Goal: Task Accomplishment & Management: Manage account settings

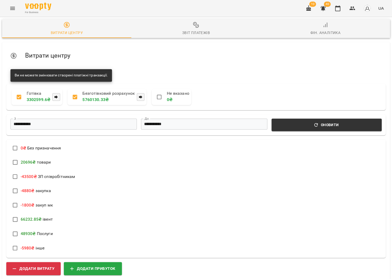
click at [310, 9] on icon "button" at bounding box center [308, 8] width 5 height 6
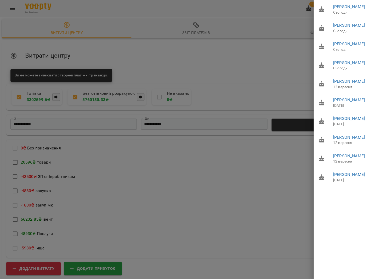
click at [259, 20] on div at bounding box center [196, 139] width 392 height 279
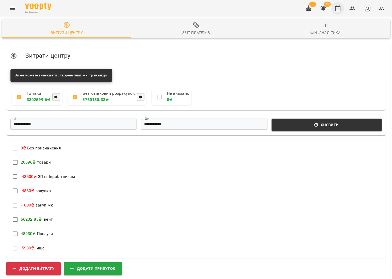
click at [337, 9] on icon "button" at bounding box center [337, 8] width 5 height 6
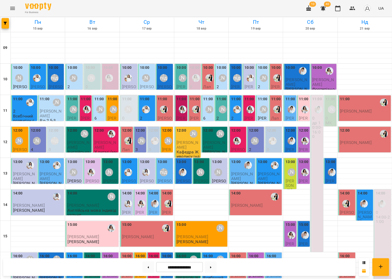
scroll to position [24, 0]
click at [145, 271] on button at bounding box center [148, 267] width 12 height 12
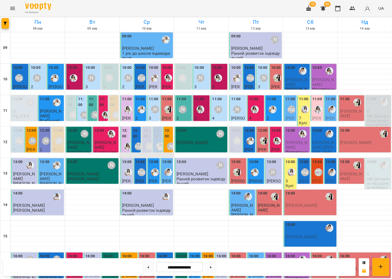
scroll to position [33, 0]
click at [210, 267] on button at bounding box center [211, 267] width 12 height 12
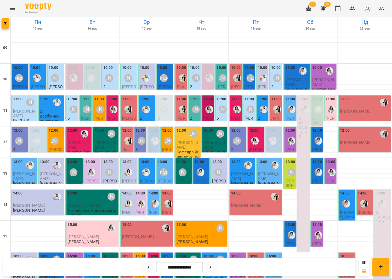
scroll to position [0, 0]
click at [54, 80] on div "[PERSON_NAME]" at bounding box center [55, 78] width 8 height 8
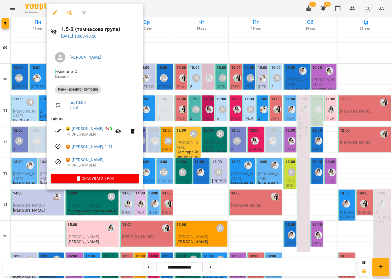
click at [28, 82] on div at bounding box center [196, 139] width 392 height 279
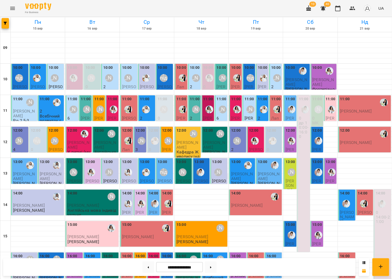
scroll to position [56, 0]
click at [145, 266] on button at bounding box center [148, 267] width 12 height 12
type input "**********"
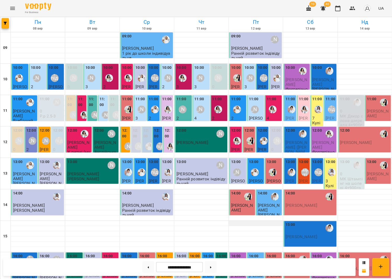
scroll to position [99, 0]
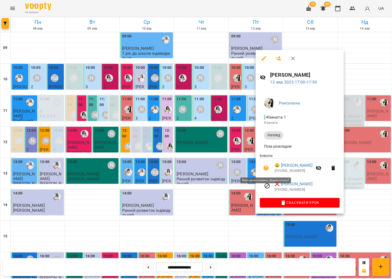
click at [267, 167] on icon "button" at bounding box center [266, 168] width 6 height 6
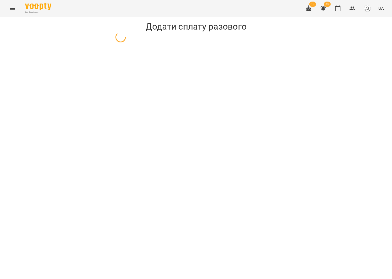
select select "*******"
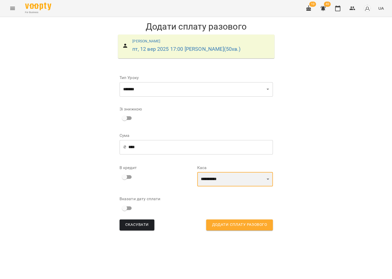
select select "****"
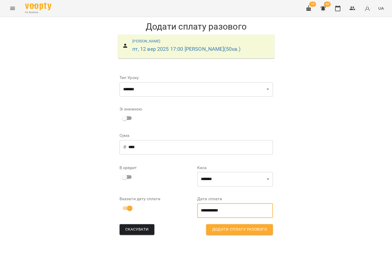
click at [257, 209] on input "**********" at bounding box center [235, 210] width 76 height 15
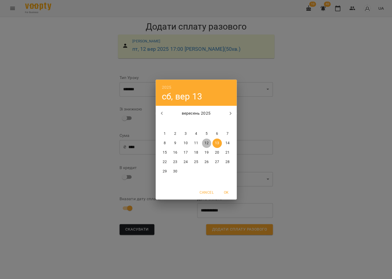
click at [207, 141] on p "12" at bounding box center [206, 142] width 4 height 5
type input "**********"
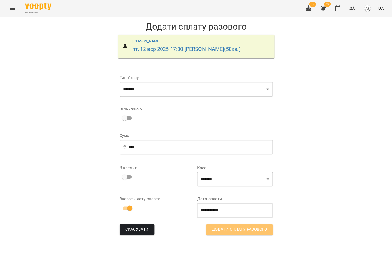
click at [224, 226] on span "Додати сплату разового" at bounding box center [239, 229] width 55 height 7
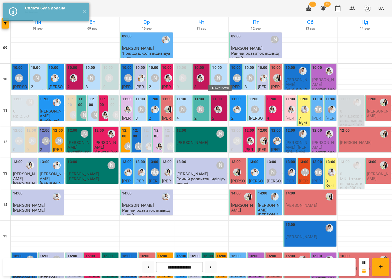
click at [218, 77] on div "[PERSON_NAME]" at bounding box center [218, 78] width 8 height 8
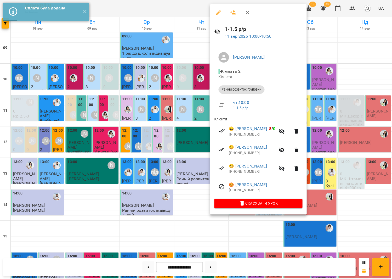
click at [202, 130] on div at bounding box center [196, 139] width 392 height 279
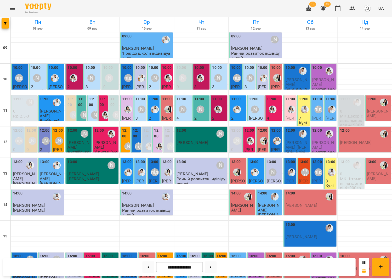
click at [189, 117] on p "4" at bounding box center [183, 118] width 14 height 4
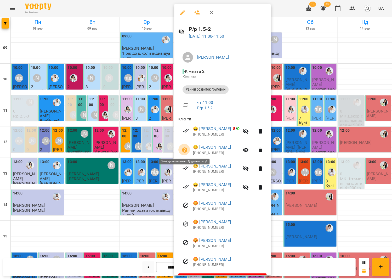
click at [185, 145] on button "button" at bounding box center [184, 150] width 13 height 13
select select "**********"
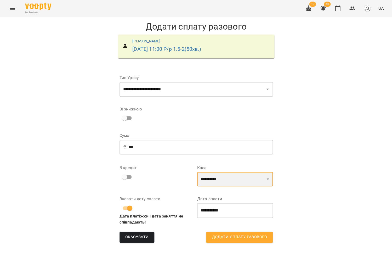
select select "****"
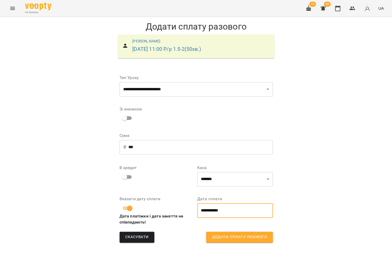
click at [214, 211] on input "**********" at bounding box center [235, 210] width 76 height 15
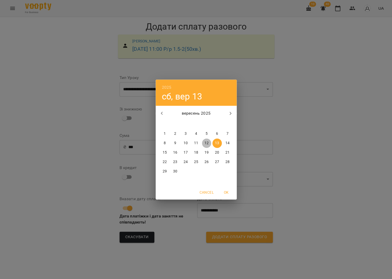
click at [206, 141] on p "12" at bounding box center [206, 142] width 4 height 5
type input "**********"
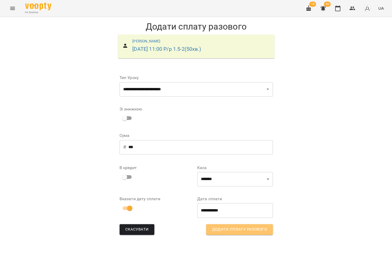
click at [242, 231] on span "Додати сплату разового" at bounding box center [239, 229] width 55 height 7
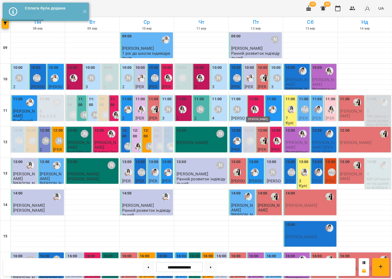
click at [258, 111] on img "Анна Білан" at bounding box center [255, 109] width 8 height 8
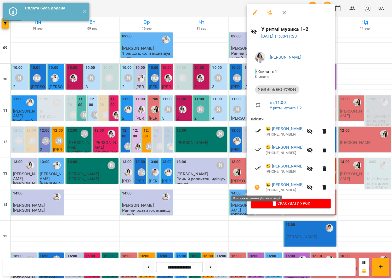
click at [258, 182] on button "button" at bounding box center [257, 187] width 13 height 13
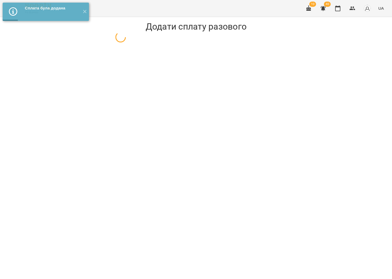
select select "**********"
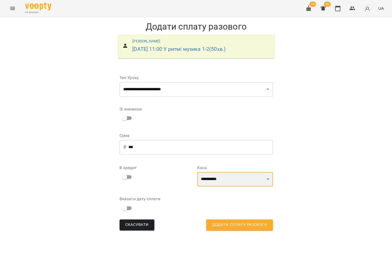
select select "****"
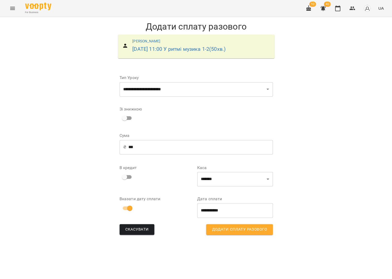
click at [214, 206] on input "**********" at bounding box center [235, 210] width 76 height 15
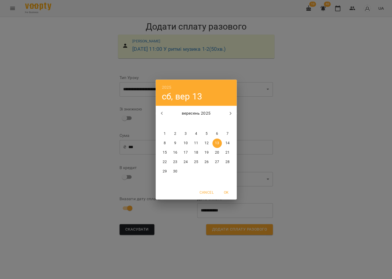
click at [207, 140] on p "12" at bounding box center [206, 142] width 4 height 5
type input "**********"
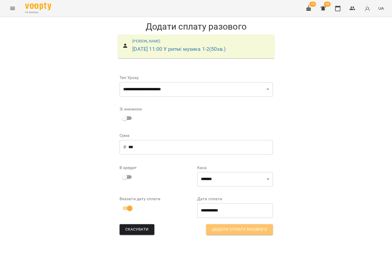
click at [215, 229] on span "Додати сплату разового" at bounding box center [239, 229] width 55 height 7
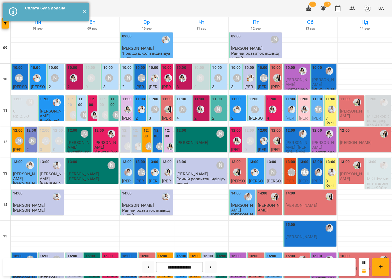
click at [84, 10] on button "✕" at bounding box center [84, 12] width 9 height 18
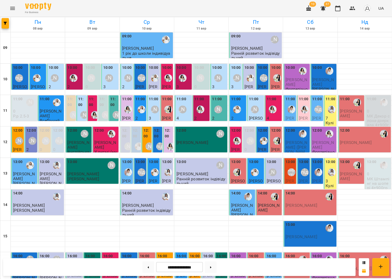
scroll to position [9, 0]
click at [214, 264] on button at bounding box center [211, 267] width 12 height 12
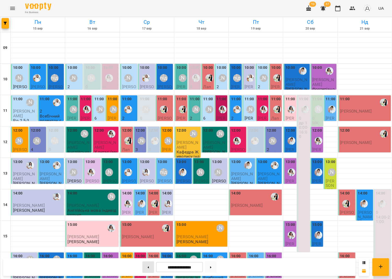
click at [144, 266] on button at bounding box center [148, 267] width 12 height 12
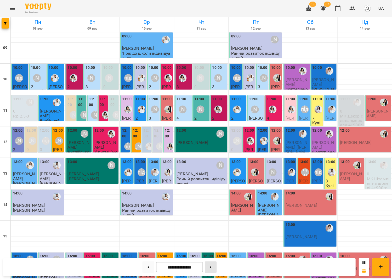
click at [213, 268] on button at bounding box center [211, 267] width 12 height 12
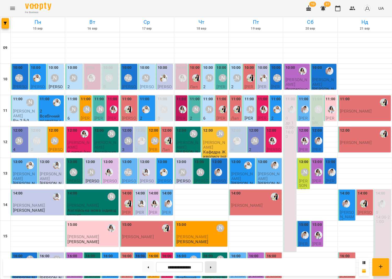
click at [208, 265] on button at bounding box center [211, 267] width 12 height 12
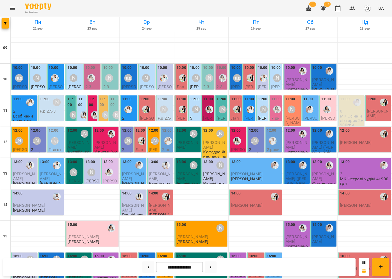
click at [333, 103] on div at bounding box center [327, 109] width 12 height 12
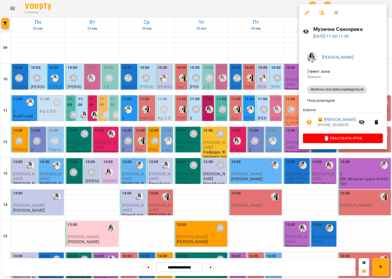
click at [275, 136] on div at bounding box center [196, 139] width 392 height 279
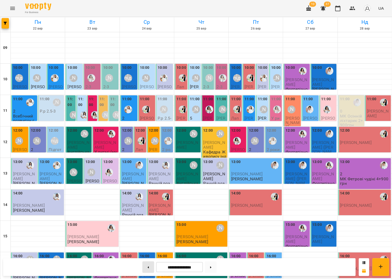
click at [149, 269] on button at bounding box center [148, 267] width 12 height 12
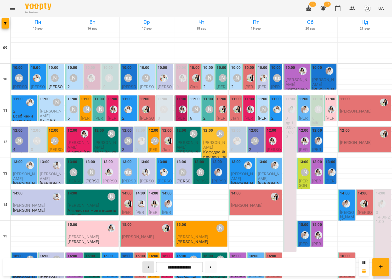
click at [146, 265] on button at bounding box center [148, 267] width 12 height 12
type input "**********"
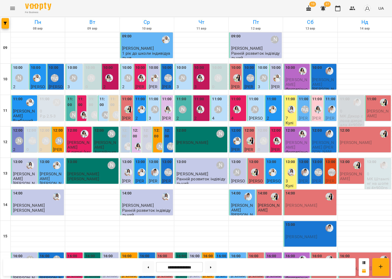
scroll to position [9, 0]
click at [312, 7] on icon "button" at bounding box center [308, 8] width 6 height 6
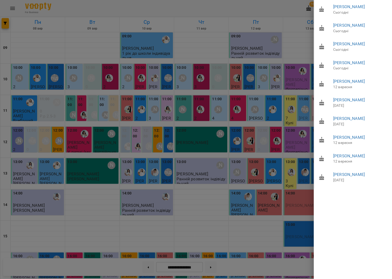
click at [250, 16] on div at bounding box center [196, 139] width 392 height 279
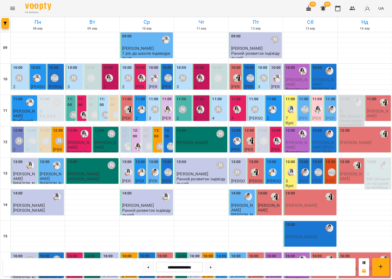
click at [3, 10] on div "For Business 10 37 UA" at bounding box center [196, 8] width 392 height 17
click at [9, 8] on button "Menu" at bounding box center [12, 8] width 13 height 13
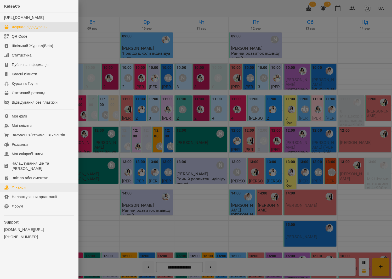
click at [24, 185] on div "Фінанси" at bounding box center [19, 187] width 14 height 5
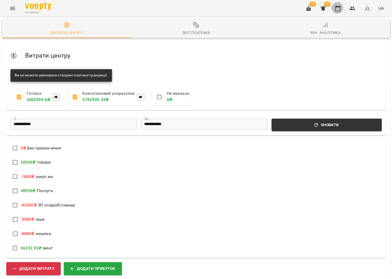
drag, startPoint x: 337, startPoint y: 8, endPoint x: 196, endPoint y: 3, distance: 140.7
click at [337, 8] on icon "button" at bounding box center [337, 8] width 6 height 6
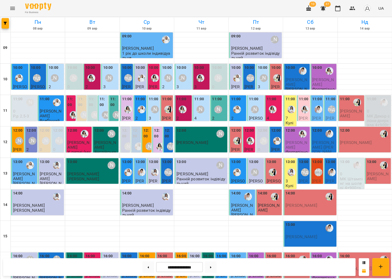
click at [290, 118] on p "7" at bounding box center [290, 118] width 10 height 4
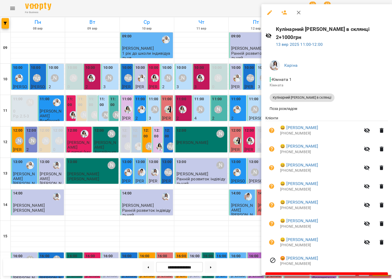
click at [211, 117] on div at bounding box center [196, 139] width 392 height 279
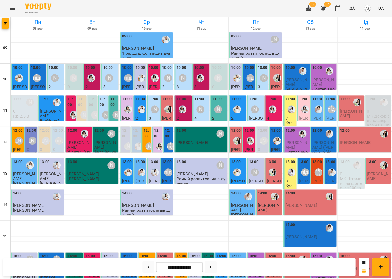
click at [275, 102] on div "11:00" at bounding box center [271, 99] width 10 height 7
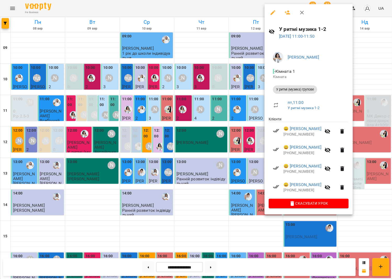
click at [237, 104] on div at bounding box center [196, 139] width 392 height 279
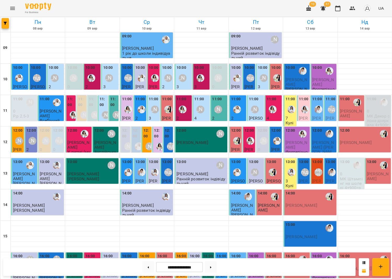
click at [199, 76] on img "Анна Білан" at bounding box center [200, 78] width 8 height 8
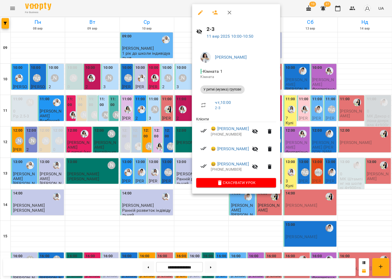
click at [155, 77] on div at bounding box center [196, 139] width 392 height 279
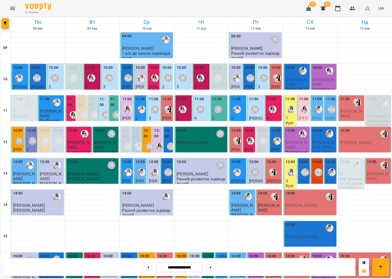
click at [268, 101] on label "11:00" at bounding box center [271, 99] width 10 height 6
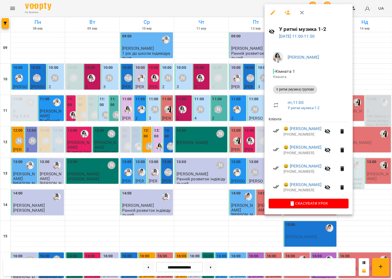
click at [232, 98] on div at bounding box center [196, 139] width 392 height 279
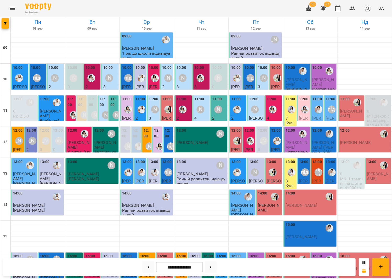
click at [91, 71] on div "10:00" at bounding box center [90, 68] width 10 height 7
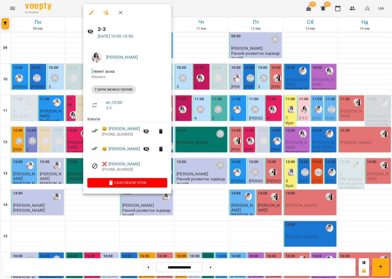
click at [208, 92] on div at bounding box center [196, 139] width 392 height 279
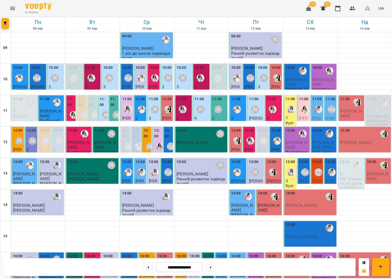
click at [101, 67] on div "10:00 Тетяна Волох 3 1-1.5 р/р" at bounding box center [110, 77] width 18 height 26
click at [95, 69] on div "10:00" at bounding box center [92, 74] width 14 height 19
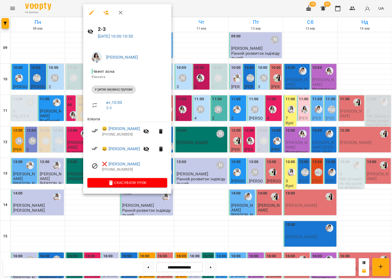
click at [218, 89] on div at bounding box center [196, 139] width 392 height 279
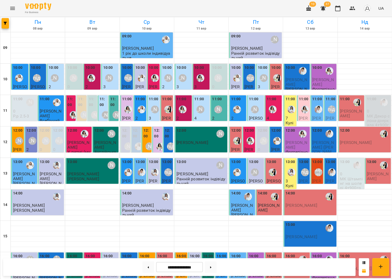
click at [97, 76] on div "10:00" at bounding box center [92, 74] width 14 height 19
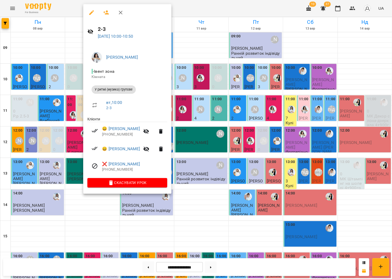
click at [216, 88] on div at bounding box center [196, 139] width 392 height 279
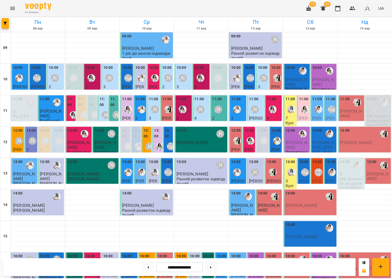
click at [15, 7] on button "Menu" at bounding box center [12, 8] width 13 height 13
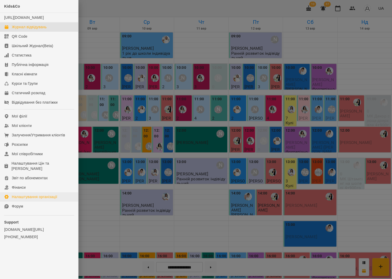
click at [34, 192] on link "Налаштування організації" at bounding box center [39, 196] width 78 height 9
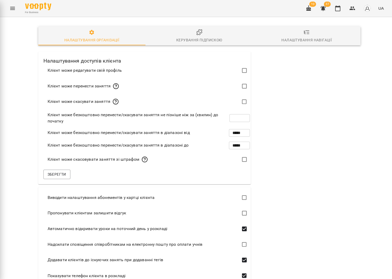
type input "***"
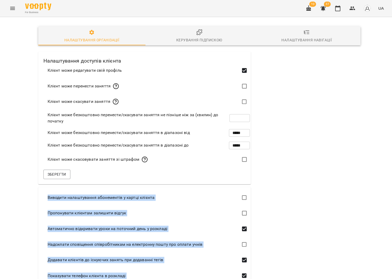
click at [312, 114] on div at bounding box center [309, 201] width 110 height 307
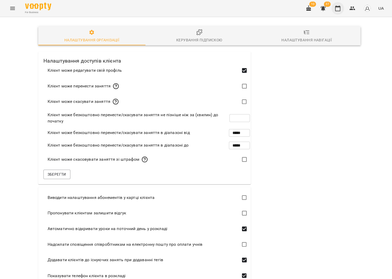
click at [340, 8] on icon "button" at bounding box center [337, 8] width 6 height 6
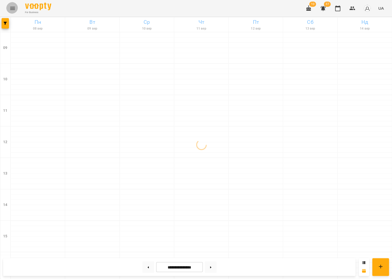
click at [10, 8] on icon "Menu" at bounding box center [12, 8] width 6 height 6
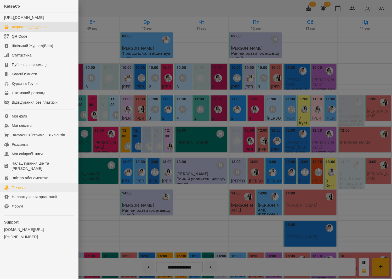
click at [22, 185] on div "Фінанси" at bounding box center [19, 187] width 14 height 5
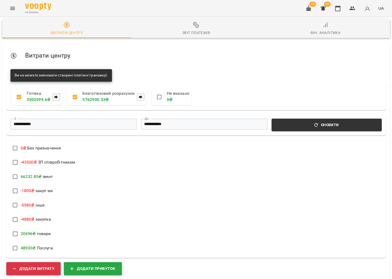
scroll to position [7, 0]
click at [83, 119] on input "**********" at bounding box center [73, 123] width 126 height 11
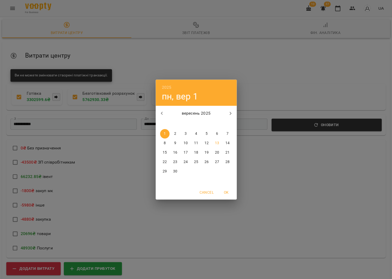
drag, startPoint x: 232, startPoint y: 53, endPoint x: 229, endPoint y: 49, distance: 4.5
click at [231, 52] on div "2025 пн, вер 1 вересень 2025 пн вт ср чт пт сб нд 1 2 3 4 5 6 7 8 9 10 11 12 13…" at bounding box center [196, 139] width 392 height 279
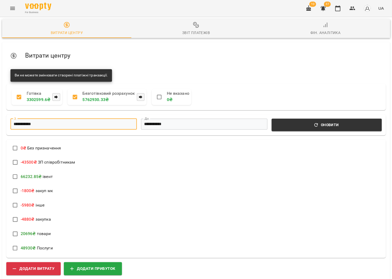
click at [198, 30] on div "Звіт платежів" at bounding box center [196, 33] width 28 height 6
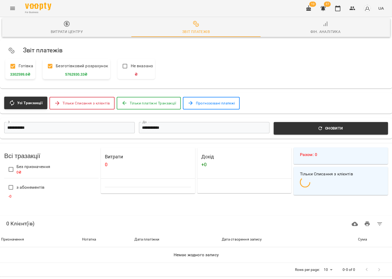
scroll to position [0, 0]
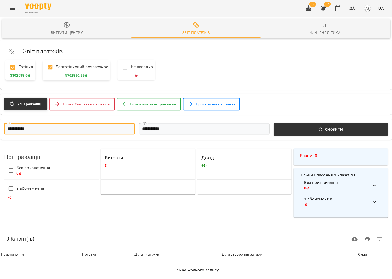
click at [41, 125] on input "**********" at bounding box center [69, 128] width 130 height 11
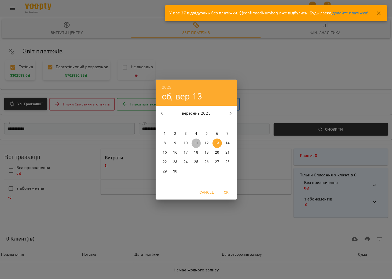
click at [196, 142] on p "11" at bounding box center [196, 142] width 4 height 5
type input "**********"
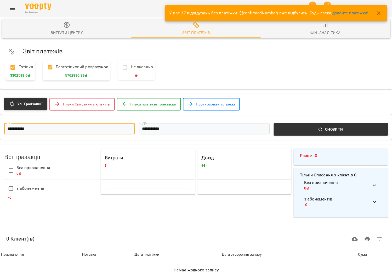
click at [187, 133] on input "**********" at bounding box center [204, 128] width 130 height 11
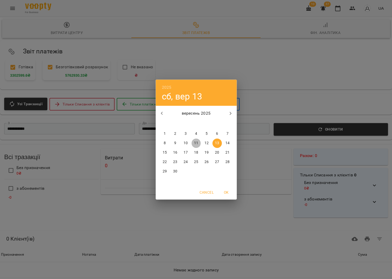
drag, startPoint x: 192, startPoint y: 141, endPoint x: 288, endPoint y: 136, distance: 95.5
click at [193, 141] on span "11" at bounding box center [195, 142] width 9 height 5
type input "**********"
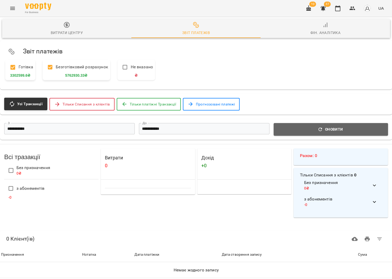
click at [335, 134] on button "Оновити" at bounding box center [330, 129] width 114 height 13
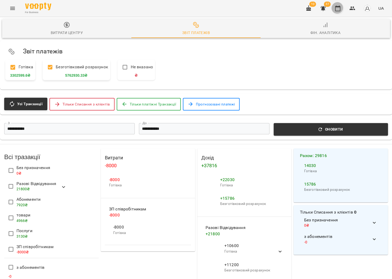
click at [339, 10] on icon "button" at bounding box center [337, 8] width 6 height 6
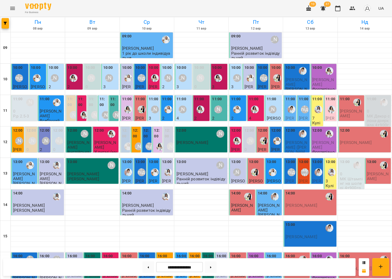
click at [277, 112] on div "[PERSON_NAME]" at bounding box center [272, 109] width 12 height 12
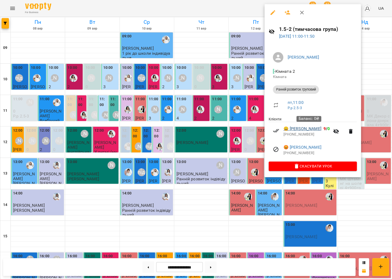
click at [321, 130] on link "😀 Вікторія Пономарьова" at bounding box center [302, 128] width 38 height 6
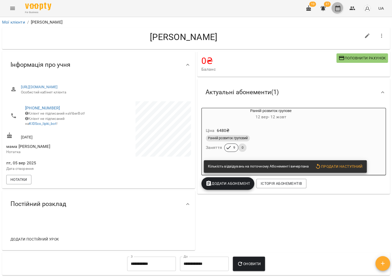
click at [335, 10] on button "button" at bounding box center [337, 8] width 13 height 13
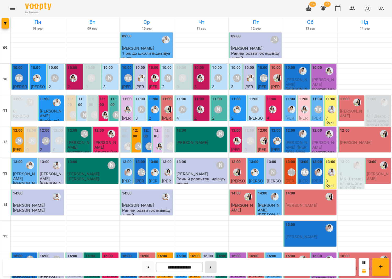
click at [216, 264] on button at bounding box center [211, 267] width 12 height 12
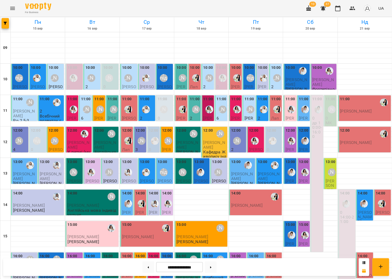
click at [31, 109] on span "[PERSON_NAME]" at bounding box center [24, 112] width 22 height 9
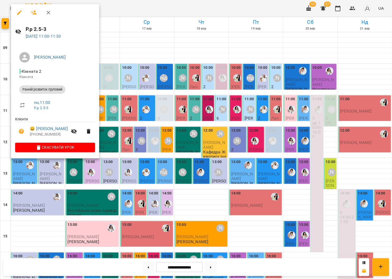
click at [157, 120] on div at bounding box center [196, 139] width 392 height 279
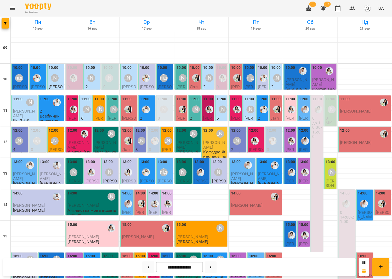
click at [18, 133] on div "12:00" at bounding box center [18, 131] width 10 height 7
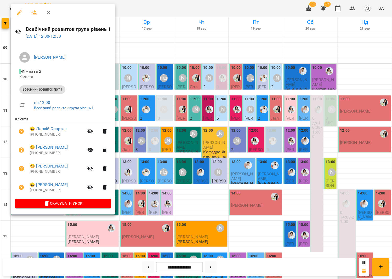
click at [130, 116] on div at bounding box center [196, 139] width 392 height 279
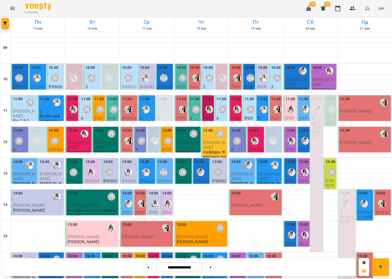
scroll to position [49, 0]
click at [236, 137] on div "[PERSON_NAME]" at bounding box center [237, 141] width 8 height 8
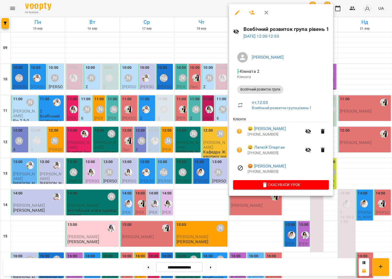
click at [202, 89] on div at bounding box center [196, 139] width 392 height 279
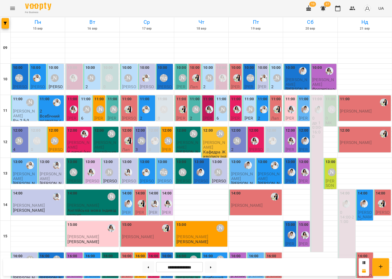
click at [9, 126] on div "12" at bounding box center [5, 141] width 10 height 31
click at [23, 135] on div "[PERSON_NAME]" at bounding box center [19, 141] width 12 height 12
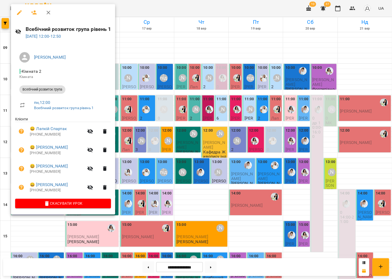
drag, startPoint x: 168, startPoint y: 118, endPoint x: 133, endPoint y: 82, distance: 50.1
click at [168, 118] on div at bounding box center [196, 139] width 392 height 279
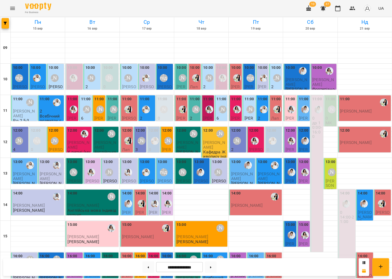
click at [91, 103] on div "[PERSON_NAME]" at bounding box center [87, 109] width 12 height 12
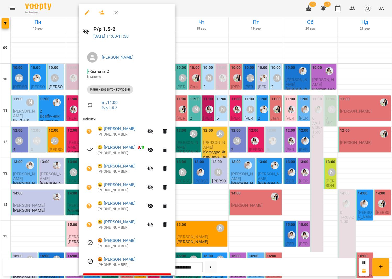
click at [204, 98] on div at bounding box center [196, 139] width 392 height 279
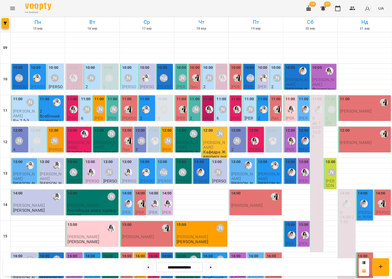
scroll to position [0, 0]
click at [86, 77] on div "[PERSON_NAME]" at bounding box center [91, 78] width 12 height 12
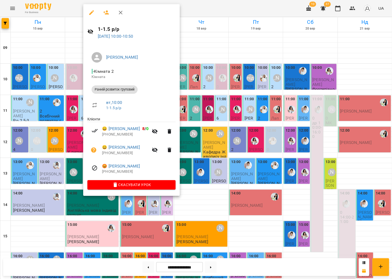
click at [212, 111] on div at bounding box center [196, 139] width 392 height 279
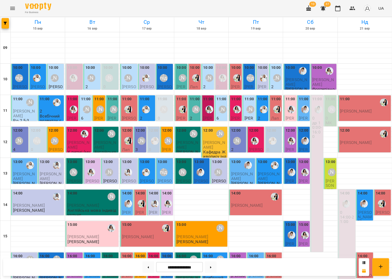
click at [205, 82] on div "[PERSON_NAME]" at bounding box center [209, 78] width 12 height 12
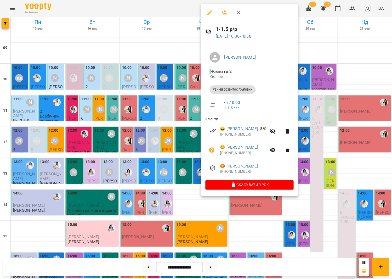
click at [176, 85] on div at bounding box center [196, 139] width 392 height 279
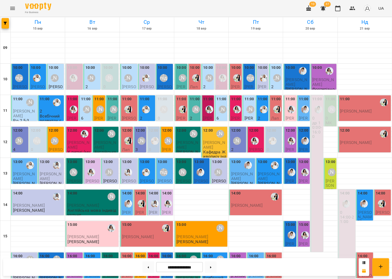
click at [192, 111] on div "[PERSON_NAME]" at bounding box center [196, 109] width 8 height 8
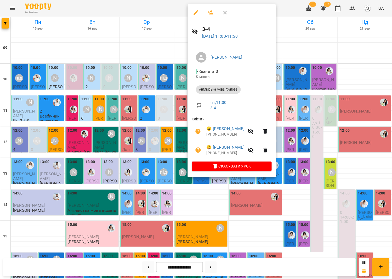
click at [150, 110] on div at bounding box center [196, 139] width 392 height 279
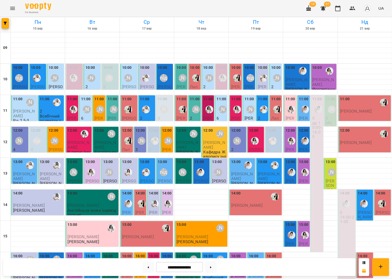
click at [95, 108] on div "[PERSON_NAME]" at bounding box center [100, 109] width 12 height 12
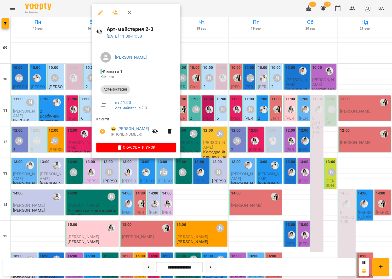
click at [300, 115] on div at bounding box center [196, 139] width 392 height 279
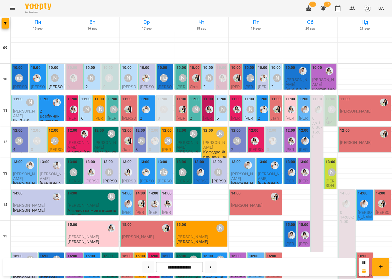
click at [275, 85] on p "2" at bounding box center [276, 86] width 10 height 4
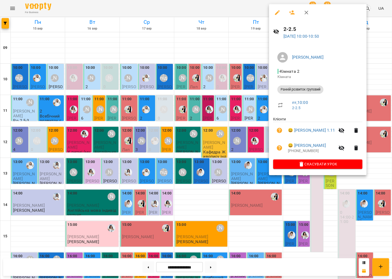
click at [263, 87] on div at bounding box center [196, 139] width 392 height 279
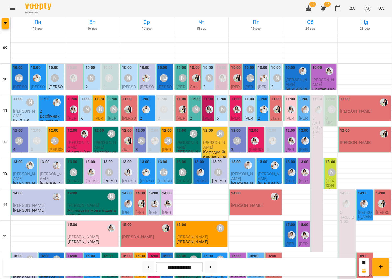
scroll to position [16, 0]
click at [239, 137] on div "[PERSON_NAME]" at bounding box center [237, 141] width 8 height 8
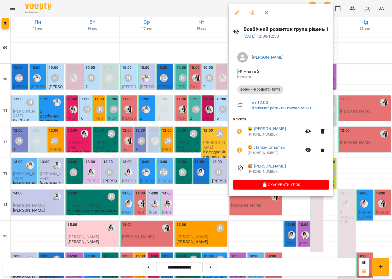
click at [187, 117] on div at bounding box center [196, 139] width 392 height 279
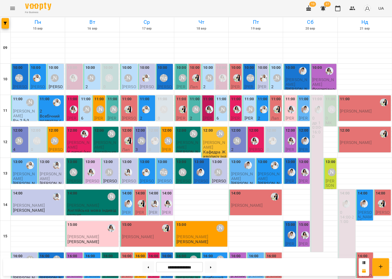
scroll to position [0, 0]
click at [148, 265] on button at bounding box center [148, 267] width 12 height 12
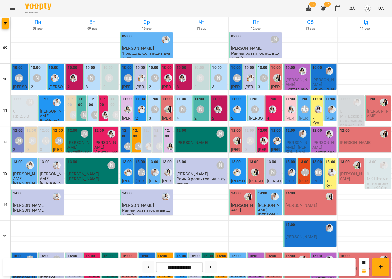
click at [329, 164] on div "13:00" at bounding box center [330, 162] width 10 height 7
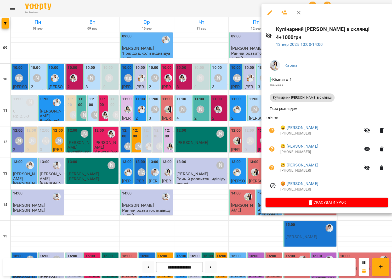
drag, startPoint x: 232, startPoint y: 125, endPoint x: 245, endPoint y: 116, distance: 16.1
click at [232, 125] on div at bounding box center [196, 139] width 392 height 279
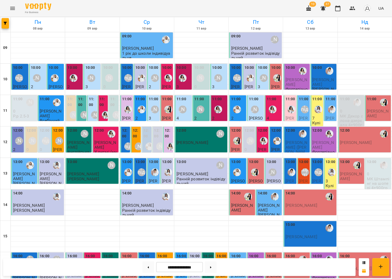
click at [319, 105] on img "Каріна" at bounding box center [318, 109] width 8 height 8
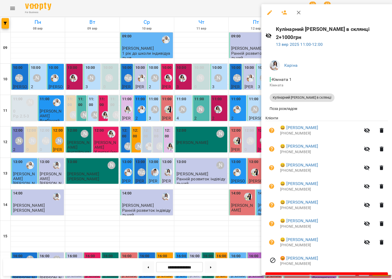
click at [226, 97] on div at bounding box center [196, 139] width 392 height 279
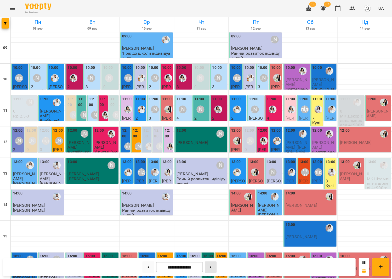
click at [213, 263] on button at bounding box center [211, 267] width 12 height 12
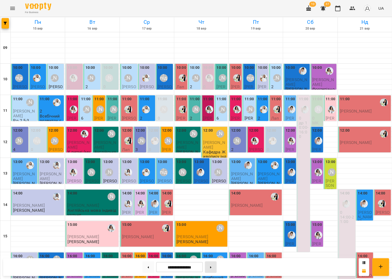
click at [211, 267] on icon at bounding box center [210, 267] width 1 height 2
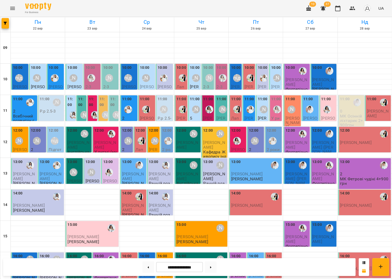
scroll to position [84, 0]
click at [150, 262] on button at bounding box center [148, 267] width 12 height 12
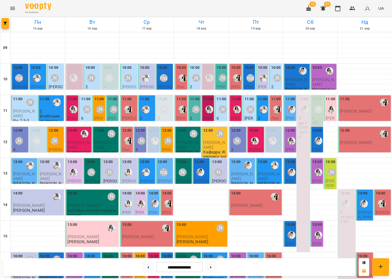
scroll to position [122, 0]
click at [153, 272] on span "[PERSON_NAME]" at bounding box center [153, 281] width 9 height 19
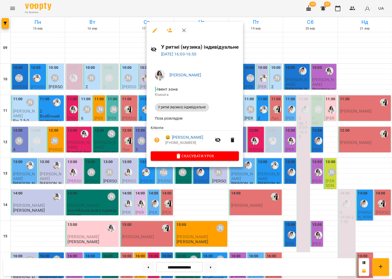
click at [123, 148] on div at bounding box center [196, 139] width 392 height 279
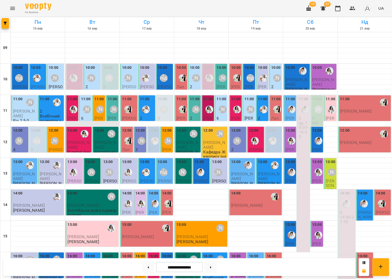
scroll to position [0, 0]
click at [88, 105] on div "[PERSON_NAME]" at bounding box center [87, 109] width 8 height 8
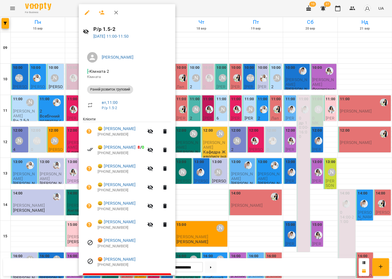
click at [203, 129] on div at bounding box center [196, 139] width 392 height 279
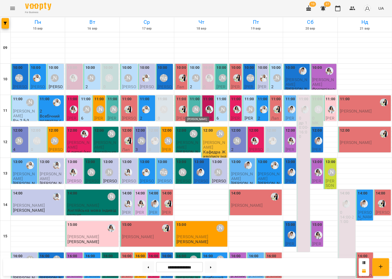
click at [197, 110] on div "[PERSON_NAME]" at bounding box center [196, 109] width 8 height 8
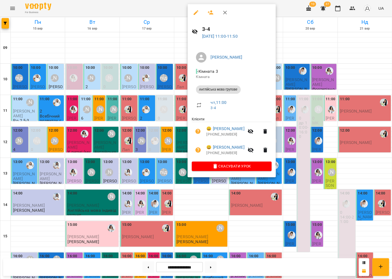
click at [112, 129] on div at bounding box center [196, 139] width 392 height 279
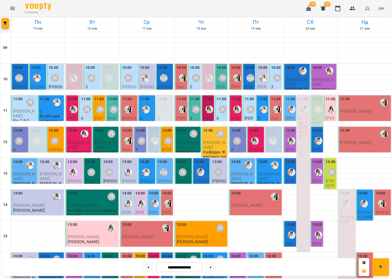
scroll to position [122, 0]
click at [135, 258] on div "**********" at bounding box center [179, 267] width 352 height 18
click at [143, 265] on button at bounding box center [148, 267] width 12 height 12
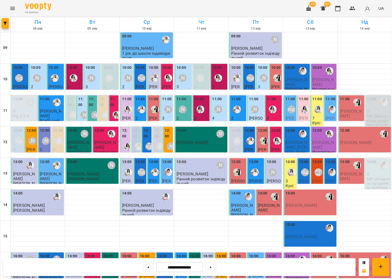
scroll to position [0, 0]
click at [313, 116] on p "7" at bounding box center [317, 118] width 10 height 4
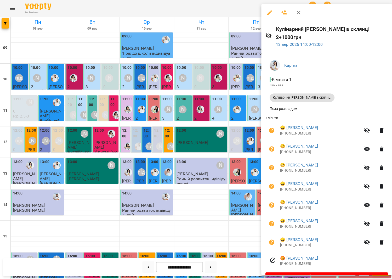
click at [210, 116] on div at bounding box center [196, 139] width 392 height 279
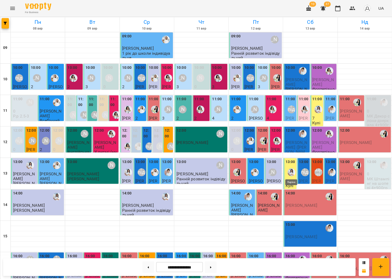
click at [290, 171] on img "Каріна" at bounding box center [291, 172] width 8 height 8
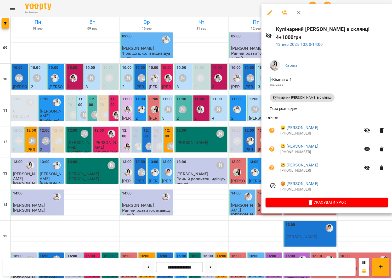
click at [222, 138] on div at bounding box center [196, 139] width 392 height 279
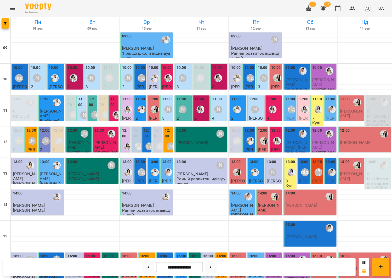
scroll to position [90, 0]
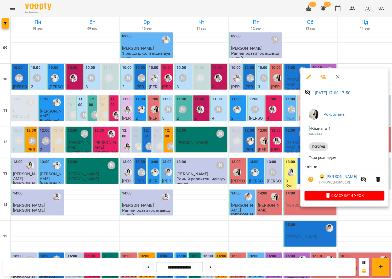
click at [232, 163] on div at bounding box center [196, 139] width 392 height 279
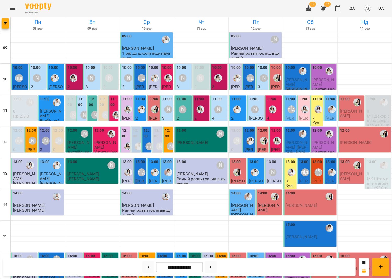
scroll to position [107, 0]
click at [178, 260] on div "[PERSON_NAME]" at bounding box center [182, 266] width 12 height 12
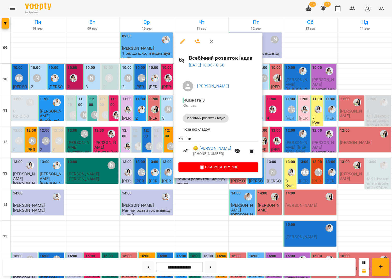
scroll to position [106, 0]
click at [294, 204] on div at bounding box center [196, 139] width 392 height 279
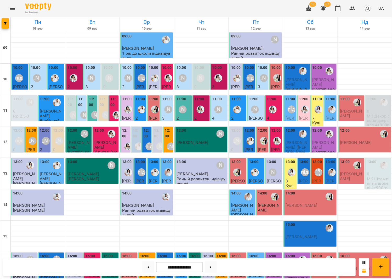
click at [184, 260] on div "[PERSON_NAME]" at bounding box center [182, 266] width 12 height 12
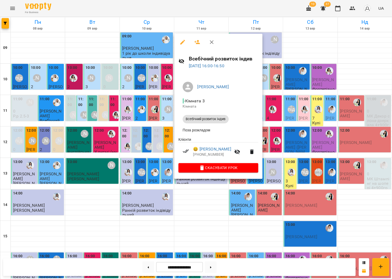
click at [281, 181] on div at bounding box center [196, 139] width 392 height 279
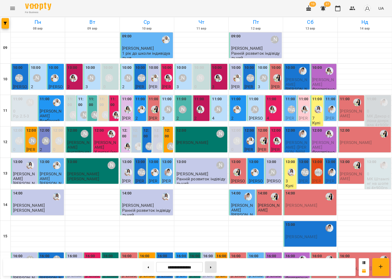
click at [214, 267] on button at bounding box center [211, 267] width 12 height 12
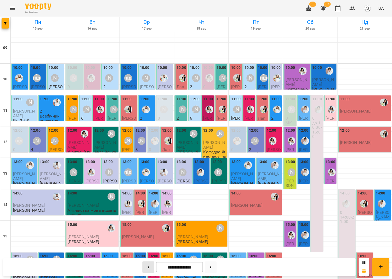
click at [145, 265] on button at bounding box center [148, 267] width 12 height 12
type input "**********"
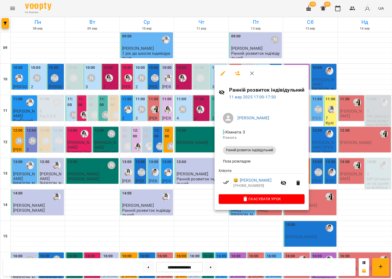
click at [210, 190] on div at bounding box center [196, 139] width 392 height 279
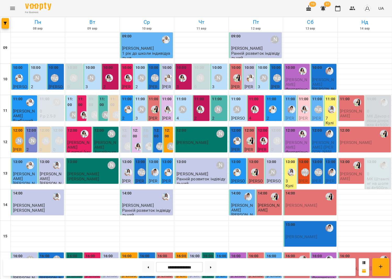
scroll to position [0, 0]
click at [178, 111] on div "[PERSON_NAME]" at bounding box center [182, 109] width 12 height 12
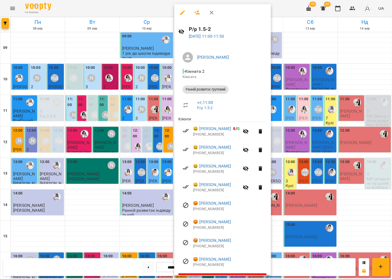
click at [211, 12] on icon "button" at bounding box center [211, 12] width 6 height 6
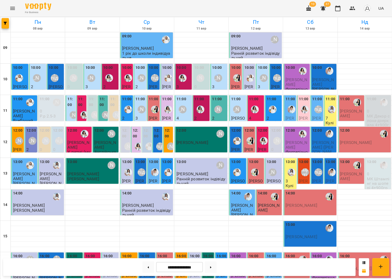
click at [219, 72] on div "[PERSON_NAME]" at bounding box center [218, 78] width 12 height 12
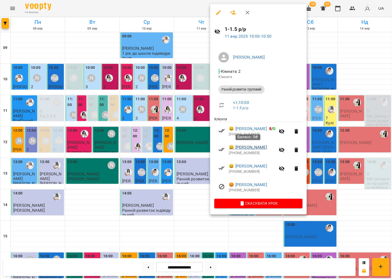
click at [251, 146] on link "😀 Тарасян Мілана" at bounding box center [248, 147] width 38 height 6
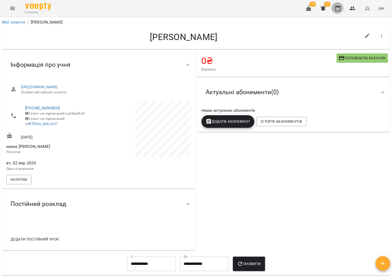
click at [342, 8] on button "button" at bounding box center [337, 8] width 13 height 13
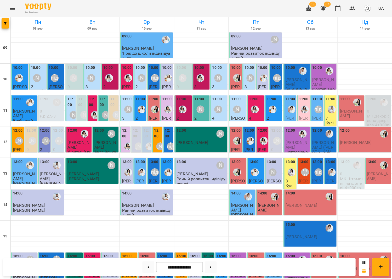
click at [298, 80] on span "[PERSON_NAME]" at bounding box center [296, 81] width 22 height 9
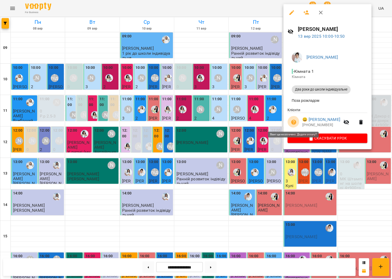
click at [294, 121] on icon "button" at bounding box center [293, 121] width 5 height 5
select select "**********"
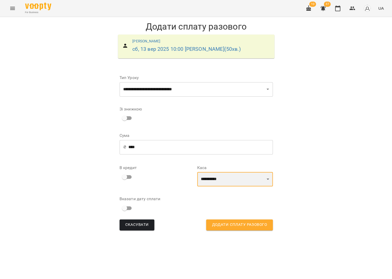
select select "****"
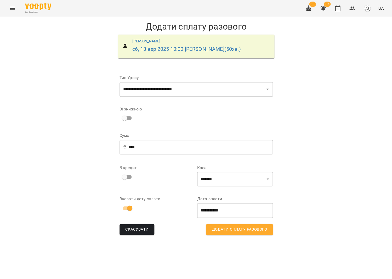
click at [228, 226] on span "Додати сплату разового" at bounding box center [239, 229] width 55 height 7
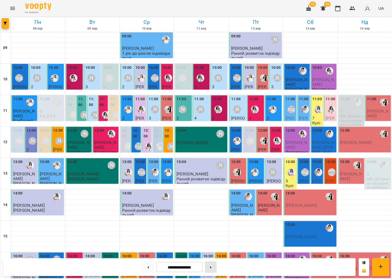
click at [209, 266] on button at bounding box center [211, 267] width 12 height 12
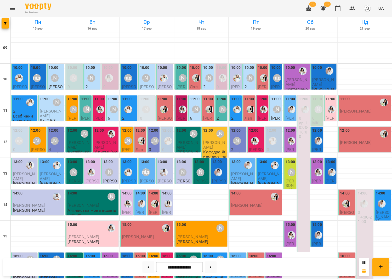
click at [181, 82] on div "[PERSON_NAME]" at bounding box center [182, 78] width 12 height 12
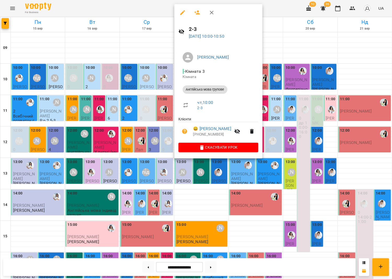
click at [155, 88] on div at bounding box center [196, 139] width 392 height 279
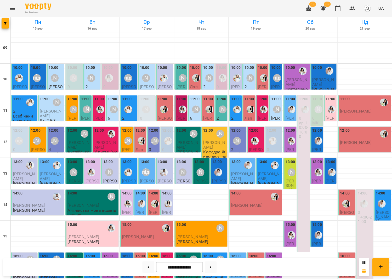
click at [61, 105] on div "[PERSON_NAME]" at bounding box center [57, 102] width 12 height 12
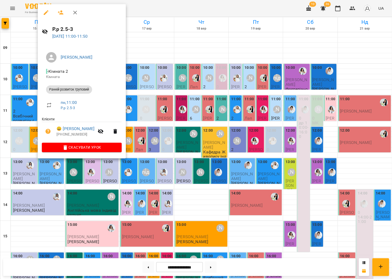
click at [173, 108] on div at bounding box center [196, 139] width 392 height 279
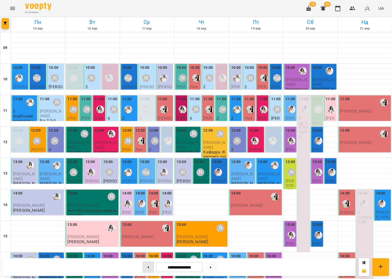
click at [147, 266] on button at bounding box center [148, 267] width 12 height 12
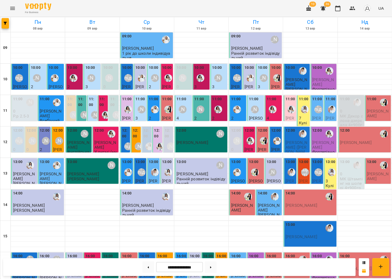
click at [319, 113] on div "[PERSON_NAME] підготовка до школи" at bounding box center [318, 109] width 12 height 12
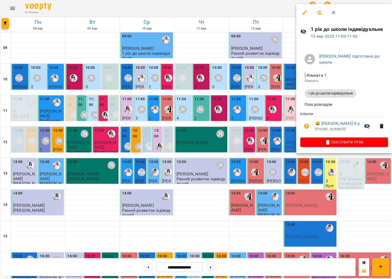
click at [261, 111] on div at bounding box center [196, 139] width 392 height 279
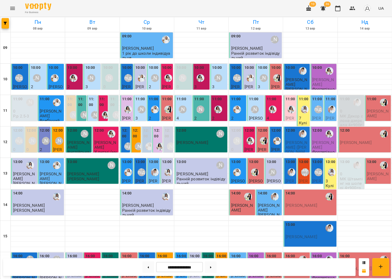
click at [355, 109] on p "0" at bounding box center [351, 111] width 23 height 4
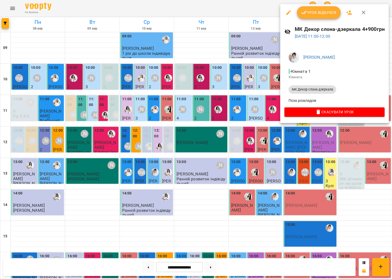
click at [361, 16] on button "button" at bounding box center [363, 12] width 13 height 13
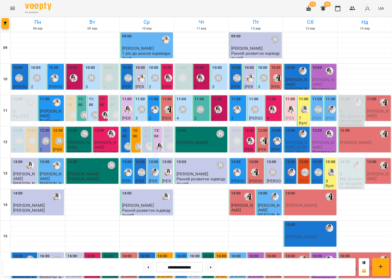
scroll to position [64, 0]
click at [352, 176] on p "МК Штампінг на шопері 4+900грн" at bounding box center [351, 185] width 23 height 18
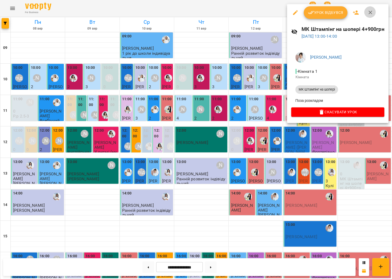
click at [368, 15] on icon "button" at bounding box center [370, 12] width 6 height 6
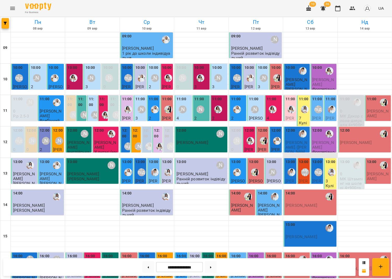
scroll to position [0, 0]
click at [207, 266] on button at bounding box center [211, 267] width 12 height 12
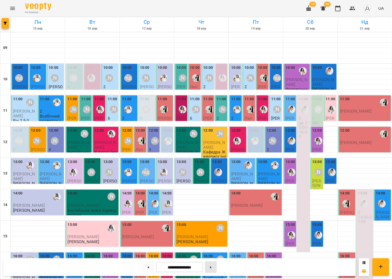
click at [212, 265] on button at bounding box center [211, 267] width 12 height 12
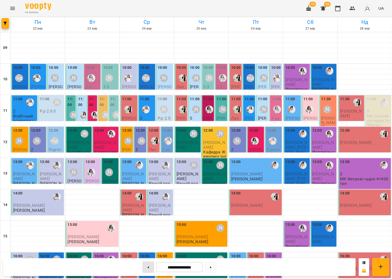
click at [150, 262] on button at bounding box center [148, 267] width 12 height 12
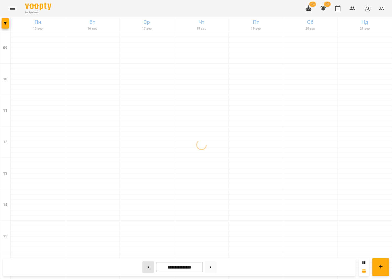
click at [150, 262] on button at bounding box center [148, 267] width 12 height 12
type input "**********"
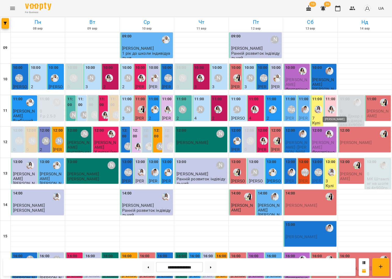
click at [332, 107] on img "Анна Білан" at bounding box center [332, 109] width 8 height 8
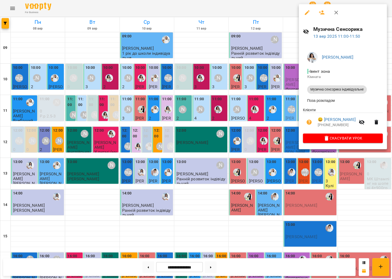
click at [219, 127] on div at bounding box center [196, 139] width 392 height 279
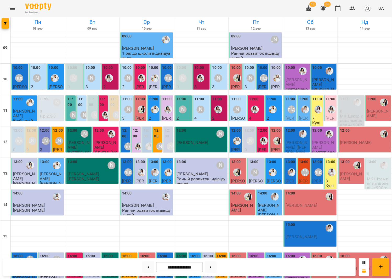
click at [318, 116] on p "7" at bounding box center [317, 118] width 10 height 4
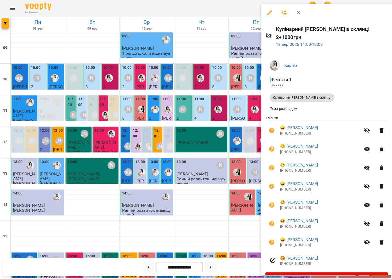
scroll to position [0, 0]
click at [300, 13] on button "button" at bounding box center [298, 12] width 13 height 13
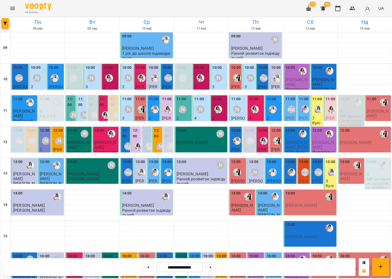
click at [315, 105] on img "Каріна" at bounding box center [318, 109] width 8 height 8
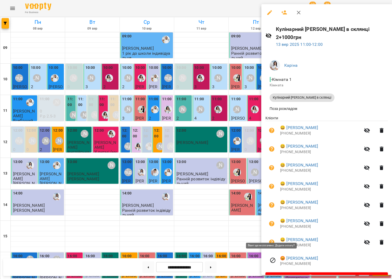
click at [271, 239] on icon "button" at bounding box center [271, 242] width 6 height 6
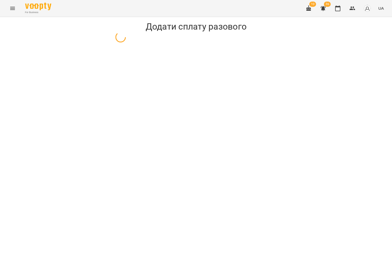
select select "**********"
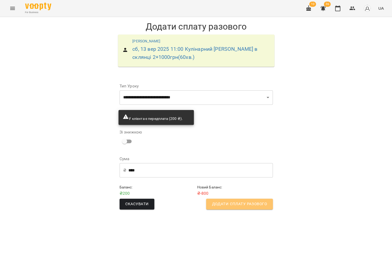
click at [252, 204] on span "Додати сплату разового" at bounding box center [239, 204] width 55 height 7
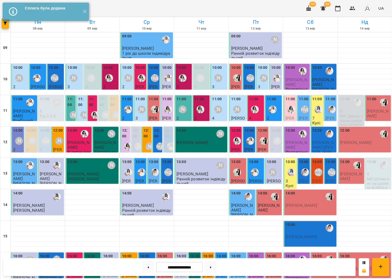
click at [314, 114] on div at bounding box center [318, 109] width 12 height 12
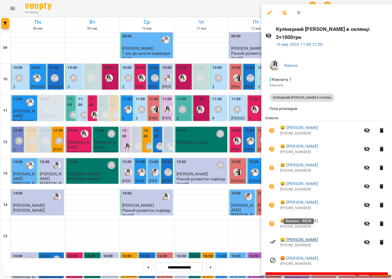
click at [307, 236] on link "😀 Різник Тимофій" at bounding box center [299, 239] width 38 height 6
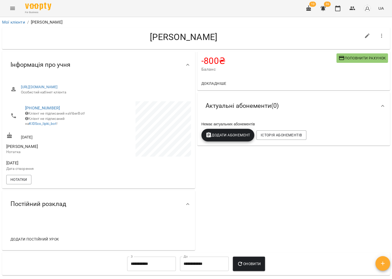
click at [353, 58] on span "Поповнити рахунок" at bounding box center [361, 58] width 47 height 6
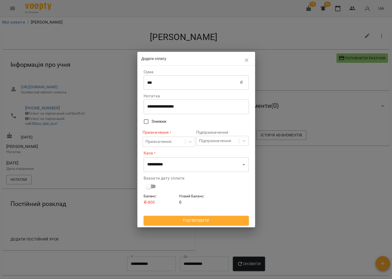
click at [162, 87] on input "***" at bounding box center [192, 82] width 96 height 15
type input "*"
type input "****"
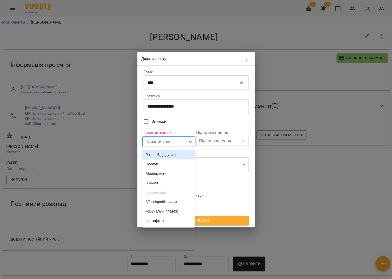
drag, startPoint x: 173, startPoint y: 143, endPoint x: 173, endPoint y: 150, distance: 6.5
click at [173, 143] on div "Призначення" at bounding box center [164, 142] width 42 height 10
drag, startPoint x: 175, startPoint y: 154, endPoint x: 205, endPoint y: 147, distance: 31.3
click at [176, 154] on div "Разові Відвідування" at bounding box center [168, 154] width 53 height 9
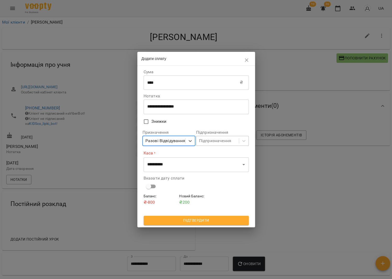
click at [212, 145] on div "Підпризначення" at bounding box center [217, 141] width 42 height 10
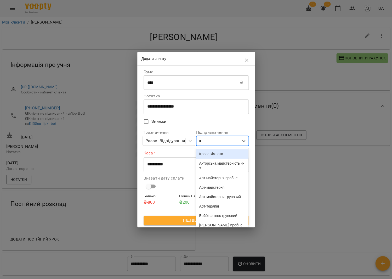
type input "**"
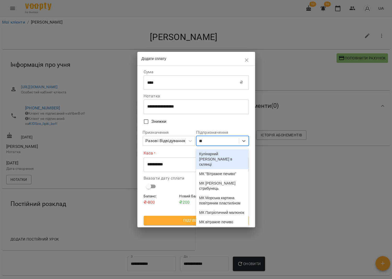
click at [217, 156] on div "Кулінарний [PERSON_NAME] в склянці" at bounding box center [222, 159] width 53 height 20
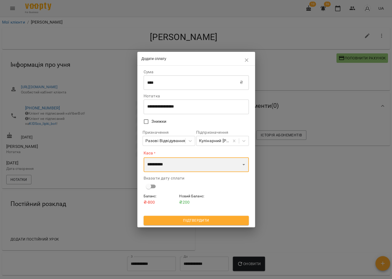
select select "****"
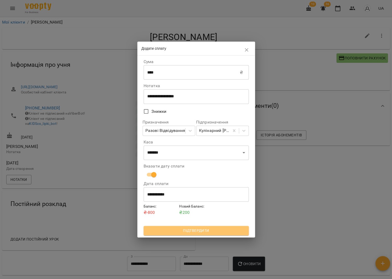
click at [218, 226] on button "Підтвердити" at bounding box center [196, 230] width 105 height 9
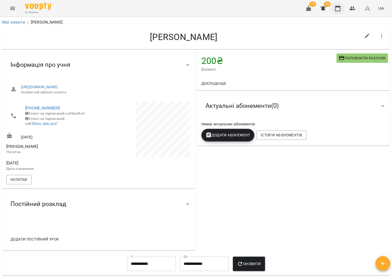
click at [336, 9] on icon "button" at bounding box center [337, 8] width 6 height 6
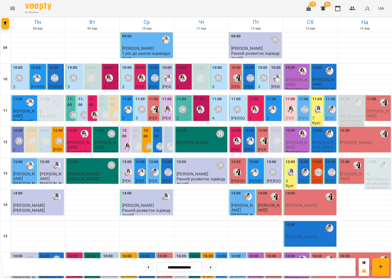
scroll to position [32, 0]
click at [316, 105] on img "Каріна" at bounding box center [318, 109] width 8 height 8
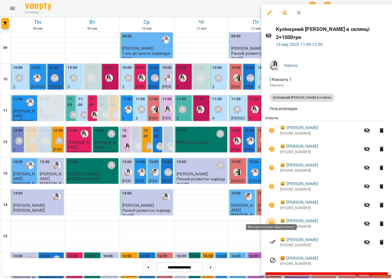
click at [273, 217] on button "button" at bounding box center [271, 223] width 13 height 13
select select "**********"
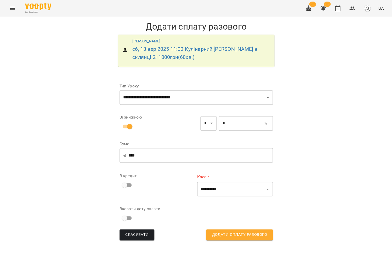
drag, startPoint x: 219, startPoint y: 123, endPoint x: 222, endPoint y: 123, distance: 3.9
click at [220, 123] on input "*" at bounding box center [241, 123] width 45 height 15
click at [226, 123] on input "*" at bounding box center [241, 123] width 45 height 15
type input "***"
type input "*"
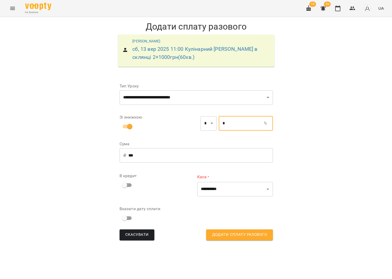
type input "***"
type input "**"
type input "*"
type input "***"
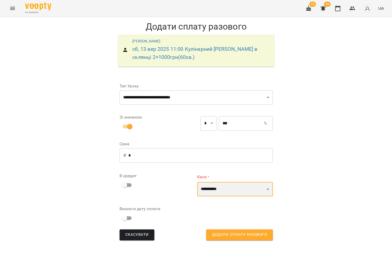
select select "****"
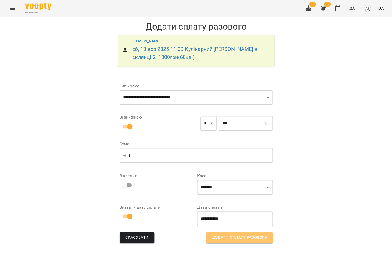
click at [244, 238] on span "Додати сплату разового" at bounding box center [239, 237] width 55 height 7
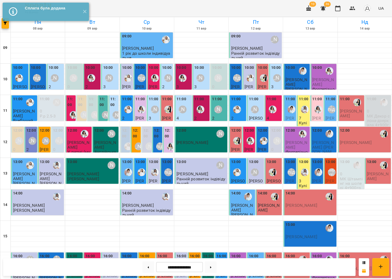
click at [303, 115] on div at bounding box center [305, 109] width 12 height 12
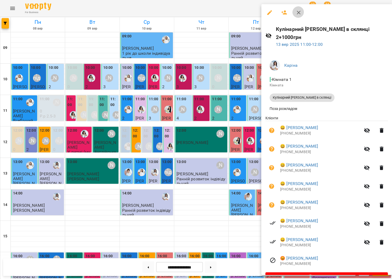
click at [298, 14] on icon "button" at bounding box center [298, 12] width 6 height 6
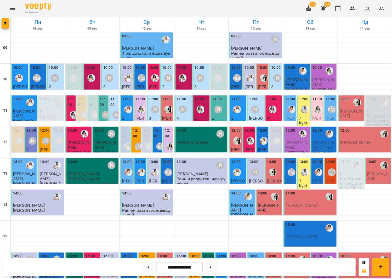
click at [307, 102] on div "11:00" at bounding box center [304, 99] width 10 height 7
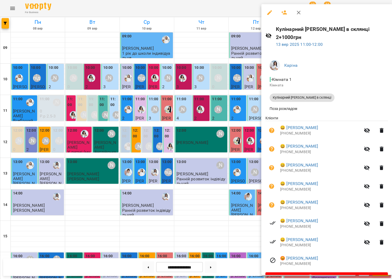
click at [214, 161] on div at bounding box center [196, 139] width 392 height 279
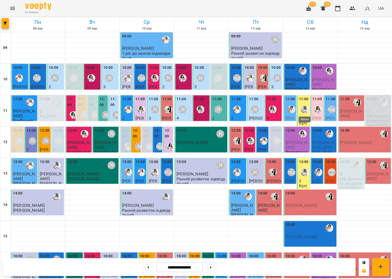
click at [306, 112] on img "Каріна" at bounding box center [305, 109] width 8 height 8
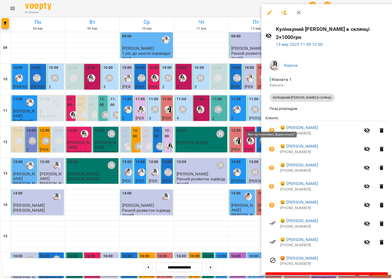
click at [275, 124] on button "button" at bounding box center [271, 130] width 13 height 13
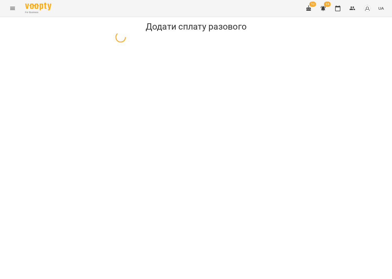
select select "**********"
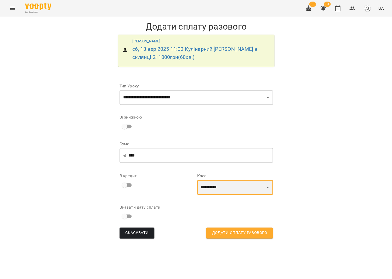
select select "****"
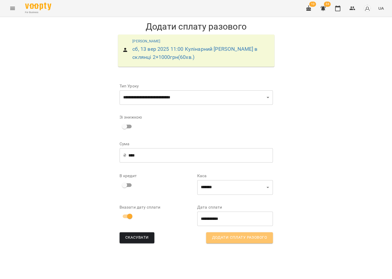
click at [236, 233] on button "Додати сплату разового" at bounding box center [239, 237] width 66 height 11
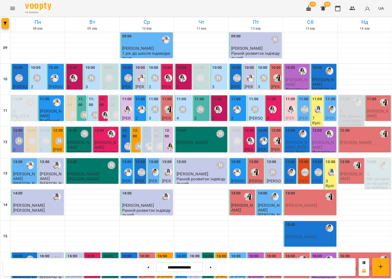
click at [319, 100] on label "11:00" at bounding box center [317, 99] width 10 height 6
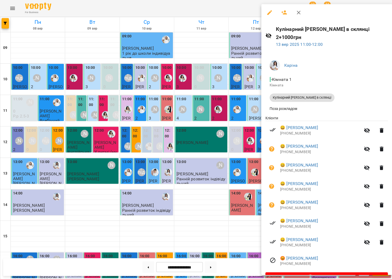
click at [298, 14] on icon "button" at bounding box center [298, 12] width 6 height 6
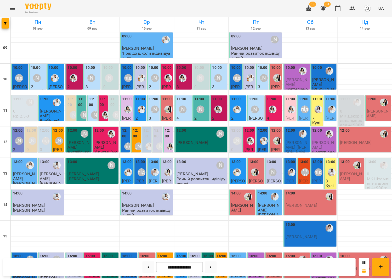
click at [333, 179] on p "3" at bounding box center [330, 181] width 10 height 4
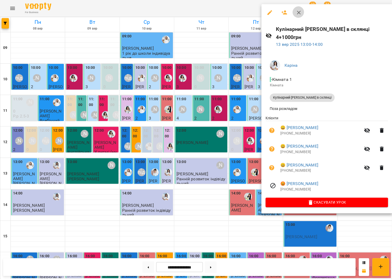
click at [298, 12] on icon "button" at bounding box center [298, 12] width 6 height 6
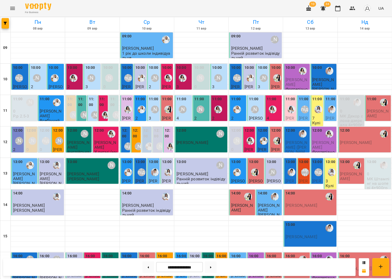
scroll to position [2, 0]
click at [327, 162] on label "13:00" at bounding box center [330, 162] width 10 height 6
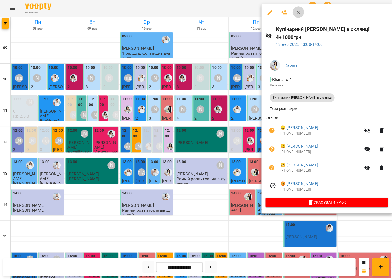
click at [299, 17] on button "button" at bounding box center [298, 12] width 13 height 13
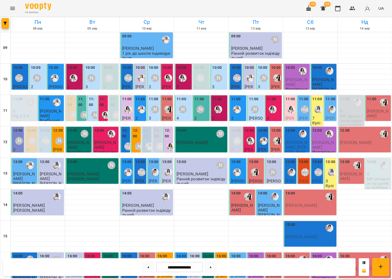
click at [312, 110] on div at bounding box center [318, 109] width 12 height 12
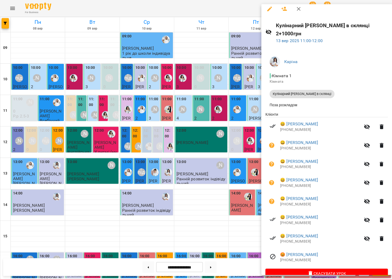
scroll to position [4, 0]
click at [299, 9] on icon "button" at bounding box center [298, 9] width 6 height 6
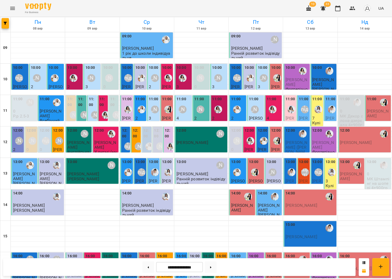
click at [333, 174] on div "13:00" at bounding box center [330, 169] width 10 height 20
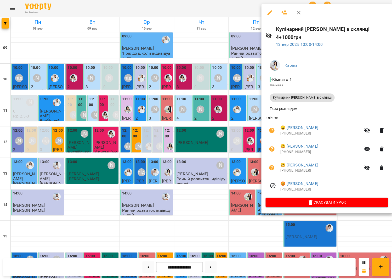
scroll to position [3, 0]
click at [300, 13] on button "button" at bounding box center [298, 12] width 13 height 13
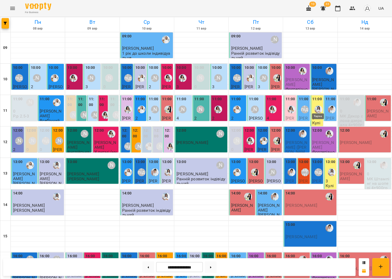
click at [319, 107] on img "Каріна" at bounding box center [318, 109] width 8 height 8
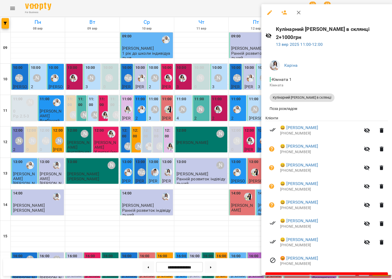
click at [211, 101] on div at bounding box center [196, 139] width 392 height 279
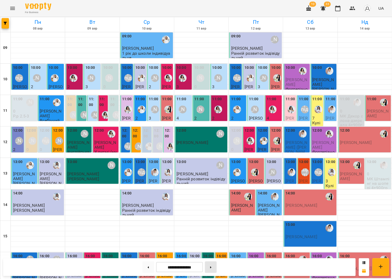
click at [211, 268] on button at bounding box center [211, 267] width 12 height 12
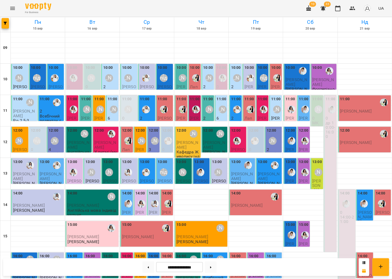
scroll to position [0, 0]
click at [149, 267] on button at bounding box center [148, 267] width 12 height 12
type input "**********"
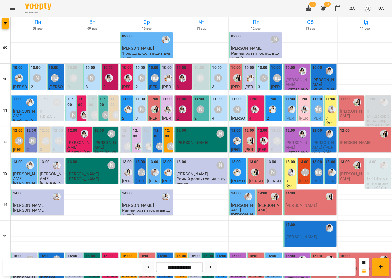
click at [326, 107] on div at bounding box center [331, 109] width 12 height 12
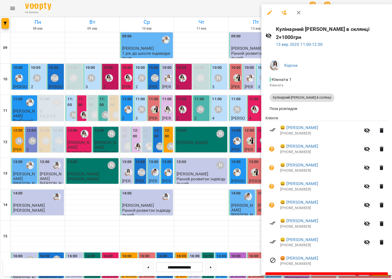
click at [296, 15] on button "button" at bounding box center [298, 12] width 13 height 13
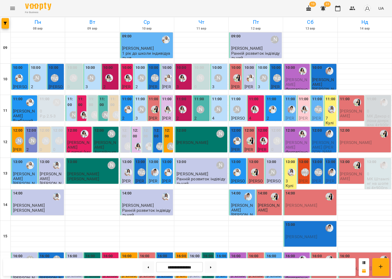
click at [325, 112] on div at bounding box center [331, 109] width 12 height 12
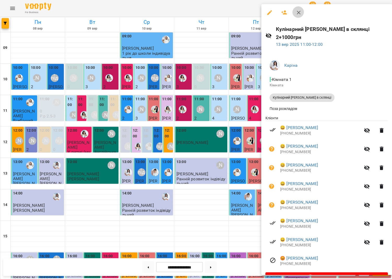
click at [295, 16] on button "button" at bounding box center [298, 12] width 13 height 13
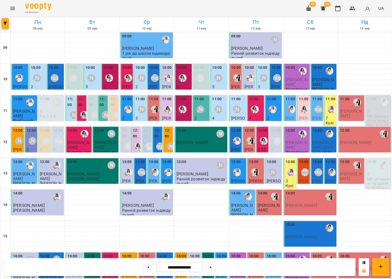
scroll to position [6, 0]
click at [312, 11] on button "button" at bounding box center [308, 8] width 13 height 13
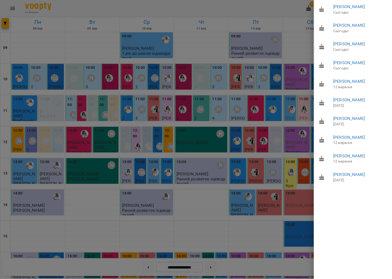
drag, startPoint x: 90, startPoint y: 30, endPoint x: 28, endPoint y: 14, distance: 64.5
click at [90, 30] on div at bounding box center [196, 139] width 392 height 279
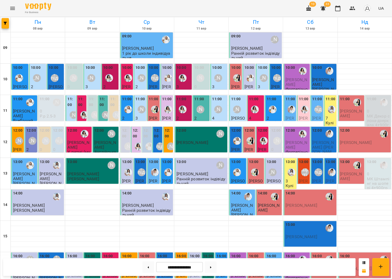
click at [13, 9] on icon "Menu" at bounding box center [12, 8] width 6 height 6
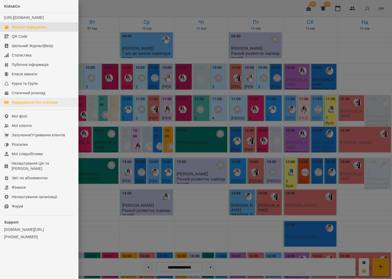
click at [43, 104] on div "Відвідування без платіжки" at bounding box center [35, 102] width 46 height 5
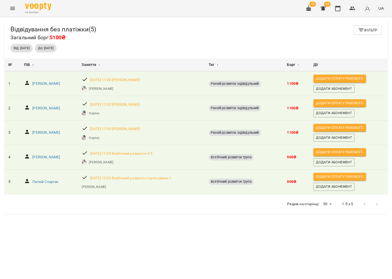
scroll to position [1, 0]
click at [365, 31] on span "Фільтр" at bounding box center [368, 30] width 20 height 6
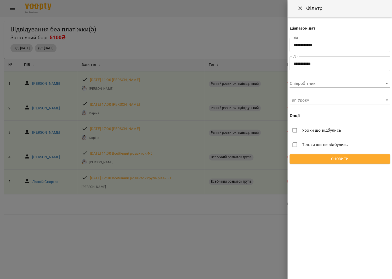
click at [328, 65] on input "**********" at bounding box center [339, 63] width 100 height 15
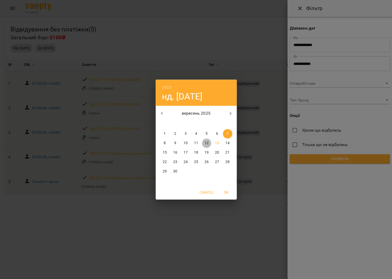
drag, startPoint x: 204, startPoint y: 142, endPoint x: 261, endPoint y: 148, distance: 57.6
click at [204, 142] on p "12" at bounding box center [206, 142] width 4 height 5
type input "**********"
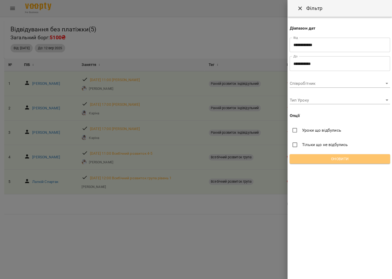
click at [334, 156] on span "Оновити" at bounding box center [340, 159] width 92 height 6
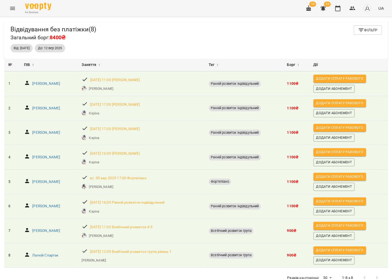
scroll to position [0, 0]
click at [335, 8] on button "button" at bounding box center [337, 8] width 13 height 13
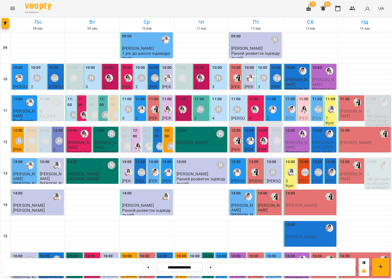
scroll to position [17, 0]
click at [305, 105] on img "Анна Білан" at bounding box center [305, 109] width 8 height 8
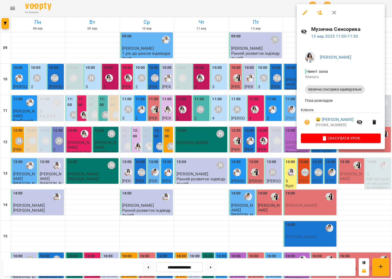
click at [247, 91] on div at bounding box center [196, 139] width 392 height 279
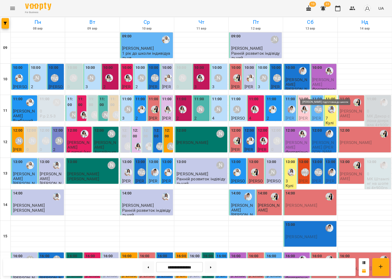
click at [319, 105] on div "[PERSON_NAME] підготовка до школи" at bounding box center [318, 109] width 8 height 8
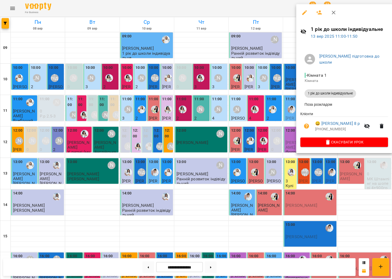
click at [250, 89] on div at bounding box center [196, 139] width 392 height 279
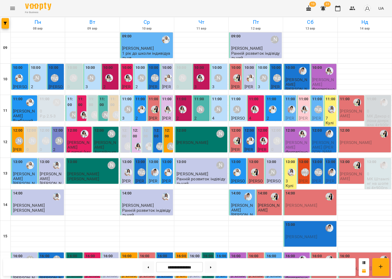
click at [330, 121] on p "Кулінарний [PERSON_NAME] в склянці 2+1000грн" at bounding box center [330, 146] width 10 height 50
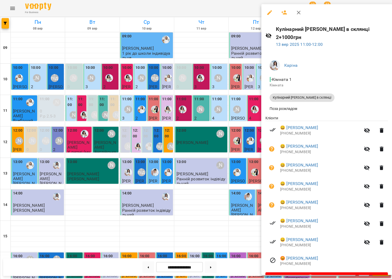
click at [252, 99] on div at bounding box center [196, 139] width 392 height 279
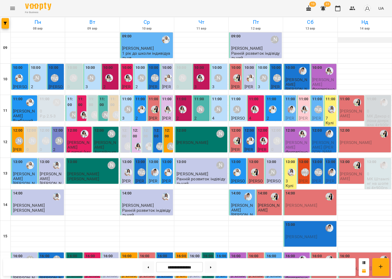
scroll to position [0, 0]
click at [105, 100] on label "11:00" at bounding box center [103, 101] width 7 height 11
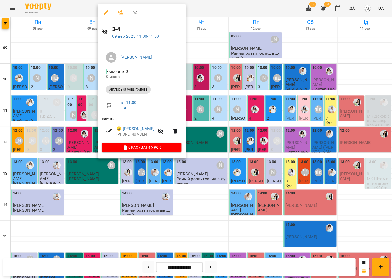
click at [52, 104] on div at bounding box center [196, 139] width 392 height 279
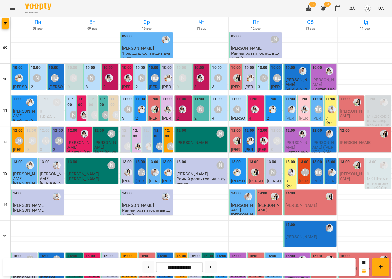
click at [196, 112] on div "[PERSON_NAME]" at bounding box center [200, 109] width 12 height 12
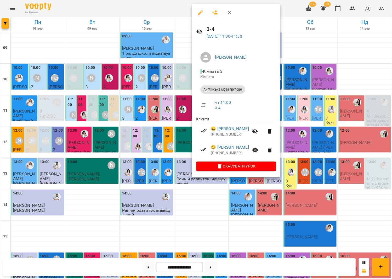
scroll to position [2, 0]
click at [124, 112] on div at bounding box center [196, 139] width 392 height 279
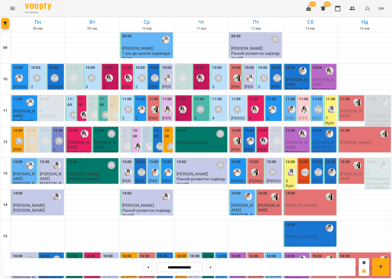
scroll to position [122, 0]
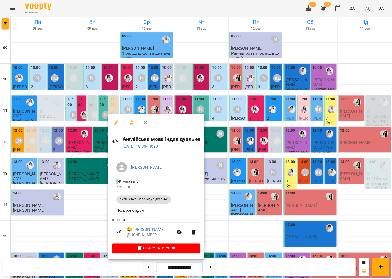
click at [272, 206] on div at bounding box center [196, 139] width 392 height 279
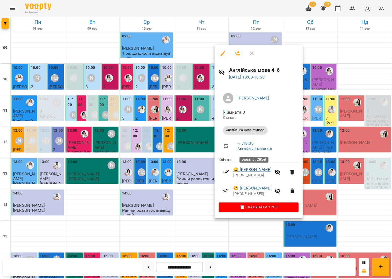
click at [258, 170] on link "😀 Дорошенко Аріна" at bounding box center [252, 169] width 38 height 6
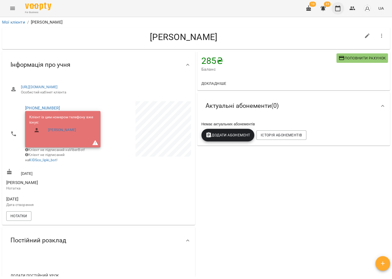
click at [339, 10] on icon "button" at bounding box center [337, 8] width 6 height 6
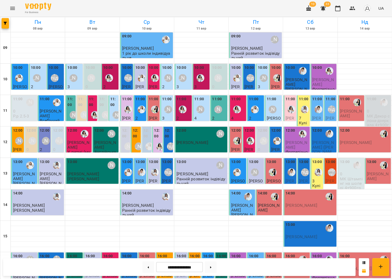
click at [51, 73] on div "[PERSON_NAME] підготовка до школи" at bounding box center [55, 78] width 12 height 12
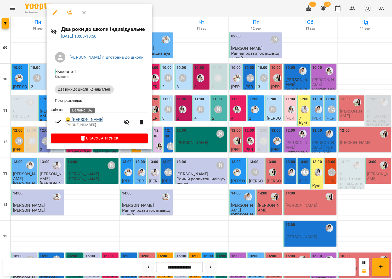
click at [86, 120] on link "😀 Туча Ангеліна" at bounding box center [84, 119] width 38 height 6
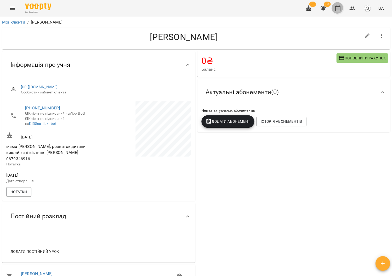
click at [336, 4] on button "button" at bounding box center [337, 8] width 13 height 13
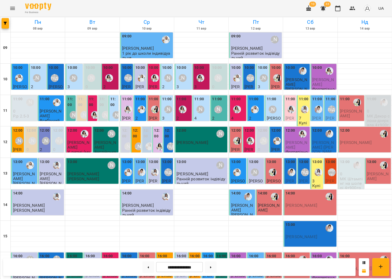
click at [74, 107] on div "11:00" at bounding box center [70, 102] width 7 height 13
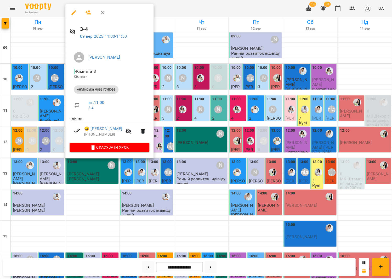
click at [28, 110] on div at bounding box center [196, 139] width 392 height 279
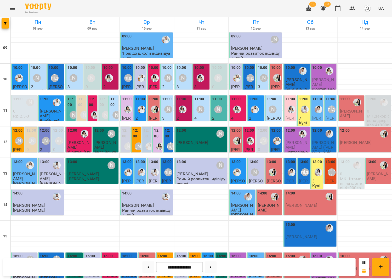
click at [222, 107] on div "[PERSON_NAME]" at bounding box center [218, 109] width 12 height 12
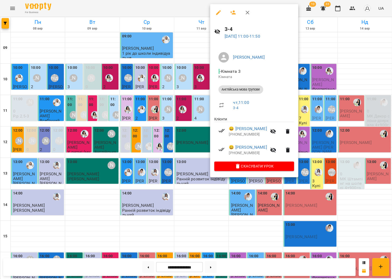
click at [104, 111] on div at bounding box center [196, 139] width 392 height 279
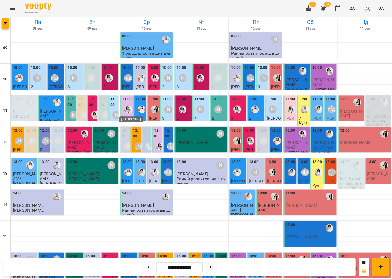
scroll to position [1, 0]
click at [219, 103] on div "[PERSON_NAME]" at bounding box center [218, 109] width 12 height 12
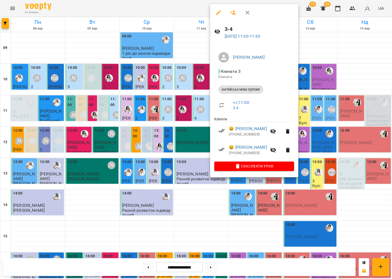
scroll to position [3, 0]
click at [244, 10] on icon "button" at bounding box center [247, 12] width 6 height 6
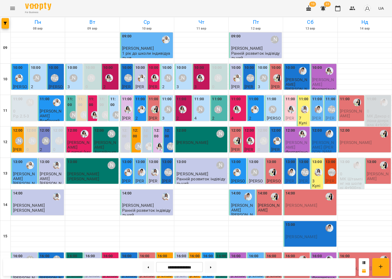
scroll to position [32, 0]
click at [211, 267] on icon at bounding box center [210, 267] width 1 height 2
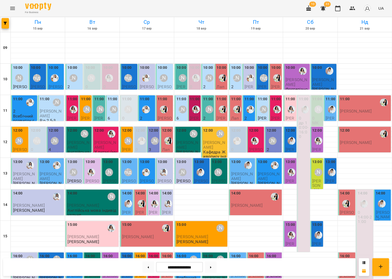
scroll to position [0, 0]
click at [181, 77] on div "[PERSON_NAME]" at bounding box center [183, 78] width 8 height 8
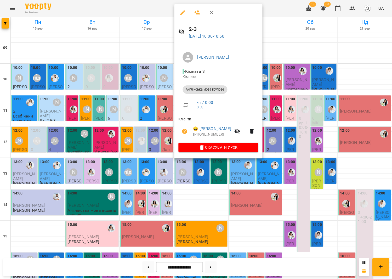
click at [211, 12] on icon "button" at bounding box center [211, 12] width 6 height 6
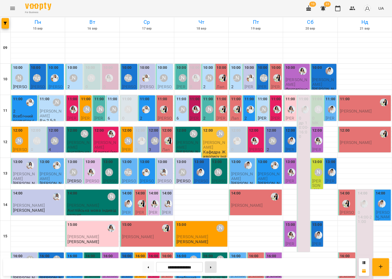
click at [215, 266] on button at bounding box center [211, 267] width 12 height 12
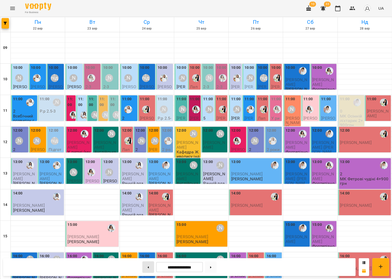
click at [148, 265] on button at bounding box center [148, 267] width 12 height 12
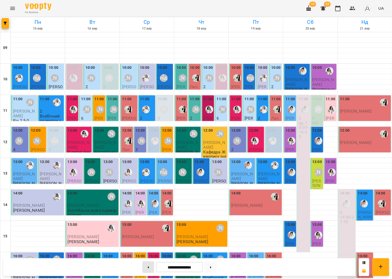
click at [151, 267] on button at bounding box center [148, 267] width 12 height 12
type input "**********"
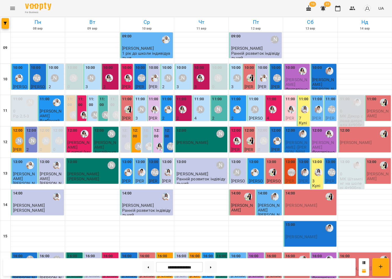
click at [291, 77] on span "[PERSON_NAME]" at bounding box center [296, 81] width 22 height 9
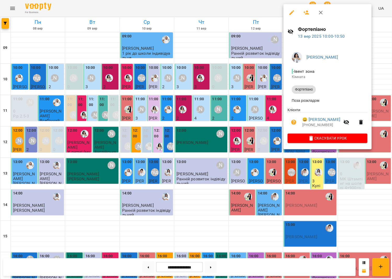
click at [330, 157] on div at bounding box center [196, 139] width 392 height 279
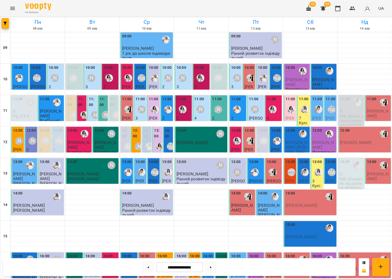
scroll to position [122, 0]
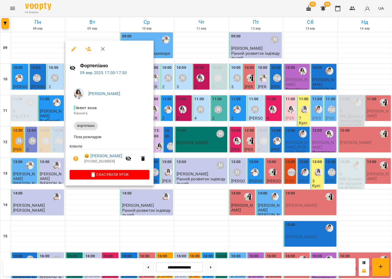
click at [317, 167] on div at bounding box center [196, 139] width 392 height 279
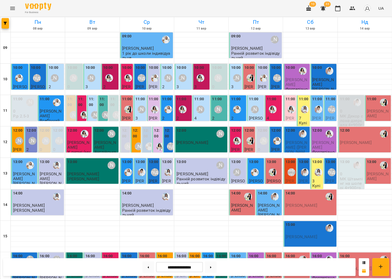
scroll to position [0, 0]
click at [10, 8] on icon "Menu" at bounding box center [12, 8] width 5 height 3
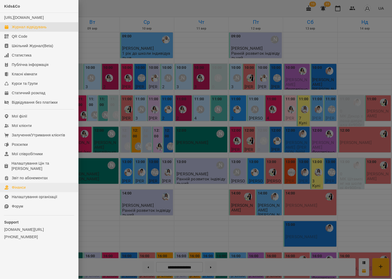
click at [25, 185] on div "Фінанси" at bounding box center [19, 187] width 14 height 5
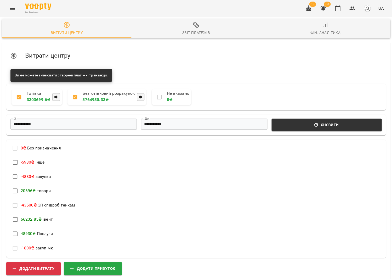
click at [12, 7] on icon "Menu" at bounding box center [12, 8] width 6 height 6
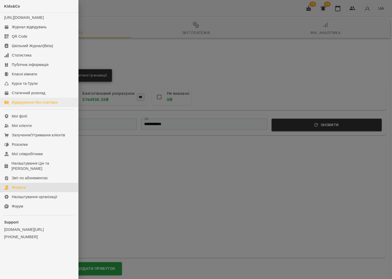
click at [25, 104] on div "Відвідування без платіжки" at bounding box center [35, 102] width 46 height 5
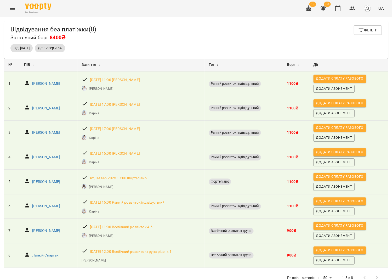
scroll to position [17, 0]
click at [335, 8] on button "button" at bounding box center [337, 8] width 13 height 13
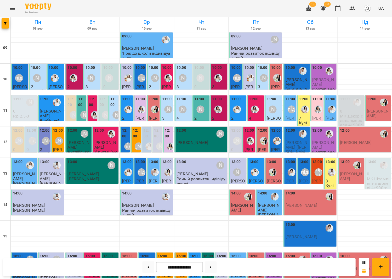
scroll to position [122, 0]
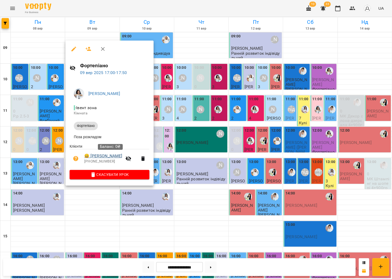
click at [118, 157] on link "😀 Кондратенко Аристарх" at bounding box center [103, 156] width 38 height 6
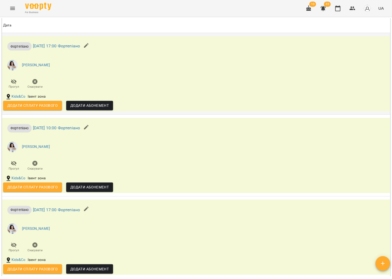
scroll to position [370, 0]
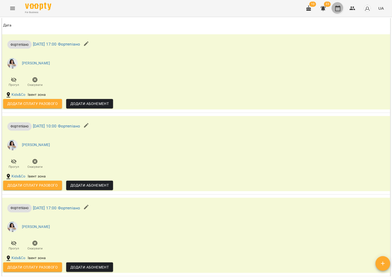
click at [342, 8] on button "button" at bounding box center [337, 8] width 13 height 13
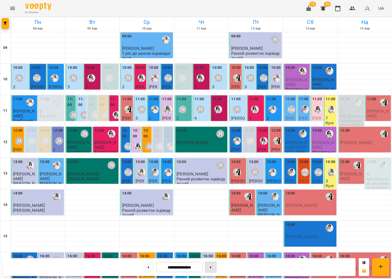
click at [211, 266] on button at bounding box center [211, 267] width 12 height 12
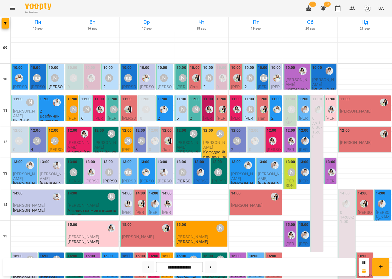
drag, startPoint x: 146, startPoint y: 265, endPoint x: 166, endPoint y: 255, distance: 21.5
click at [146, 265] on button at bounding box center [148, 267] width 12 height 12
type input "**********"
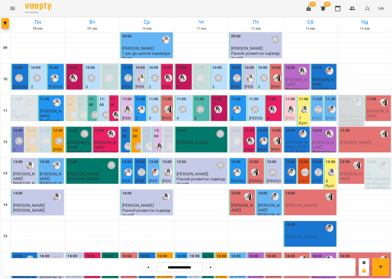
scroll to position [46, 0]
click at [336, 189] on div at bounding box center [310, 191] width 54 height 5
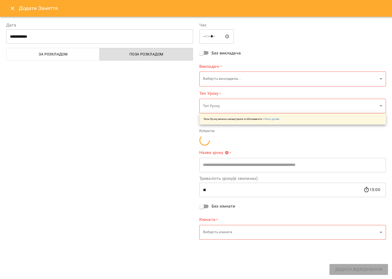
type input "**********"
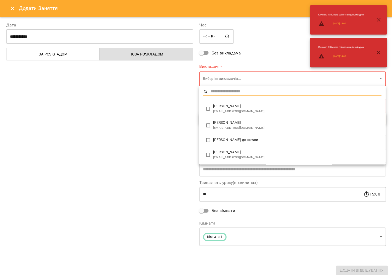
click at [241, 81] on body "For Business 10 33 UA Пн 08 вер Вт 09 вер Ср 10 вер Чт 11 вер Пт 12 вер Сб 13 в…" at bounding box center [196, 200] width 392 height 401
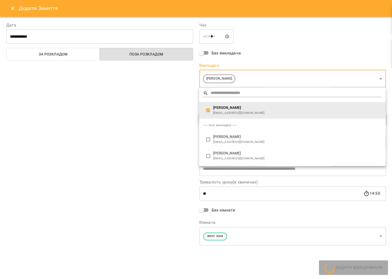
type input "*****"
type input "**"
type input "**********"
click at [171, 146] on div at bounding box center [196, 139] width 392 height 279
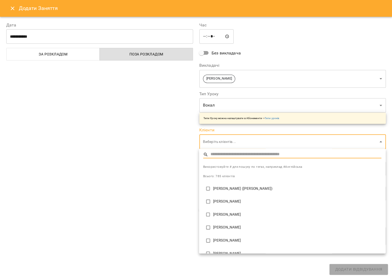
click at [231, 142] on body "For Business 10 33 UA Пн 08 вер Вт 09 вер Ср 10 вер Чт 11 вер Пт 12 вер Сб 13 в…" at bounding box center [196, 200] width 392 height 401
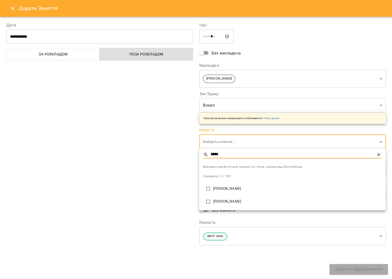
type input "*****"
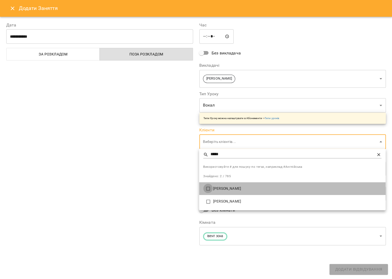
type input "**********"
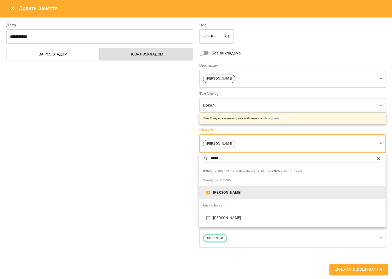
click at [179, 182] on div at bounding box center [196, 139] width 392 height 279
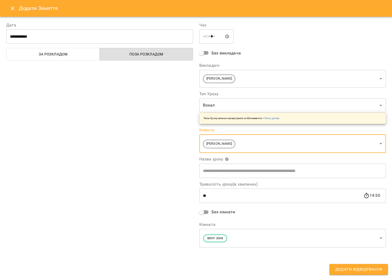
click at [359, 269] on span "Додати Відвідування" at bounding box center [358, 269] width 47 height 7
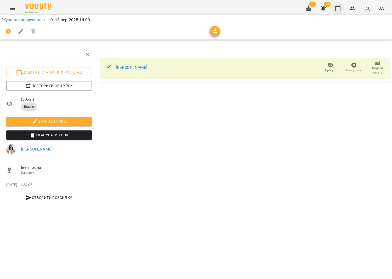
click at [338, 11] on icon "button" at bounding box center [337, 8] width 6 height 6
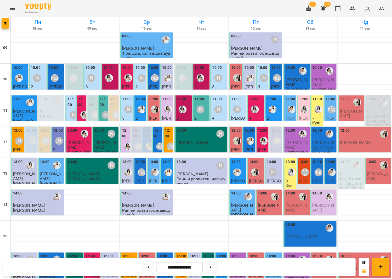
scroll to position [122, 0]
click at [325, 192] on img "Анна Білан" at bounding box center [329, 196] width 8 height 8
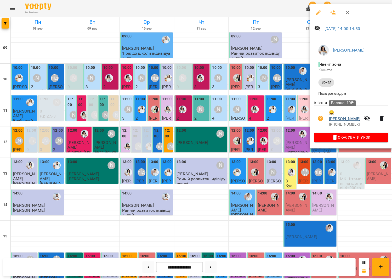
click at [339, 114] on link "😀 Лобач Єва" at bounding box center [345, 115] width 32 height 12
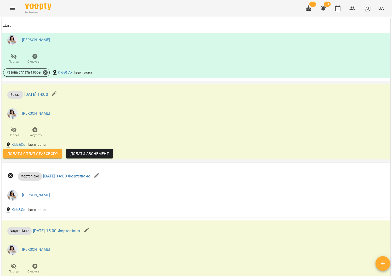
scroll to position [356, 0]
click at [339, 9] on icon "button" at bounding box center [337, 8] width 6 height 6
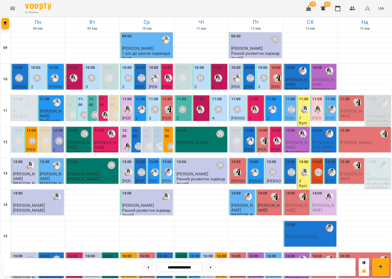
click at [380, 107] on div at bounding box center [383, 102] width 12 height 12
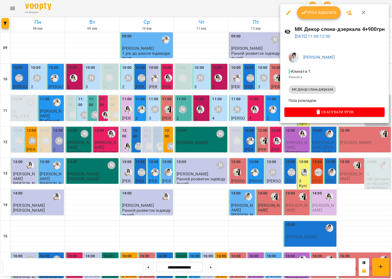
click at [216, 91] on div at bounding box center [196, 139] width 392 height 279
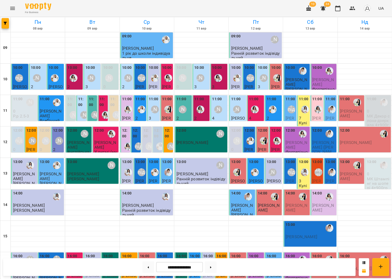
scroll to position [7, 0]
click at [306, 183] on p "Кулінарний [PERSON_NAME] в склянці 4+1000грн" at bounding box center [304, 208] width 10 height 50
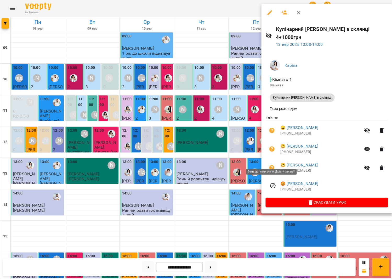
click at [270, 165] on icon "button" at bounding box center [271, 167] width 5 height 5
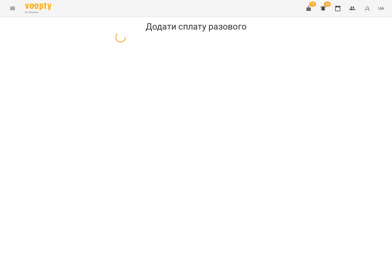
select select "**********"
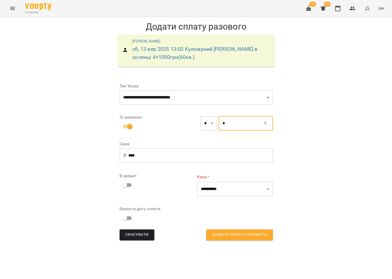
click at [240, 123] on input "*" at bounding box center [241, 123] width 45 height 15
type input "***"
type input "*"
type input "***"
type input "**"
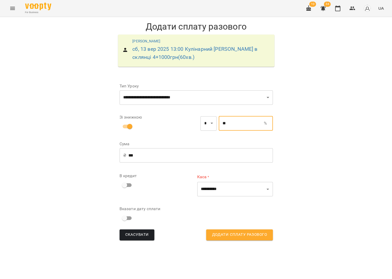
type input "*"
type input "***"
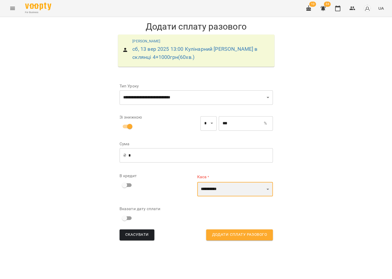
select select "****"
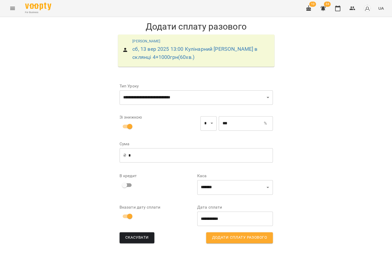
click at [220, 237] on span "Додати сплату разового" at bounding box center [239, 237] width 55 height 7
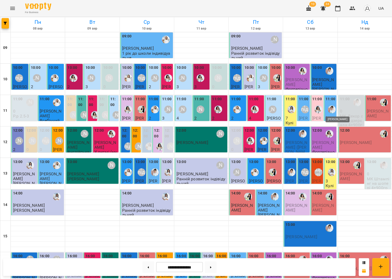
scroll to position [1, 0]
click at [303, 109] on div "[PERSON_NAME] підготовка до школи" at bounding box center [305, 109] width 8 height 8
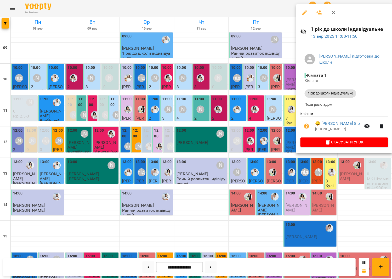
click at [249, 114] on div at bounding box center [196, 139] width 392 height 279
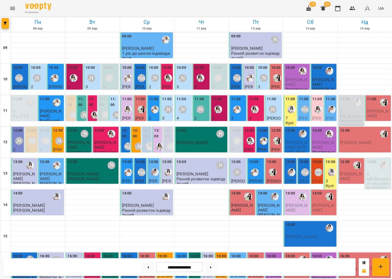
click at [287, 116] on p "7" at bounding box center [290, 118] width 10 height 4
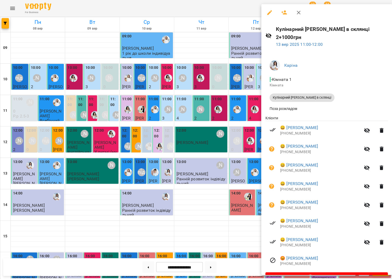
click at [216, 111] on div at bounding box center [196, 139] width 392 height 279
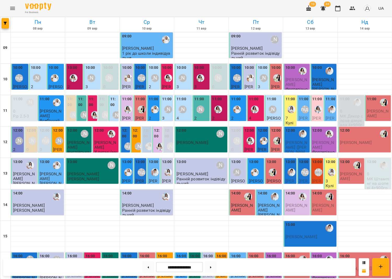
click at [284, 80] on div "10:00 Кондратенко Аристарх Фортепіано" at bounding box center [296, 78] width 26 height 29
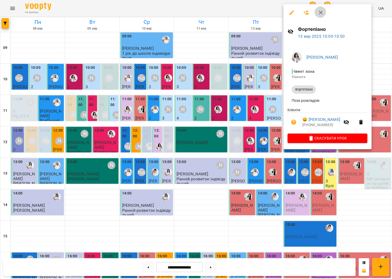
click at [322, 10] on button "button" at bounding box center [320, 12] width 13 height 13
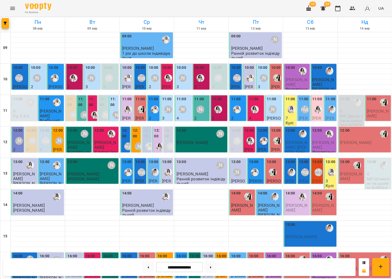
click at [326, 78] on span "[PERSON_NAME]" at bounding box center [323, 81] width 22 height 9
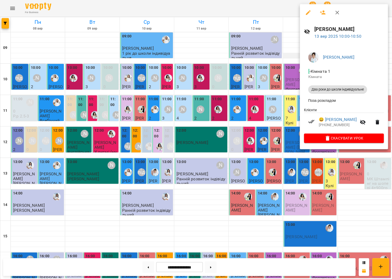
drag, startPoint x: 335, startPoint y: 14, endPoint x: 319, endPoint y: 56, distance: 45.2
click at [335, 14] on icon "button" at bounding box center [337, 12] width 6 height 6
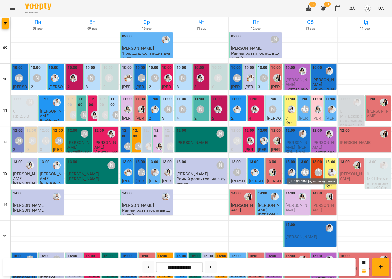
click at [305, 170] on div "[PERSON_NAME] підготовка до школи" at bounding box center [305, 172] width 8 height 8
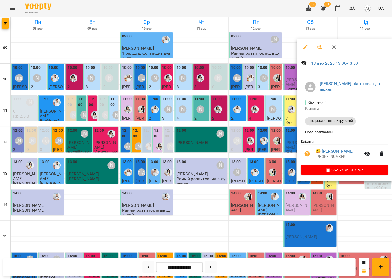
click at [240, 169] on div at bounding box center [196, 139] width 392 height 279
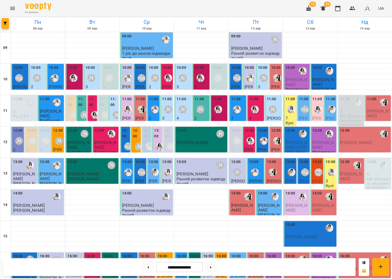
scroll to position [115, 0]
click at [214, 268] on button at bounding box center [211, 267] width 12 height 12
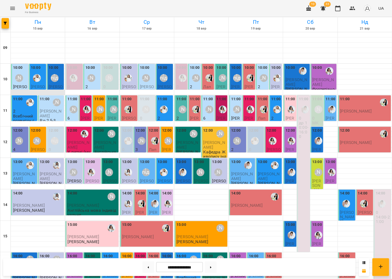
scroll to position [4, 0]
click at [18, 76] on div "[PERSON_NAME]" at bounding box center [19, 78] width 8 height 8
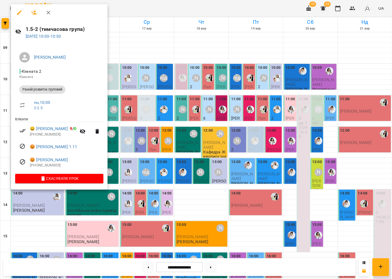
click at [188, 80] on div at bounding box center [196, 139] width 392 height 279
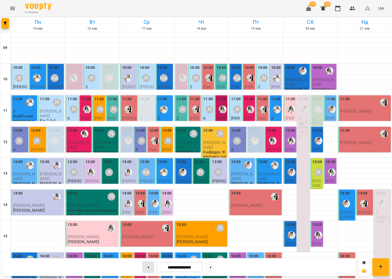
click at [142, 261] on button at bounding box center [148, 267] width 12 height 12
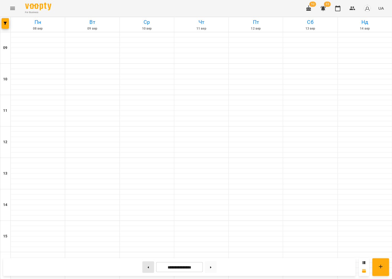
type input "**********"
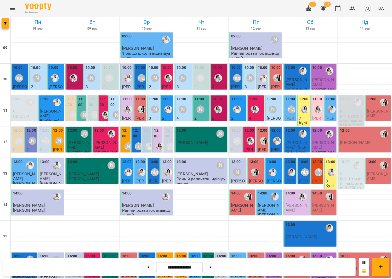
scroll to position [0, 0]
click at [191, 104] on div "11:00 Тетяна Волох 4 Р/р 1.5-2" at bounding box center [182, 113] width 17 height 36
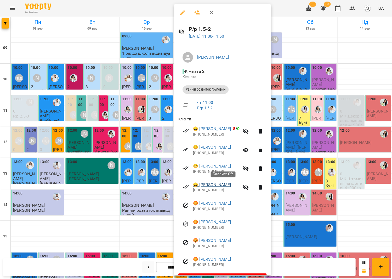
click at [231, 181] on link "😀 Степанюк Єгор Артемович" at bounding box center [212, 184] width 38 height 6
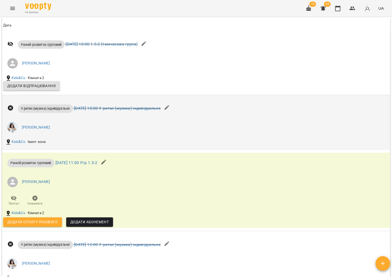
scroll to position [523, 0]
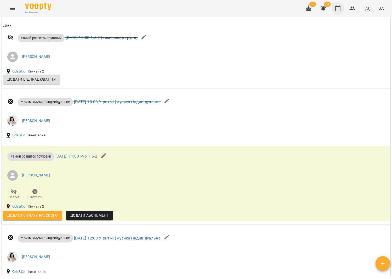
click at [339, 8] on icon "button" at bounding box center [337, 8] width 6 height 6
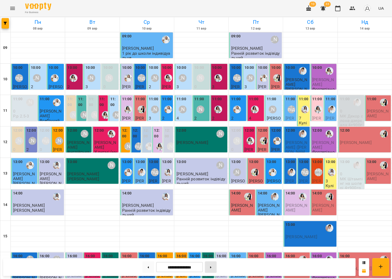
click at [214, 266] on button at bounding box center [211, 267] width 12 height 12
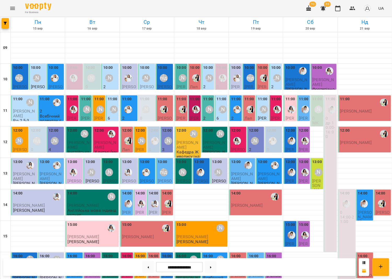
click at [24, 107] on div "[PERSON_NAME]" at bounding box center [30, 102] width 12 height 12
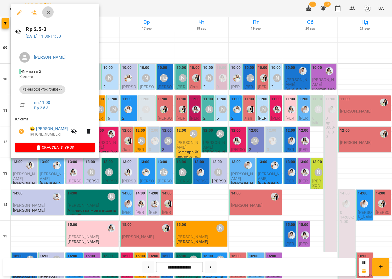
click at [49, 12] on button "button" at bounding box center [48, 12] width 13 height 13
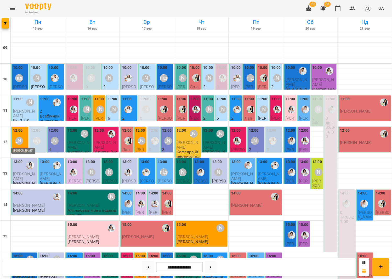
click at [22, 141] on div "[PERSON_NAME]" at bounding box center [19, 141] width 8 height 8
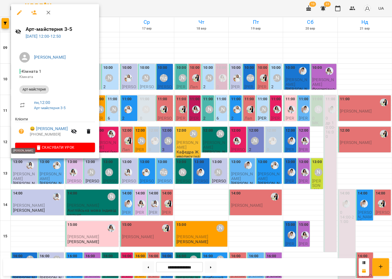
scroll to position [0, 0]
click at [174, 127] on div at bounding box center [196, 139] width 392 height 279
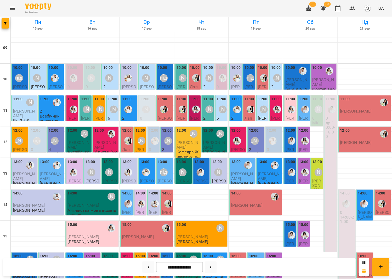
click at [61, 132] on div "12:00 Тетяна Волох" at bounding box center [56, 137] width 14 height 19
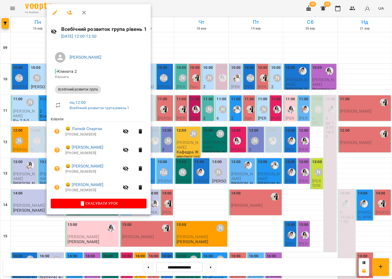
scroll to position [1, 0]
click at [16, 138] on div at bounding box center [196, 139] width 392 height 279
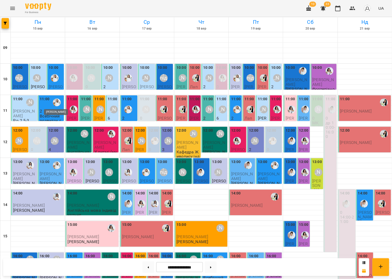
click at [59, 101] on img "Юлія Масющенко" at bounding box center [57, 102] width 8 height 8
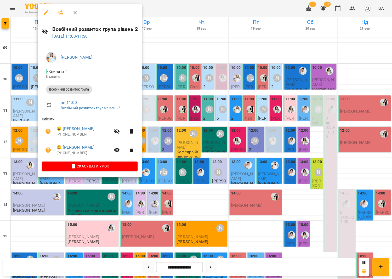
click at [18, 103] on div at bounding box center [196, 139] width 392 height 279
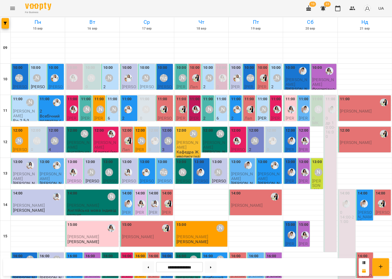
scroll to position [0, 0]
click at [38, 84] on span "[PERSON_NAME]" at bounding box center [38, 91] width 14 height 14
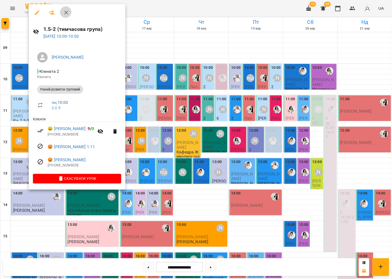
click at [67, 11] on button "button" at bounding box center [66, 12] width 13 height 13
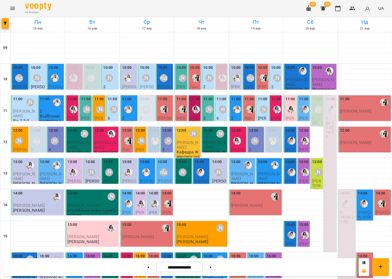
scroll to position [122, 0]
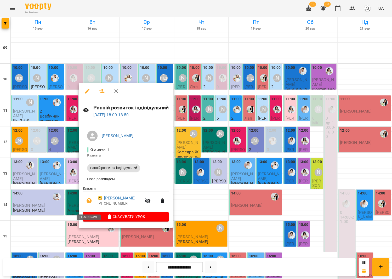
scroll to position [120, 0]
click at [36, 205] on div at bounding box center [196, 139] width 392 height 279
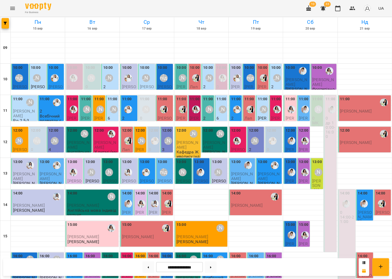
scroll to position [0, 0]
click at [150, 265] on button at bounding box center [148, 267] width 12 height 12
type input "**********"
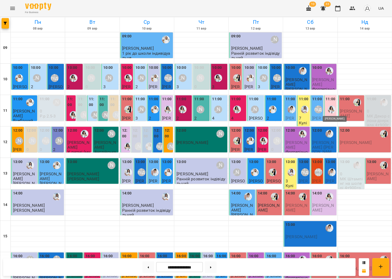
scroll to position [1, 0]
click at [332, 109] on img "Анна Білан" at bounding box center [332, 109] width 8 height 8
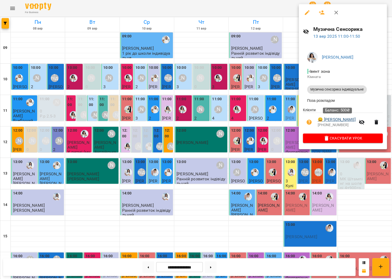
click at [341, 120] on link "😀 Тімончук Платон" at bounding box center [336, 119] width 38 height 6
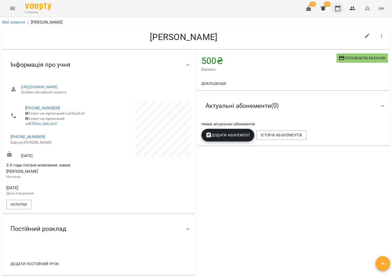
click at [338, 12] on button "button" at bounding box center [337, 8] width 13 height 13
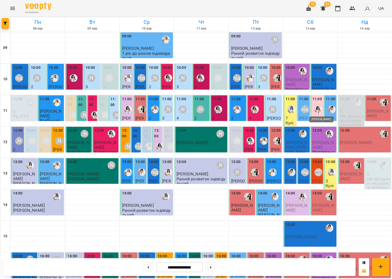
click at [317, 105] on img "Анна Білан" at bounding box center [318, 109] width 8 height 8
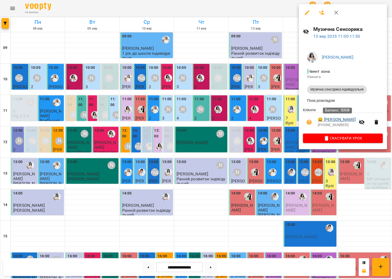
click at [351, 119] on link "😀 Тімончук Платон" at bounding box center [336, 119] width 38 height 6
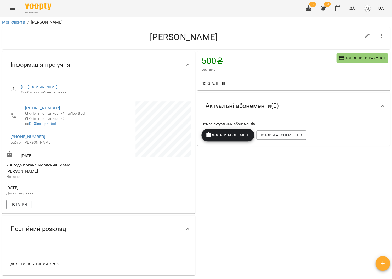
click at [376, 55] on span "Поповнити рахунок" at bounding box center [361, 58] width 47 height 6
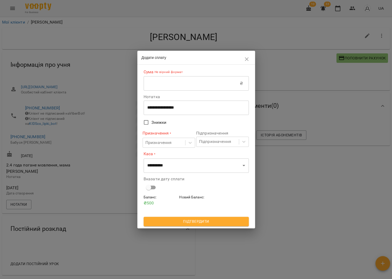
click at [205, 87] on input "text" at bounding box center [192, 83] width 96 height 15
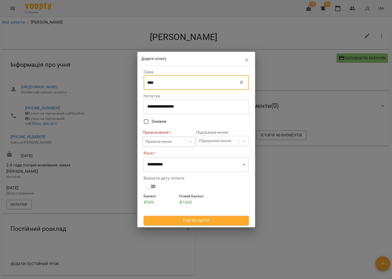
type input "****"
click at [163, 140] on div "Призначення" at bounding box center [158, 142] width 26 height 6
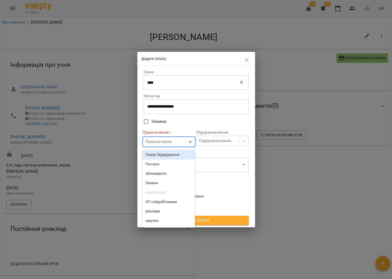
click at [164, 154] on div "Разові Відвідування" at bounding box center [168, 154] width 53 height 9
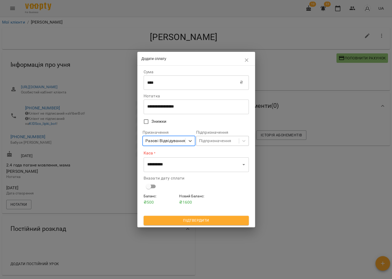
click at [212, 141] on div "Підпризначення" at bounding box center [215, 141] width 32 height 6
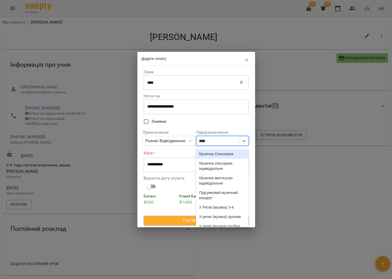
type input "*****"
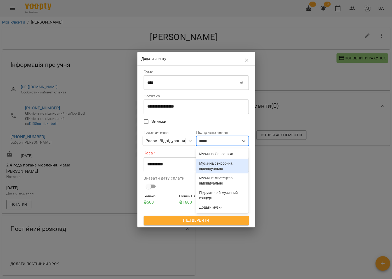
click at [219, 166] on div "Музична сенсорика індивідуальне" at bounding box center [222, 165] width 53 height 15
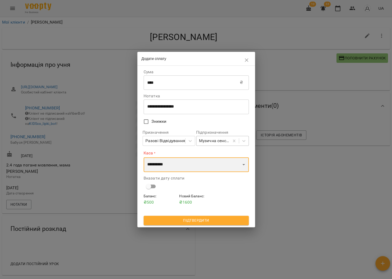
select select "****"
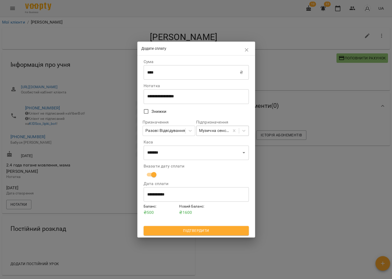
click at [186, 235] on div "**********" at bounding box center [195, 146] width 107 height 180
click at [187, 231] on span "Підтвердити" at bounding box center [196, 230] width 97 height 6
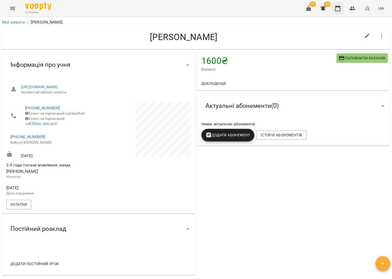
click at [337, 9] on icon "button" at bounding box center [337, 8] width 6 height 6
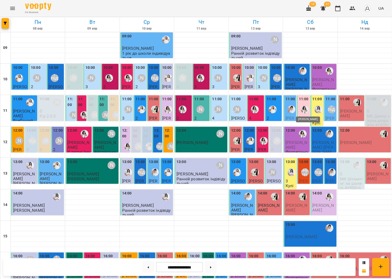
click at [306, 111] on img "Анна Білан" at bounding box center [305, 109] width 8 height 8
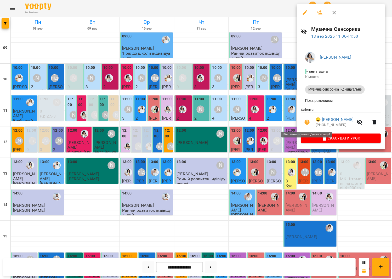
click at [306, 122] on icon "button" at bounding box center [306, 121] width 5 height 5
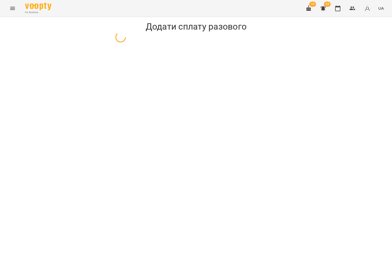
select select "**********"
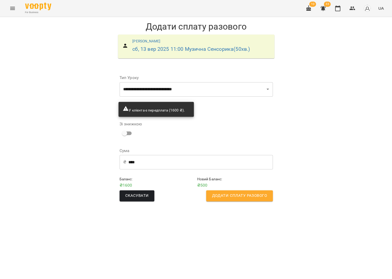
click at [213, 192] on span "Додати сплату разового" at bounding box center [239, 195] width 55 height 7
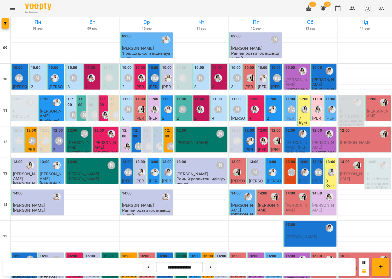
drag, startPoint x: 5, startPoint y: 5, endPoint x: 11, endPoint y: 7, distance: 6.0
click at [5, 5] on div "For Business 10 33 UA" at bounding box center [196, 8] width 392 height 17
click at [14, 8] on icon "Menu" at bounding box center [12, 8] width 6 height 6
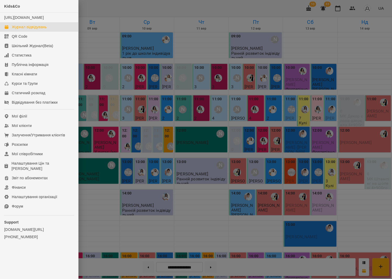
drag, startPoint x: 27, startPoint y: 179, endPoint x: 119, endPoint y: 102, distance: 119.9
click at [27, 182] on link "Фінанси" at bounding box center [39, 186] width 78 height 9
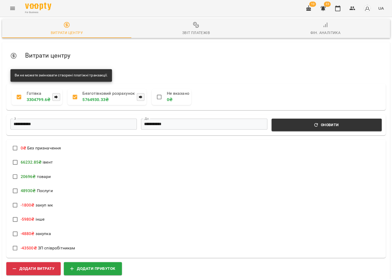
click at [197, 14] on div "For Business 10 33 UA" at bounding box center [196, 8] width 392 height 17
click at [191, 29] on span "Звіт платежів" at bounding box center [195, 29] width 123 height 14
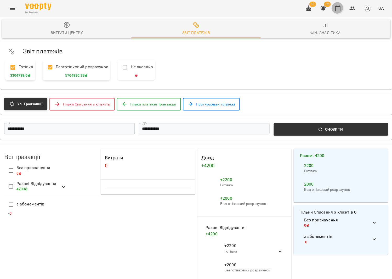
click at [341, 7] on button "button" at bounding box center [337, 8] width 13 height 13
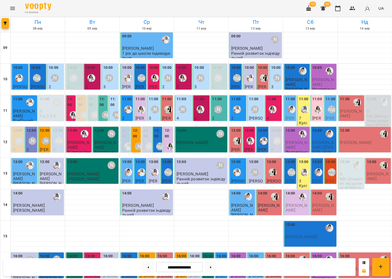
click at [294, 101] on div "11:00" at bounding box center [290, 99] width 10 height 7
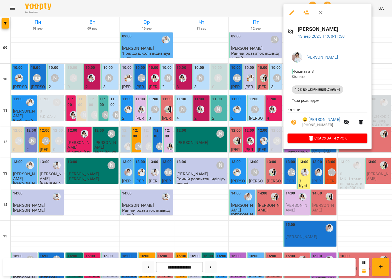
drag, startPoint x: 320, startPoint y: 14, endPoint x: 319, endPoint y: 114, distance: 99.9
click at [320, 14] on icon "button" at bounding box center [320, 12] width 6 height 6
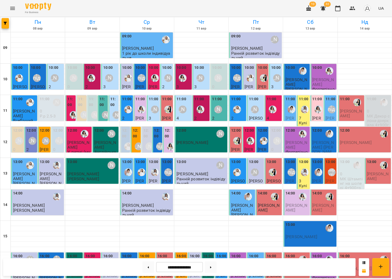
click at [305, 113] on div at bounding box center [305, 109] width 12 height 12
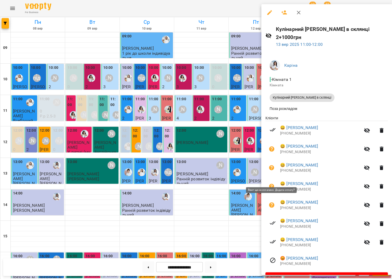
click at [271, 184] on icon "button" at bounding box center [271, 186] width 5 height 5
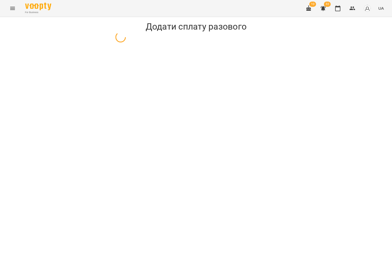
select select "**********"
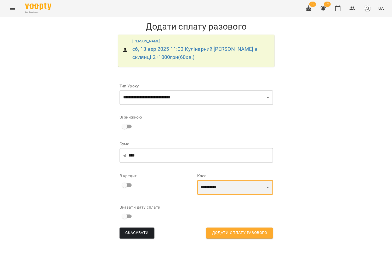
select select "****"
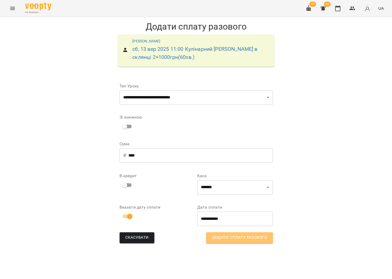
click at [235, 236] on span "Додати сплату разового" at bounding box center [239, 237] width 55 height 7
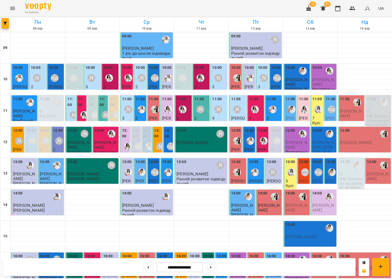
scroll to position [122, 0]
click at [214, 267] on button at bounding box center [211, 267] width 12 height 12
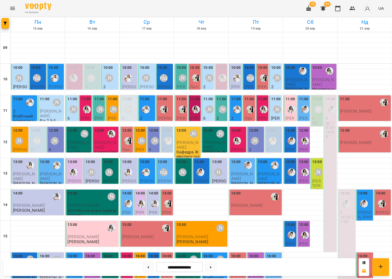
scroll to position [0, 0]
click at [148, 263] on button at bounding box center [148, 267] width 12 height 12
type input "**********"
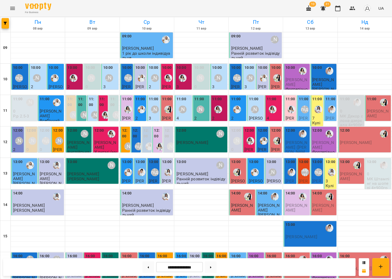
scroll to position [4, 0]
click at [290, 107] on img "Анна Білан" at bounding box center [291, 109] width 8 height 8
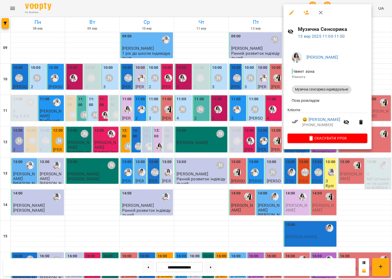
click at [320, 13] on icon "button" at bounding box center [320, 12] width 6 height 6
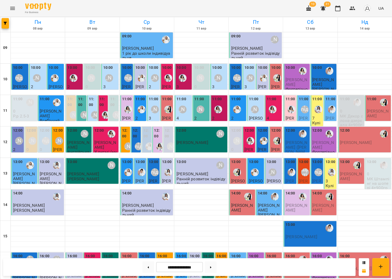
click at [317, 128] on label "12:00" at bounding box center [317, 131] width 10 height 6
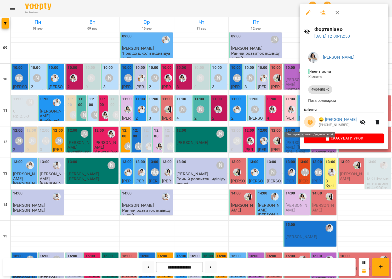
click at [309, 123] on icon "button" at bounding box center [309, 121] width 5 height 5
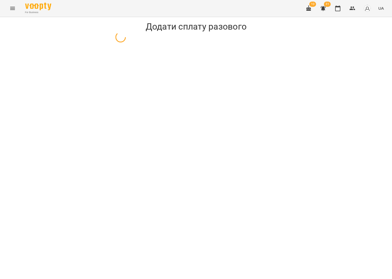
select select "**********"
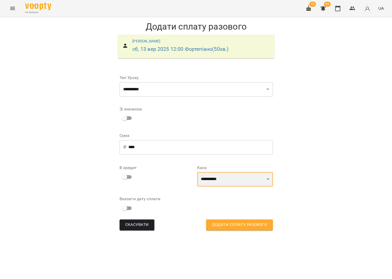
select select "****"
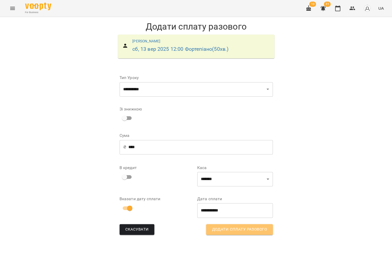
click at [253, 232] on button "Додати сплату разового" at bounding box center [239, 229] width 66 height 11
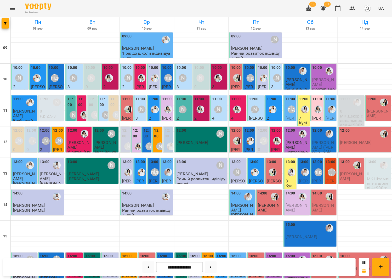
click at [12, 11] on icon "Menu" at bounding box center [12, 8] width 6 height 6
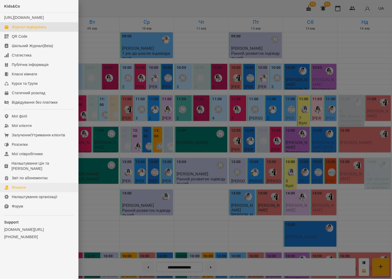
click at [22, 185] on div "Фінанси" at bounding box center [19, 187] width 14 height 5
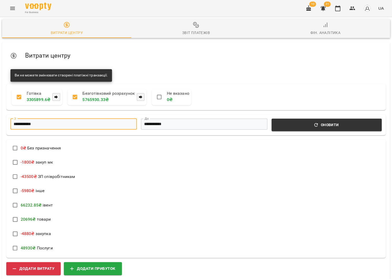
click at [117, 124] on input "**********" at bounding box center [73, 123] width 126 height 11
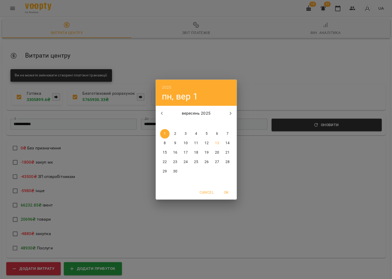
click at [272, 57] on div "2025 пн, вер 1 вересень 2025 пн вт ср чт пт сб нд 1 2 3 4 5 6 7 8 9 10 11 12 13…" at bounding box center [196, 139] width 392 height 279
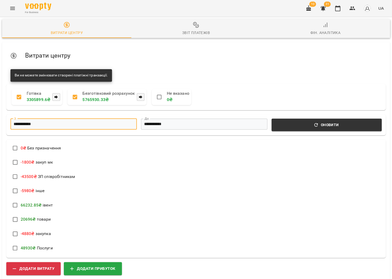
click at [190, 32] on div "Звіт платежів" at bounding box center [196, 33] width 28 height 6
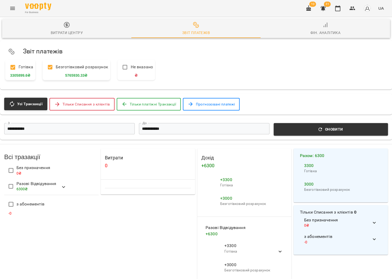
click at [59, 130] on input "**********" at bounding box center [69, 128] width 130 height 11
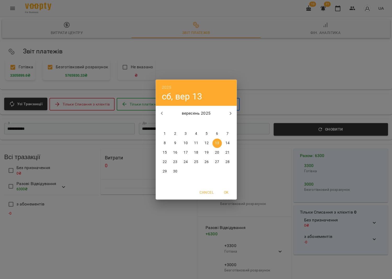
scroll to position [1, 0]
drag, startPoint x: 205, startPoint y: 141, endPoint x: 173, endPoint y: 140, distance: 32.4
click at [205, 141] on p "12" at bounding box center [206, 142] width 4 height 5
type input "**********"
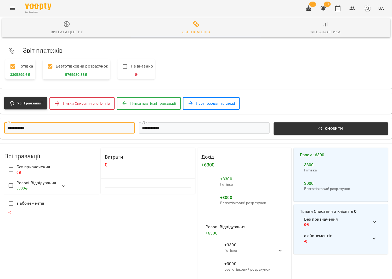
click at [164, 130] on input "**********" at bounding box center [204, 127] width 130 height 11
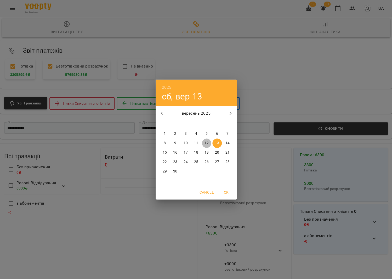
drag, startPoint x: 203, startPoint y: 142, endPoint x: 346, endPoint y: 107, distance: 146.6
click at [204, 141] on span "12" at bounding box center [206, 142] width 9 height 5
type input "**********"
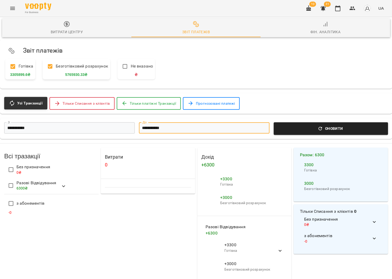
click at [335, 124] on button "Оновити" at bounding box center [330, 128] width 114 height 13
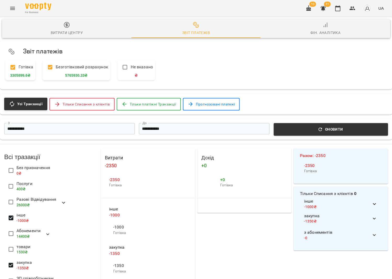
scroll to position [0, 0]
click at [336, 10] on icon "button" at bounding box center [337, 8] width 6 height 6
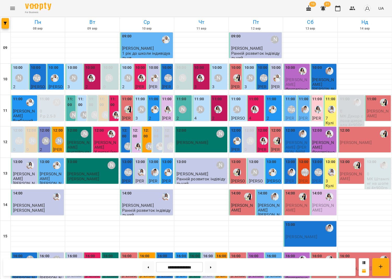
click at [14, 8] on button "Menu" at bounding box center [12, 8] width 13 height 13
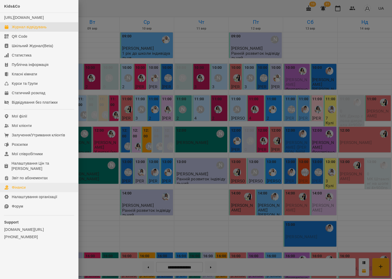
click at [23, 186] on link "Фінанси" at bounding box center [39, 186] width 78 height 9
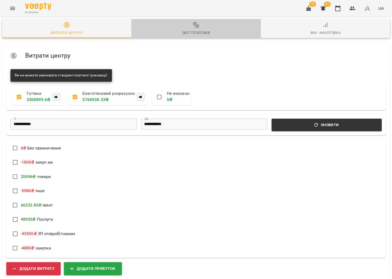
click at [188, 30] on div "Звіт платежів" at bounding box center [196, 33] width 28 height 6
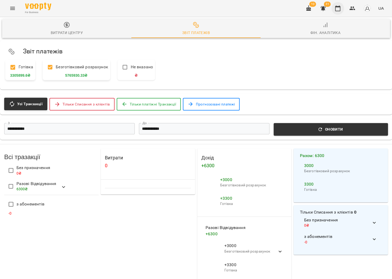
click at [341, 9] on icon "button" at bounding box center [337, 8] width 6 height 6
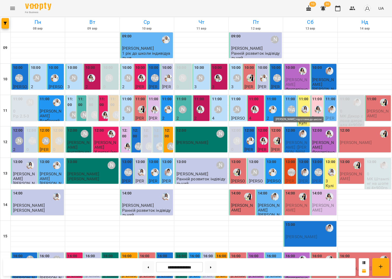
scroll to position [0, 0]
click at [304, 107] on img "Каріна" at bounding box center [305, 109] width 8 height 8
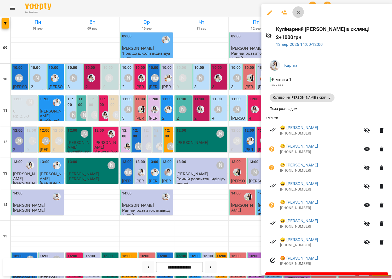
click at [295, 13] on icon "button" at bounding box center [298, 12] width 6 height 6
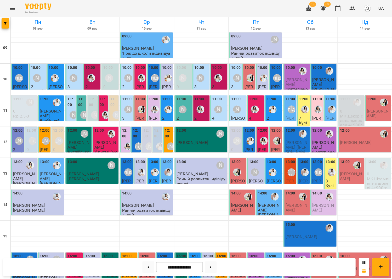
scroll to position [33, 0]
click at [291, 103] on div "[PERSON_NAME] підготовка до школи" at bounding box center [291, 109] width 12 height 12
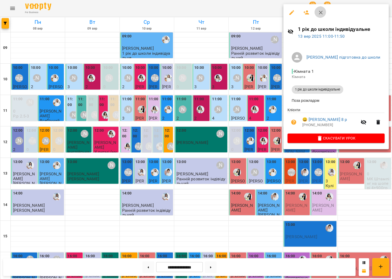
click at [318, 10] on icon "button" at bounding box center [320, 12] width 6 height 6
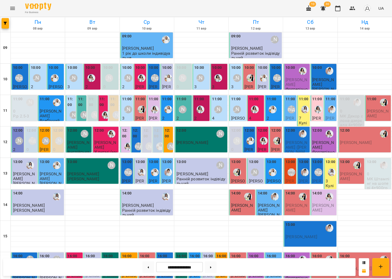
scroll to position [0, 0]
click at [211, 271] on button at bounding box center [211, 267] width 12 height 12
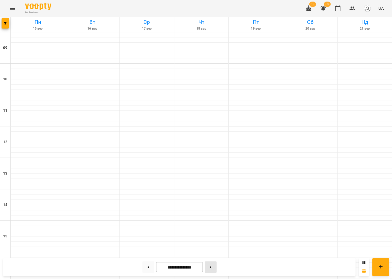
click at [211, 271] on button at bounding box center [211, 267] width 12 height 12
click at [211, 270] on button at bounding box center [211, 267] width 12 height 12
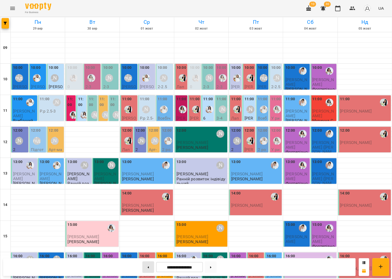
drag, startPoint x: 152, startPoint y: 265, endPoint x: 150, endPoint y: 265, distance: 2.9
click at [152, 265] on div at bounding box center [148, 267] width 16 height 12
click at [150, 265] on button at bounding box center [148, 267] width 12 height 12
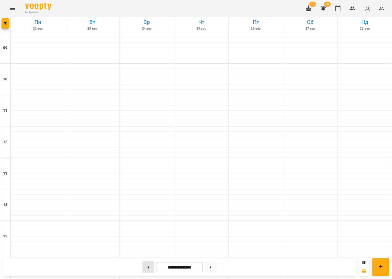
click at [149, 265] on button at bounding box center [148, 267] width 12 height 12
type input "**********"
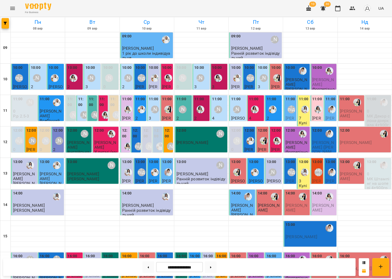
click at [286, 106] on div "[PERSON_NAME] підготовка до школи" at bounding box center [291, 109] width 12 height 12
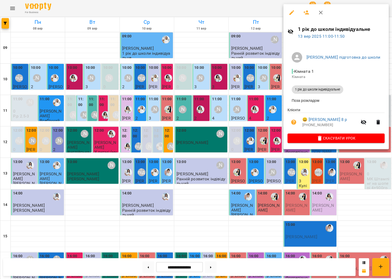
click at [291, 122] on icon "button" at bounding box center [293, 121] width 5 height 5
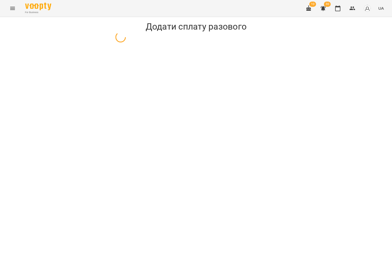
select select "**********"
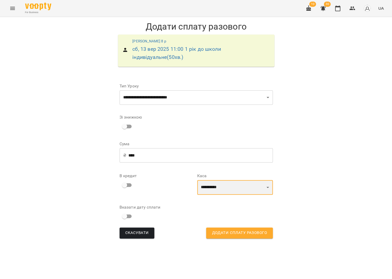
select select "****"
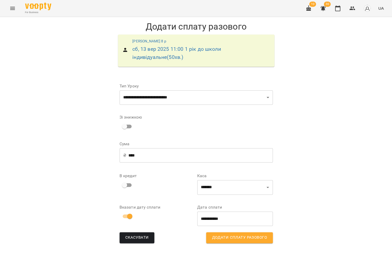
click at [232, 236] on span "Додати сплату разового" at bounding box center [239, 237] width 55 height 7
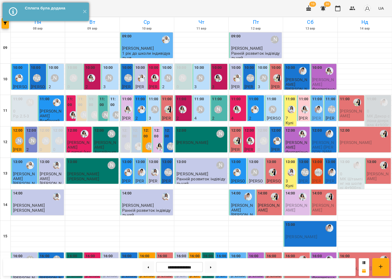
drag, startPoint x: 82, startPoint y: 14, endPoint x: 70, endPoint y: 15, distance: 12.1
click at [82, 14] on button "✕" at bounding box center [84, 12] width 9 height 18
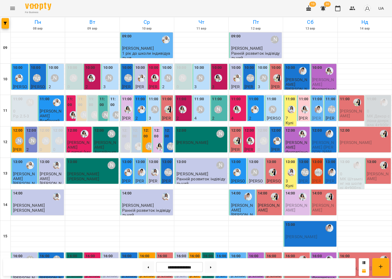
click at [9, 8] on button "Menu" at bounding box center [12, 8] width 13 height 13
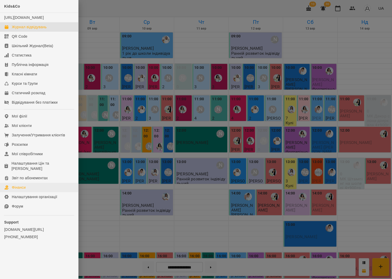
click at [30, 184] on link "Фінанси" at bounding box center [39, 186] width 78 height 9
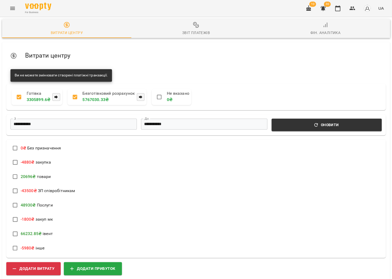
scroll to position [47, 0]
click at [83, 265] on span "Додати прибуток" at bounding box center [92, 268] width 45 height 7
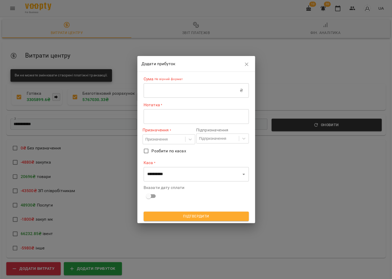
click at [209, 96] on input "text" at bounding box center [192, 90] width 96 height 15
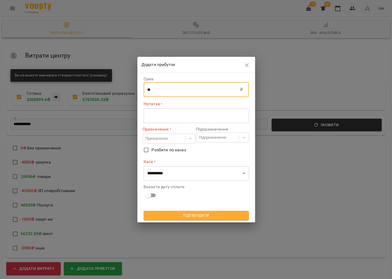
type input "**"
click at [203, 114] on textarea at bounding box center [196, 115] width 98 height 5
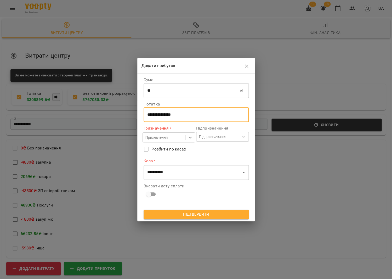
type textarea "**********"
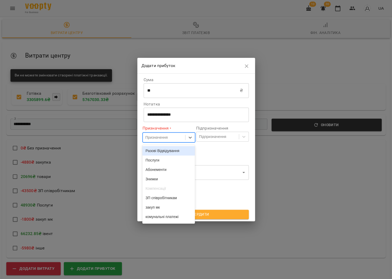
drag, startPoint x: 185, startPoint y: 137, endPoint x: 169, endPoint y: 174, distance: 41.0
click at [185, 136] on div at bounding box center [189, 137] width 9 height 9
click at [159, 149] on div "товари" at bounding box center [168, 151] width 53 height 9
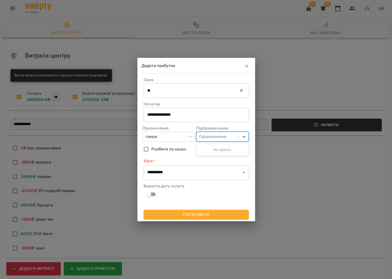
click at [208, 136] on div "Підпризначення" at bounding box center [212, 136] width 27 height 5
drag, startPoint x: 169, startPoint y: 163, endPoint x: 170, endPoint y: 169, distance: 6.3
click at [169, 163] on label "Каса *" at bounding box center [196, 161] width 105 height 6
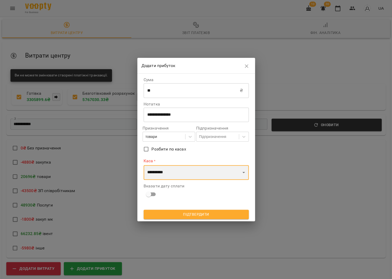
select select "****"
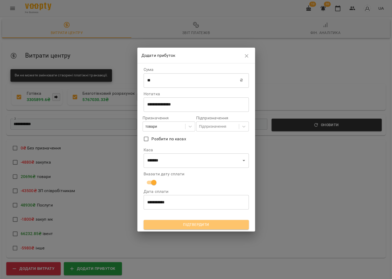
click at [191, 225] on span "Підтвердити" at bounding box center [196, 224] width 97 height 6
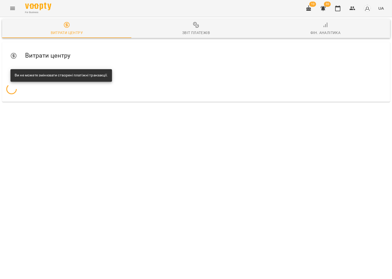
scroll to position [0, 0]
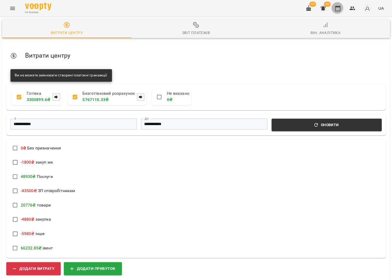
click at [344, 7] on button "button" at bounding box center [337, 8] width 13 height 13
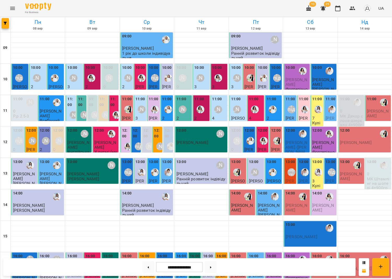
click at [316, 162] on label "13:00" at bounding box center [317, 162] width 10 height 6
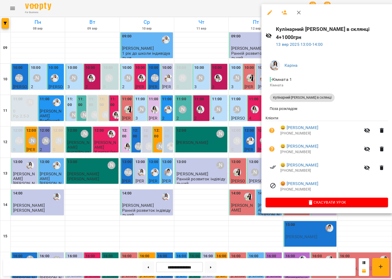
click at [245, 162] on div at bounding box center [196, 139] width 392 height 279
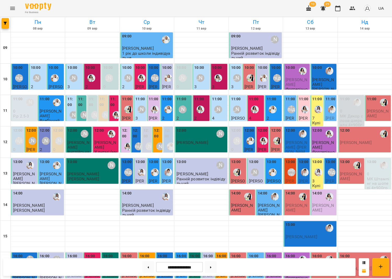
scroll to position [8, 0]
click at [318, 105] on img "Каріна" at bounding box center [318, 109] width 8 height 8
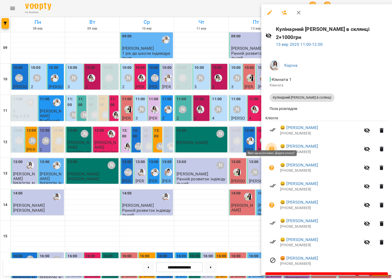
click at [273, 146] on icon "button" at bounding box center [271, 149] width 6 height 6
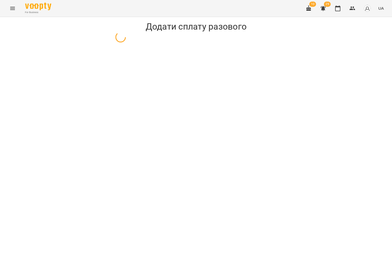
select select "**********"
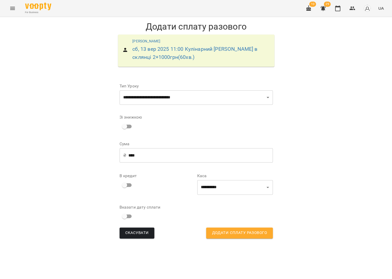
drag, startPoint x: 195, startPoint y: 188, endPoint x: 198, endPoint y: 189, distance: 3.2
click at [196, 188] on div "**********" at bounding box center [195, 159] width 155 height 161
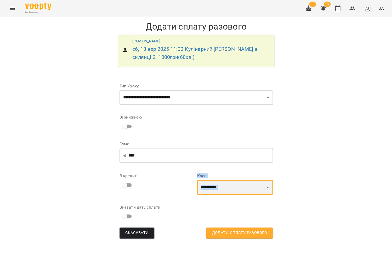
select select "****"
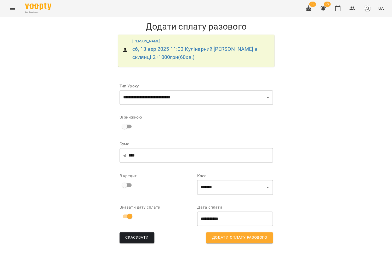
click at [172, 232] on div "Скасувати Додати сплату разового" at bounding box center [195, 237] width 153 height 11
click at [230, 240] on button "Додати сплату разового" at bounding box center [239, 237] width 66 height 11
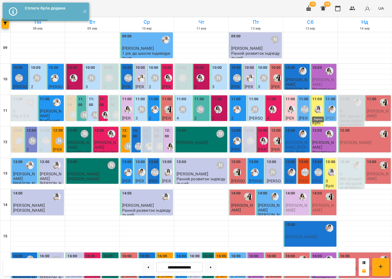
click at [315, 110] on img "Каріна" at bounding box center [318, 109] width 8 height 8
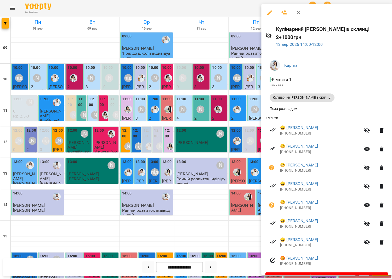
click at [272, 162] on button "button" at bounding box center [271, 167] width 13 height 13
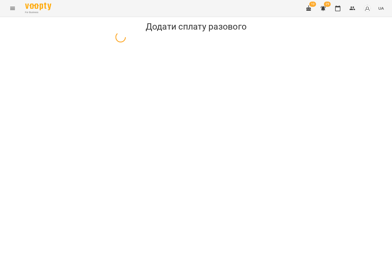
select select "**********"
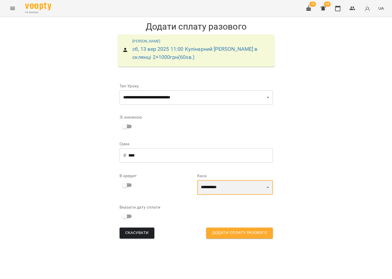
select select "****"
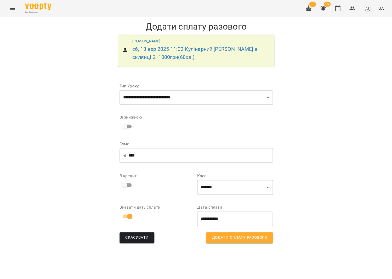
drag, startPoint x: 236, startPoint y: 236, endPoint x: 233, endPoint y: 233, distance: 3.3
click at [236, 236] on span "Додати сплату разового" at bounding box center [239, 237] width 55 height 7
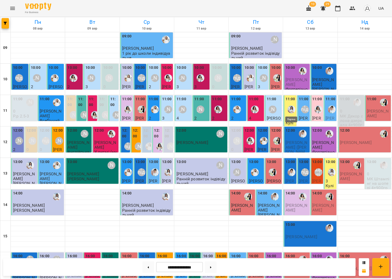
click at [288, 112] on img "Каріна" at bounding box center [291, 109] width 8 height 8
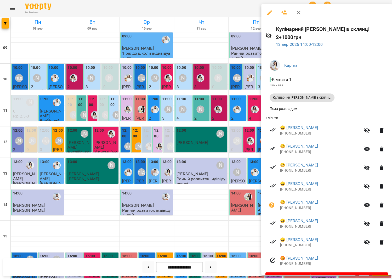
drag, startPoint x: 241, startPoint y: 119, endPoint x: 325, endPoint y: 104, distance: 85.8
click at [241, 118] on div at bounding box center [196, 139] width 392 height 279
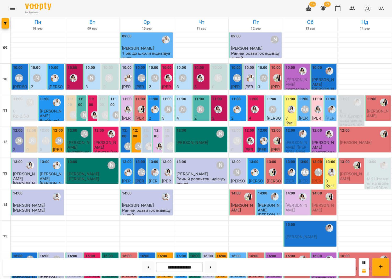
click at [327, 109] on div at bounding box center [331, 109] width 12 height 12
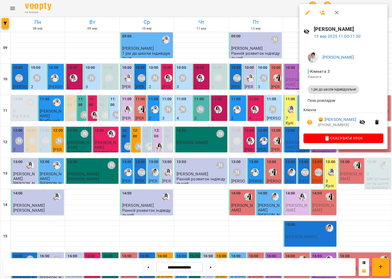
click at [261, 108] on div at bounding box center [196, 139] width 392 height 279
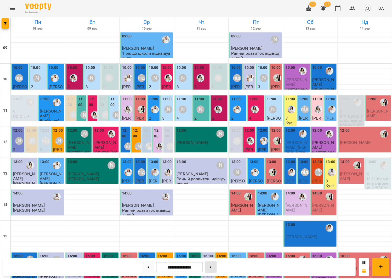
click at [213, 268] on button at bounding box center [211, 267] width 12 height 12
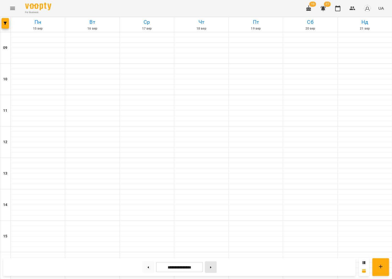
click at [213, 268] on button at bounding box center [211, 267] width 12 height 12
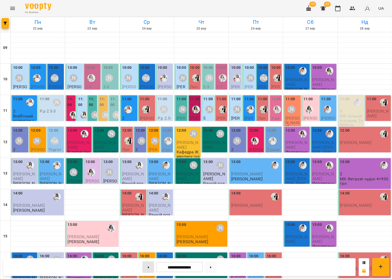
click at [147, 267] on icon at bounding box center [147, 267] width 1 height 2
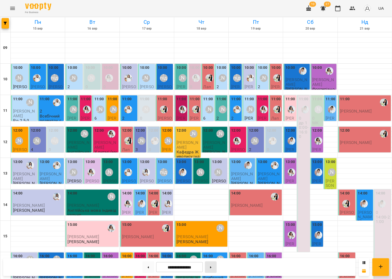
drag, startPoint x: 205, startPoint y: 266, endPoint x: 210, endPoint y: 266, distance: 4.7
click at [205, 266] on div at bounding box center [211, 267] width 16 height 12
click at [211, 266] on icon at bounding box center [210, 267] width 1 height 2
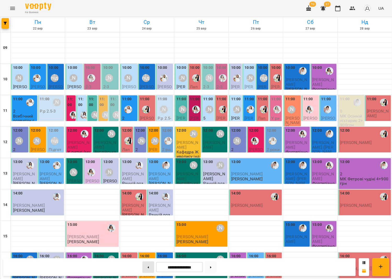
click at [143, 265] on button at bounding box center [148, 267] width 12 height 12
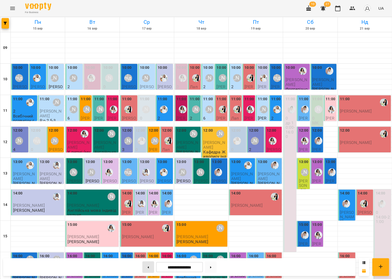
click at [149, 264] on button at bounding box center [148, 267] width 12 height 12
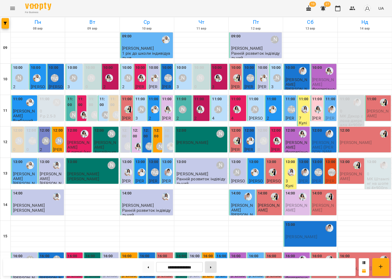
click at [213, 264] on button at bounding box center [211, 267] width 12 height 12
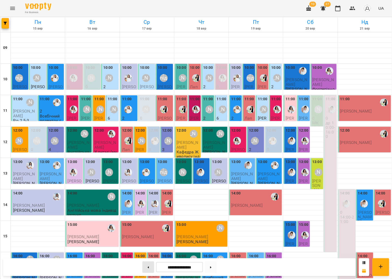
click at [147, 265] on button at bounding box center [148, 267] width 12 height 12
type input "**********"
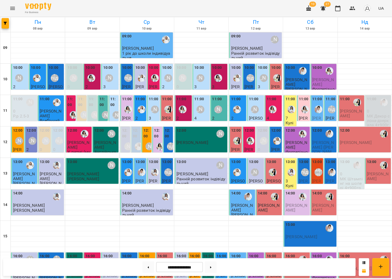
scroll to position [122, 0]
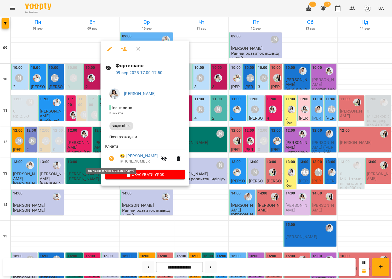
click at [111, 160] on icon "button" at bounding box center [111, 158] width 5 height 5
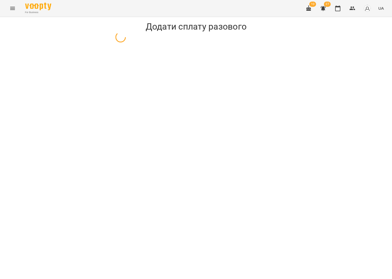
select select "**********"
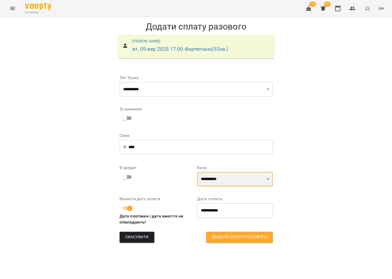
select select "****"
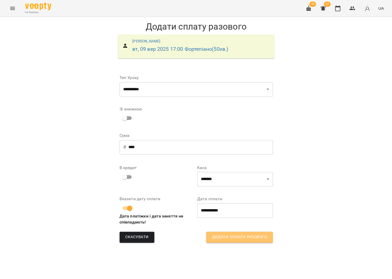
click at [238, 237] on span "Додати сплату разового" at bounding box center [239, 236] width 55 height 7
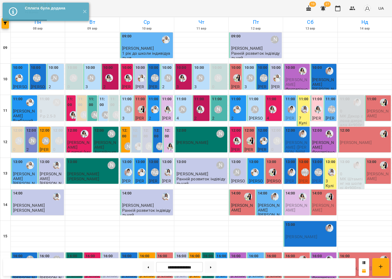
click at [303, 78] on span "[PERSON_NAME]" at bounding box center [296, 81] width 22 height 9
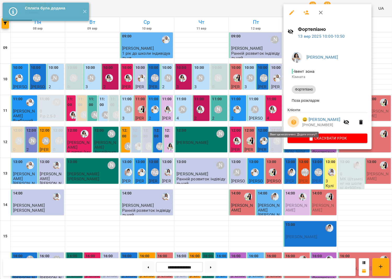
click at [292, 121] on icon "button" at bounding box center [293, 121] width 5 height 5
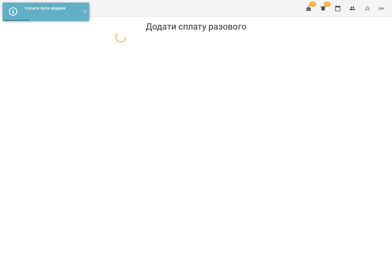
select select "**********"
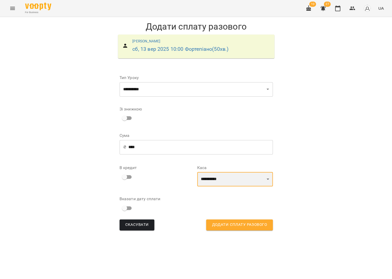
select select "****"
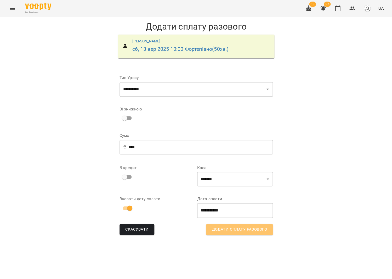
click at [226, 233] on button "Додати сплату разового" at bounding box center [239, 229] width 66 height 11
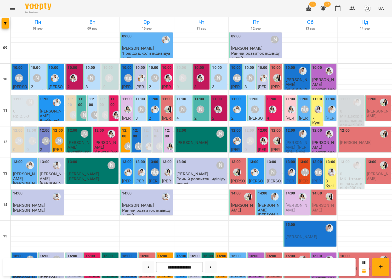
scroll to position [26, 0]
click at [216, 266] on button at bounding box center [211, 267] width 12 height 12
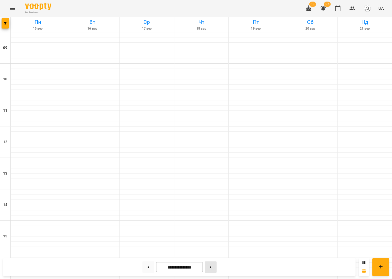
type input "**********"
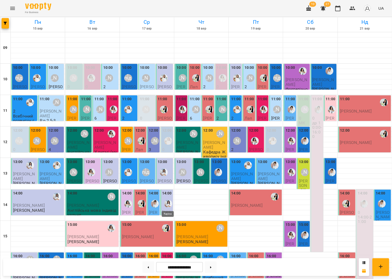
scroll to position [0, 0]
click at [10, 7] on icon "Menu" at bounding box center [12, 8] width 5 height 3
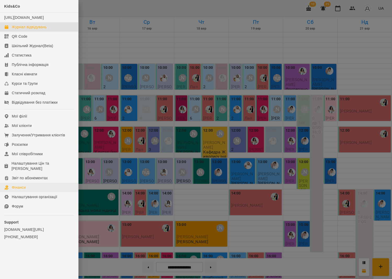
click at [32, 183] on link "Фінанси" at bounding box center [39, 186] width 78 height 9
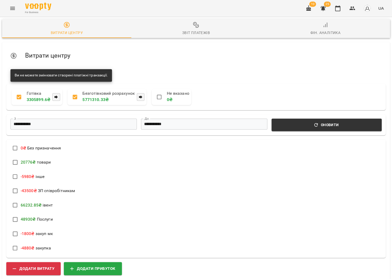
scroll to position [122, 0]
click at [81, 261] on button "Додати прибуток" at bounding box center [93, 267] width 58 height 13
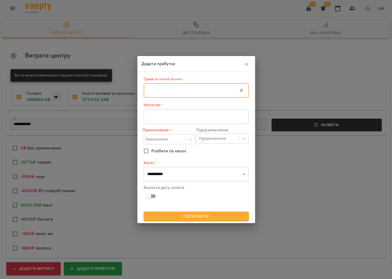
drag, startPoint x: 181, startPoint y: 85, endPoint x: 181, endPoint y: 89, distance: 4.5
click at [181, 85] on input "text" at bounding box center [192, 90] width 96 height 15
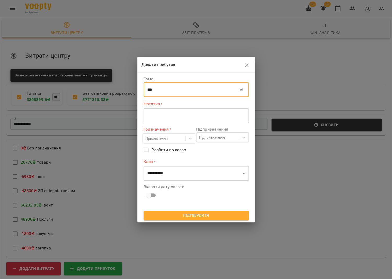
type input "***"
click at [172, 116] on textarea at bounding box center [196, 115] width 98 height 5
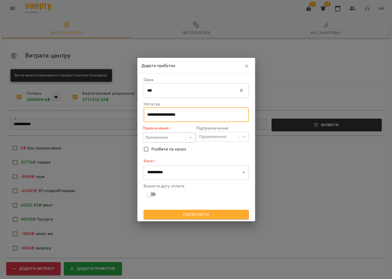
type textarea "**********"
click at [166, 139] on div "Призначення" at bounding box center [156, 137] width 22 height 5
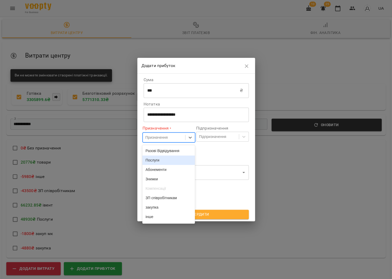
drag, startPoint x: 159, startPoint y: 163, endPoint x: 178, endPoint y: 154, distance: 20.9
click at [159, 163] on div "Послуги" at bounding box center [168, 159] width 53 height 9
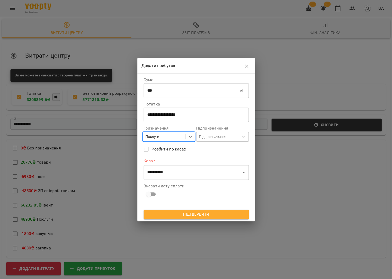
click at [207, 139] on div "Підпризначення" at bounding box center [212, 136] width 27 height 5
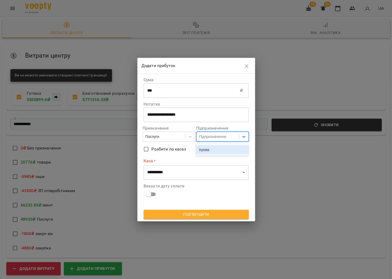
click at [209, 148] on div "ігрова" at bounding box center [222, 149] width 53 height 9
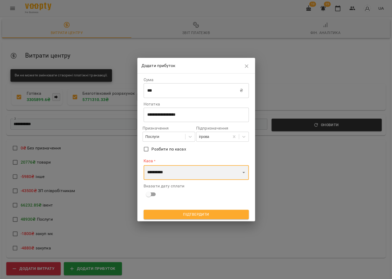
select select "****"
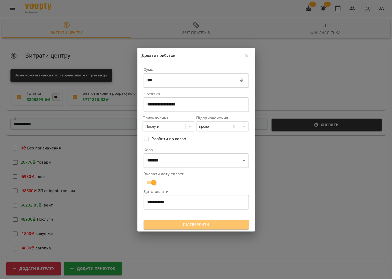
click at [203, 222] on span "Підтвердити" at bounding box center [196, 224] width 97 height 6
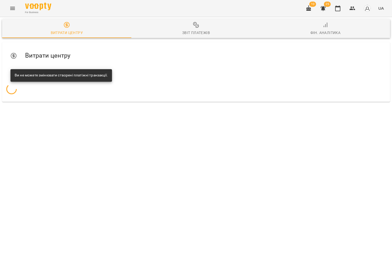
scroll to position [0, 0]
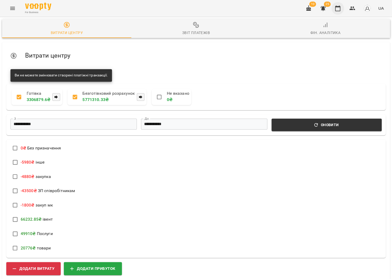
click at [340, 8] on icon "button" at bounding box center [337, 8] width 6 height 6
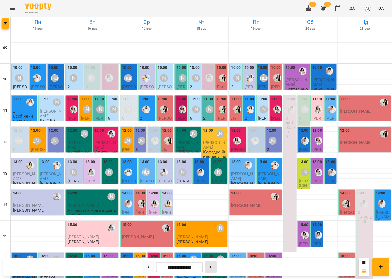
click at [211, 268] on button at bounding box center [211, 267] width 12 height 12
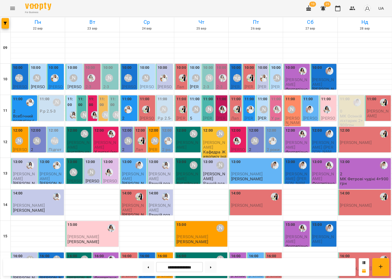
scroll to position [122, 0]
click at [142, 267] on button at bounding box center [148, 267] width 12 height 12
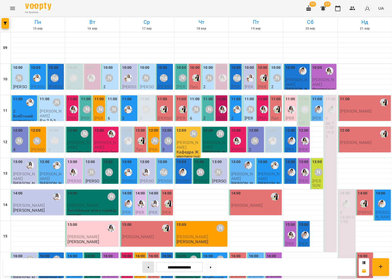
click at [148, 263] on button at bounding box center [148, 267] width 12 height 12
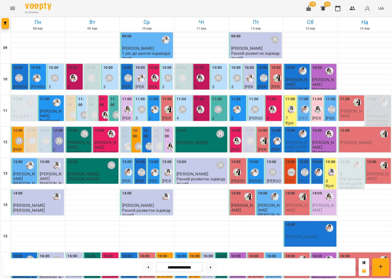
scroll to position [67, 0]
click at [213, 265] on button at bounding box center [211, 267] width 12 height 12
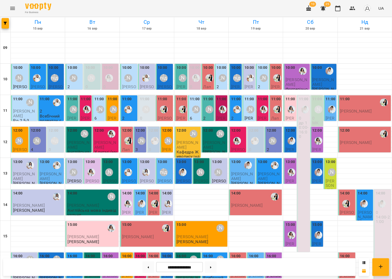
scroll to position [7, 0]
click at [22, 74] on div "[PERSON_NAME]" at bounding box center [19, 78] width 8 height 8
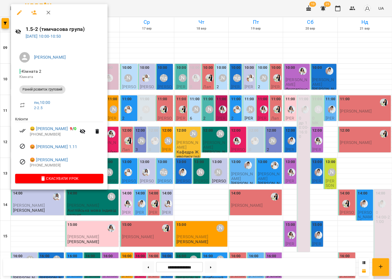
drag, startPoint x: 200, startPoint y: 100, endPoint x: 192, endPoint y: 102, distance: 8.6
click at [200, 100] on div at bounding box center [196, 139] width 392 height 279
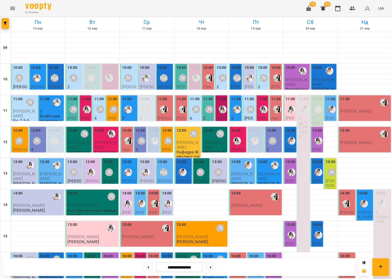
click at [21, 74] on div "[PERSON_NAME]" at bounding box center [19, 78] width 8 height 8
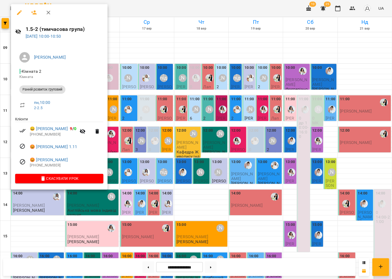
click at [153, 105] on div at bounding box center [196, 139] width 392 height 279
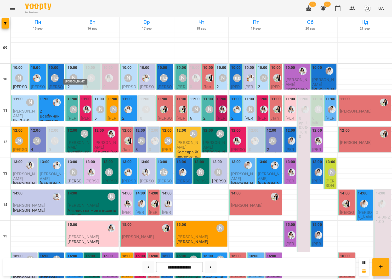
click at [77, 75] on div "[PERSON_NAME]" at bounding box center [74, 78] width 8 height 8
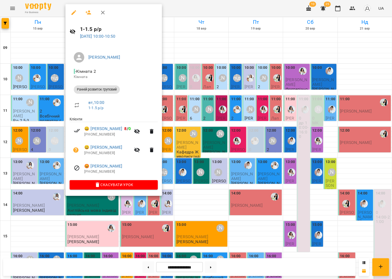
click at [170, 94] on div at bounding box center [196, 139] width 392 height 279
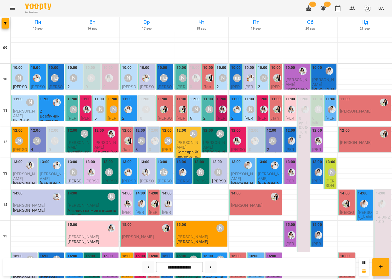
scroll to position [6, 0]
click at [75, 74] on div "[PERSON_NAME]" at bounding box center [74, 78] width 8 height 8
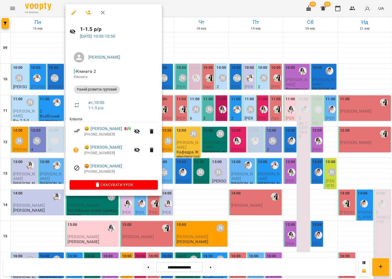
click at [198, 76] on div at bounding box center [196, 139] width 392 height 279
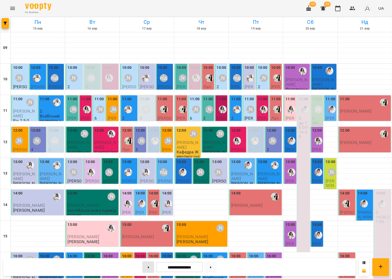
click at [145, 267] on button at bounding box center [148, 267] width 12 height 12
type input "**********"
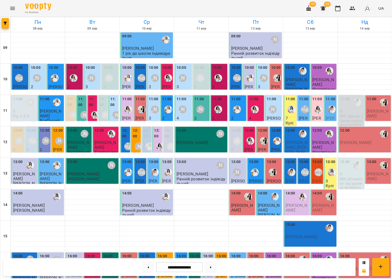
click at [328, 166] on div at bounding box center [331, 172] width 12 height 12
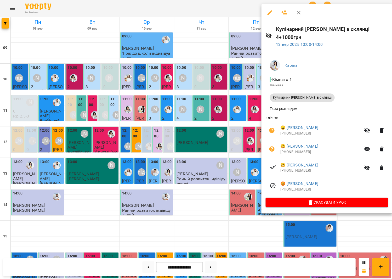
click at [283, 16] on button "button" at bounding box center [284, 12] width 13 height 13
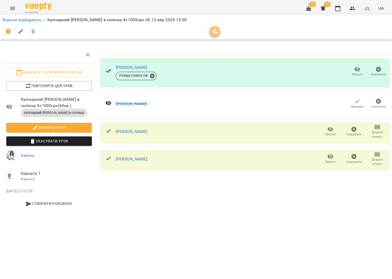
click at [209, 29] on span "button" at bounding box center [214, 31] width 10 height 6
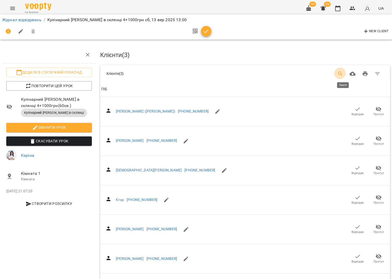
click at [342, 73] on icon "Search" at bounding box center [340, 73] width 4 height 4
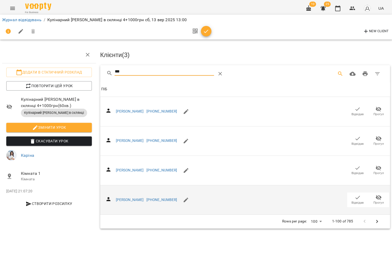
type input "***"
click at [359, 194] on icon "button" at bounding box center [357, 197] width 6 height 6
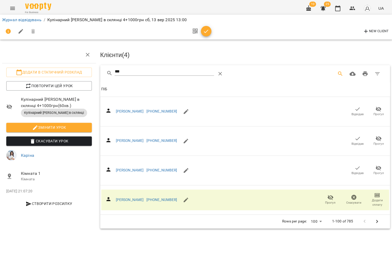
click at [203, 33] on icon "button" at bounding box center [206, 31] width 6 height 6
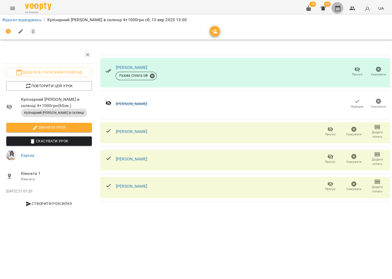
click at [344, 10] on button "button" at bounding box center [337, 8] width 13 height 13
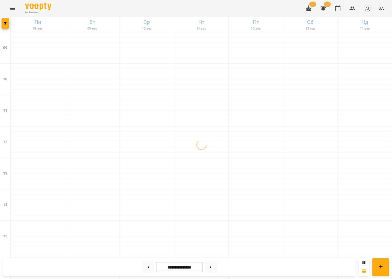
click at [304, 8] on div "For Business 10 25 UA" at bounding box center [196, 8] width 392 height 17
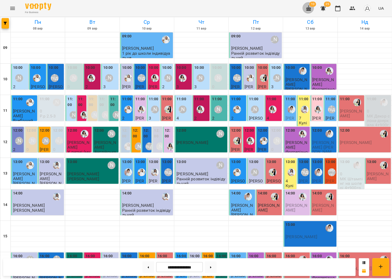
click at [306, 9] on button "button" at bounding box center [308, 8] width 13 height 13
click at [349, 12] on button "button" at bounding box center [352, 8] width 13 height 13
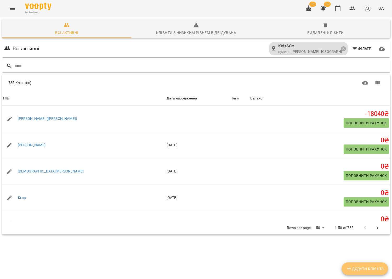
click at [366, 268] on span "Додати клієнта" at bounding box center [365, 268] width 38 height 6
select select "**"
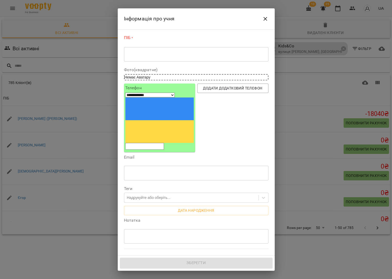
click at [176, 47] on div "* ​" at bounding box center [196, 54] width 144 height 15
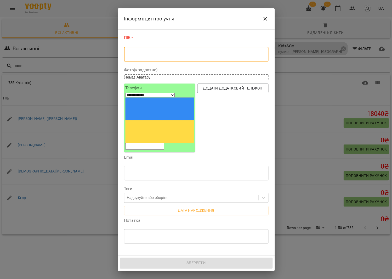
click at [176, 52] on textarea at bounding box center [196, 54] width 137 height 5
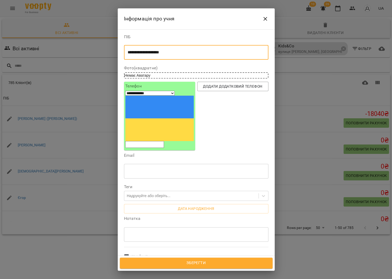
type textarea "**********"
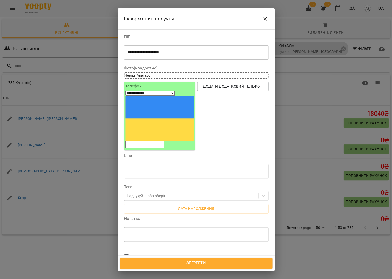
click at [208, 265] on span "Зберегти" at bounding box center [195, 262] width 141 height 7
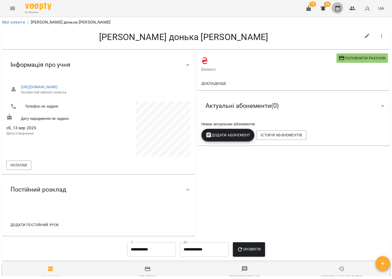
drag, startPoint x: 341, startPoint y: 8, endPoint x: 333, endPoint y: 15, distance: 10.8
click at [341, 8] on button "button" at bounding box center [337, 8] width 13 height 13
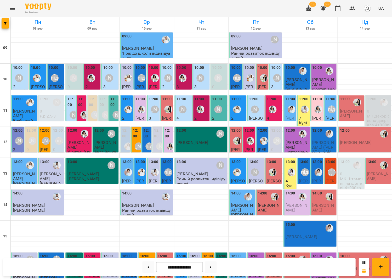
scroll to position [1, 0]
click at [291, 168] on img "Каріна" at bounding box center [291, 172] width 8 height 8
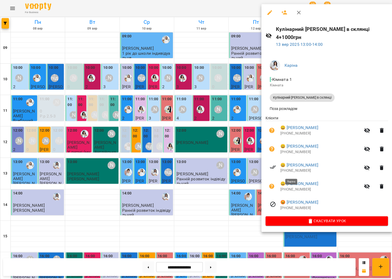
scroll to position [0, 0]
click at [286, 14] on button "button" at bounding box center [284, 12] width 13 height 13
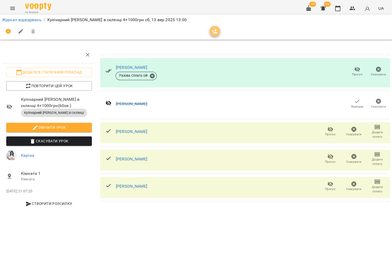
click at [216, 32] on span "button" at bounding box center [214, 31] width 10 height 6
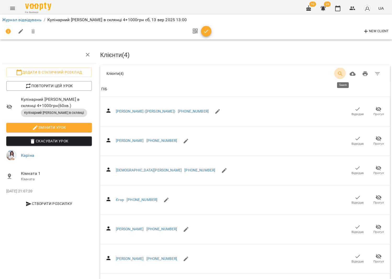
click at [343, 72] on icon "Search" at bounding box center [340, 74] width 6 height 6
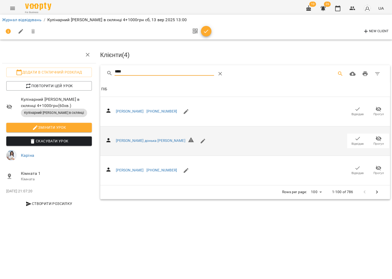
type input "****"
click at [356, 141] on span "Відвідав" at bounding box center [357, 143] width 12 height 4
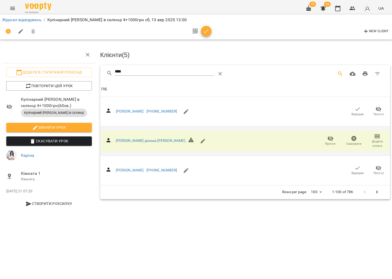
click at [207, 30] on icon "button" at bounding box center [206, 31] width 6 height 6
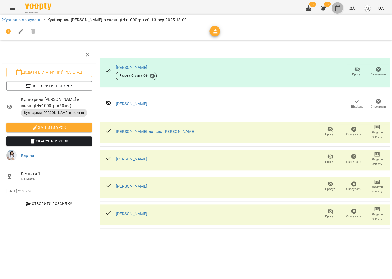
click at [337, 8] on icon "button" at bounding box center [337, 8] width 6 height 6
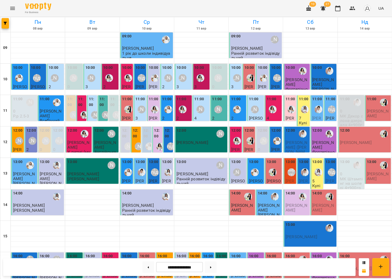
click at [313, 183] on p "Кулінарний [PERSON_NAME] в склянці 4+1000грн" at bounding box center [317, 208] width 10 height 50
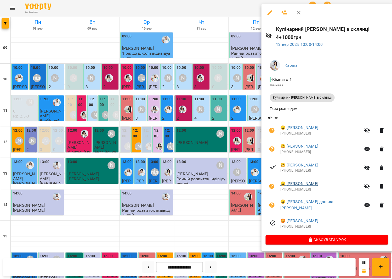
scroll to position [6, 0]
click at [296, 14] on button "button" at bounding box center [298, 12] width 13 height 13
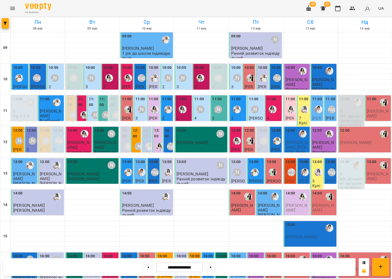
scroll to position [0, 0]
click at [58, 138] on div "[PERSON_NAME] підготовка до школи" at bounding box center [59, 141] width 8 height 8
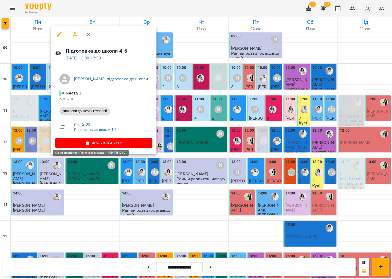
scroll to position [4, 0]
click at [225, 124] on div at bounding box center [196, 139] width 392 height 279
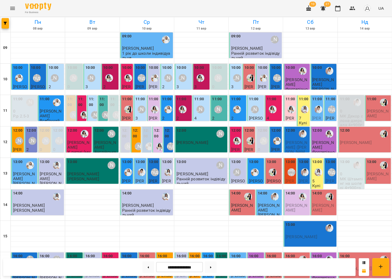
click at [145, 131] on label "12:00" at bounding box center [146, 133] width 7 height 11
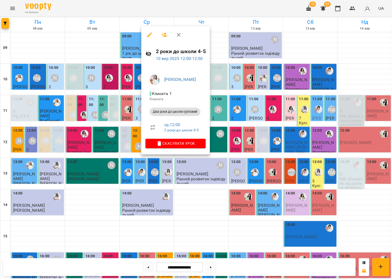
click at [267, 112] on div at bounding box center [196, 139] width 392 height 279
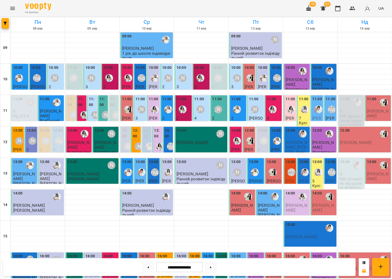
click at [275, 128] on label "12:00" at bounding box center [276, 131] width 10 height 6
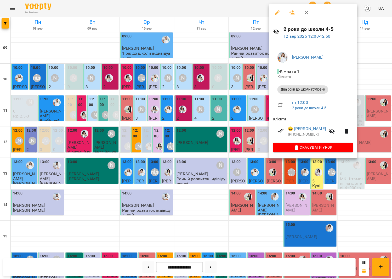
click at [305, 14] on icon "button" at bounding box center [306, 12] width 6 height 6
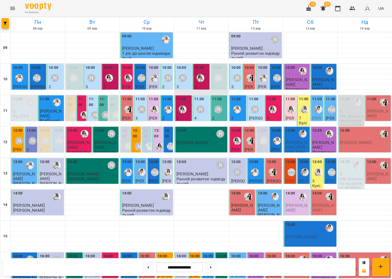
scroll to position [0, 0]
click at [318, 166] on div at bounding box center [318, 172] width 12 height 12
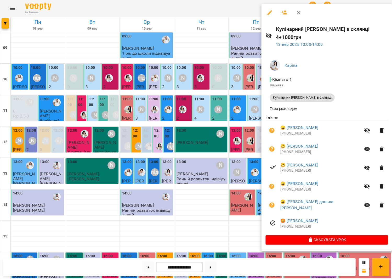
click at [297, 14] on icon "button" at bounding box center [298, 12] width 6 height 6
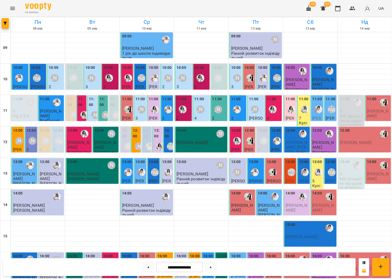
click at [298, 146] on p "[PERSON_NAME] ([PERSON_NAME])" at bounding box center [296, 149] width 23 height 18
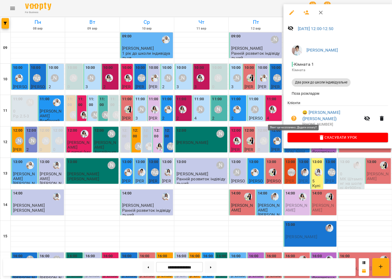
click at [291, 116] on icon "button" at bounding box center [293, 118] width 5 height 5
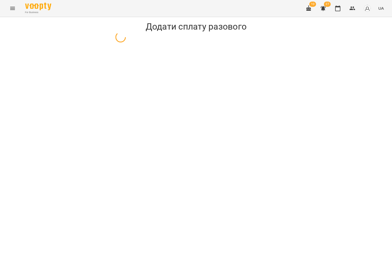
select select "**********"
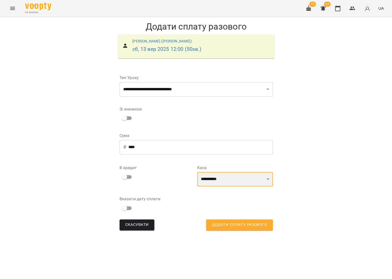
select select "****"
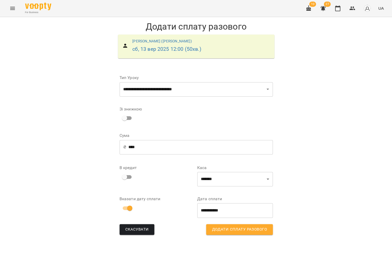
click at [216, 226] on span "Додати сплату разового" at bounding box center [239, 229] width 55 height 7
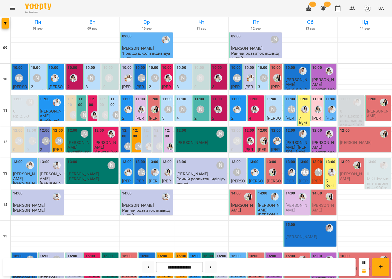
click at [12, 7] on icon "Menu" at bounding box center [12, 8] width 5 height 3
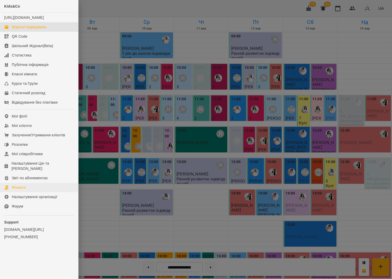
click at [22, 185] on div "Фінанси" at bounding box center [19, 187] width 14 height 5
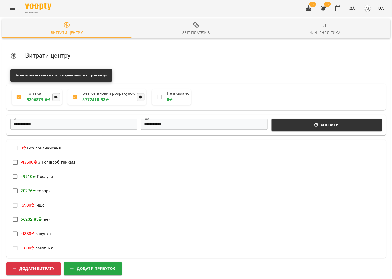
scroll to position [42, 0]
click at [89, 265] on span "Додати прибуток" at bounding box center [92, 268] width 45 height 7
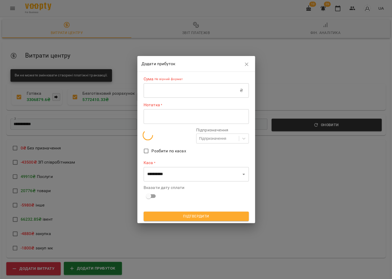
scroll to position [43, 0]
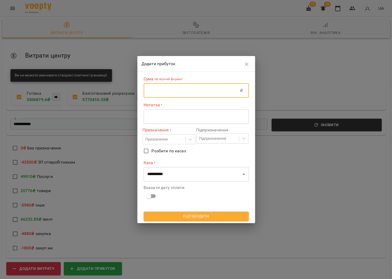
click at [157, 92] on input "text" at bounding box center [192, 90] width 96 height 15
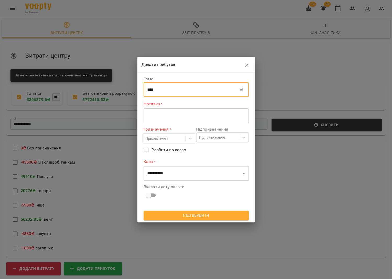
type input "****"
click at [152, 114] on textarea at bounding box center [196, 115] width 98 height 5
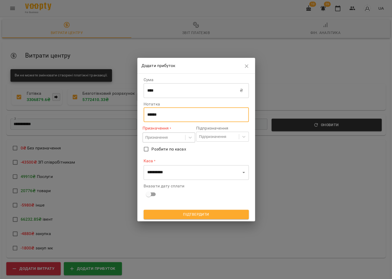
type textarea "******"
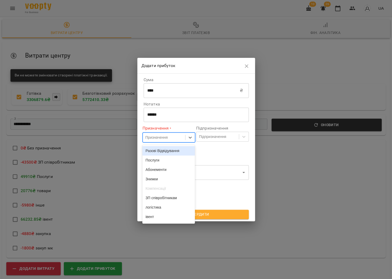
click at [148, 140] on div "Призначення" at bounding box center [164, 137] width 42 height 9
drag, startPoint x: 147, startPoint y: 139, endPoint x: 155, endPoint y: 148, distance: 12.7
click at [148, 139] on div "Призначення" at bounding box center [156, 137] width 22 height 5
drag, startPoint x: 163, startPoint y: 139, endPoint x: 162, endPoint y: 151, distance: 12.9
click at [163, 139] on div "Призначення" at bounding box center [156, 137] width 22 height 5
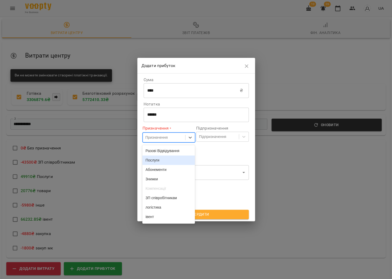
click at [161, 157] on div "Послуги" at bounding box center [168, 159] width 53 height 9
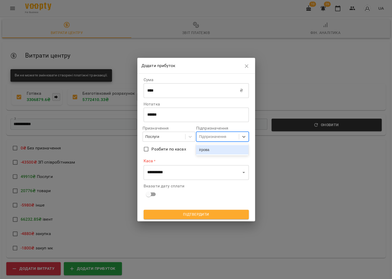
drag, startPoint x: 200, startPoint y: 133, endPoint x: 202, endPoint y: 139, distance: 6.0
click at [201, 133] on div "Підпризначення" at bounding box center [217, 136] width 42 height 9
click at [204, 150] on div "ігрова" at bounding box center [222, 149] width 53 height 9
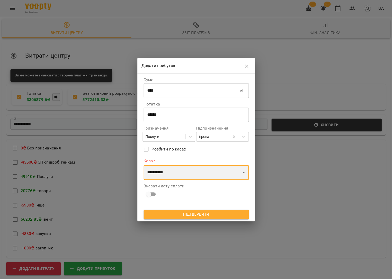
select select "****"
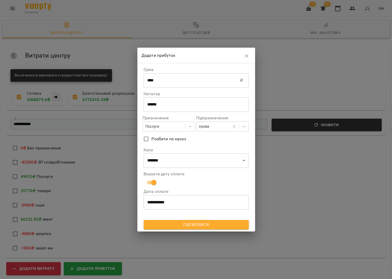
click at [167, 225] on span "Підтвердити" at bounding box center [196, 224] width 97 height 6
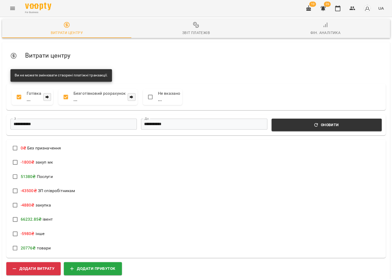
scroll to position [0, 0]
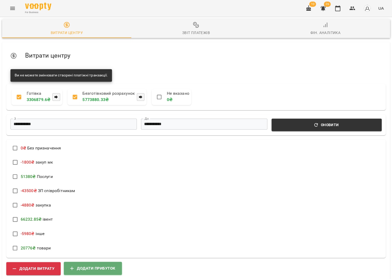
click at [107, 261] on button "Додати прибуток" at bounding box center [93, 267] width 58 height 13
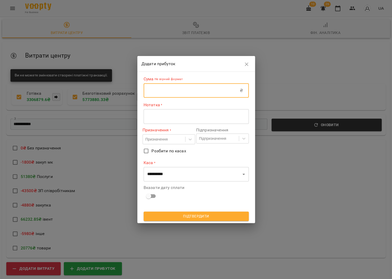
click at [179, 85] on input "text" at bounding box center [192, 90] width 96 height 15
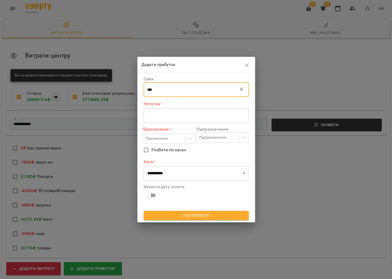
type input "***"
click at [178, 110] on div "* ​" at bounding box center [196, 115] width 105 height 15
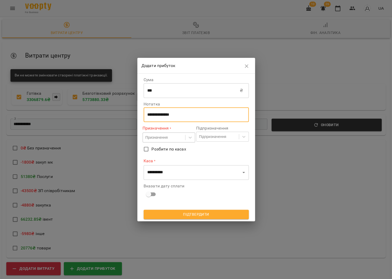
type textarea "**********"
click at [168, 140] on div "Призначення" at bounding box center [156, 137] width 22 height 5
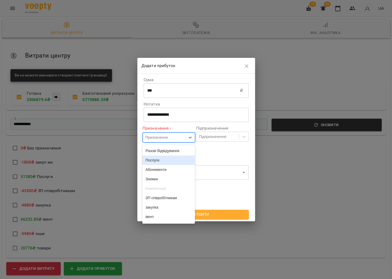
click at [162, 165] on div "Послуги" at bounding box center [168, 159] width 53 height 9
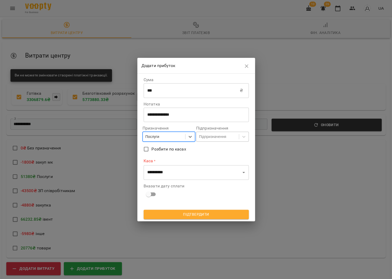
click at [211, 138] on div "Підпризначення" at bounding box center [212, 136] width 27 height 5
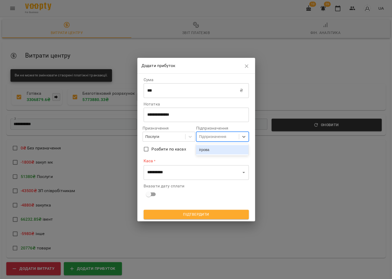
click at [207, 148] on div "ігрова" at bounding box center [222, 149] width 53 height 9
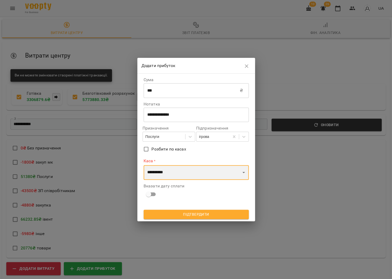
select select "****"
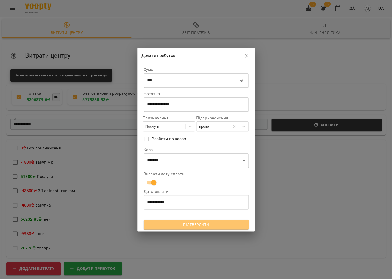
click at [168, 224] on span "Підтвердити" at bounding box center [196, 224] width 97 height 6
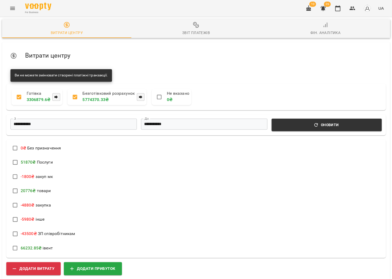
scroll to position [2, 0]
click at [338, 9] on icon "button" at bounding box center [337, 8] width 6 height 6
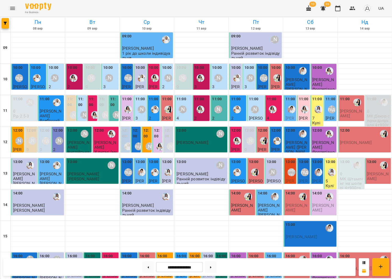
click at [378, 110] on p "0" at bounding box center [378, 111] width 23 height 4
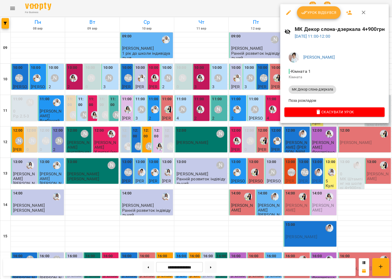
click at [291, 137] on div at bounding box center [196, 139] width 392 height 279
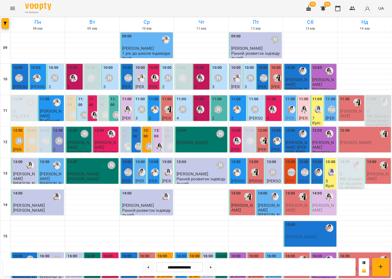
scroll to position [0, 0]
click at [314, 115] on div "11:00" at bounding box center [317, 106] width 10 height 20
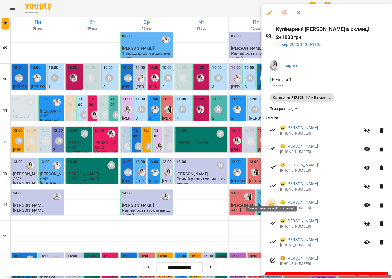
click at [273, 202] on icon "button" at bounding box center [271, 205] width 6 height 6
select select "**********"
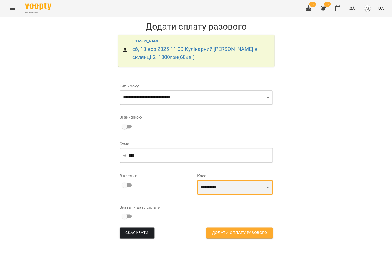
select select "****"
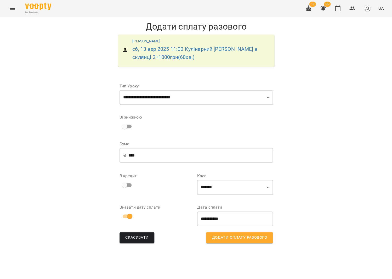
click at [236, 239] on span "Додати сплату разового" at bounding box center [239, 237] width 55 height 7
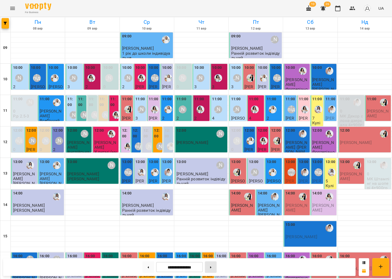
click at [214, 265] on button at bounding box center [211, 267] width 12 height 12
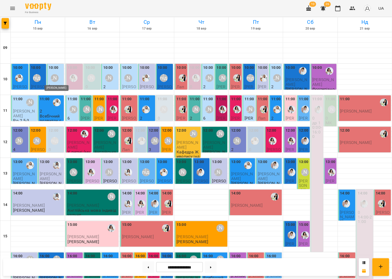
click at [55, 76] on div "[PERSON_NAME]" at bounding box center [55, 78] width 8 height 8
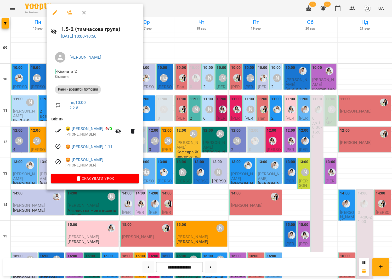
click at [37, 79] on div at bounding box center [196, 139] width 392 height 279
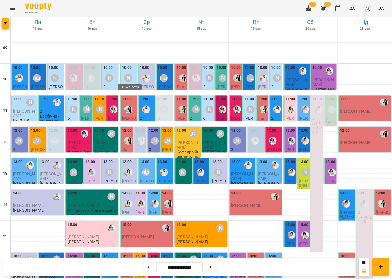
scroll to position [2, 0]
click at [127, 80] on div "[PERSON_NAME]" at bounding box center [128, 78] width 12 height 12
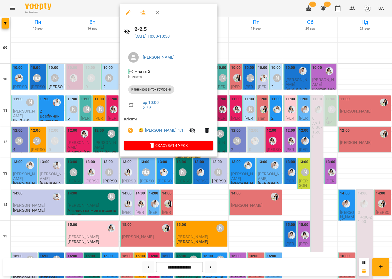
click at [100, 81] on div at bounding box center [196, 139] width 392 height 279
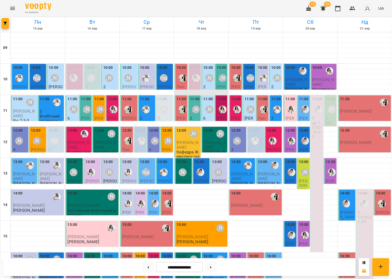
scroll to position [0, 0]
click at [131, 77] on div "[PERSON_NAME]" at bounding box center [128, 78] width 8 height 8
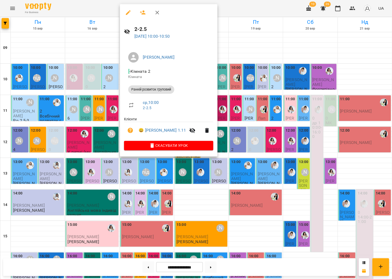
click at [112, 76] on div at bounding box center [196, 139] width 392 height 279
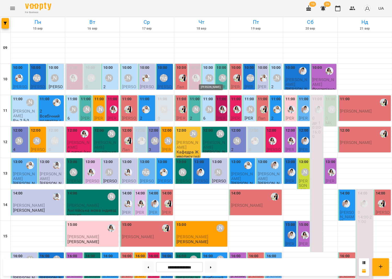
click at [210, 79] on div "[PERSON_NAME]" at bounding box center [209, 78] width 8 height 8
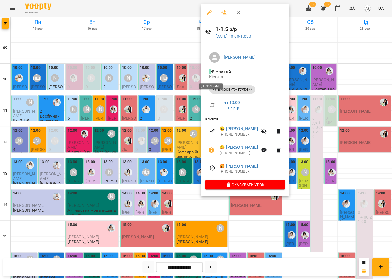
scroll to position [3, 0]
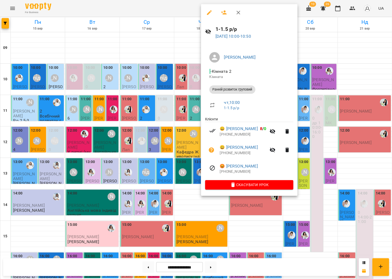
click at [168, 71] on div at bounding box center [196, 139] width 392 height 279
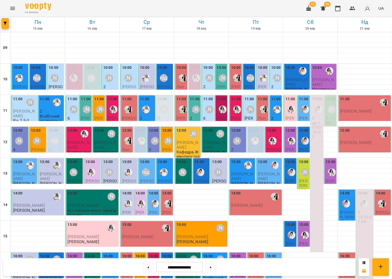
scroll to position [8, 0]
click at [25, 98] on div "[PERSON_NAME]" at bounding box center [30, 102] width 12 height 12
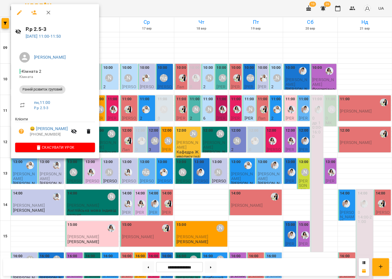
click at [118, 100] on div at bounding box center [196, 139] width 392 height 279
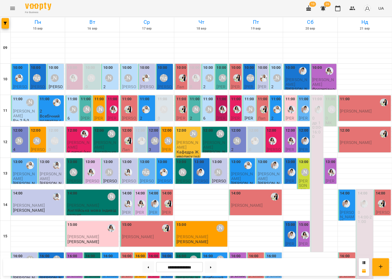
scroll to position [9, 0]
click at [36, 96] on div "[PERSON_NAME]" at bounding box center [30, 102] width 12 height 12
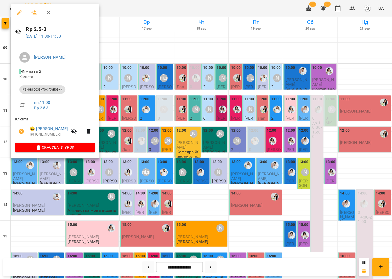
click at [124, 100] on div at bounding box center [196, 139] width 392 height 279
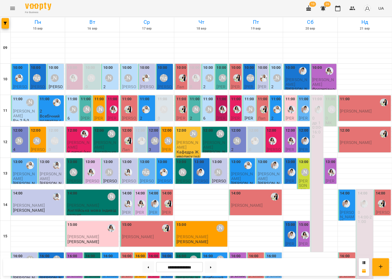
click at [162, 105] on div "[PERSON_NAME]" at bounding box center [164, 109] width 12 height 12
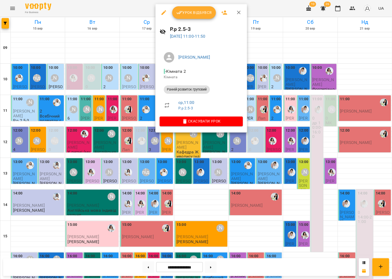
scroll to position [9, 0]
click at [141, 102] on div at bounding box center [196, 139] width 392 height 279
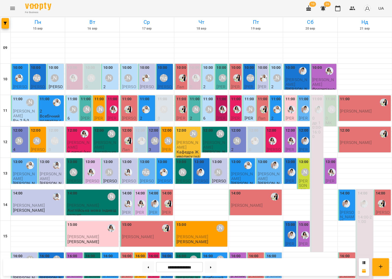
scroll to position [10, 0]
click at [165, 105] on div "[PERSON_NAME]" at bounding box center [164, 109] width 8 height 8
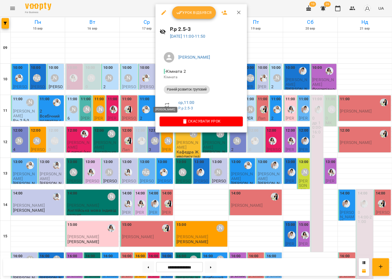
scroll to position [10, 0]
click at [141, 95] on div at bounding box center [196, 139] width 392 height 279
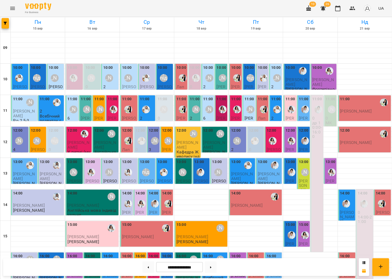
scroll to position [13, 0]
click at [168, 103] on div "[PERSON_NAME]" at bounding box center [164, 109] width 12 height 12
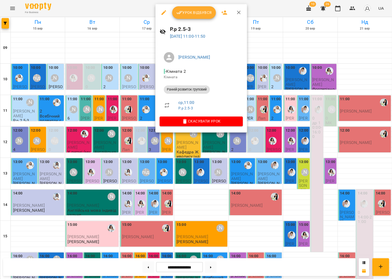
click at [139, 97] on div at bounding box center [196, 139] width 392 height 279
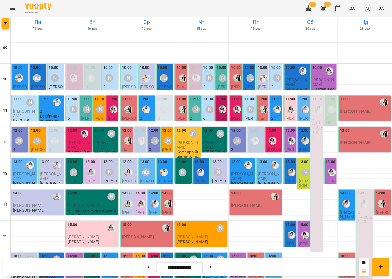
scroll to position [13, 0]
click at [157, 135] on div "[PERSON_NAME]" at bounding box center [155, 141] width 12 height 12
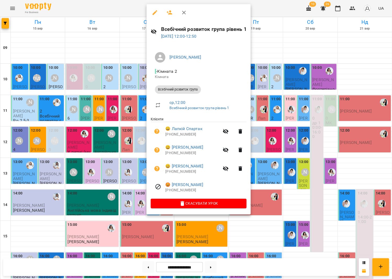
click at [126, 101] on div at bounding box center [196, 139] width 392 height 279
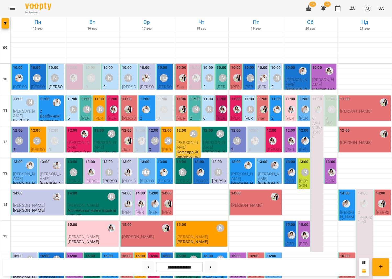
scroll to position [14, 0]
click at [28, 108] on span "[PERSON_NAME]" at bounding box center [24, 112] width 22 height 9
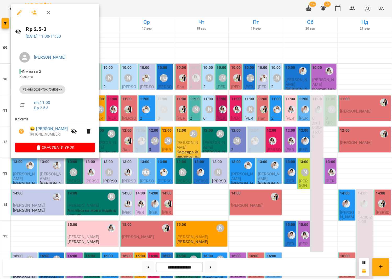
click at [112, 101] on div at bounding box center [196, 139] width 392 height 279
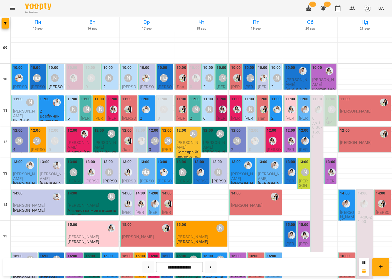
click at [249, 116] on span "[PERSON_NAME]" at bounding box center [248, 125] width 9 height 19
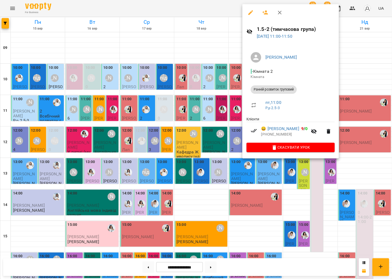
click at [221, 99] on div at bounding box center [196, 139] width 392 height 279
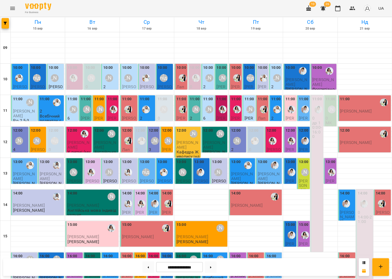
scroll to position [0, 0]
click at [219, 80] on div "[PERSON_NAME]" at bounding box center [223, 78] width 8 height 8
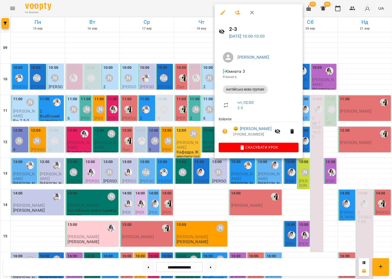
click at [208, 83] on div at bounding box center [196, 139] width 392 height 279
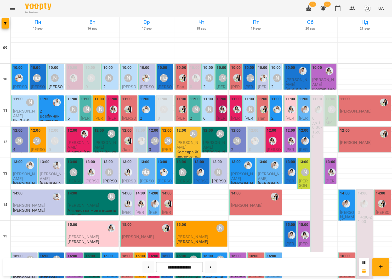
click at [221, 83] on div "[PERSON_NAME]" at bounding box center [222, 78] width 12 height 12
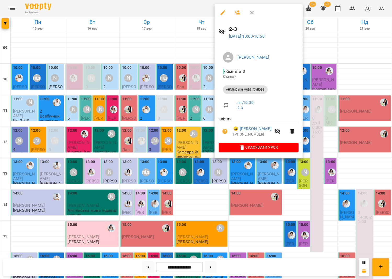
click at [203, 83] on div at bounding box center [196, 139] width 392 height 279
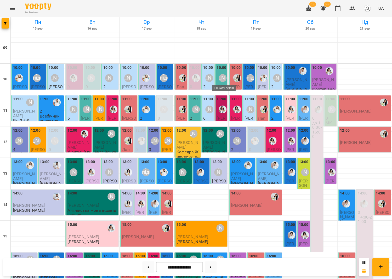
click at [224, 80] on div "[PERSON_NAME]" at bounding box center [223, 78] width 8 height 8
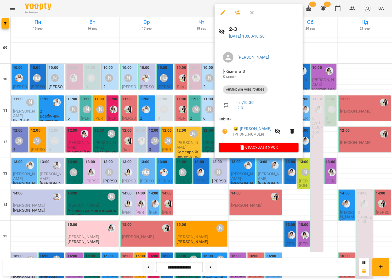
click at [202, 78] on div at bounding box center [196, 139] width 392 height 279
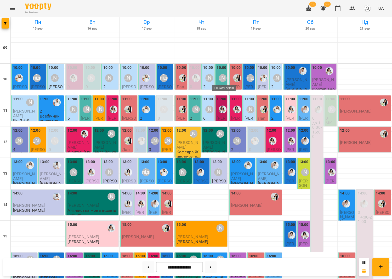
click at [220, 77] on div "[PERSON_NAME]" at bounding box center [223, 78] width 8 height 8
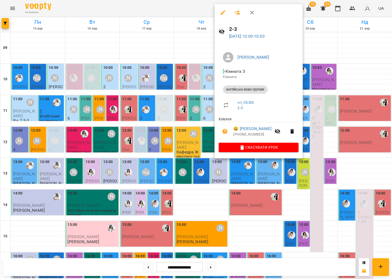
click at [182, 84] on div at bounding box center [196, 139] width 392 height 279
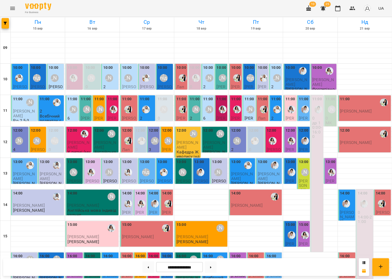
click at [221, 83] on div "[PERSON_NAME]" at bounding box center [222, 78] width 12 height 12
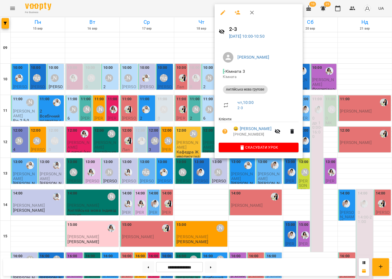
click at [205, 82] on div at bounding box center [196, 139] width 392 height 279
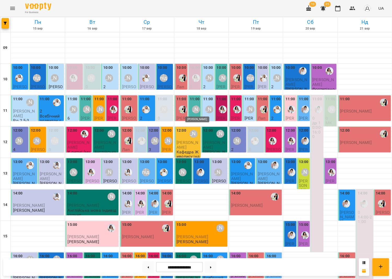
click at [196, 106] on div "[PERSON_NAME]" at bounding box center [196, 109] width 8 height 8
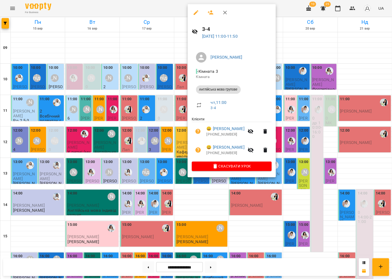
click at [174, 108] on div at bounding box center [196, 139] width 392 height 279
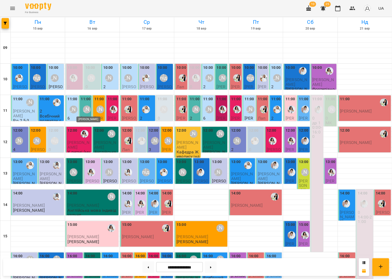
click at [86, 106] on div "[PERSON_NAME]" at bounding box center [87, 109] width 8 height 8
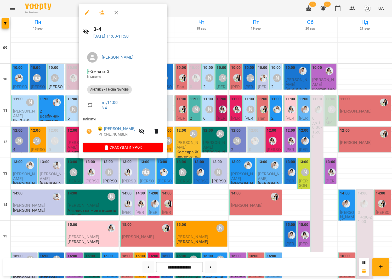
click at [77, 105] on div at bounding box center [196, 139] width 392 height 279
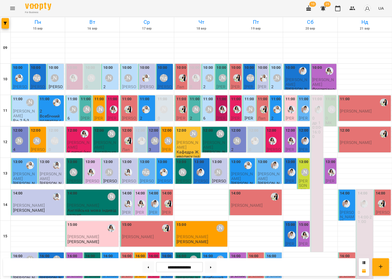
scroll to position [33, 0]
click at [75, 140] on span "[PERSON_NAME]" at bounding box center [78, 144] width 22 height 9
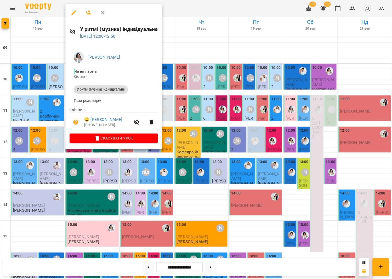
scroll to position [33, 0]
click at [186, 111] on div at bounding box center [196, 139] width 392 height 279
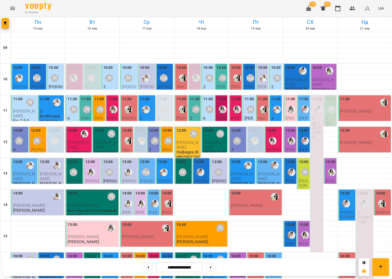
click at [275, 135] on div at bounding box center [272, 141] width 12 height 12
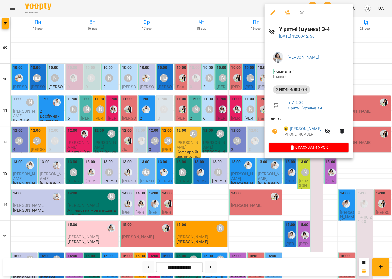
click at [243, 106] on div at bounding box center [196, 139] width 392 height 279
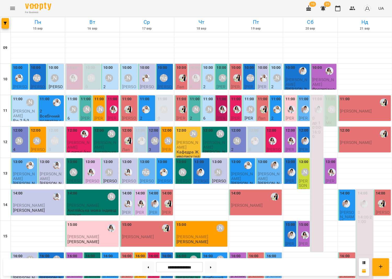
scroll to position [0, 0]
click at [148, 268] on button at bounding box center [148, 267] width 12 height 12
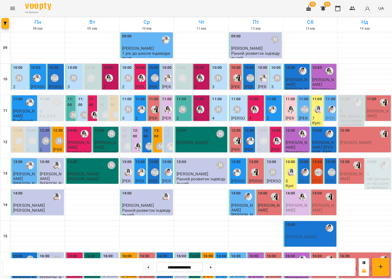
scroll to position [8, 0]
click at [313, 112] on div "11:00 7 Кулінарний МК Трайфл в склянці 2+1000грн" at bounding box center [317, 133] width 10 height 74
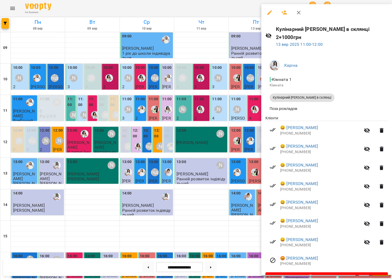
scroll to position [7, 0]
click at [237, 133] on div at bounding box center [196, 139] width 392 height 279
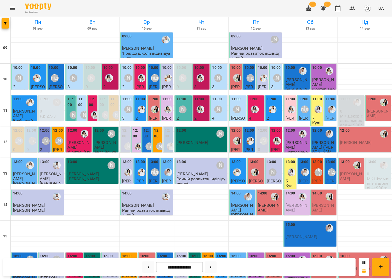
scroll to position [49, 0]
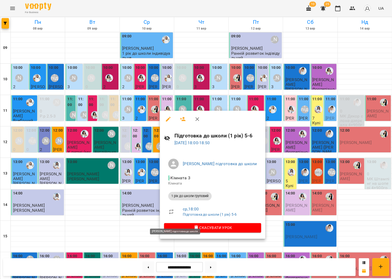
scroll to position [108, 0]
click at [147, 216] on div at bounding box center [196, 139] width 392 height 279
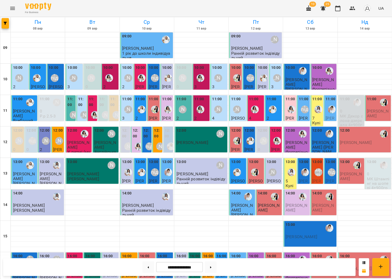
scroll to position [35, 0]
click at [216, 265] on button at bounding box center [211, 267] width 12 height 12
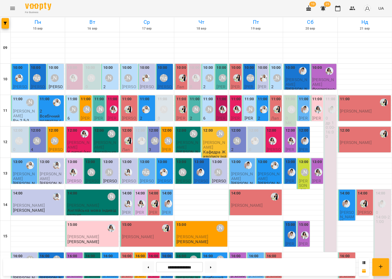
scroll to position [102, 0]
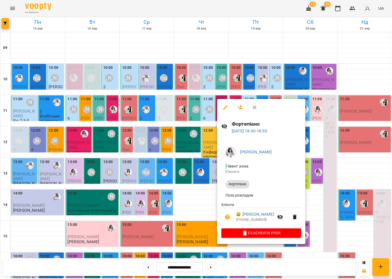
click at [202, 225] on div at bounding box center [196, 139] width 392 height 279
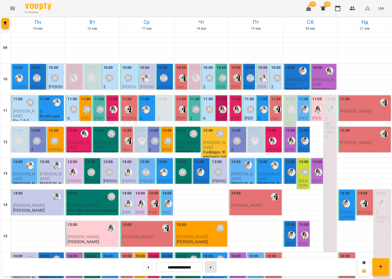
click at [212, 270] on button at bounding box center [211, 267] width 12 height 12
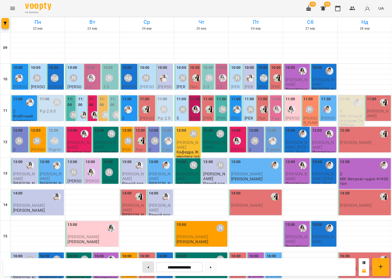
click at [143, 266] on button at bounding box center [148, 267] width 12 height 12
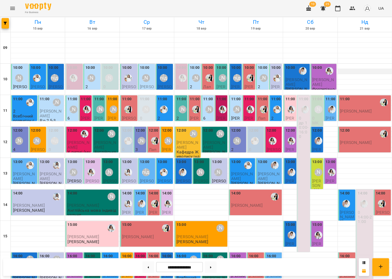
scroll to position [106, 0]
click at [147, 265] on button at bounding box center [148, 267] width 12 height 12
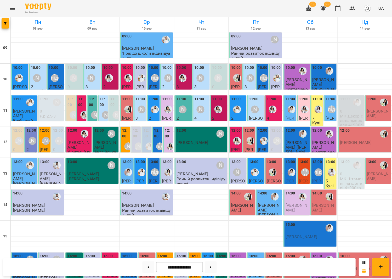
scroll to position [85, 0]
click at [214, 264] on button at bounding box center [211, 267] width 12 height 12
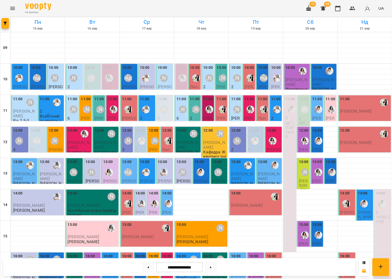
scroll to position [25, 0]
click at [149, 264] on button at bounding box center [148, 267] width 12 height 12
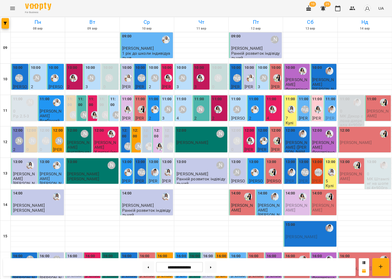
scroll to position [0, 0]
click at [213, 265] on button at bounding box center [211, 267] width 12 height 12
type input "**********"
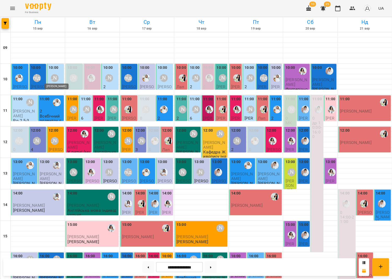
click at [58, 77] on div "[PERSON_NAME]" at bounding box center [55, 78] width 8 height 8
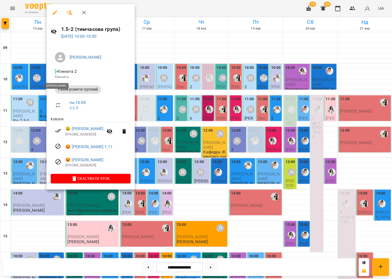
scroll to position [1, 0]
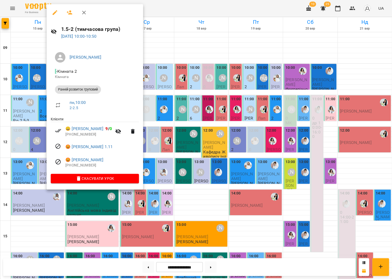
click at [30, 111] on div at bounding box center [196, 139] width 392 height 279
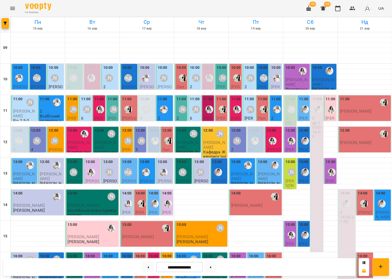
click at [28, 112] on span "[PERSON_NAME]" at bounding box center [24, 112] width 22 height 9
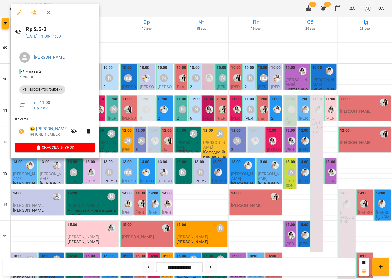
click at [214, 129] on div at bounding box center [196, 139] width 392 height 279
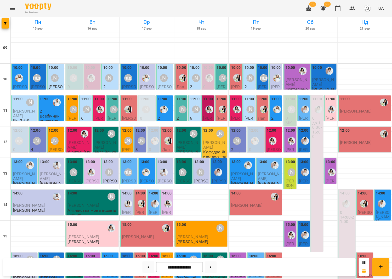
click at [58, 144] on div "[PERSON_NAME]" at bounding box center [55, 141] width 12 height 12
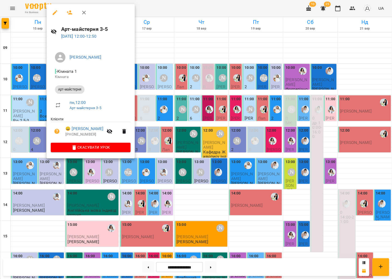
click at [72, 201] on div at bounding box center [196, 139] width 392 height 279
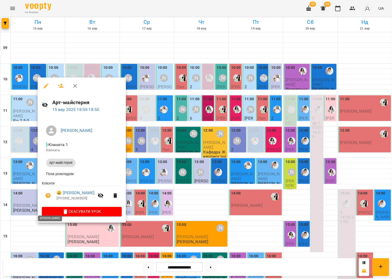
scroll to position [121, 0]
click at [143, 205] on div at bounding box center [196, 139] width 392 height 279
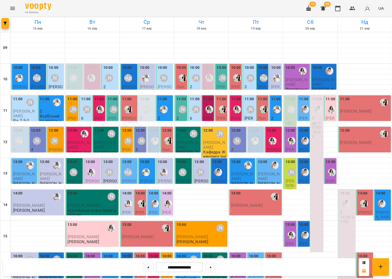
scroll to position [0, 0]
click at [70, 104] on div "[PERSON_NAME]" at bounding box center [73, 109] width 12 height 12
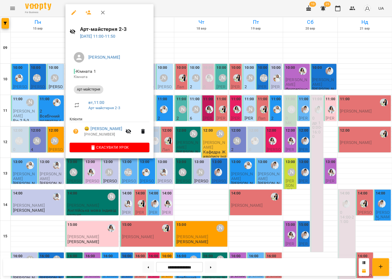
click at [214, 107] on div at bounding box center [196, 139] width 392 height 279
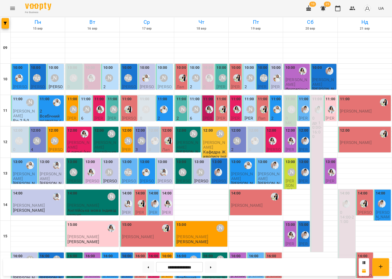
click at [96, 80] on div at bounding box center [91, 78] width 12 height 12
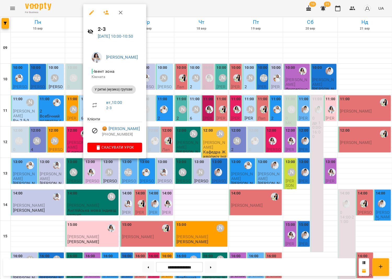
click at [214, 106] on div at bounding box center [196, 139] width 392 height 279
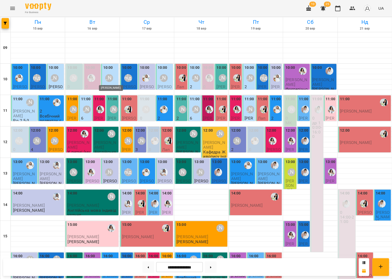
click at [109, 77] on div "[PERSON_NAME]" at bounding box center [109, 78] width 8 height 8
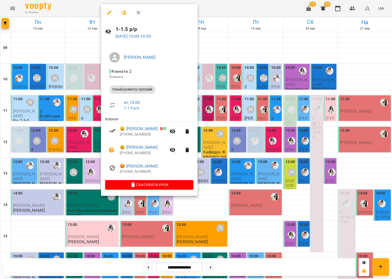
click at [84, 138] on div at bounding box center [196, 139] width 392 height 279
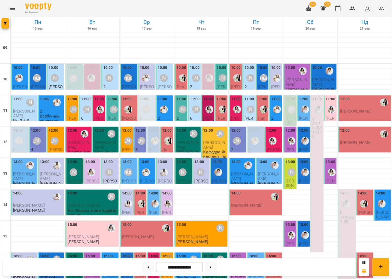
click at [84, 138] on div at bounding box center [84, 134] width 12 height 12
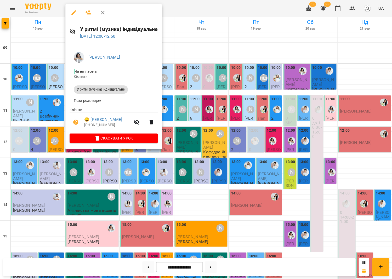
click at [54, 140] on div at bounding box center [196, 139] width 392 height 279
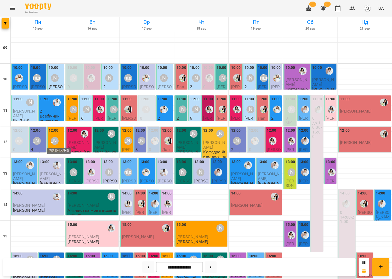
click at [54, 140] on div "[PERSON_NAME]" at bounding box center [55, 141] width 8 height 8
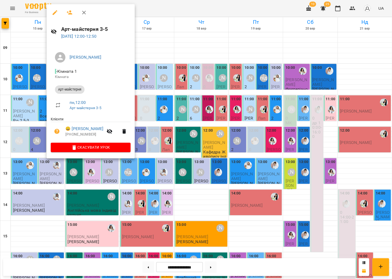
click at [161, 107] on div at bounding box center [196, 139] width 392 height 279
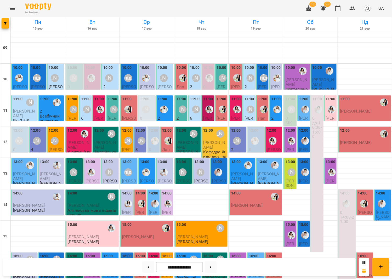
click at [113, 84] on div "10:00 Тетяна Волох" at bounding box center [110, 75] width 14 height 20
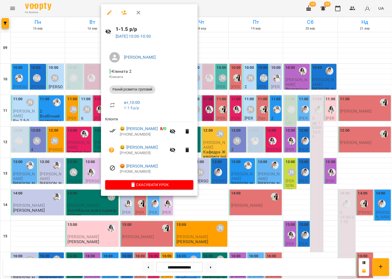
click at [87, 82] on div at bounding box center [196, 139] width 392 height 279
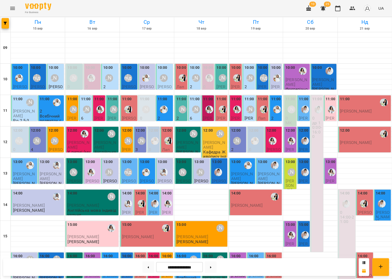
click at [112, 83] on div "[PERSON_NAME]" at bounding box center [109, 78] width 12 height 12
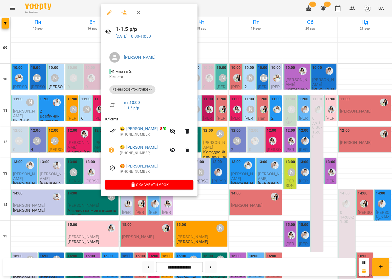
click at [87, 111] on div at bounding box center [196, 139] width 392 height 279
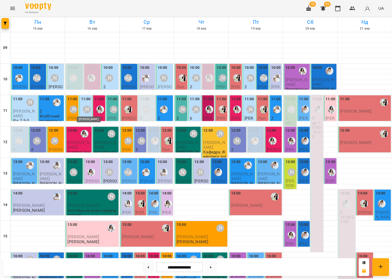
click at [87, 111] on div "[PERSON_NAME]" at bounding box center [87, 109] width 8 height 8
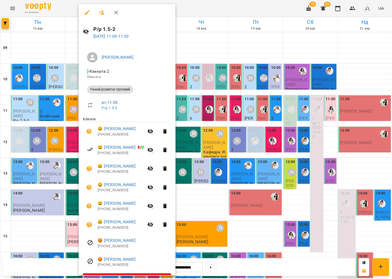
click at [70, 81] on div at bounding box center [196, 139] width 392 height 279
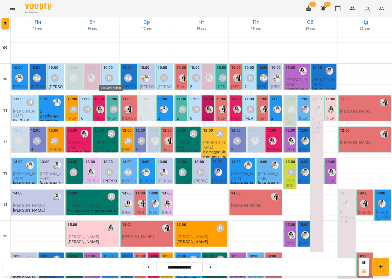
click at [106, 80] on div "[PERSON_NAME]" at bounding box center [109, 78] width 8 height 8
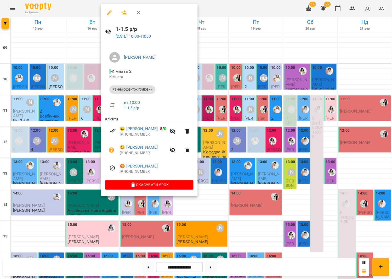
click at [211, 131] on div at bounding box center [196, 139] width 392 height 279
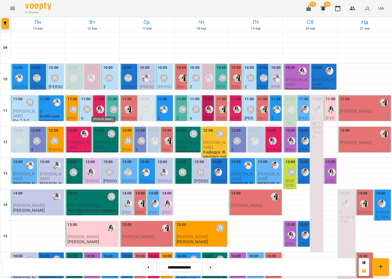
click at [98, 111] on img "Анна Білан" at bounding box center [100, 109] width 8 height 8
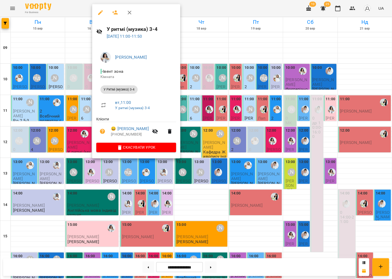
click at [186, 138] on div at bounding box center [196, 139] width 392 height 279
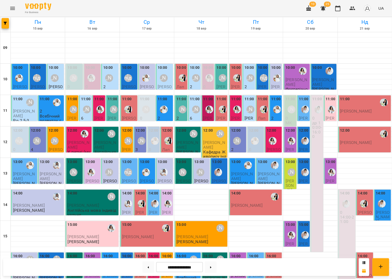
scroll to position [122, 0]
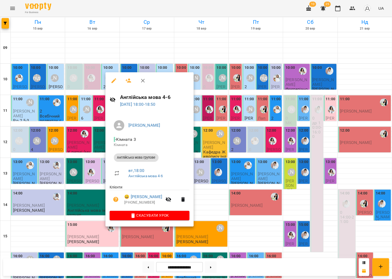
click at [95, 174] on div at bounding box center [196, 139] width 392 height 279
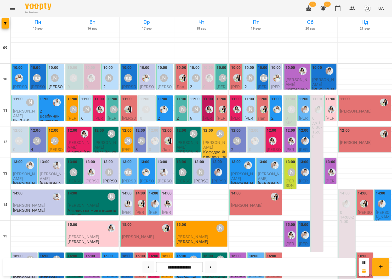
scroll to position [0, 0]
click at [165, 76] on div "[PERSON_NAME]" at bounding box center [164, 78] width 8 height 8
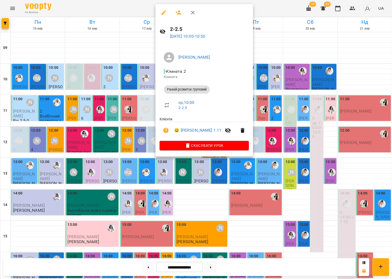
click at [192, 17] on button "button" at bounding box center [192, 12] width 13 height 13
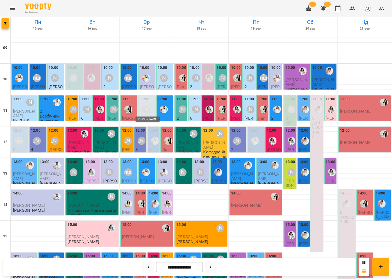
click at [145, 108] on div "[PERSON_NAME]" at bounding box center [146, 109] width 8 height 8
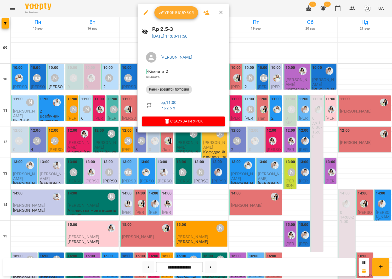
click at [128, 108] on div at bounding box center [196, 139] width 392 height 279
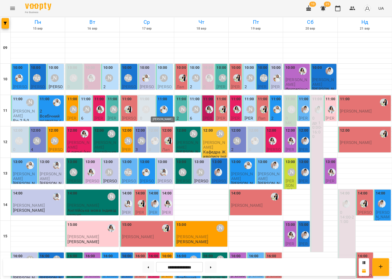
click at [165, 111] on img "Юлія Масющенко" at bounding box center [164, 109] width 8 height 8
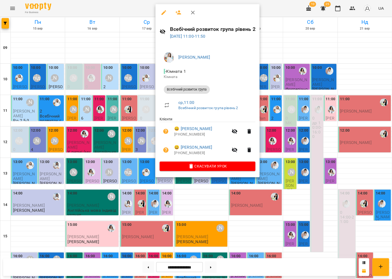
click at [136, 107] on div at bounding box center [196, 139] width 392 height 279
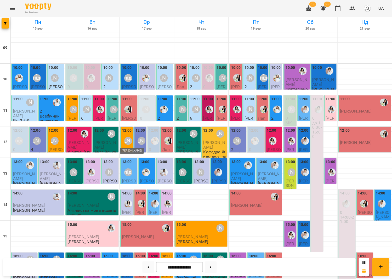
click at [129, 141] on div "[PERSON_NAME]" at bounding box center [128, 141] width 8 height 8
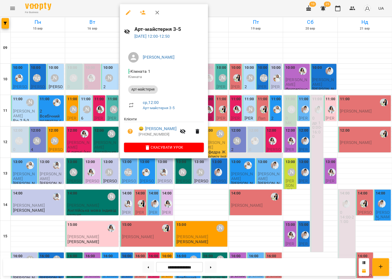
click at [254, 153] on div at bounding box center [196, 139] width 392 height 279
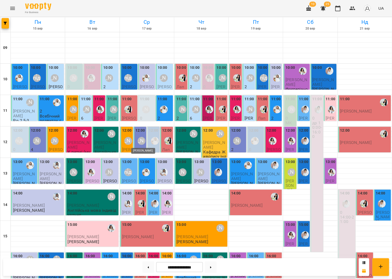
scroll to position [1, 0]
click at [143, 139] on div "[PERSON_NAME]" at bounding box center [142, 141] width 8 height 8
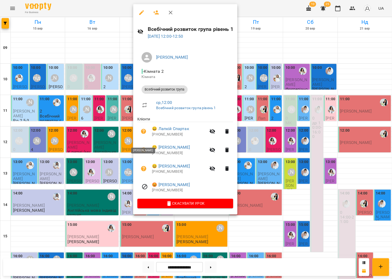
scroll to position [0, 0]
click at [126, 137] on div at bounding box center [196, 139] width 392 height 279
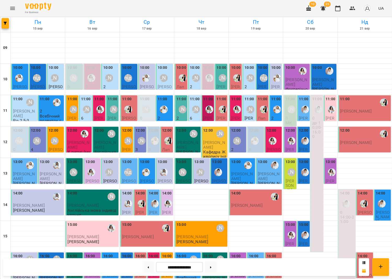
scroll to position [94, 0]
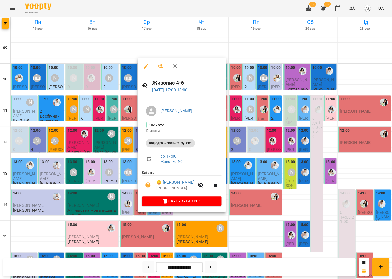
click at [129, 199] on div at bounding box center [196, 139] width 392 height 279
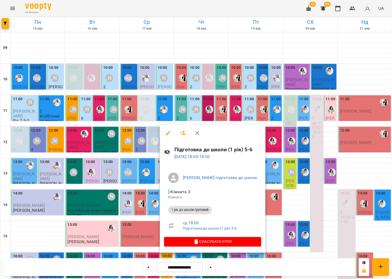
click at [144, 197] on div at bounding box center [196, 139] width 392 height 279
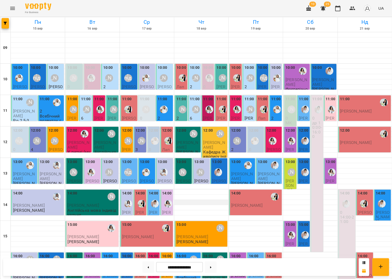
scroll to position [0, 0]
click at [222, 77] on div "[PERSON_NAME]" at bounding box center [223, 78] width 8 height 8
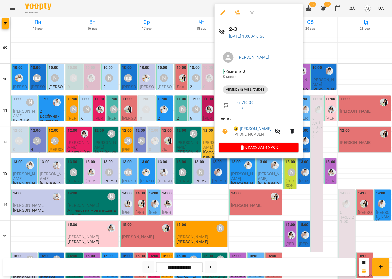
click at [195, 82] on div at bounding box center [196, 139] width 392 height 279
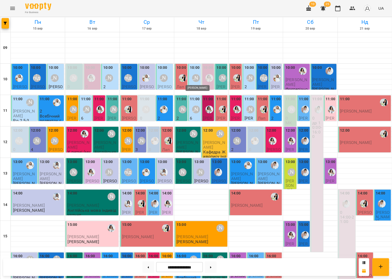
click at [193, 78] on div "[PERSON_NAME]" at bounding box center [196, 78] width 8 height 8
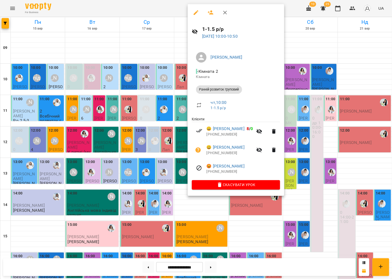
click at [182, 106] on div at bounding box center [196, 139] width 392 height 279
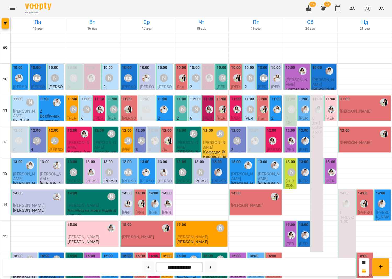
click at [208, 113] on div at bounding box center [209, 109] width 12 height 12
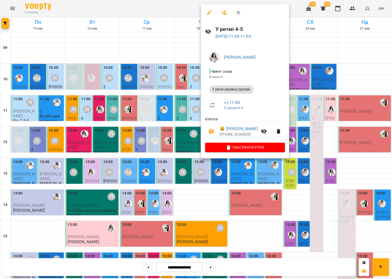
click at [190, 142] on div at bounding box center [196, 139] width 392 height 279
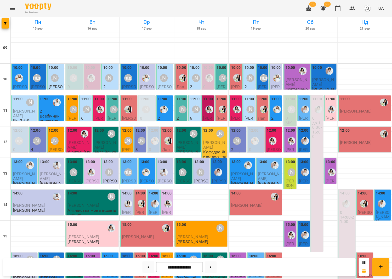
click at [218, 144] on span "[PERSON_NAME]" at bounding box center [214, 144] width 22 height 9
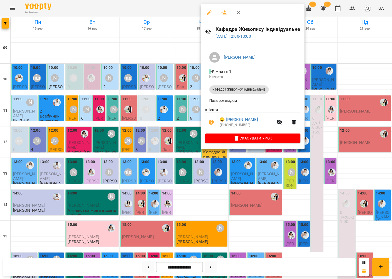
click at [186, 135] on div at bounding box center [196, 139] width 392 height 279
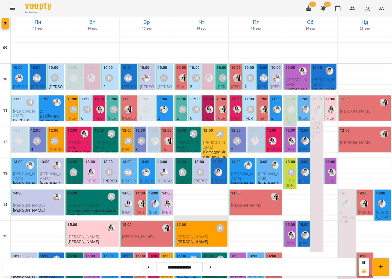
scroll to position [98, 0]
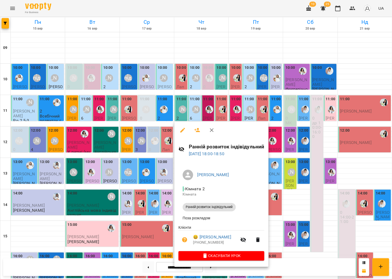
scroll to position [94, 0]
click at [206, 128] on button "button" at bounding box center [211, 130] width 13 height 13
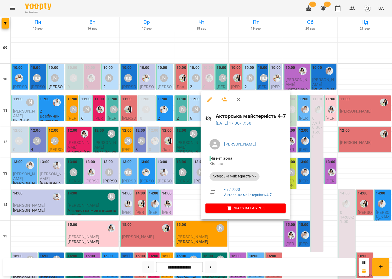
click at [237, 99] on icon "button" at bounding box center [239, 100] width 4 height 4
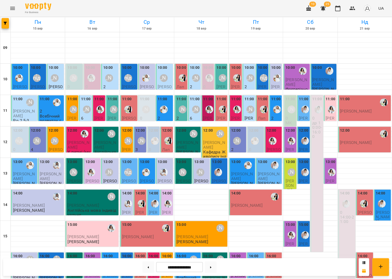
scroll to position [0, 0]
click at [249, 80] on div "[PERSON_NAME]" at bounding box center [250, 78] width 8 height 8
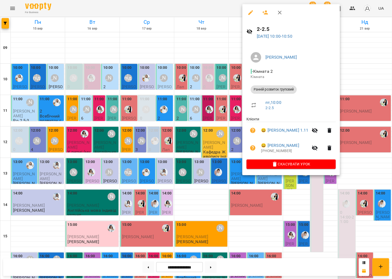
click at [217, 102] on div at bounding box center [196, 139] width 392 height 279
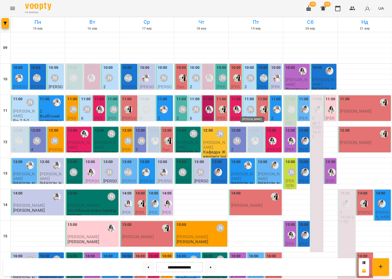
click at [249, 111] on div "[PERSON_NAME]" at bounding box center [250, 109] width 8 height 8
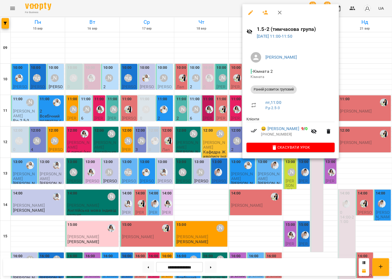
click at [222, 108] on div at bounding box center [196, 139] width 392 height 279
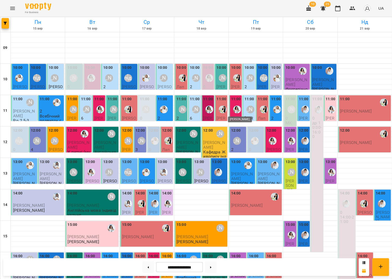
click at [237, 108] on img "Анна Білан" at bounding box center [237, 109] width 8 height 8
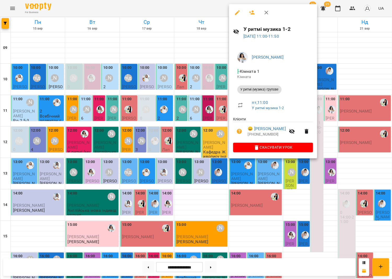
click at [218, 78] on div at bounding box center [196, 139] width 392 height 279
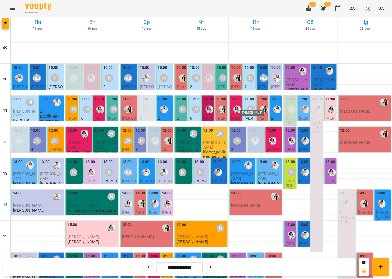
scroll to position [10, 0]
click at [239, 105] on img "Анна Білан" at bounding box center [237, 109] width 8 height 8
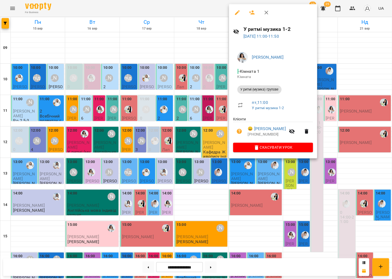
click at [221, 126] on div at bounding box center [196, 139] width 392 height 279
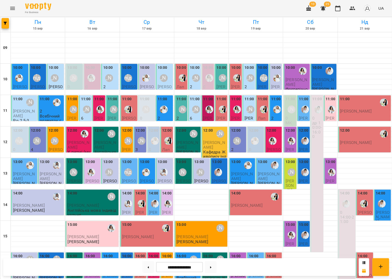
scroll to position [9, 0]
click at [250, 105] on div "[PERSON_NAME]" at bounding box center [250, 109] width 8 height 8
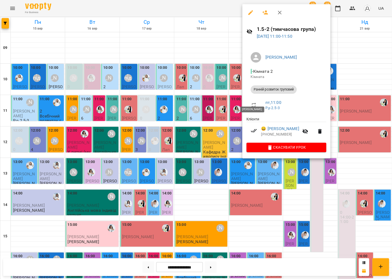
scroll to position [10, 0]
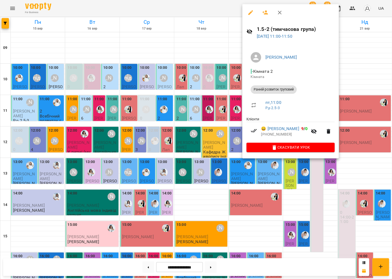
click at [236, 95] on div at bounding box center [196, 139] width 392 height 279
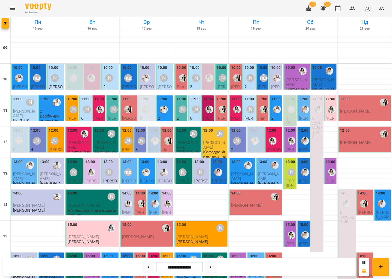
click at [241, 135] on div "[PERSON_NAME]" at bounding box center [237, 141] width 12 height 12
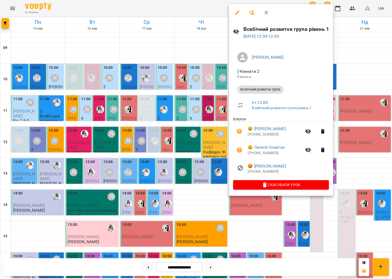
drag, startPoint x: 221, startPoint y: 132, endPoint x: 213, endPoint y: 131, distance: 7.7
click at [221, 132] on div at bounding box center [196, 139] width 392 height 279
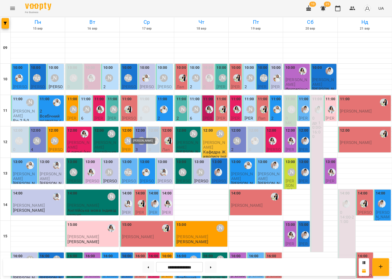
click at [140, 137] on div "[PERSON_NAME]" at bounding box center [142, 141] width 8 height 8
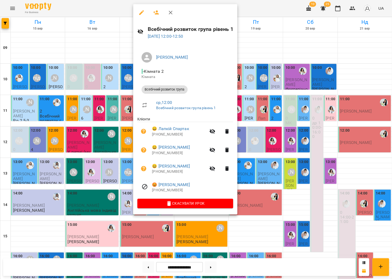
click at [270, 123] on div at bounding box center [196, 139] width 392 height 279
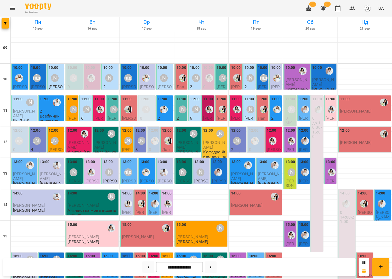
click at [241, 135] on div "[PERSON_NAME]" at bounding box center [237, 141] width 12 height 12
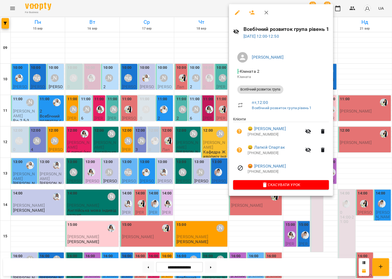
click at [210, 129] on div at bounding box center [196, 139] width 392 height 279
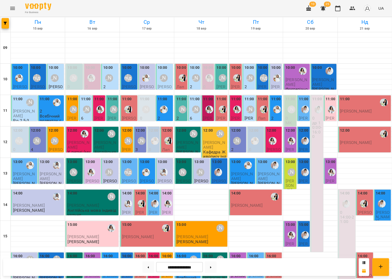
scroll to position [24, 0]
click at [274, 135] on div at bounding box center [272, 141] width 12 height 12
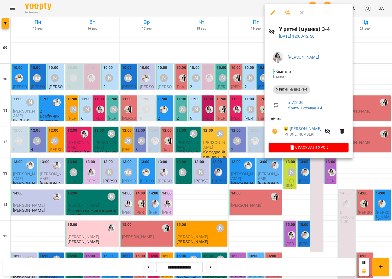
scroll to position [23, 0]
click at [251, 121] on div at bounding box center [196, 139] width 392 height 279
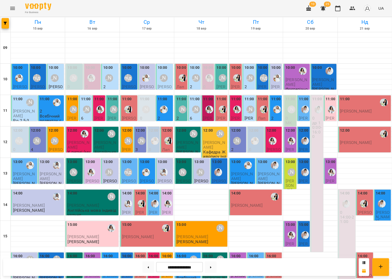
scroll to position [11, 0]
click at [293, 105] on div "[PERSON_NAME]" at bounding box center [291, 109] width 8 height 8
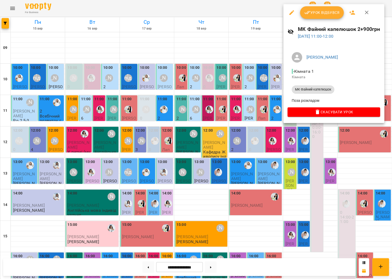
click at [231, 103] on div at bounding box center [196, 139] width 392 height 279
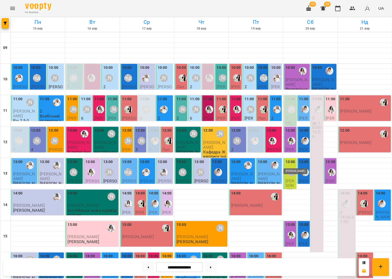
click at [294, 168] on div "[PERSON_NAME]" at bounding box center [291, 172] width 8 height 8
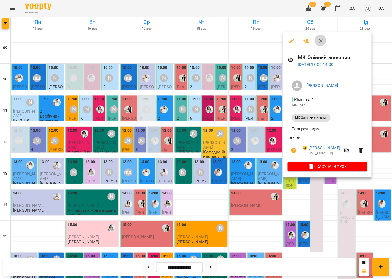
click at [317, 38] on icon "button" at bounding box center [320, 41] width 6 height 6
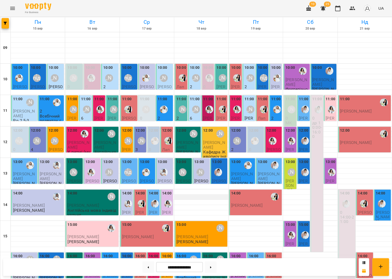
scroll to position [0, 0]
click at [10, 7] on icon "Menu" at bounding box center [12, 8] width 6 height 6
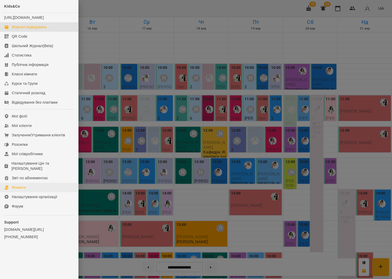
click at [24, 186] on link "Фінанси" at bounding box center [39, 186] width 78 height 9
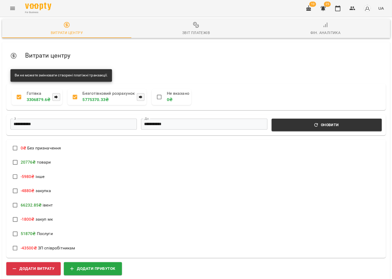
scroll to position [26, 0]
click at [103, 265] on span "Додати прибуток" at bounding box center [92, 268] width 45 height 7
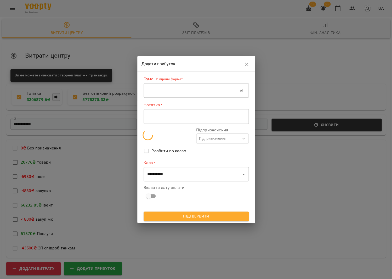
scroll to position [27, 0]
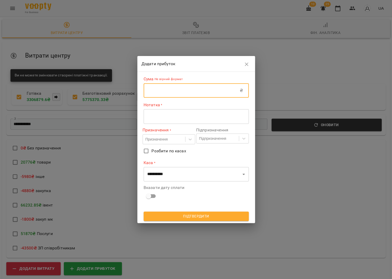
click at [166, 87] on input "text" at bounding box center [192, 90] width 96 height 15
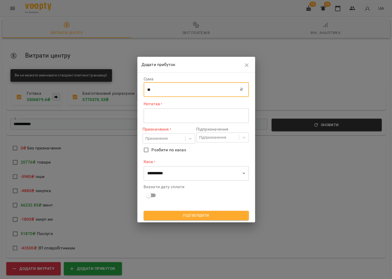
type input "**"
click at [157, 117] on textarea at bounding box center [196, 115] width 98 height 5
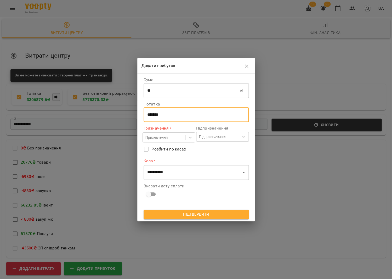
type textarea "******"
drag, startPoint x: 162, startPoint y: 138, endPoint x: 162, endPoint y: 142, distance: 3.7
click at [162, 138] on div "Призначення" at bounding box center [156, 137] width 22 height 5
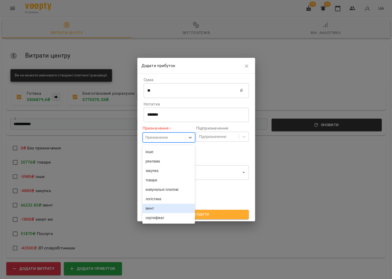
scroll to position [85, 0]
click at [153, 178] on div "товари" at bounding box center [168, 179] width 53 height 9
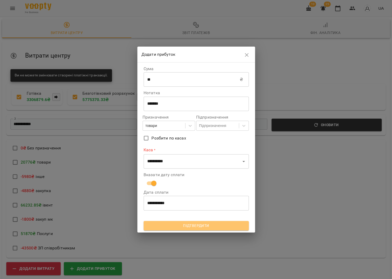
click at [164, 227] on span "Підтвердити" at bounding box center [196, 225] width 97 height 6
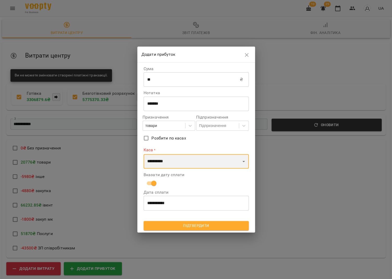
select select "****"
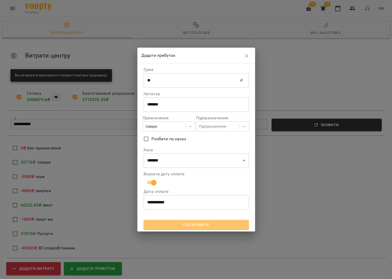
click at [184, 220] on button "Підтвердити" at bounding box center [196, 224] width 105 height 9
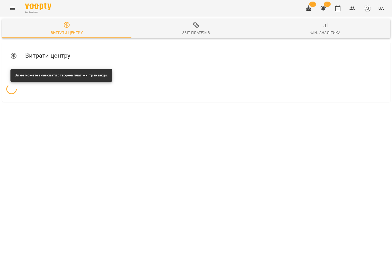
scroll to position [0, 0]
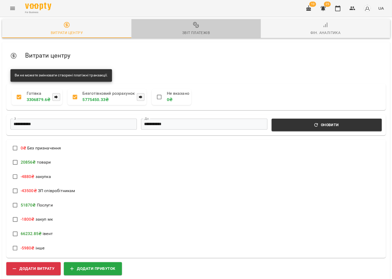
click at [200, 36] on button "Звіт платежів" at bounding box center [195, 28] width 129 height 19
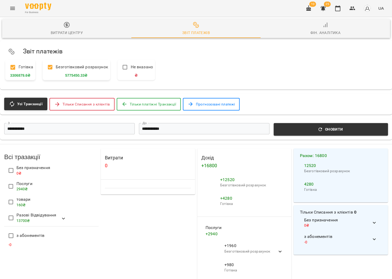
scroll to position [0, 2]
click at [337, 8] on icon "button" at bounding box center [337, 8] width 6 height 6
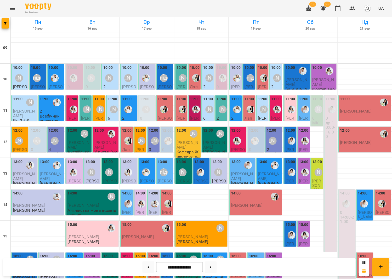
scroll to position [122, 0]
click at [143, 266] on button at bounding box center [148, 267] width 12 height 12
type input "**********"
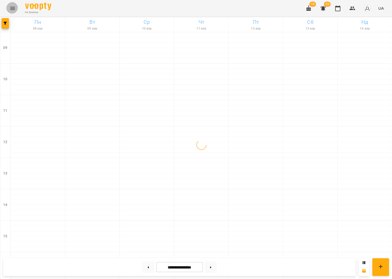
click at [13, 9] on icon "Menu" at bounding box center [12, 8] width 6 height 6
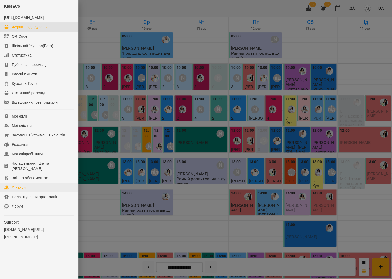
click at [33, 184] on link "Фінанси" at bounding box center [39, 186] width 78 height 9
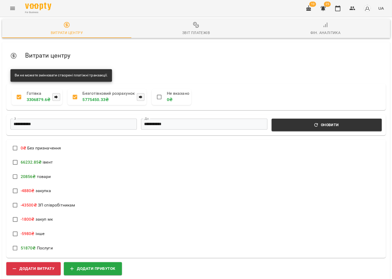
scroll to position [72, 0]
click at [98, 265] on span "Додати прибуток" at bounding box center [92, 268] width 45 height 7
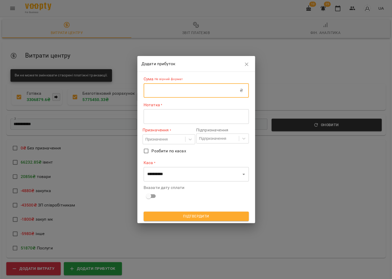
click at [170, 89] on input "text" at bounding box center [192, 90] width 96 height 15
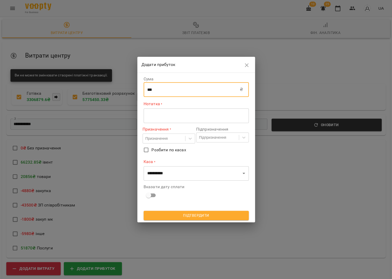
type input "***"
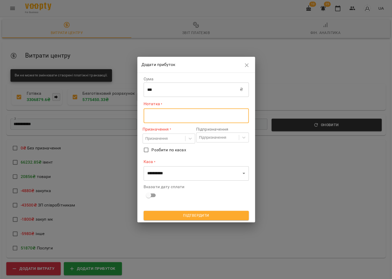
click at [208, 116] on textarea at bounding box center [196, 115] width 98 height 5
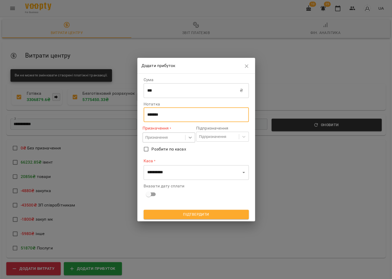
type textarea "******"
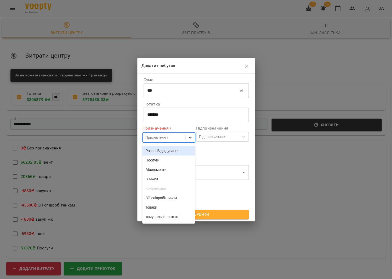
click at [188, 139] on div at bounding box center [189, 137] width 9 height 9
drag, startPoint x: 178, startPoint y: 157, endPoint x: 185, endPoint y: 154, distance: 8.4
click at [178, 157] on div "Послуги" at bounding box center [168, 159] width 53 height 9
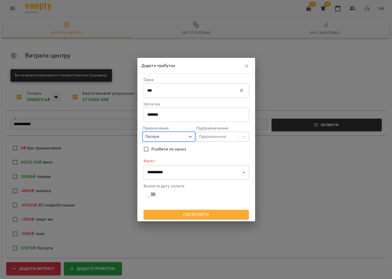
click at [216, 133] on div "Підпризначення" at bounding box center [217, 136] width 42 height 9
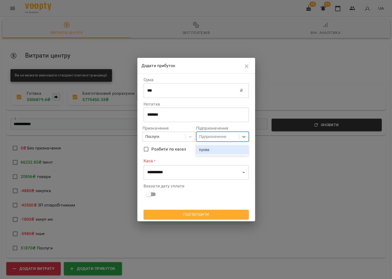
click at [216, 152] on div "ігрова" at bounding box center [222, 149] width 53 height 9
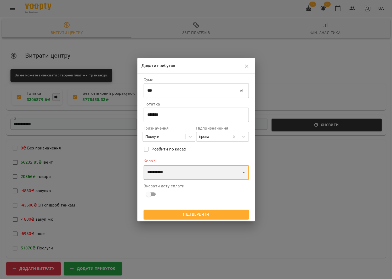
select select "****"
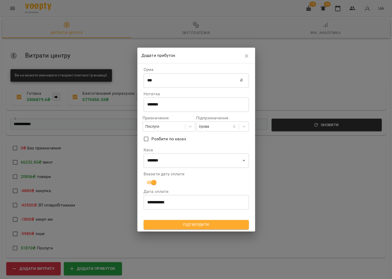
click at [185, 222] on span "Підтвердити" at bounding box center [196, 224] width 97 height 6
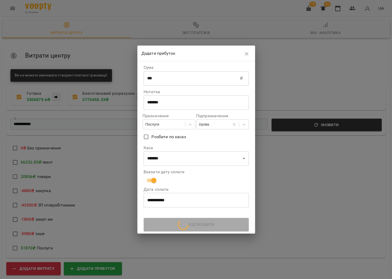
scroll to position [0, 0]
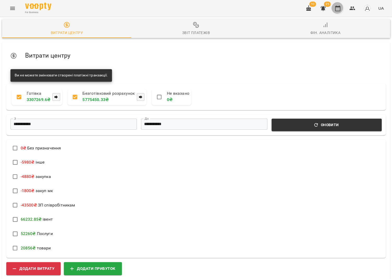
click at [344, 11] on button "button" at bounding box center [337, 8] width 13 height 13
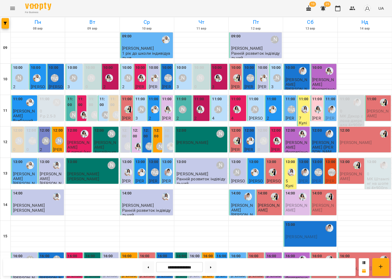
click at [18, 72] on div "[PERSON_NAME]" at bounding box center [19, 78] width 12 height 12
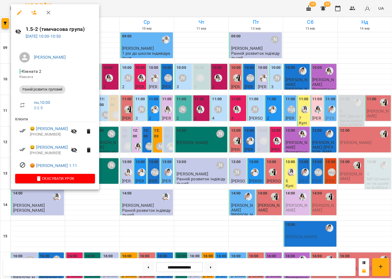
click at [179, 100] on div at bounding box center [196, 139] width 392 height 279
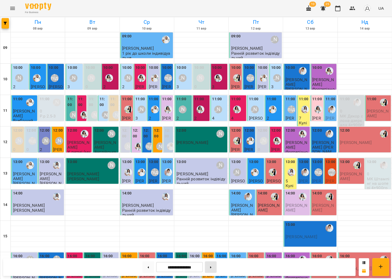
click at [210, 261] on button at bounding box center [211, 267] width 12 height 12
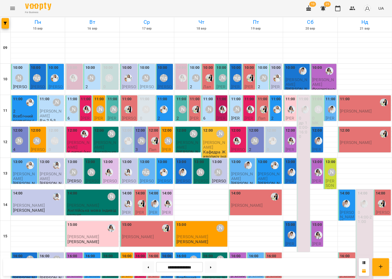
click at [95, 81] on div "[PERSON_NAME]" at bounding box center [91, 78] width 8 height 8
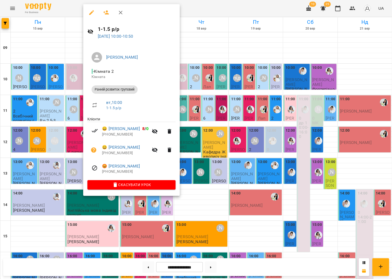
click at [78, 89] on div at bounding box center [196, 139] width 392 height 279
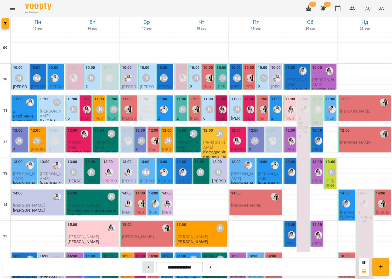
click at [145, 266] on button at bounding box center [148, 267] width 12 height 12
type input "**********"
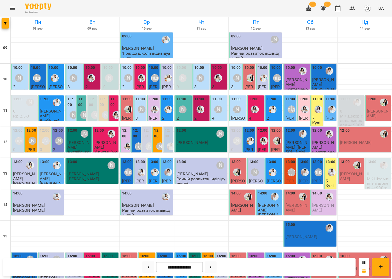
scroll to position [38, 0]
click at [319, 166] on div "[PERSON_NAME] підготовка до школи" at bounding box center [318, 172] width 12 height 12
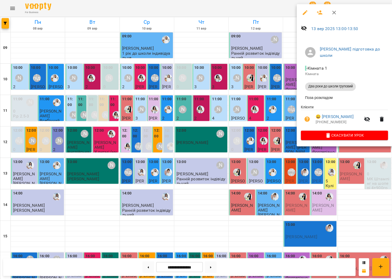
click at [300, 115] on div "Анна підготовка до школи - Кімната 1 Кімната Два роки до школи груповий Поза ро…" at bounding box center [343, 92] width 95 height 110
click at [309, 115] on button "button" at bounding box center [307, 119] width 13 height 13
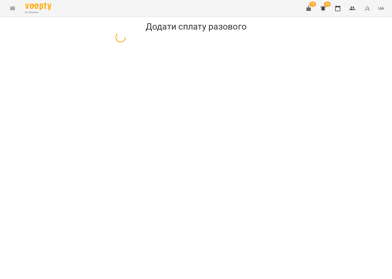
select select "**********"
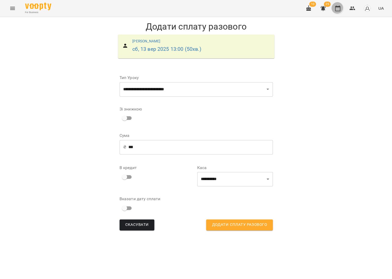
click at [338, 8] on icon "button" at bounding box center [337, 8] width 6 height 6
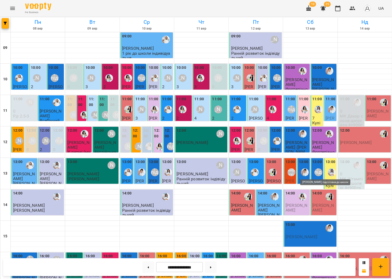
click at [317, 169] on div "[PERSON_NAME] підготовка до школи" at bounding box center [318, 172] width 8 height 8
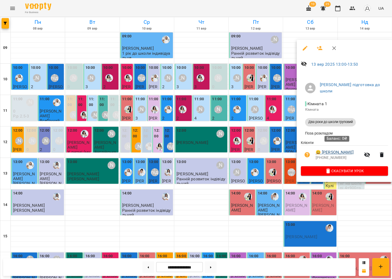
click at [323, 149] on link "😀 Прима Олександр" at bounding box center [334, 152] width 38 height 6
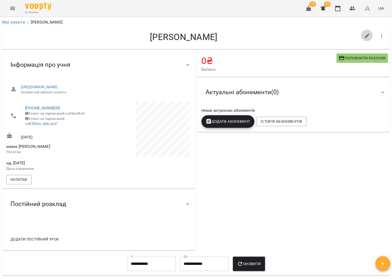
click at [364, 34] on button "button" at bounding box center [367, 36] width 13 height 13
select select "**"
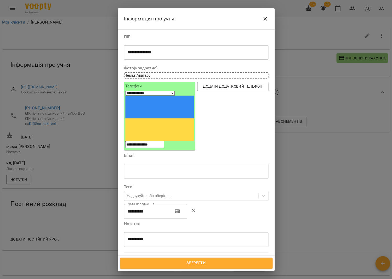
drag, startPoint x: 324, startPoint y: 57, endPoint x: 317, endPoint y: 68, distance: 13.1
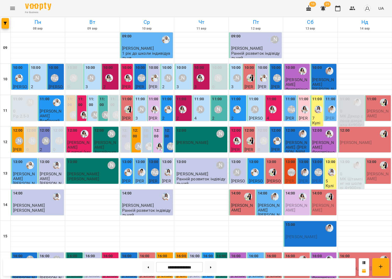
click at [313, 168] on div "[PERSON_NAME] підготовка до школи" at bounding box center [318, 172] width 12 height 12
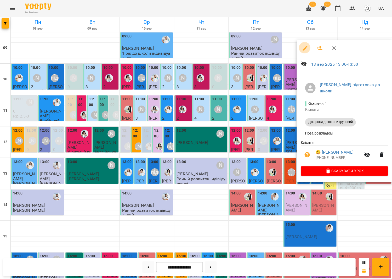
click at [303, 49] on icon "button" at bounding box center [304, 48] width 5 height 5
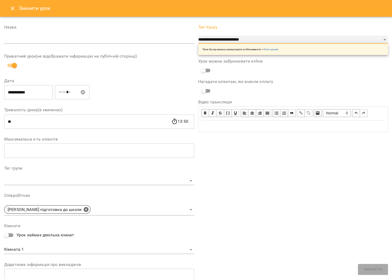
select select "**********"
click at [369, 267] on div "**********" at bounding box center [293, 174] width 194 height 311
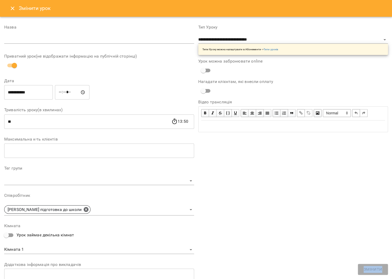
click at [369, 267] on div "**********" at bounding box center [293, 174] width 194 height 311
drag, startPoint x: 12, startPoint y: 7, endPoint x: 21, endPoint y: 7, distance: 9.4
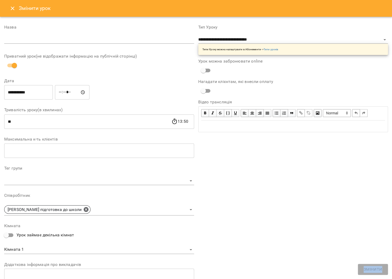
click at [12, 7] on icon "Close" at bounding box center [12, 8] width 6 height 6
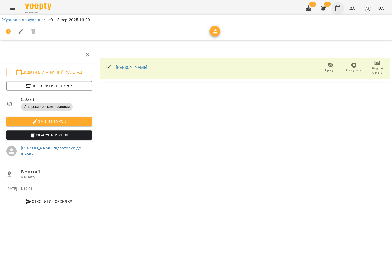
click at [339, 4] on button "button" at bounding box center [337, 8] width 13 height 13
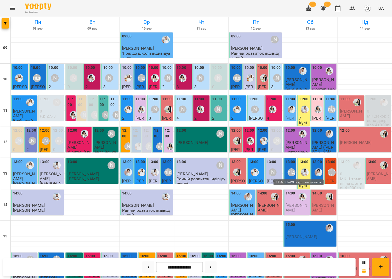
click at [288, 172] on div "[PERSON_NAME] підготовка до школи" at bounding box center [291, 172] width 8 height 8
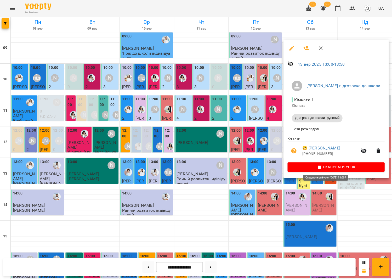
click at [300, 169] on span "Скасувати Урок" at bounding box center [335, 167] width 89 height 6
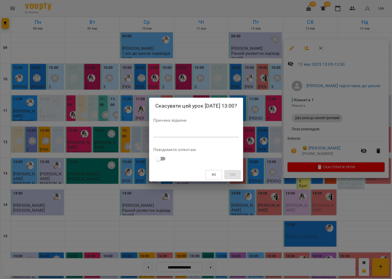
click at [202, 131] on textarea at bounding box center [196, 132] width 86 height 5
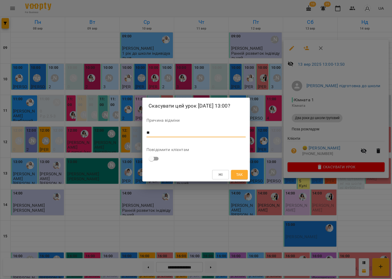
click at [238, 172] on span "Так" at bounding box center [239, 174] width 7 height 6
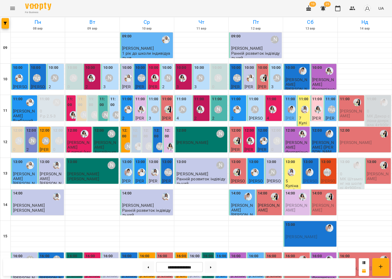
click at [337, 158] on div at bounding box center [310, 160] width 54 height 5
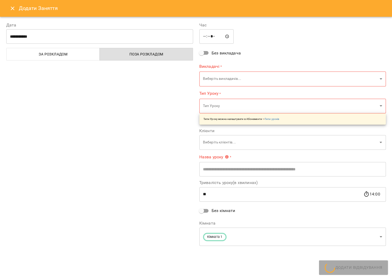
type input "**********"
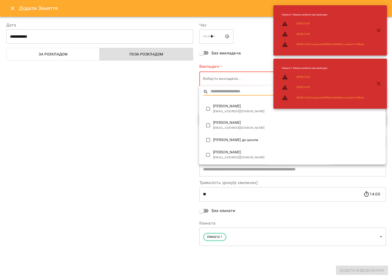
click at [221, 78] on body "For Business 10 25 UA Пн 08 вер Вт 09 вер Ср 10 вер Чт 11 вер Пт 12 вер Сб 13 в…" at bounding box center [196, 200] width 392 height 401
click at [221, 78] on div at bounding box center [196, 139] width 392 height 279
click at [221, 78] on body "For Business 10 25 UA Пн 08 вер Вт 09 вер Ср 10 вер Чт 11 вер Пт 12 вер Сб 13 в…" at bounding box center [196, 200] width 392 height 401
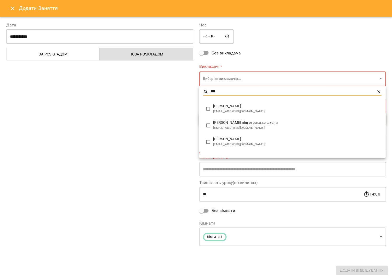
type input "***"
click at [224, 125] on span "[EMAIL_ADDRESS][DOMAIN_NAME]" at bounding box center [297, 127] width 168 height 5
type input "**********"
type input "**"
type input "**********"
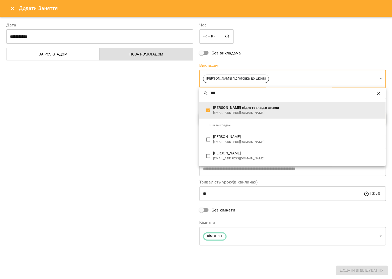
click at [152, 108] on div at bounding box center [196, 139] width 392 height 279
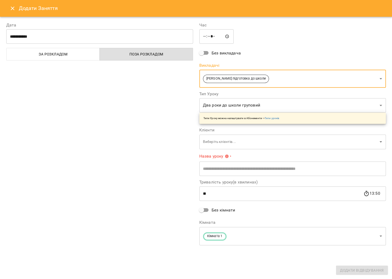
click at [229, 110] on body "For Business 10 25 UA Пн 08 вер Вт 09 вер Ср 10 вер Чт 11 вер Пт 12 вер Сб 13 в…" at bounding box center [196, 200] width 392 height 401
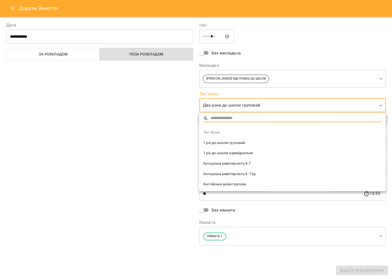
click at [232, 151] on span "1 рік до школи індивідуальне" at bounding box center [292, 152] width 178 height 5
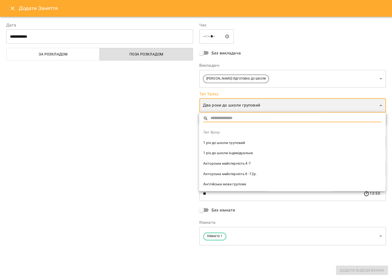
type input "**********"
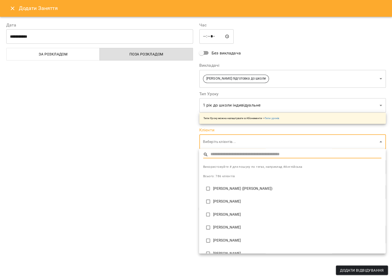
click at [224, 139] on body "For Business 10 25 UA Пн 08 вер Вт 09 вер Ср 10 вер Чт 11 вер Пт 12 вер Сб 13 в…" at bounding box center [196, 200] width 392 height 401
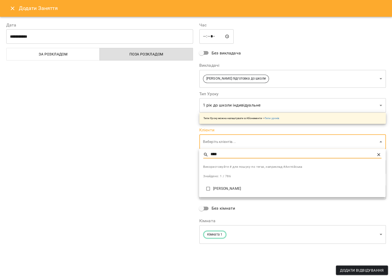
type input "****"
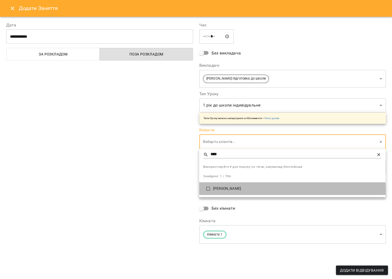
click at [231, 186] on p "[PERSON_NAME]" at bounding box center [297, 188] width 168 height 5
type input "**********"
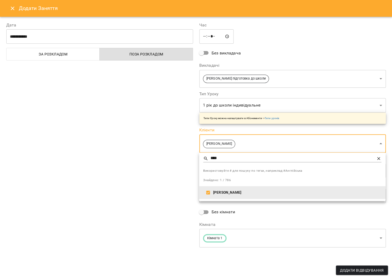
click at [162, 162] on div at bounding box center [196, 139] width 392 height 279
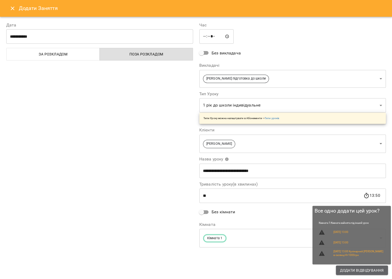
click at [344, 268] on span "Додати Відвідування" at bounding box center [362, 270] width 44 height 6
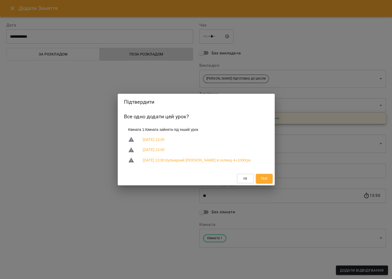
click at [265, 178] on span "Так" at bounding box center [263, 178] width 7 height 6
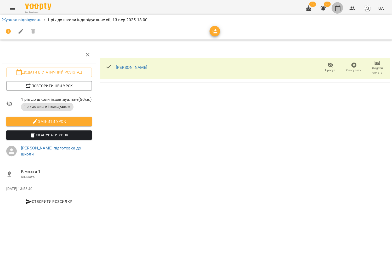
drag, startPoint x: 336, startPoint y: 7, endPoint x: 330, endPoint y: 12, distance: 8.0
click at [336, 7] on icon "button" at bounding box center [337, 8] width 5 height 6
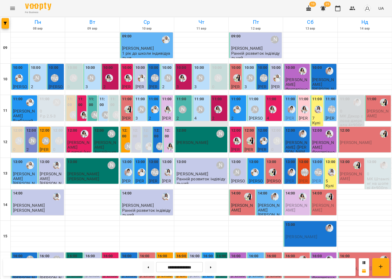
scroll to position [36, 0]
click at [315, 168] on div "[PERSON_NAME] підготовка до школи" at bounding box center [318, 172] width 8 height 8
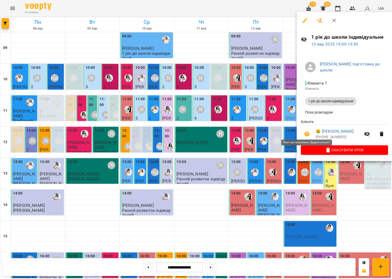
click at [306, 131] on icon "button" at bounding box center [306, 133] width 5 height 5
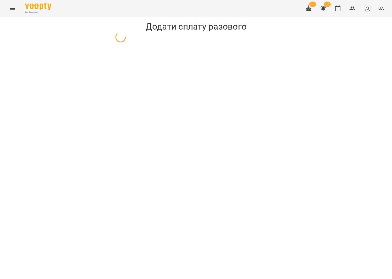
select select "**********"
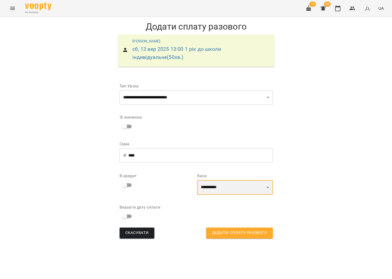
select select "****"
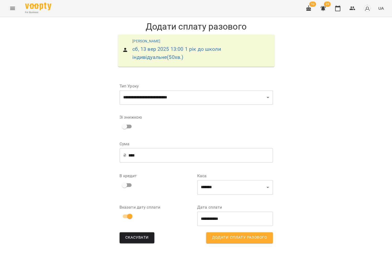
click at [243, 237] on span "Додати сплату разового" at bounding box center [239, 237] width 55 height 7
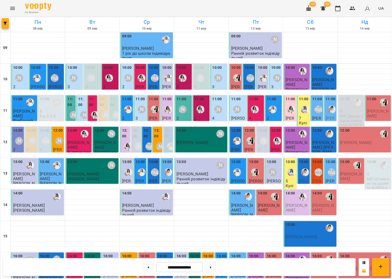
scroll to position [16, 0]
click at [291, 168] on img "Каріна" at bounding box center [291, 172] width 8 height 8
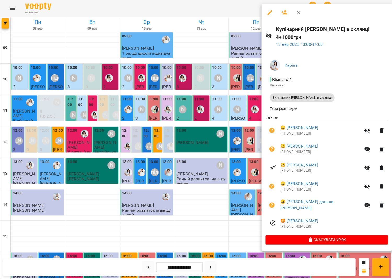
click at [234, 138] on div at bounding box center [196, 139] width 392 height 279
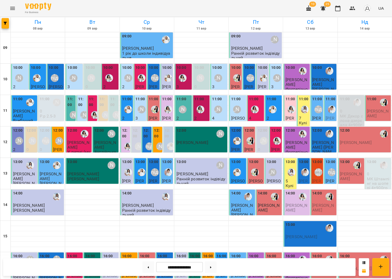
click at [329, 166] on div "[PERSON_NAME] підготовка до школи" at bounding box center [331, 172] width 12 height 12
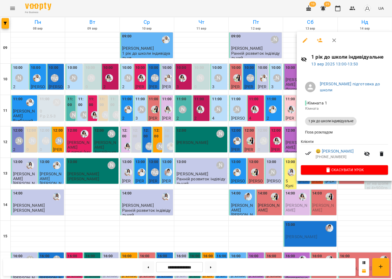
drag, startPoint x: 276, startPoint y: 154, endPoint x: 279, endPoint y: 155, distance: 2.7
click at [276, 154] on div at bounding box center [196, 139] width 392 height 279
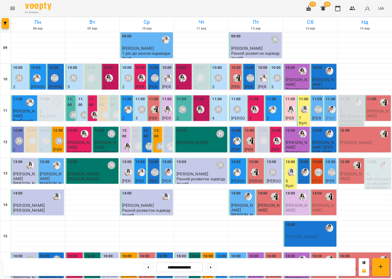
click at [285, 166] on div at bounding box center [291, 172] width 12 height 12
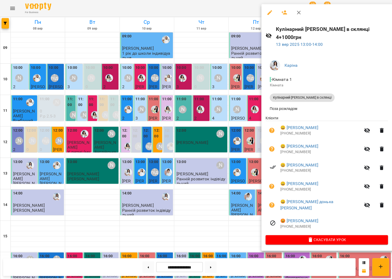
click at [221, 160] on div at bounding box center [196, 139] width 392 height 279
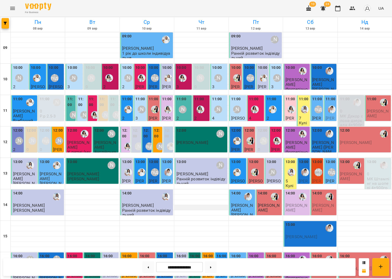
scroll to position [41, 0]
click at [284, 158] on div "13:00 5 Кулінарний МК Трайфл в склянці 4+1000грн" at bounding box center [289, 196] width 13 height 76
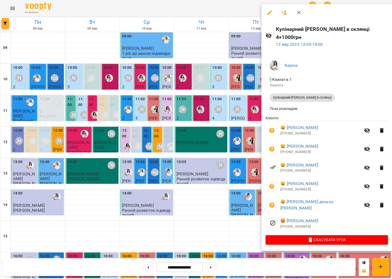
click at [237, 131] on div at bounding box center [196, 139] width 392 height 279
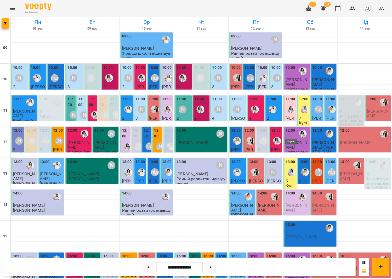
click at [293, 168] on img "Каріна" at bounding box center [291, 172] width 8 height 8
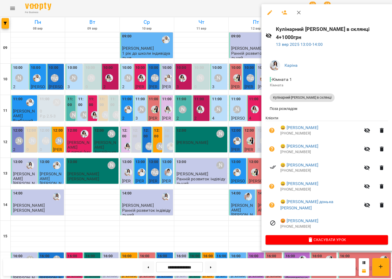
click at [222, 110] on div at bounding box center [196, 139] width 392 height 279
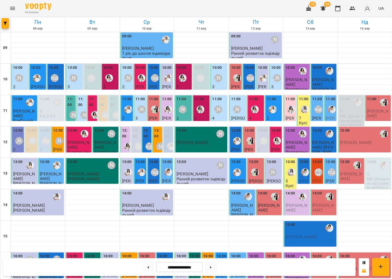
click at [13, 8] on icon "Menu" at bounding box center [12, 8] width 6 height 6
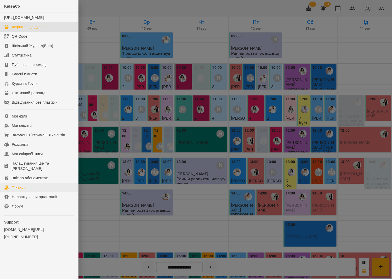
click at [30, 182] on link "Фінанси" at bounding box center [39, 186] width 78 height 9
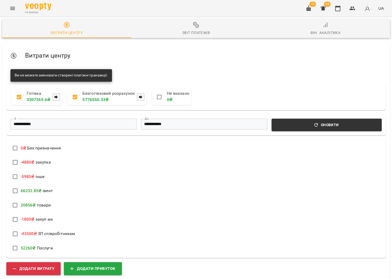
scroll to position [72, 0]
click at [42, 261] on button "Додати витрату" at bounding box center [33, 267] width 54 height 13
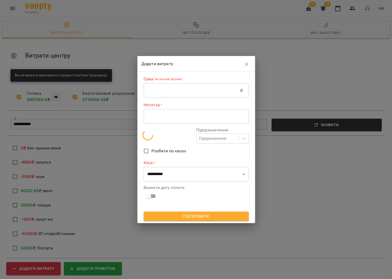
click at [202, 90] on input "text" at bounding box center [192, 90] width 96 height 15
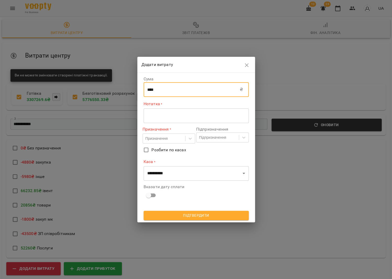
type input "****"
click at [211, 118] on textarea at bounding box center [196, 115] width 98 height 5
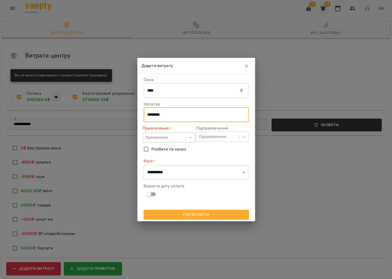
type textarea "********"
click at [174, 137] on div "Призначення" at bounding box center [164, 137] width 42 height 9
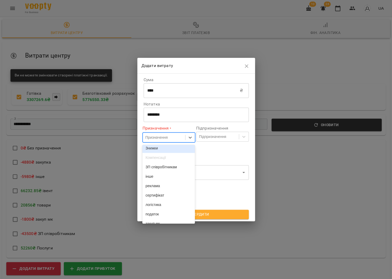
scroll to position [31, 0]
click at [175, 171] on div "ЗП співробітникам" at bounding box center [168, 166] width 53 height 9
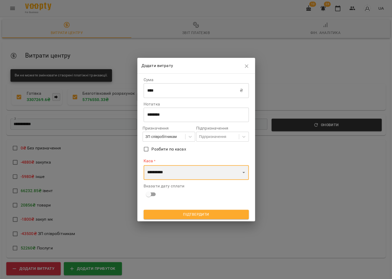
select select "****"
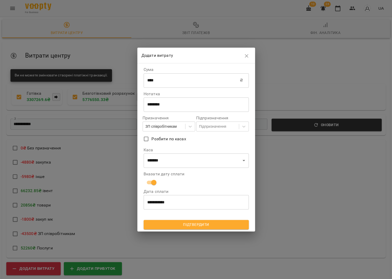
click at [192, 226] on span "Підтвердити" at bounding box center [196, 224] width 97 height 6
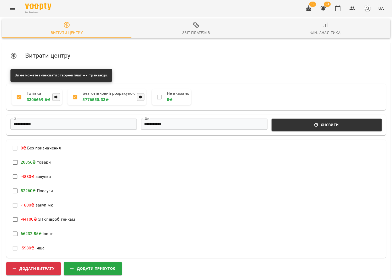
scroll to position [0, 0]
click at [200, 24] on span "Звіт платежів" at bounding box center [195, 29] width 123 height 14
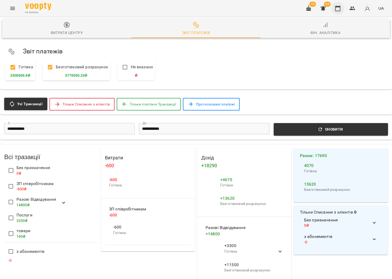
click at [342, 7] on button "button" at bounding box center [337, 8] width 13 height 13
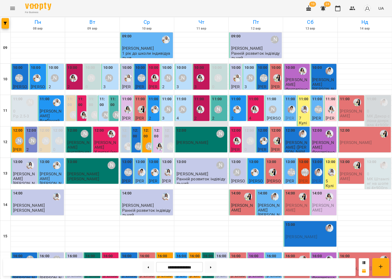
scroll to position [69, 0]
click at [215, 267] on button at bounding box center [211, 267] width 12 height 12
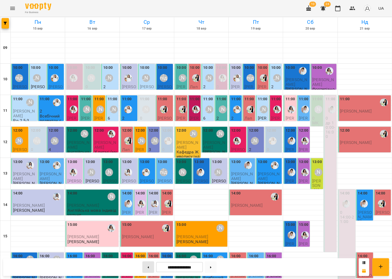
click at [148, 266] on button at bounding box center [148, 267] width 12 height 12
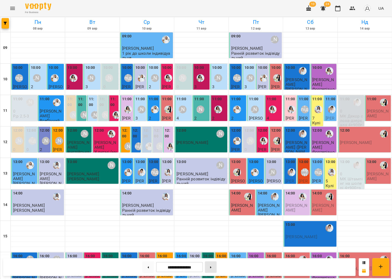
click at [215, 265] on button at bounding box center [211, 267] width 12 height 12
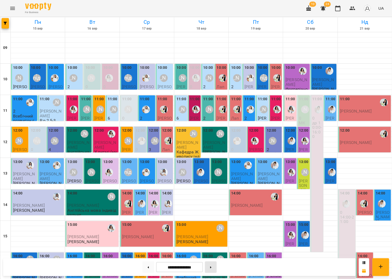
click at [215, 266] on button at bounding box center [211, 267] width 12 height 12
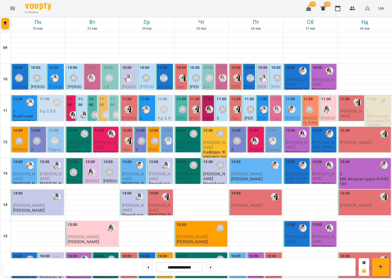
scroll to position [4, 0]
click at [305, 116] on span "[PERSON_NAME]" at bounding box center [310, 123] width 14 height 14
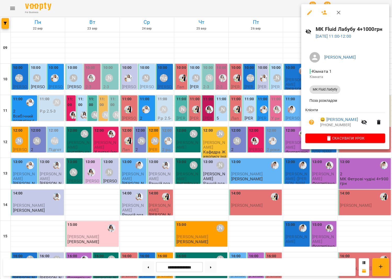
click at [268, 114] on div at bounding box center [196, 139] width 392 height 279
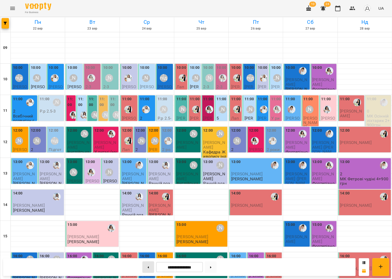
click at [147, 266] on icon at bounding box center [147, 267] width 1 height 2
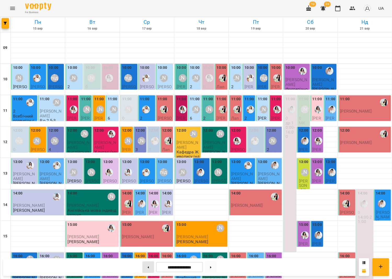
click at [147, 266] on icon at bounding box center [147, 267] width 1 height 2
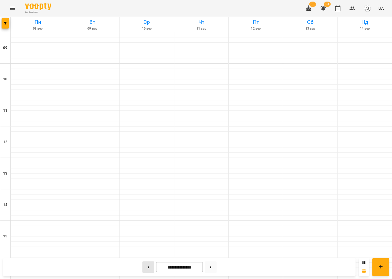
type input "**********"
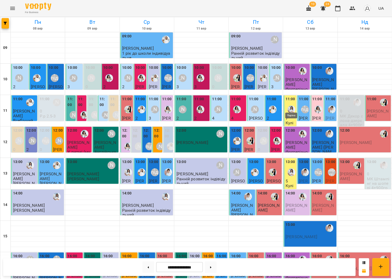
click at [289, 105] on img "Каріна" at bounding box center [291, 109] width 8 height 8
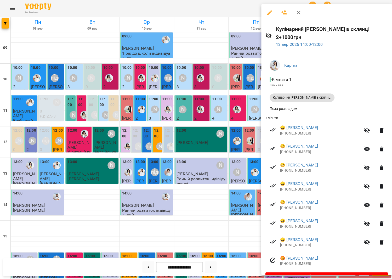
click at [227, 125] on div at bounding box center [196, 139] width 392 height 279
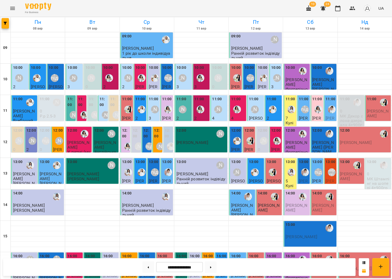
click at [289, 171] on img "Каріна" at bounding box center [291, 172] width 8 height 8
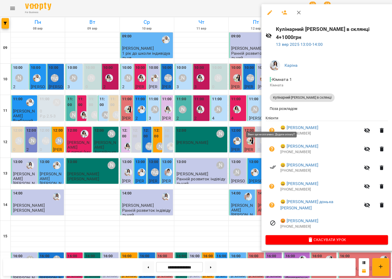
click at [271, 127] on icon "button" at bounding box center [271, 130] width 6 height 6
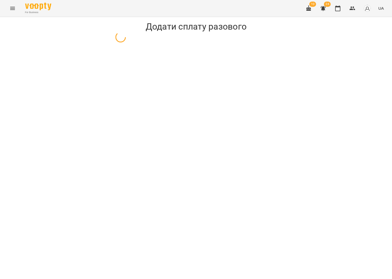
select select "**********"
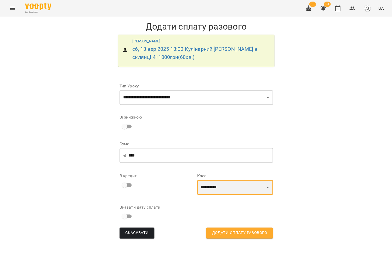
select select "****"
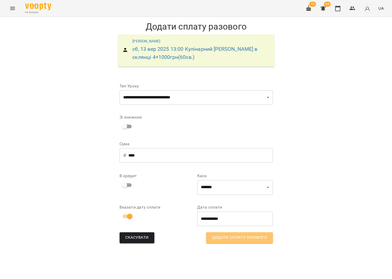
click at [221, 234] on span "Додати сплату разового" at bounding box center [239, 237] width 55 height 7
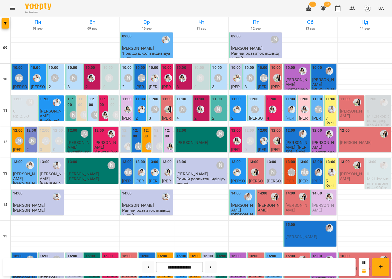
click at [330, 163] on label "13:00" at bounding box center [330, 162] width 10 height 6
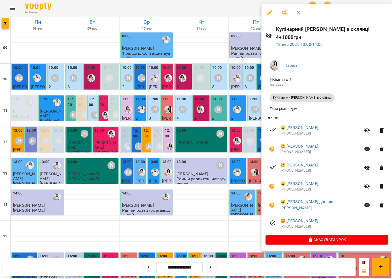
click at [192, 179] on div at bounding box center [196, 139] width 392 height 279
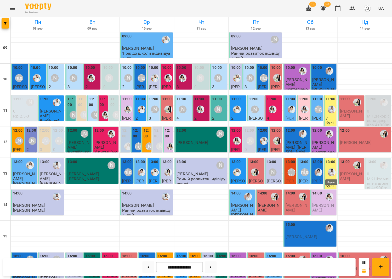
click at [332, 175] on img "Каріна" at bounding box center [332, 172] width 8 height 8
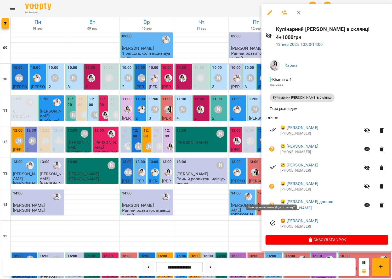
click at [270, 202] on icon "button" at bounding box center [271, 204] width 5 height 5
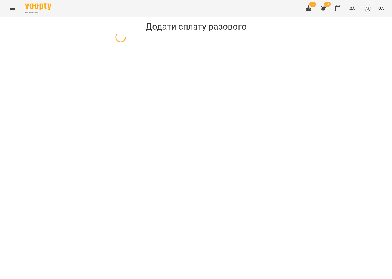
select select "**********"
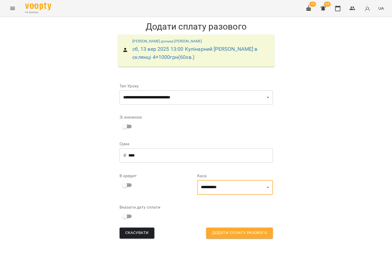
click at [146, 155] on input "****" at bounding box center [200, 155] width 144 height 15
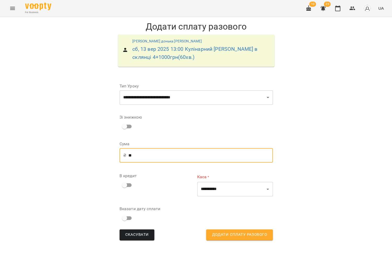
type input "*"
type input "***"
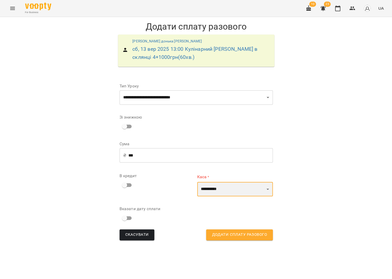
select select "****"
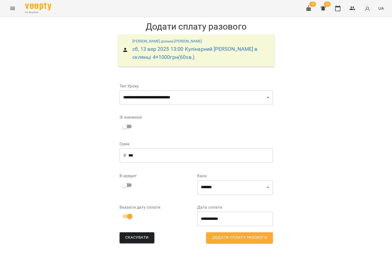
click at [241, 239] on span "Додати сплату разового" at bounding box center [239, 237] width 55 height 7
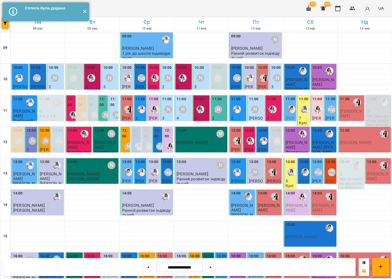
click at [86, 13] on button "✕" at bounding box center [84, 12] width 9 height 18
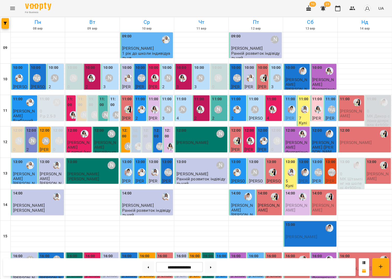
click at [14, 8] on icon "Menu" at bounding box center [12, 8] width 6 height 6
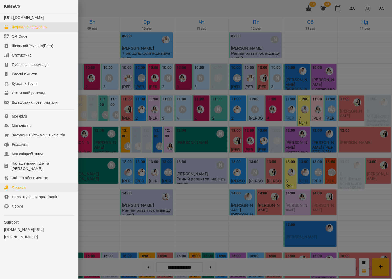
drag, startPoint x: 34, startPoint y: 184, endPoint x: 28, endPoint y: 184, distance: 5.5
click at [33, 184] on link "Фінанси" at bounding box center [39, 186] width 78 height 9
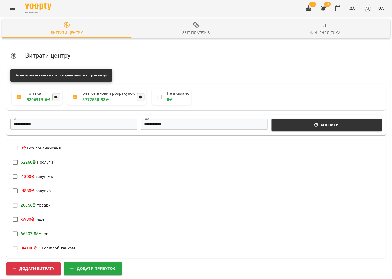
scroll to position [44, 0]
click at [112, 265] on span "Додати прибуток" at bounding box center [92, 268] width 45 height 7
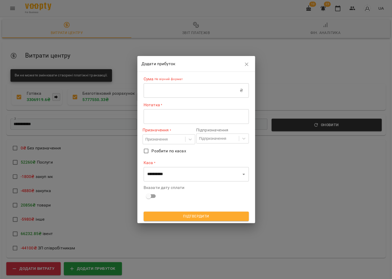
click at [200, 90] on input "text" at bounding box center [192, 90] width 96 height 15
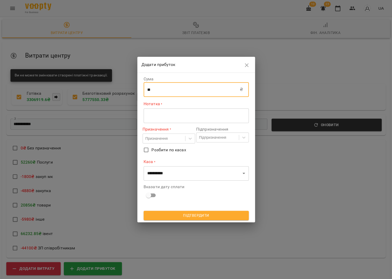
type input "**"
click at [185, 112] on div "* ​" at bounding box center [196, 115] width 105 height 15
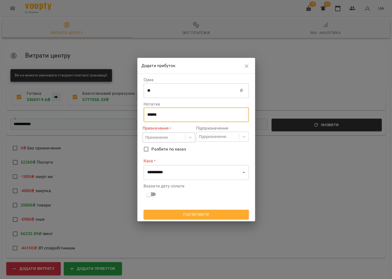
type textarea "******"
click at [173, 135] on div "Призначення" at bounding box center [164, 137] width 42 height 9
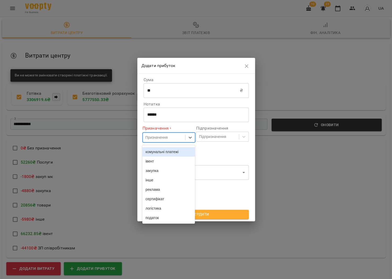
scroll to position [60, 0]
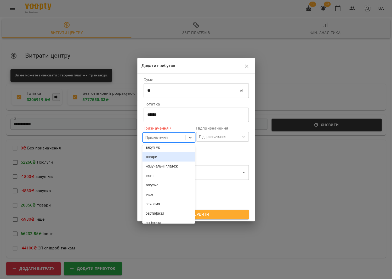
click at [162, 161] on div "товари" at bounding box center [168, 156] width 53 height 9
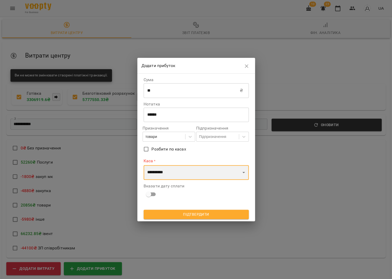
select select "****"
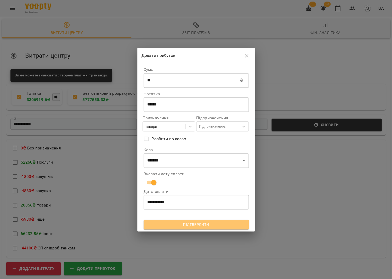
click at [160, 220] on button "Підтвердити" at bounding box center [196, 224] width 105 height 9
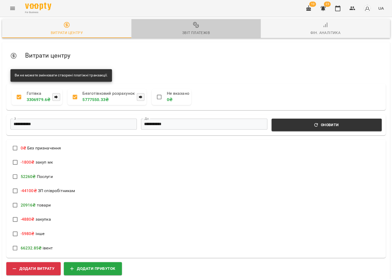
scroll to position [2, 0]
click at [196, 25] on icon "button" at bounding box center [196, 25] width 6 height 6
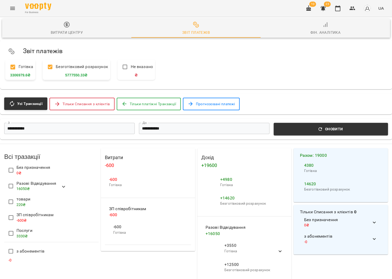
scroll to position [0, 0]
click at [336, 5] on button "button" at bounding box center [337, 8] width 13 height 13
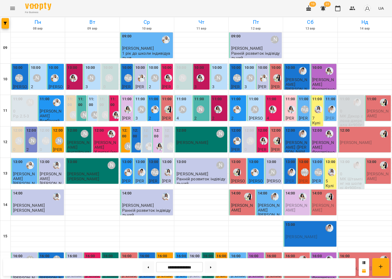
click at [327, 170] on div at bounding box center [331, 172] width 12 height 12
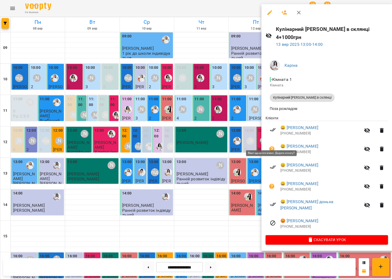
click at [275, 142] on button "button" at bounding box center [271, 148] width 13 height 13
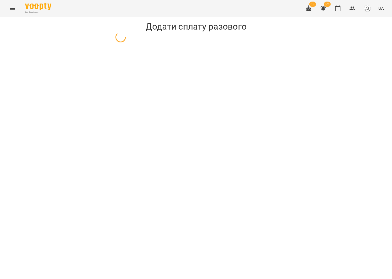
select select "**********"
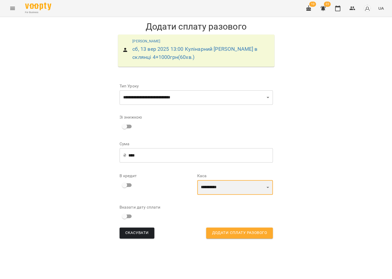
select select "****"
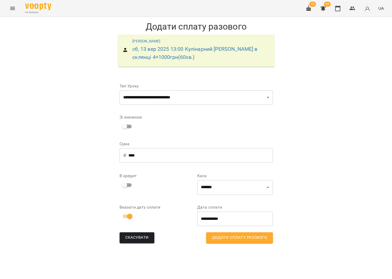
click at [228, 235] on span "Додати сплату разового" at bounding box center [239, 237] width 55 height 7
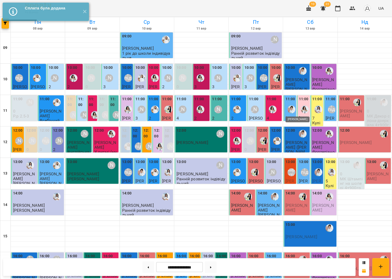
click at [293, 112] on img "Іванна" at bounding box center [291, 109] width 8 height 8
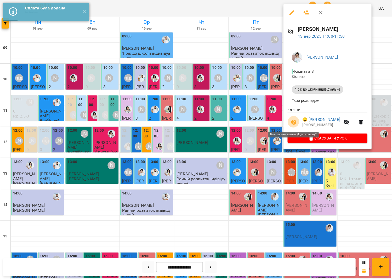
click at [296, 119] on button "button" at bounding box center [293, 122] width 13 height 13
select select "**********"
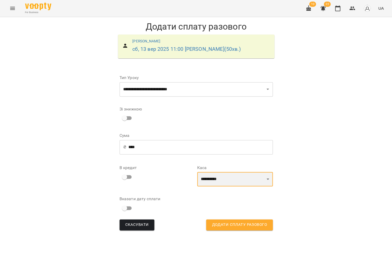
select select "****"
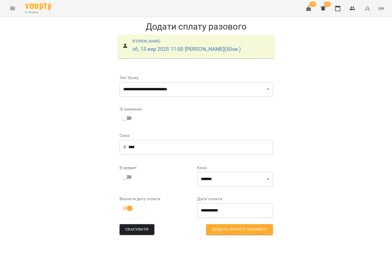
click at [231, 226] on span "Додати сплату разового" at bounding box center [239, 229] width 55 height 7
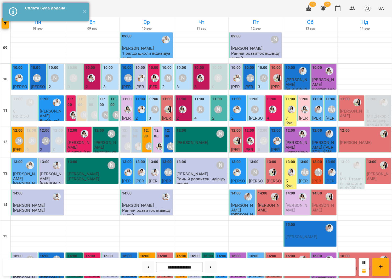
drag, startPoint x: 83, startPoint y: 12, endPoint x: 32, endPoint y: 12, distance: 51.8
click at [82, 12] on button "✕" at bounding box center [84, 12] width 9 height 18
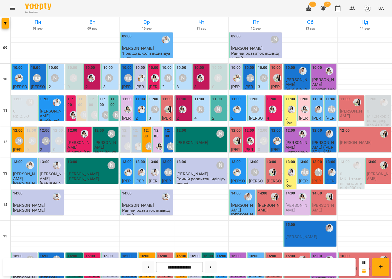
click at [11, 9] on icon "Menu" at bounding box center [12, 8] width 5 height 3
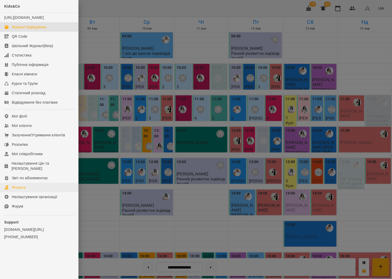
click at [49, 182] on link "Фінанси" at bounding box center [39, 186] width 78 height 9
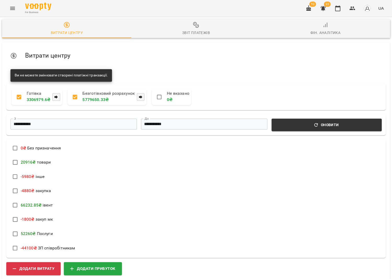
scroll to position [164, 0]
click at [74, 265] on span "Додати прибуток" at bounding box center [92, 268] width 45 height 7
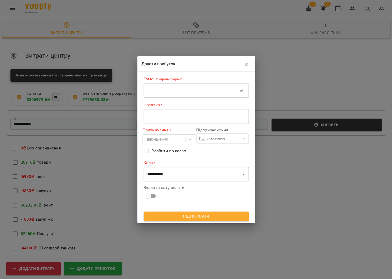
click at [160, 90] on input "text" at bounding box center [192, 90] width 96 height 15
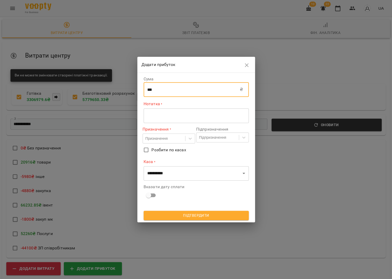
type input "***"
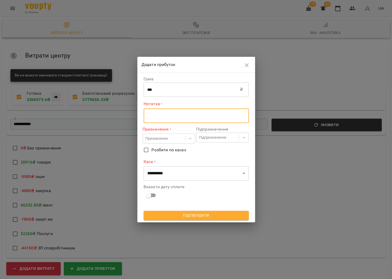
click at [150, 115] on textarea at bounding box center [196, 115] width 98 height 5
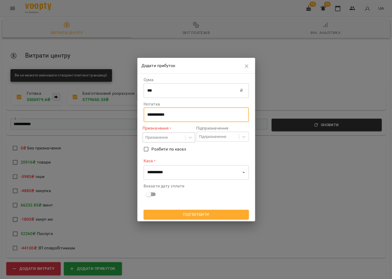
type textarea "**********"
click at [175, 140] on div "Призначення" at bounding box center [164, 137] width 42 height 9
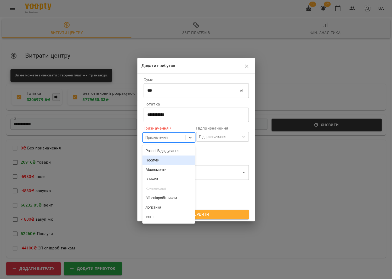
click at [169, 160] on div "Послуги" at bounding box center [168, 159] width 53 height 9
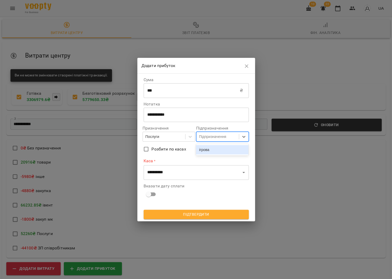
click at [202, 139] on div "Підпризначення" at bounding box center [212, 136] width 27 height 5
click at [204, 148] on div "ігрова" at bounding box center [222, 149] width 53 height 9
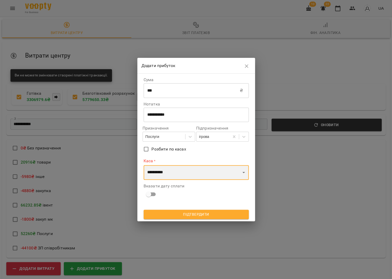
select select "****"
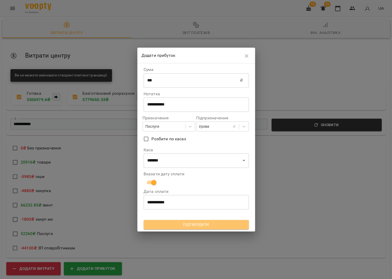
click at [202, 225] on span "Підтвердити" at bounding box center [196, 224] width 97 height 6
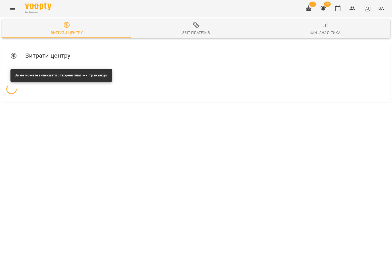
scroll to position [0, 0]
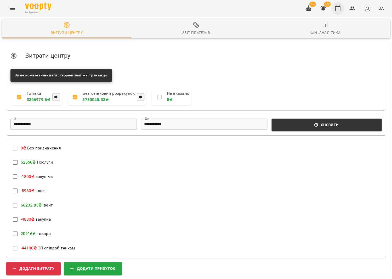
click at [342, 8] on button "button" at bounding box center [337, 8] width 13 height 13
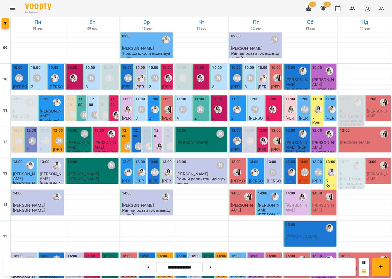
click at [288, 173] on img "Іванна" at bounding box center [291, 172] width 8 height 8
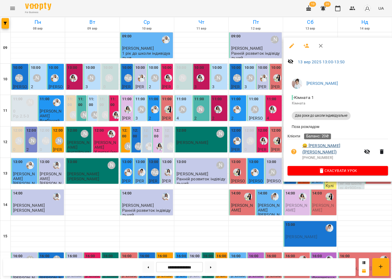
click at [316, 144] on link "😀 Лев (Іванна)" at bounding box center [331, 148] width 59 height 12
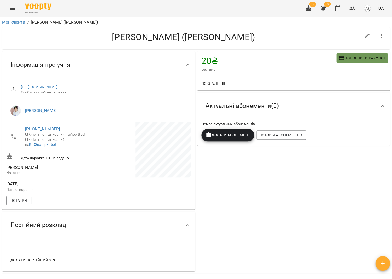
click at [353, 59] on span "Поповнити рахунок" at bounding box center [361, 58] width 47 height 6
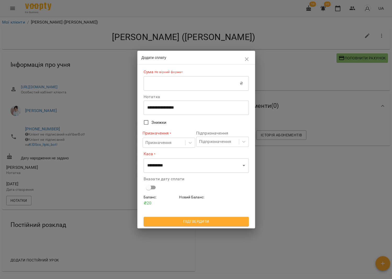
click at [203, 87] on input "text" at bounding box center [192, 83] width 96 height 15
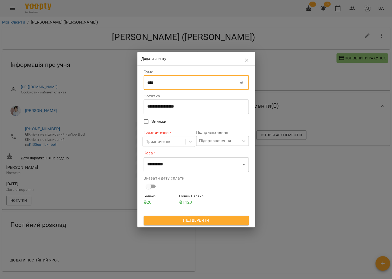
type input "****"
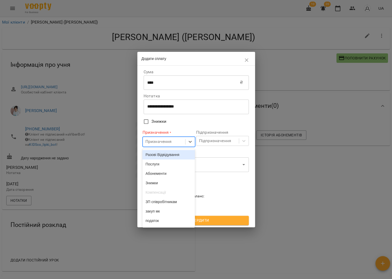
drag, startPoint x: 165, startPoint y: 136, endPoint x: 165, endPoint y: 148, distance: 12.0
click at [165, 138] on div "Призначення" at bounding box center [168, 141] width 53 height 10
drag, startPoint x: 166, startPoint y: 156, endPoint x: 172, endPoint y: 152, distance: 7.3
click at [166, 156] on div "Разові Відвідування" at bounding box center [168, 152] width 53 height 9
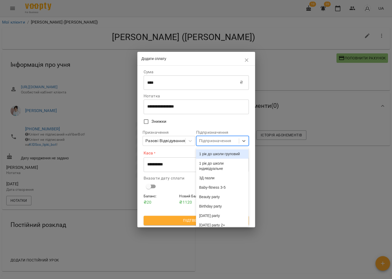
click at [198, 144] on div "Підпризначення" at bounding box center [217, 141] width 42 height 10
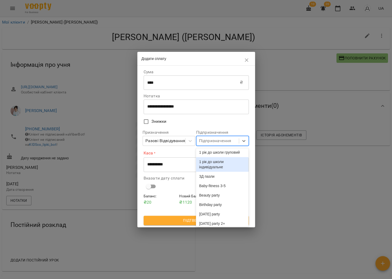
drag, startPoint x: 213, startPoint y: 179, endPoint x: 214, endPoint y: 176, distance: 2.9
click at [213, 171] on div "1 рік до школи індивідуальне" at bounding box center [222, 164] width 53 height 15
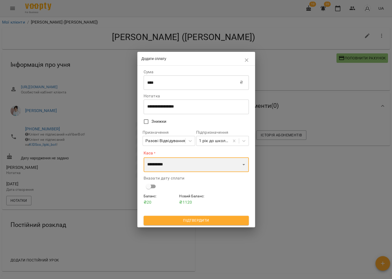
select select "****"
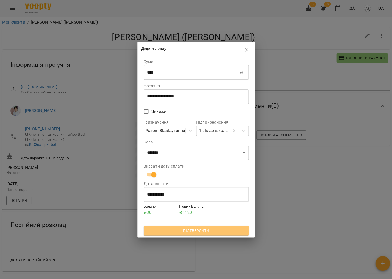
click at [179, 234] on button "Підтвердити" at bounding box center [196, 230] width 105 height 9
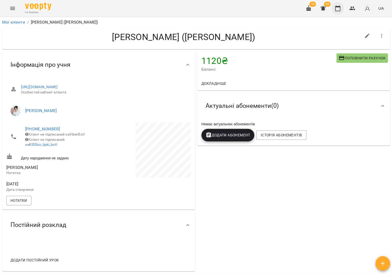
click at [345, 9] on div "10 20 UA" at bounding box center [343, 9] width 83 height 14
click at [343, 9] on button "button" at bounding box center [337, 8] width 13 height 13
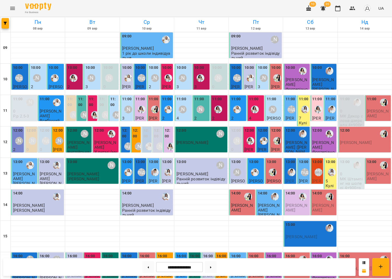
scroll to position [110, 0]
click at [290, 168] on img "Іванна" at bounding box center [291, 172] width 8 height 8
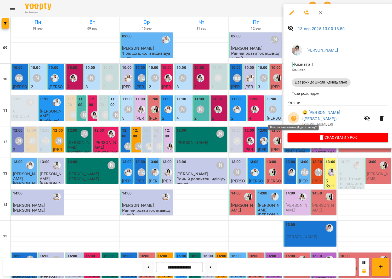
drag, startPoint x: 291, startPoint y: 113, endPoint x: 285, endPoint y: 107, distance: 8.1
click at [291, 115] on icon "button" at bounding box center [293, 118] width 6 height 6
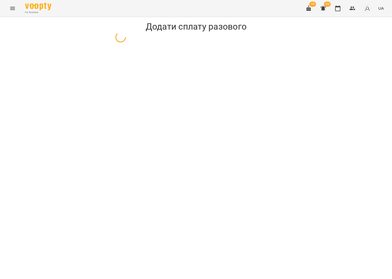
select select "**********"
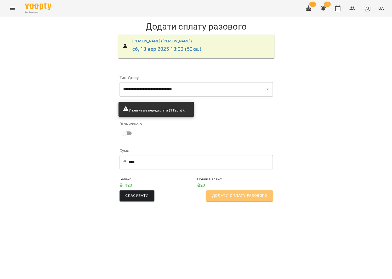
click at [241, 194] on span "Додати сплату разового" at bounding box center [239, 195] width 55 height 7
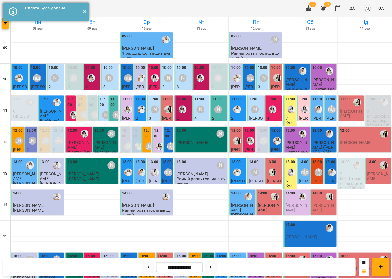
click at [83, 13] on button "✕" at bounding box center [84, 12] width 9 height 18
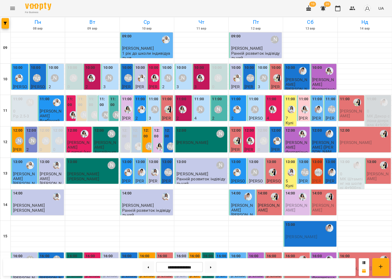
click at [9, 12] on button "Menu" at bounding box center [12, 8] width 13 height 13
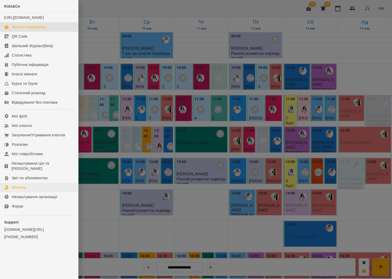
click at [33, 184] on link "Фінанси" at bounding box center [39, 186] width 78 height 9
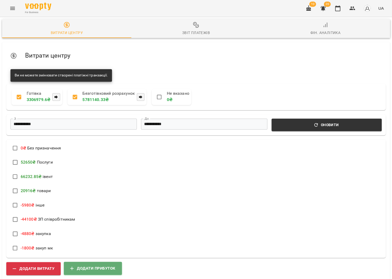
drag, startPoint x: 75, startPoint y: 259, endPoint x: 77, endPoint y: 256, distance: 3.3
click at [77, 261] on button "Додати прибуток" at bounding box center [93, 267] width 58 height 13
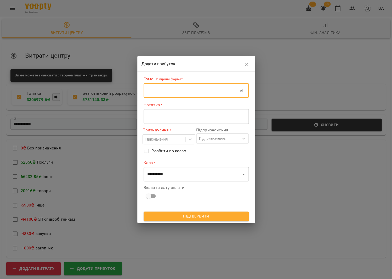
click at [181, 86] on input "text" at bounding box center [192, 90] width 96 height 15
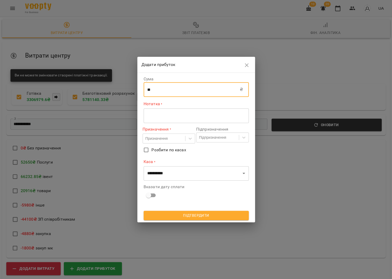
type input "**"
click at [170, 111] on div "* ​" at bounding box center [196, 115] width 105 height 15
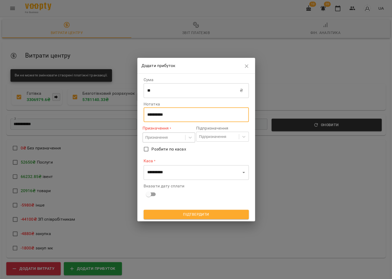
type textarea "**********"
click at [155, 137] on div "Призначення" at bounding box center [156, 137] width 22 height 5
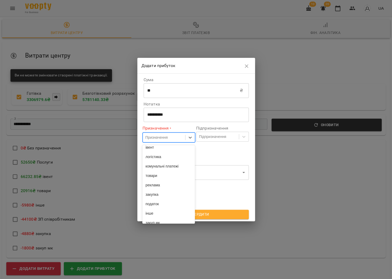
scroll to position [85, 0]
drag, startPoint x: 156, startPoint y: 169, endPoint x: 168, endPoint y: 156, distance: 17.0
click at [157, 169] on div "товари" at bounding box center [168, 170] width 53 height 9
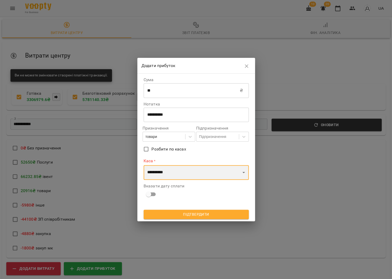
select select "****"
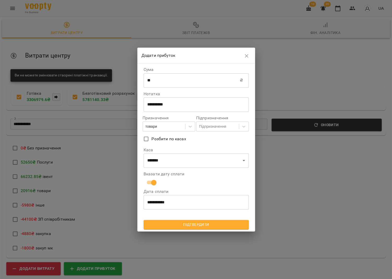
click at [185, 225] on span "Підтвердити" at bounding box center [196, 224] width 97 height 6
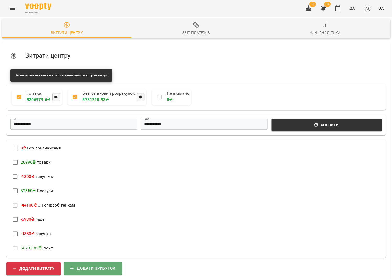
click at [114, 267] on button "Додати прибуток" at bounding box center [93, 267] width 58 height 13
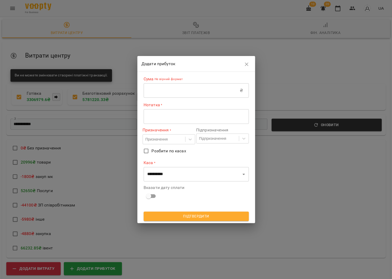
click at [171, 89] on input "text" at bounding box center [192, 90] width 96 height 15
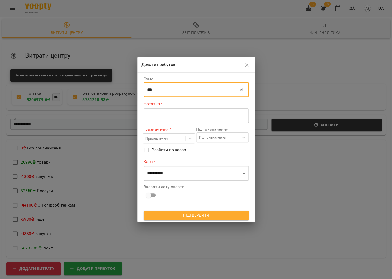
type input "***"
click at [163, 116] on textarea at bounding box center [196, 115] width 98 height 5
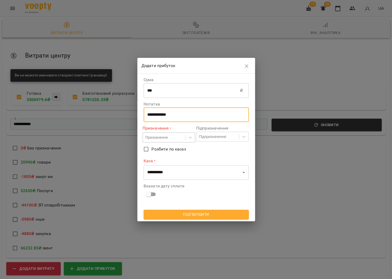
type textarea "**********"
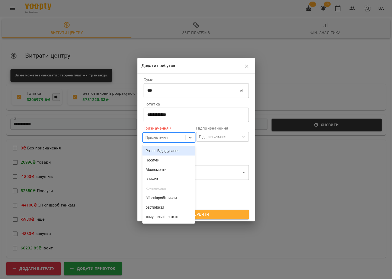
drag, startPoint x: 162, startPoint y: 138, endPoint x: 159, endPoint y: 173, distance: 35.1
click at [162, 138] on div "Призначення" at bounding box center [156, 137] width 22 height 5
click at [162, 150] on div "товари" at bounding box center [168, 151] width 53 height 9
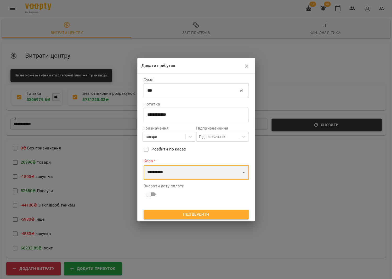
select select "****"
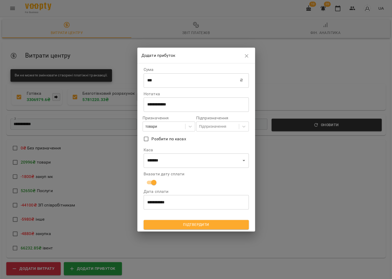
click at [166, 221] on span "Підтвердити" at bounding box center [196, 224] width 97 height 6
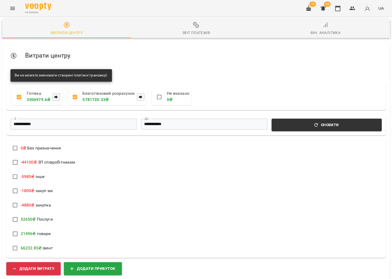
click at [188, 20] on button "Звіт платежів" at bounding box center [195, 28] width 129 height 19
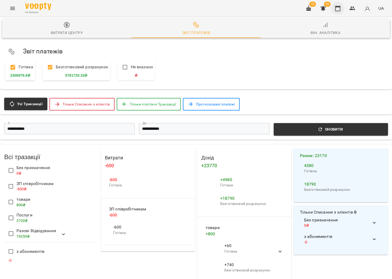
click at [339, 7] on icon "button" at bounding box center [337, 8] width 5 height 6
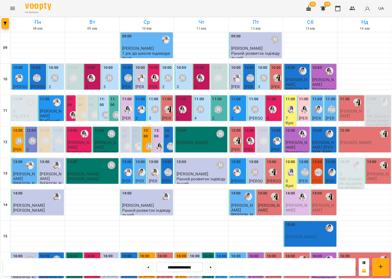
click at [380, 106] on div at bounding box center [383, 102] width 12 height 12
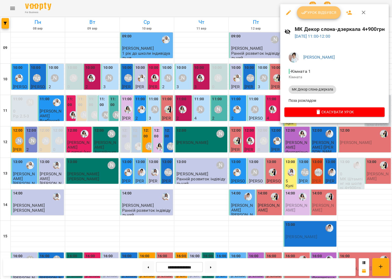
click at [325, 13] on span "Урок відбувся" at bounding box center [319, 12] width 36 height 6
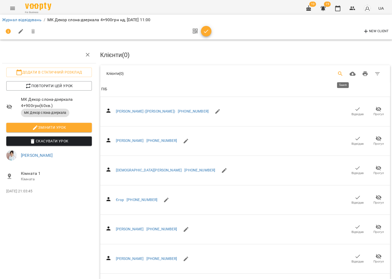
click at [343, 75] on icon "Search" at bounding box center [340, 74] width 6 height 6
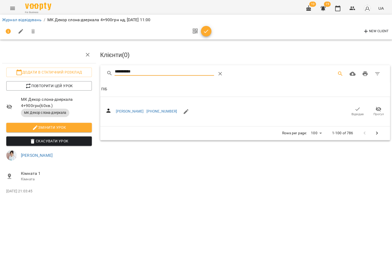
scroll to position [0, 2]
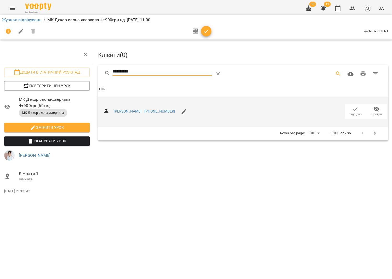
type input "**********"
click at [356, 108] on icon "button" at bounding box center [355, 109] width 6 height 6
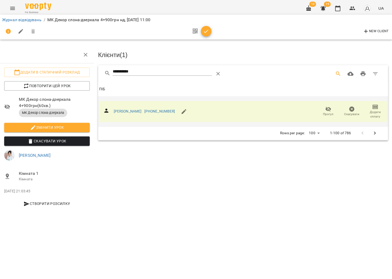
click at [209, 29] on span "button" at bounding box center [206, 31] width 10 height 6
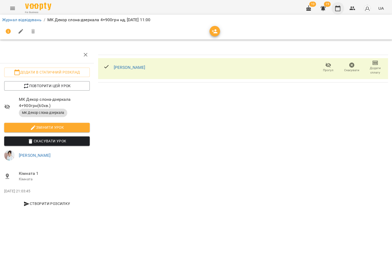
click at [338, 8] on icon "button" at bounding box center [337, 8] width 6 height 6
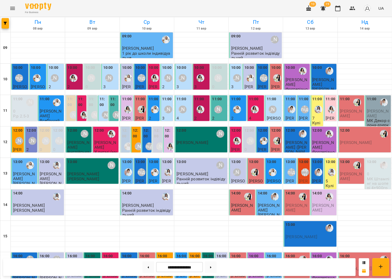
scroll to position [11, 0]
click at [381, 171] on p "0" at bounding box center [378, 173] width 23 height 4
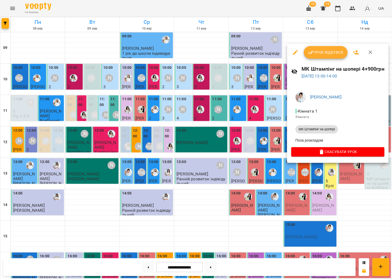
click at [330, 54] on span "Урок відбувся" at bounding box center [326, 52] width 36 height 6
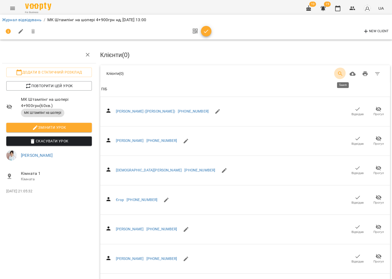
click at [340, 71] on icon "Search" at bounding box center [340, 74] width 6 height 6
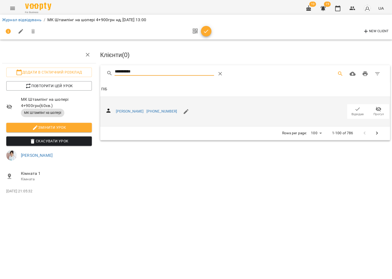
type input "**********"
click at [357, 108] on icon "button" at bounding box center [357, 108] width 4 height 3
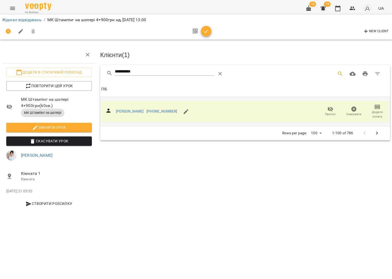
drag, startPoint x: 206, startPoint y: 33, endPoint x: 263, endPoint y: 30, distance: 57.1
click at [206, 33] on icon "button" at bounding box center [206, 31] width 6 height 6
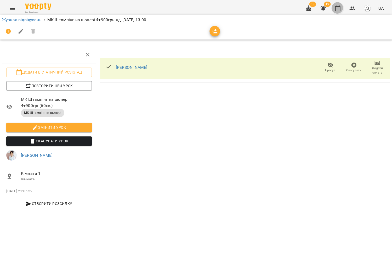
click at [340, 10] on icon "button" at bounding box center [337, 8] width 5 height 6
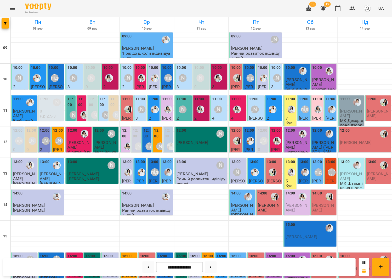
scroll to position [18, 0]
click at [293, 190] on div "14:00" at bounding box center [290, 196] width 10 height 12
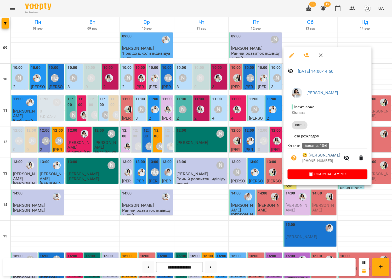
click at [313, 154] on link "😀 Лобач Єва" at bounding box center [321, 155] width 38 height 6
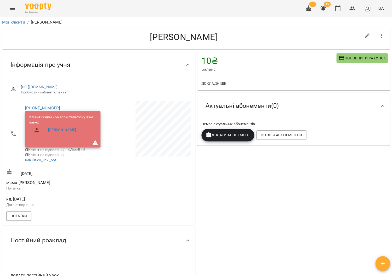
click at [358, 58] on span "Поповнити рахунок" at bounding box center [361, 58] width 47 height 6
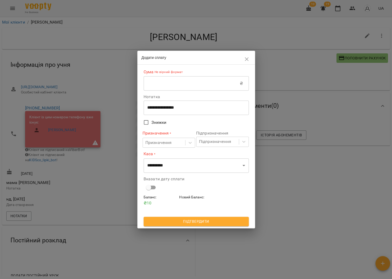
click at [160, 84] on input "text" at bounding box center [192, 83] width 96 height 15
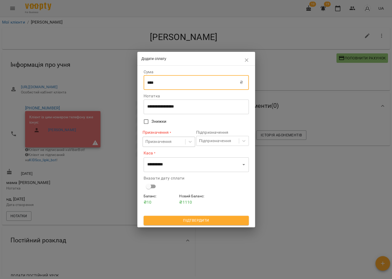
type input "****"
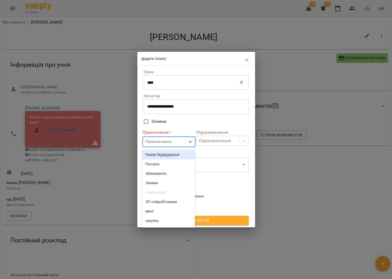
drag, startPoint x: 157, startPoint y: 141, endPoint x: 158, endPoint y: 148, distance: 6.8
click at [157, 142] on div "Призначення" at bounding box center [158, 142] width 26 height 6
click at [163, 154] on div "Разові Відвідування" at bounding box center [168, 154] width 53 height 9
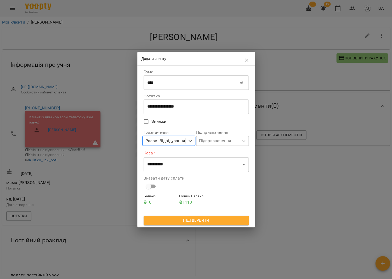
click at [163, 154] on label "Каса *" at bounding box center [196, 153] width 105 height 6
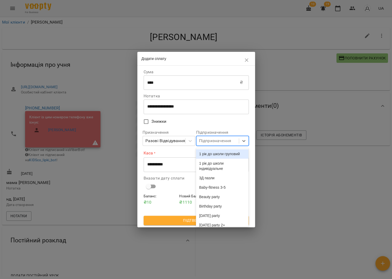
click at [212, 143] on div "Підпризначення" at bounding box center [215, 141] width 32 height 6
type input "*"
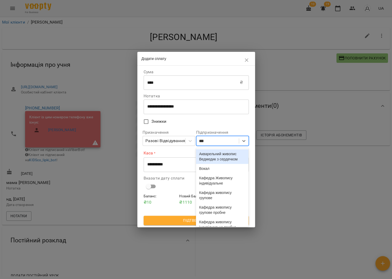
type input "****"
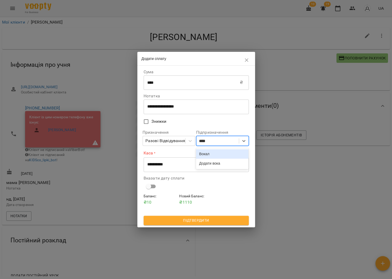
click at [212, 153] on div "Вокал" at bounding box center [222, 153] width 53 height 9
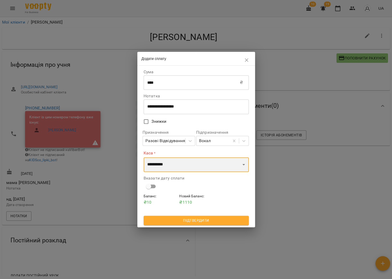
select select "****"
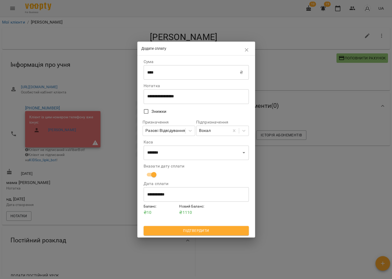
click at [184, 230] on span "Підтвердити" at bounding box center [196, 230] width 97 height 6
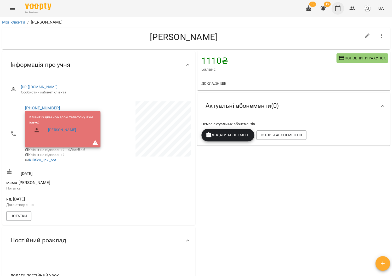
click at [337, 9] on icon "button" at bounding box center [337, 8] width 6 height 6
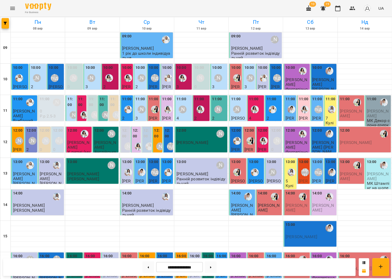
scroll to position [34, 0]
click at [324, 190] on div at bounding box center [329, 196] width 12 height 12
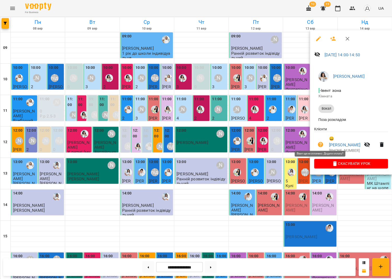
click at [320, 142] on icon "button" at bounding box center [320, 144] width 5 height 5
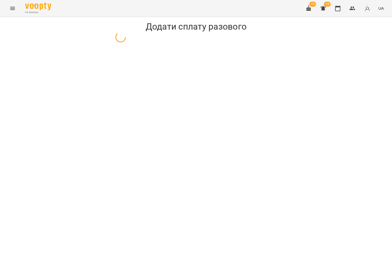
select select "*****"
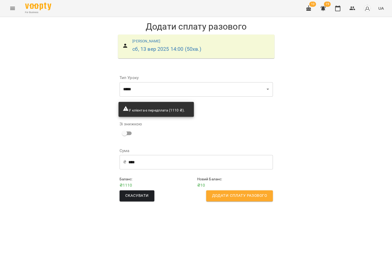
click at [244, 196] on span "Додати сплату разового" at bounding box center [239, 195] width 55 height 7
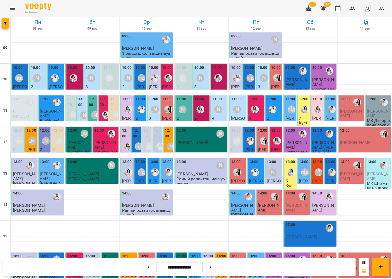
click at [316, 166] on div "Шруті" at bounding box center [318, 172] width 12 height 12
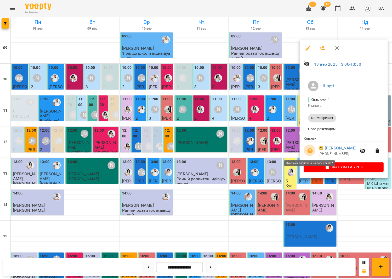
click at [309, 151] on icon "button" at bounding box center [310, 150] width 6 height 6
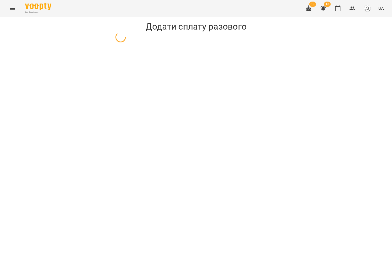
select select "**********"
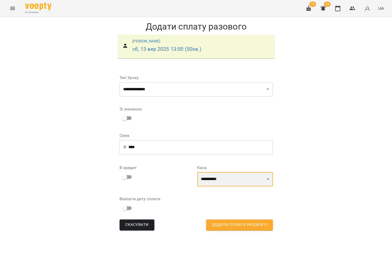
select select "****"
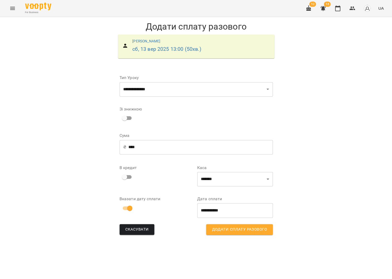
click at [223, 225] on button "Додати сплату разового" at bounding box center [239, 229] width 66 height 11
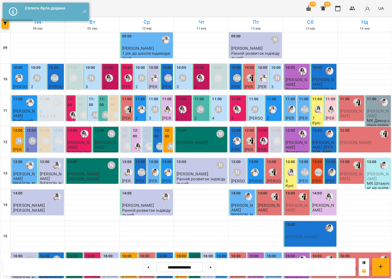
scroll to position [16, 0]
click at [301, 192] on img "Роксолана" at bounding box center [303, 196] width 8 height 8
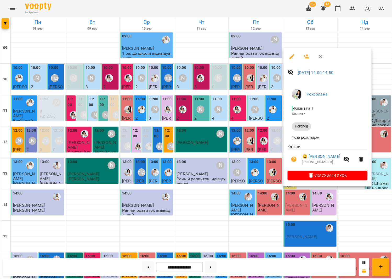
click at [293, 155] on button "button" at bounding box center [293, 159] width 13 height 13
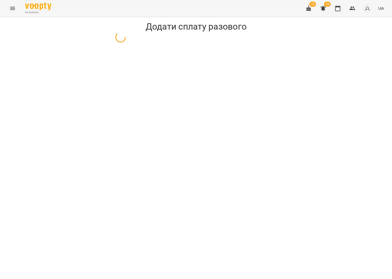
click at [293, 48] on div "Додати сплату разового" at bounding box center [196, 32] width 392 height 31
select select "*******"
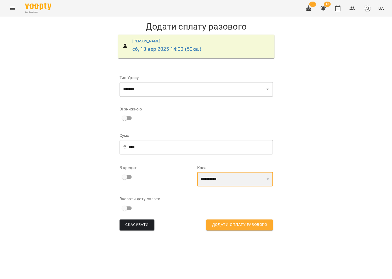
select select "****"
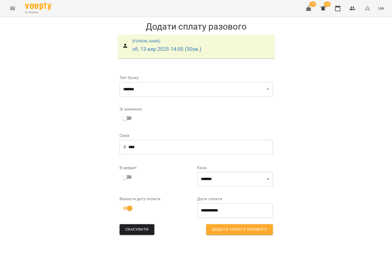
click at [222, 232] on button "Додати сплату разового" at bounding box center [239, 229] width 66 height 11
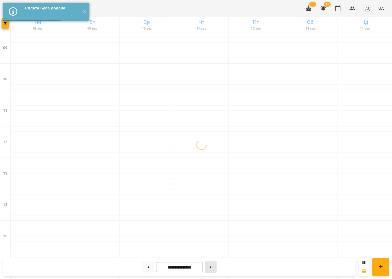
click at [210, 265] on button at bounding box center [211, 267] width 12 height 12
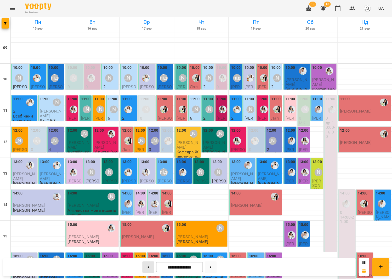
click at [143, 267] on button at bounding box center [148, 267] width 12 height 12
type input "**********"
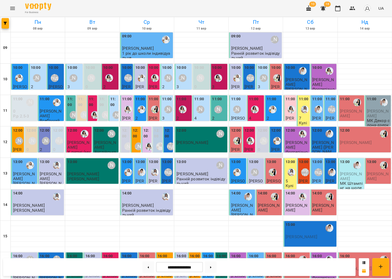
scroll to position [34, 0]
click at [324, 190] on div at bounding box center [329, 196] width 12 height 12
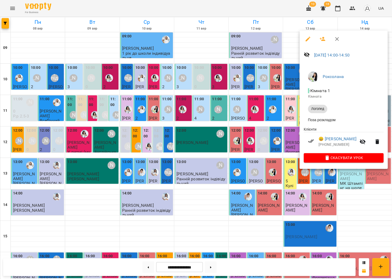
drag, startPoint x: 303, startPoint y: 38, endPoint x: 306, endPoint y: 39, distance: 3.1
click at [303, 38] on button "button" at bounding box center [307, 39] width 13 height 13
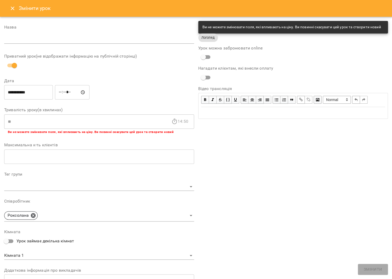
click at [16, 10] on button "Close" at bounding box center [12, 8] width 13 height 13
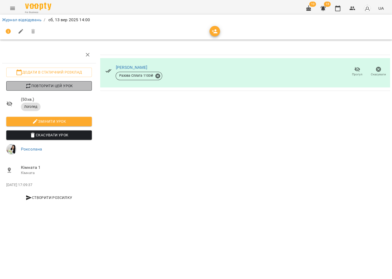
click at [49, 86] on span "Повторити цей урок" at bounding box center [48, 86] width 77 height 6
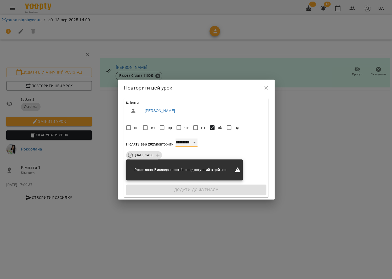
select select "*"
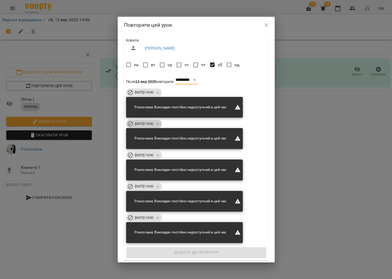
click at [149, 121] on div "сб 27 вер 2025 14:00" at bounding box center [144, 123] width 36 height 8
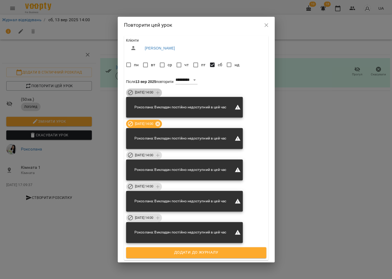
click at [155, 95] on div "сб 20 вер 2025 14:00" at bounding box center [144, 92] width 36 height 8
click at [145, 157] on span "сб 04 жовт 2025 14:00" at bounding box center [144, 155] width 25 height 5
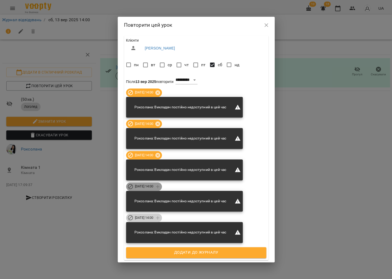
drag, startPoint x: 149, startPoint y: 185, endPoint x: 149, endPoint y: 214, distance: 29.0
click at [149, 185] on span "сб 11 жовт 2025 14:00" at bounding box center [144, 186] width 25 height 5
click at [151, 220] on div "сб 18 жовт 2025 14:00" at bounding box center [144, 217] width 36 height 8
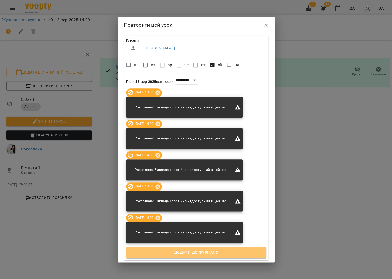
drag, startPoint x: 176, startPoint y: 256, endPoint x: 174, endPoint y: 251, distance: 5.4
click at [176, 256] on button "Додати до журналу" at bounding box center [196, 252] width 140 height 11
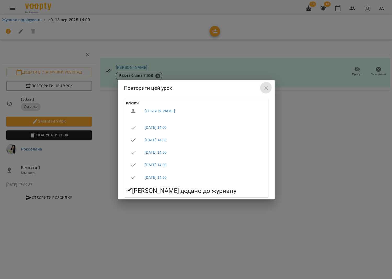
drag, startPoint x: 266, startPoint y: 89, endPoint x: 305, endPoint y: 41, distance: 62.1
click at [267, 87] on icon "button" at bounding box center [266, 88] width 6 height 6
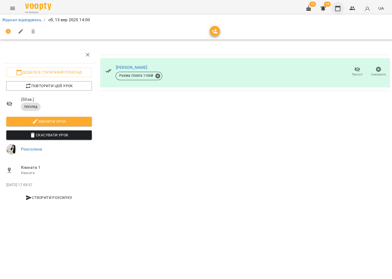
click at [338, 7] on icon "button" at bounding box center [337, 8] width 6 height 6
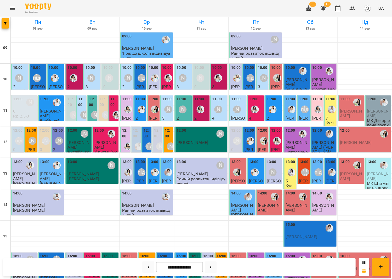
click at [305, 176] on div "Шруті" at bounding box center [305, 172] width 12 height 12
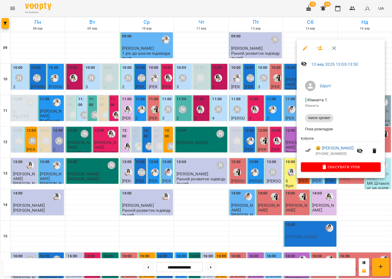
click at [302, 47] on icon "button" at bounding box center [305, 48] width 6 height 6
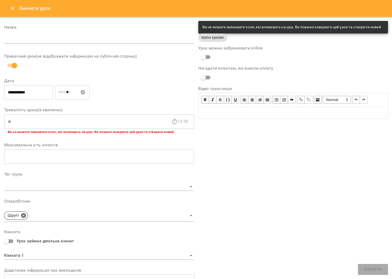
click at [13, 5] on button "Close" at bounding box center [12, 8] width 13 height 13
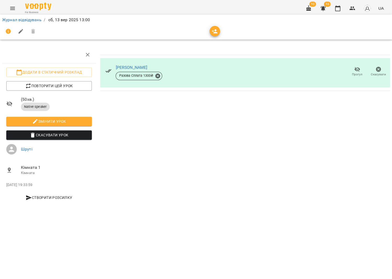
drag, startPoint x: 336, startPoint y: 9, endPoint x: 335, endPoint y: 19, distance: 10.5
click at [336, 9] on icon "button" at bounding box center [337, 8] width 6 height 6
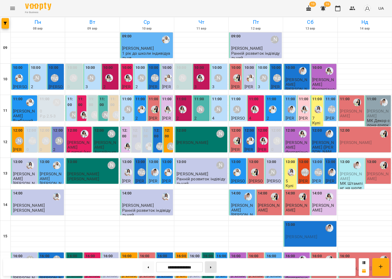
click at [211, 266] on icon at bounding box center [210, 267] width 1 height 2
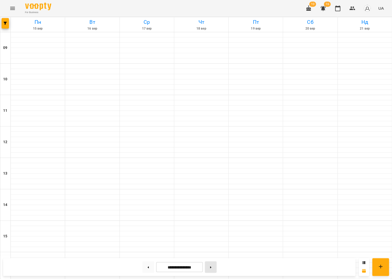
type input "**********"
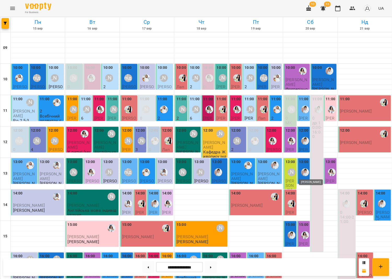
click at [304, 174] on img "Іванна" at bounding box center [305, 172] width 8 height 8
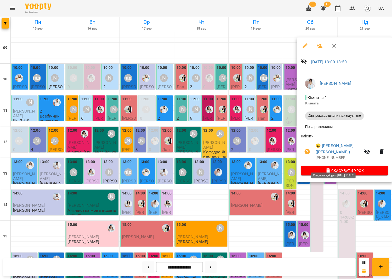
click at [331, 167] on span "Скасувати Урок" at bounding box center [344, 170] width 79 height 6
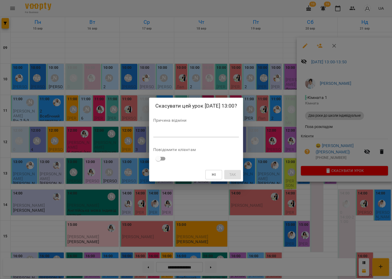
click at [214, 131] on textarea at bounding box center [196, 132] width 86 height 5
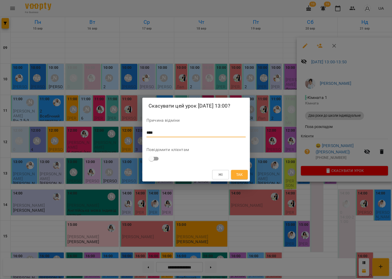
click at [241, 170] on button "Так" at bounding box center [239, 174] width 17 height 9
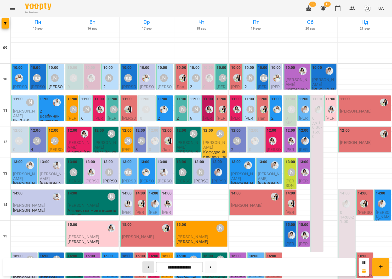
click at [146, 267] on button at bounding box center [148, 267] width 12 height 12
type input "**********"
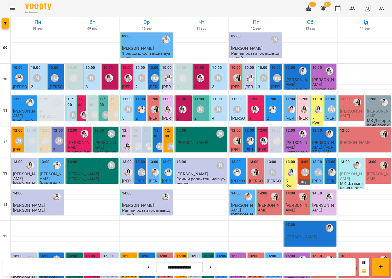
click at [303, 171] on div "Шруті" at bounding box center [305, 172] width 8 height 8
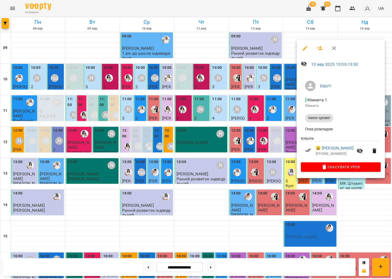
click at [306, 44] on button "button" at bounding box center [305, 48] width 13 height 13
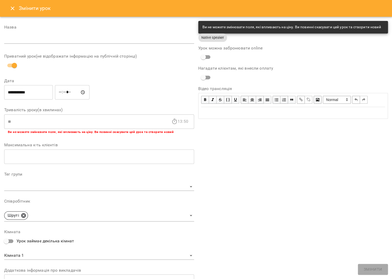
click at [13, 9] on icon "Close" at bounding box center [12, 8] width 6 height 6
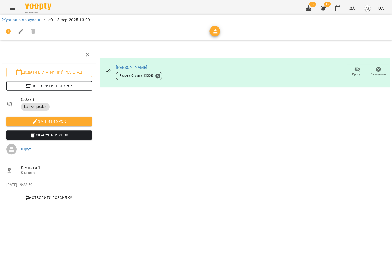
click at [69, 83] on span "Повторити цей урок" at bounding box center [48, 86] width 77 height 6
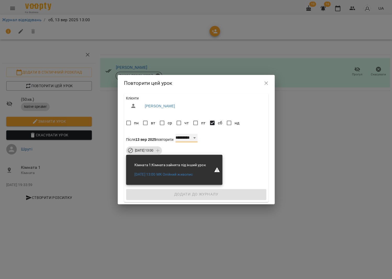
select select "*"
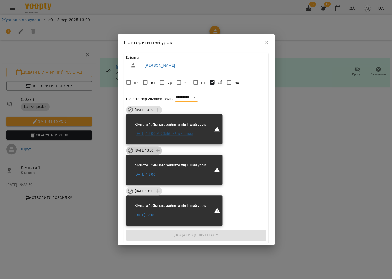
drag, startPoint x: 169, startPoint y: 149, endPoint x: 165, endPoint y: 134, distance: 16.0
click at [161, 149] on icon at bounding box center [158, 150] width 6 height 6
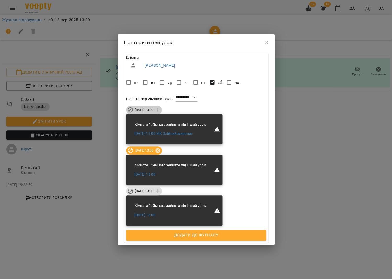
click at [156, 109] on span "сб 20 вер 2025 13:00" at bounding box center [144, 109] width 25 height 5
drag, startPoint x: 154, startPoint y: 190, endPoint x: 156, endPoint y: 193, distance: 3.6
click at [154, 190] on span "сб 04 жовт 2025 13:00" at bounding box center [144, 190] width 25 height 5
drag, startPoint x: 171, startPoint y: 234, endPoint x: 163, endPoint y: 228, distance: 9.7
click at [171, 234] on span "Додати до журналу" at bounding box center [196, 235] width 129 height 7
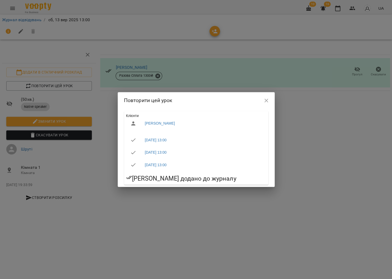
click at [270, 99] on button "button" at bounding box center [266, 100] width 13 height 13
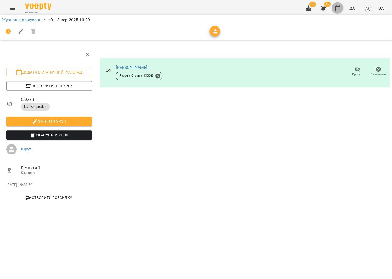
click at [338, 6] on icon "button" at bounding box center [337, 8] width 5 height 6
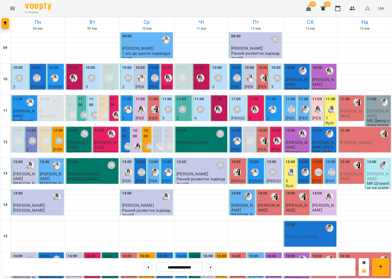
scroll to position [2, 0]
click at [11, 4] on button "Menu" at bounding box center [12, 8] width 13 height 13
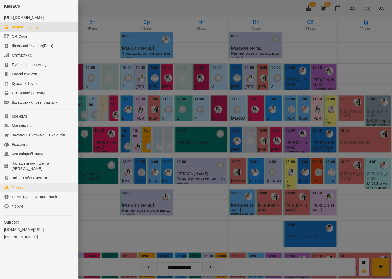
click at [34, 182] on link "Фінанси" at bounding box center [39, 186] width 78 height 9
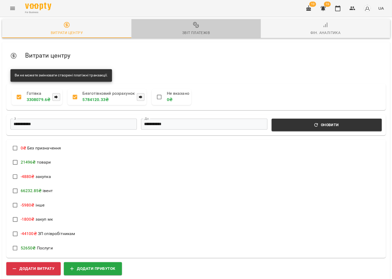
click at [193, 28] on span "Звіт платежів" at bounding box center [195, 29] width 123 height 14
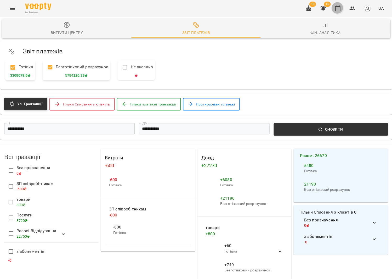
click at [338, 6] on icon "button" at bounding box center [337, 8] width 5 height 6
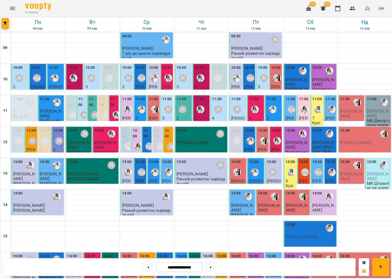
scroll to position [122, 0]
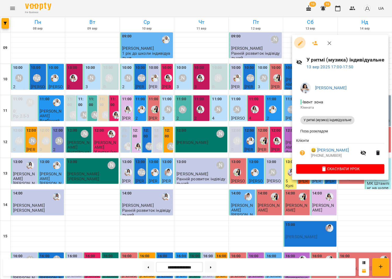
click at [301, 45] on button "button" at bounding box center [300, 43] width 13 height 13
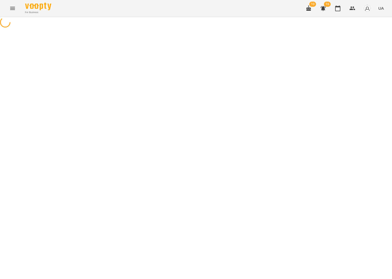
select select "**********"
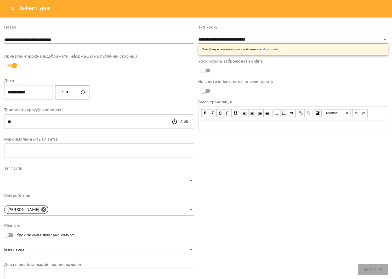
click at [64, 92] on input "*****" at bounding box center [72, 92] width 35 height 15
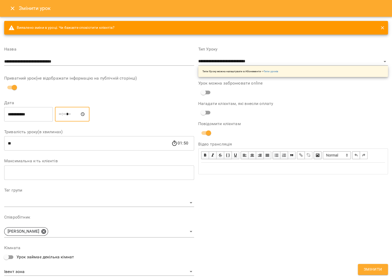
type input "*****"
drag, startPoint x: 282, startPoint y: 244, endPoint x: 272, endPoint y: 234, distance: 14.4
click at [282, 242] on div "**********" at bounding box center [293, 196] width 194 height 311
click at [372, 272] on span "Змінити" at bounding box center [372, 269] width 19 height 7
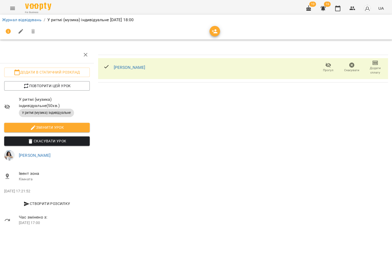
scroll to position [0, 3]
click at [339, 7] on icon "button" at bounding box center [337, 8] width 5 height 6
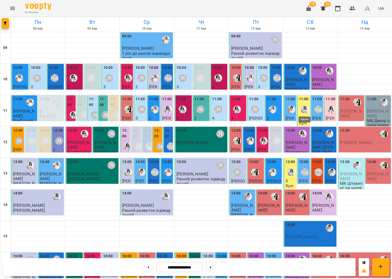
click at [303, 106] on img "Каріна" at bounding box center [305, 109] width 8 height 8
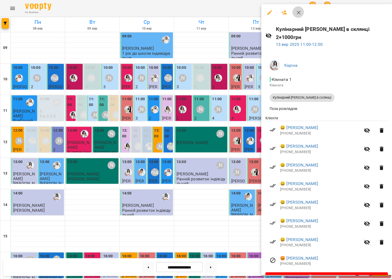
drag, startPoint x: 297, startPoint y: 12, endPoint x: 301, endPoint y: 103, distance: 91.3
click at [297, 12] on icon "button" at bounding box center [298, 12] width 6 height 6
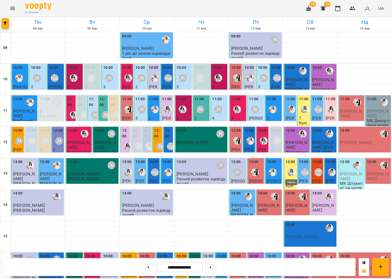
click at [294, 173] on img "Каріна" at bounding box center [291, 172] width 8 height 8
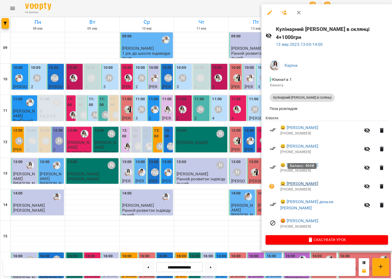
click at [294, 180] on link "😀 [PERSON_NAME]" at bounding box center [299, 183] width 38 height 6
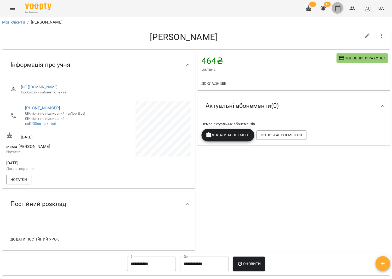
click at [339, 6] on icon "button" at bounding box center [337, 8] width 6 height 6
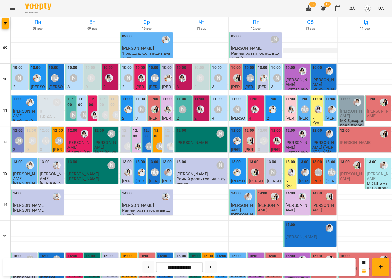
scroll to position [0, 0]
click at [208, 266] on button at bounding box center [211, 267] width 12 height 12
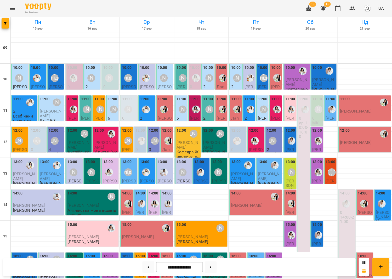
click at [59, 137] on div "[PERSON_NAME]" at bounding box center [55, 141] width 12 height 12
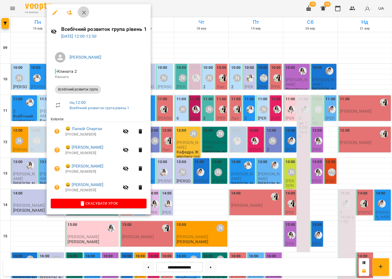
drag, startPoint x: 83, startPoint y: 12, endPoint x: 87, endPoint y: 14, distance: 4.4
click at [83, 12] on icon "button" at bounding box center [84, 12] width 6 height 6
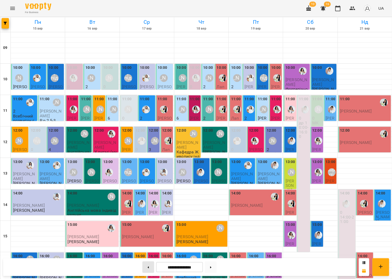
click at [146, 268] on button at bounding box center [148, 267] width 12 height 12
type input "**********"
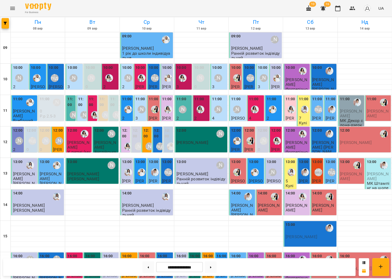
scroll to position [67, 0]
click at [326, 265] on span "[PERSON_NAME]" at bounding box center [323, 269] width 22 height 9
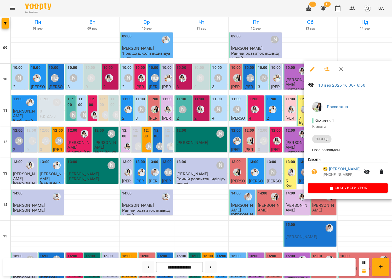
click at [312, 169] on icon "button" at bounding box center [313, 171] width 5 height 5
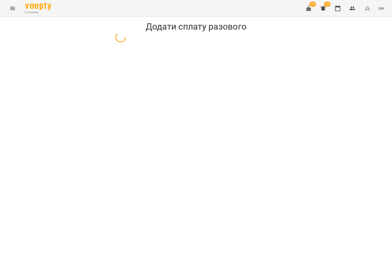
select select "*******"
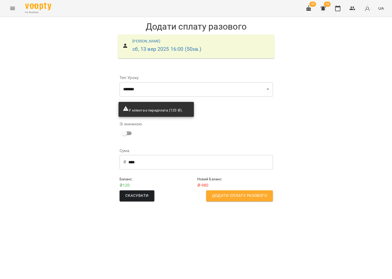
click at [237, 199] on button "Додати сплату разового" at bounding box center [239, 195] width 66 height 11
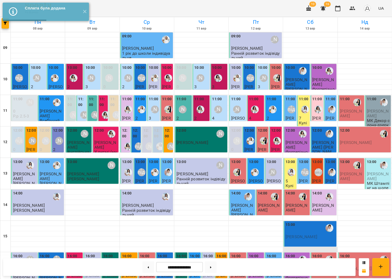
scroll to position [36, 0]
click at [319, 253] on label "16:00" at bounding box center [317, 256] width 10 height 6
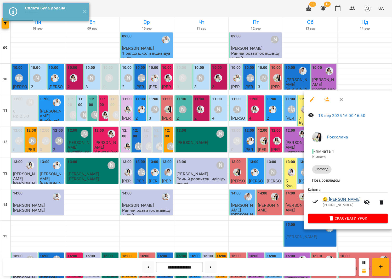
click at [335, 197] on link "😀 [PERSON_NAME]" at bounding box center [341, 199] width 38 height 6
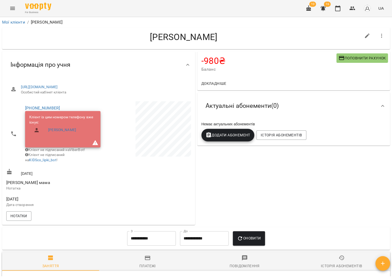
click at [354, 52] on div "-980 ₴ [PERSON_NAME] рахунок" at bounding box center [293, 63] width 193 height 25
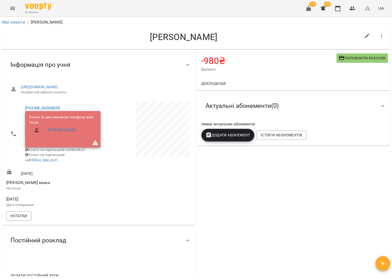
click at [352, 54] on button "Поповнити рахунок" at bounding box center [361, 57] width 51 height 9
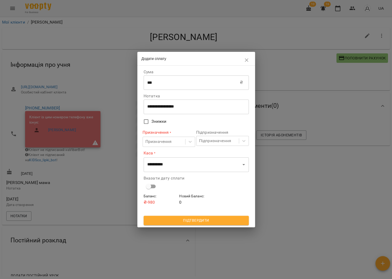
click at [201, 80] on input "***" at bounding box center [192, 82] width 96 height 15
click at [201, 83] on input "***" at bounding box center [192, 82] width 96 height 15
type input "*"
type input "****"
click at [182, 141] on div "Призначення" at bounding box center [164, 142] width 42 height 10
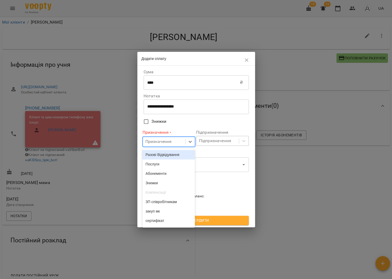
drag, startPoint x: 175, startPoint y: 153, endPoint x: 212, endPoint y: 141, distance: 38.4
click at [175, 153] on div "Разові Відвідування" at bounding box center [168, 154] width 53 height 9
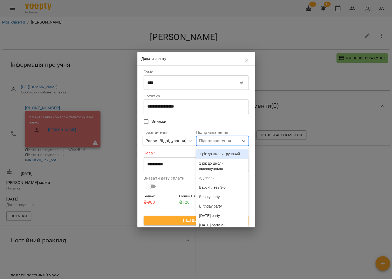
click at [213, 139] on div "Підпризначення" at bounding box center [215, 141] width 32 height 6
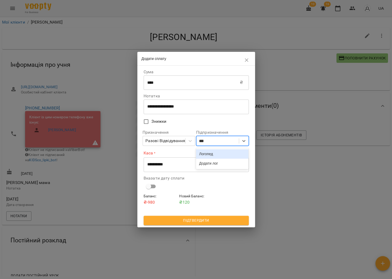
type input "****"
click at [210, 153] on div "Логопед" at bounding box center [222, 153] width 53 height 9
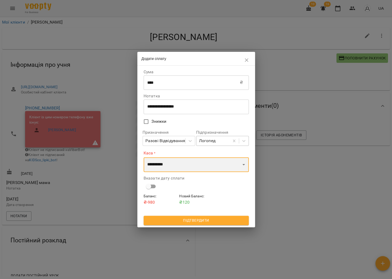
select select "****"
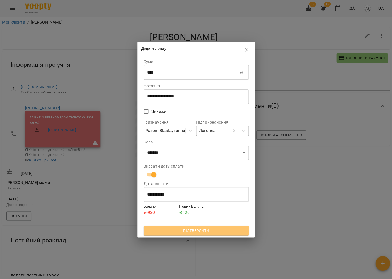
click at [209, 231] on span "Підтвердити" at bounding box center [196, 230] width 97 height 6
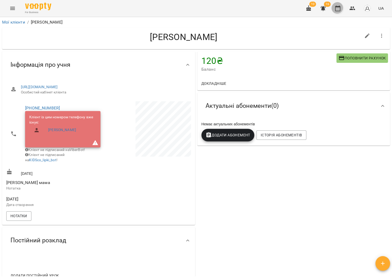
click at [338, 8] on icon "button" at bounding box center [337, 8] width 6 height 6
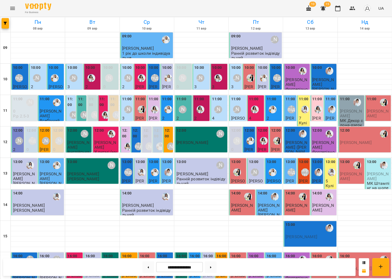
click at [40, 78] on div "[PERSON_NAME]" at bounding box center [37, 78] width 8 height 8
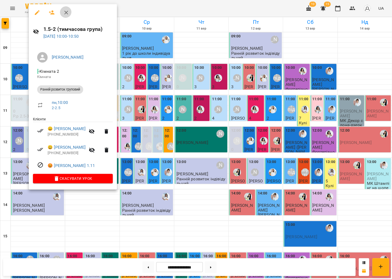
click at [66, 8] on button "button" at bounding box center [66, 12] width 13 height 13
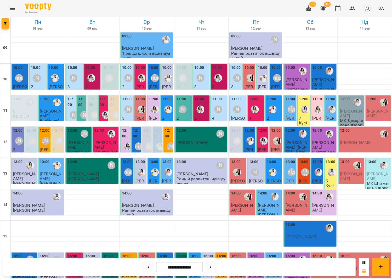
click at [70, 99] on label "11:00" at bounding box center [70, 101] width 7 height 11
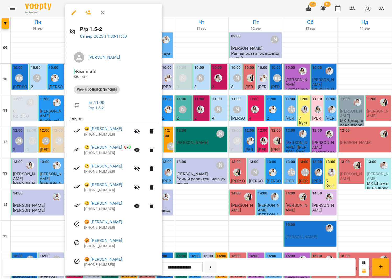
drag, startPoint x: 246, startPoint y: 110, endPoint x: 266, endPoint y: 110, distance: 19.9
click at [246, 110] on div at bounding box center [196, 139] width 392 height 279
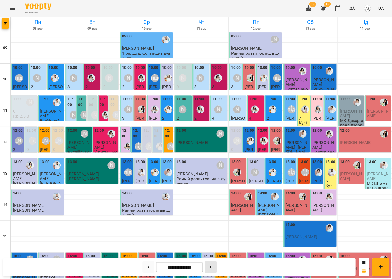
click at [214, 269] on button at bounding box center [211, 267] width 12 height 12
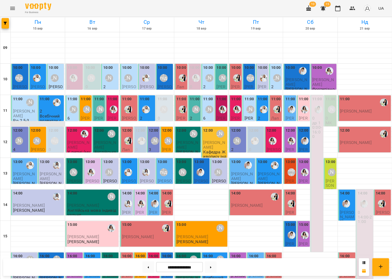
scroll to position [15, 0]
click at [20, 135] on div "[PERSON_NAME]" at bounding box center [19, 141] width 12 height 12
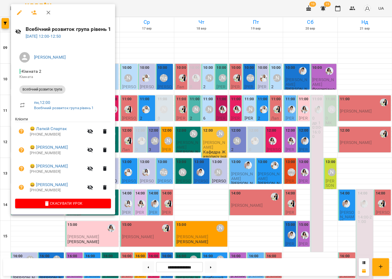
click at [197, 127] on div at bounding box center [196, 139] width 392 height 279
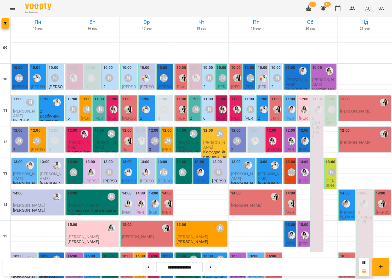
click at [42, 135] on div "[PERSON_NAME]" at bounding box center [37, 141] width 12 height 12
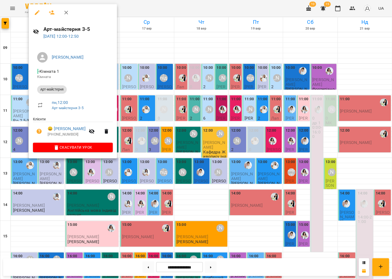
click at [217, 102] on div at bounding box center [196, 139] width 392 height 279
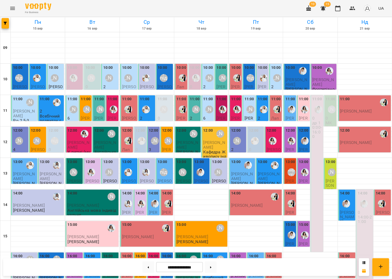
scroll to position [13, 0]
click at [49, 109] on p "2" at bounding box center [51, 111] width 23 height 4
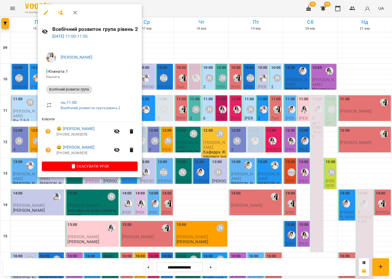
click at [211, 102] on div at bounding box center [196, 139] width 392 height 279
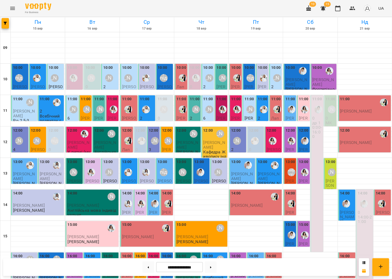
scroll to position [122, 0]
click at [146, 266] on button at bounding box center [148, 267] width 12 height 12
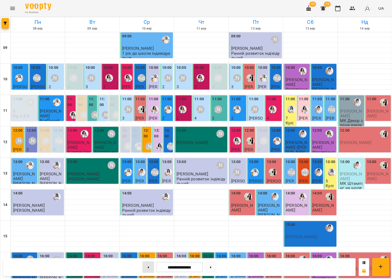
click at [142, 268] on button at bounding box center [148, 267] width 12 height 12
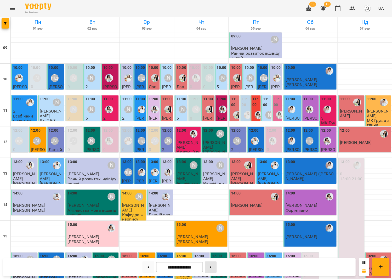
click at [213, 263] on button at bounding box center [211, 267] width 12 height 12
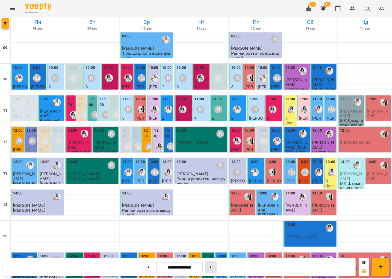
click at [213, 263] on button at bounding box center [211, 267] width 12 height 12
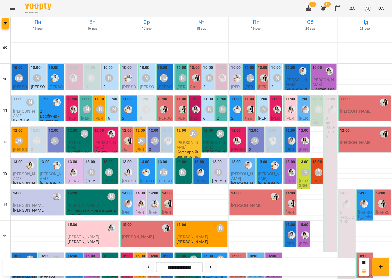
scroll to position [0, 0]
click at [147, 266] on icon at bounding box center [147, 267] width 1 height 2
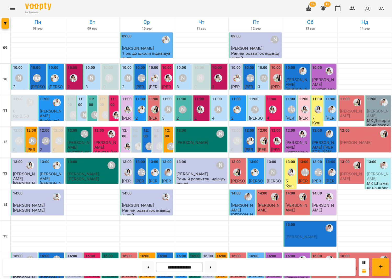
scroll to position [20, 0]
click at [47, 135] on div "[PERSON_NAME]" at bounding box center [46, 141] width 12 height 12
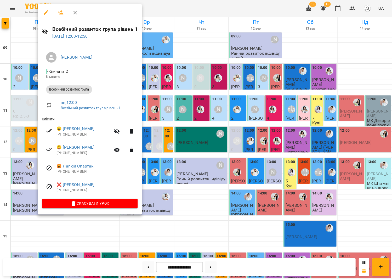
click at [218, 120] on div at bounding box center [196, 139] width 392 height 279
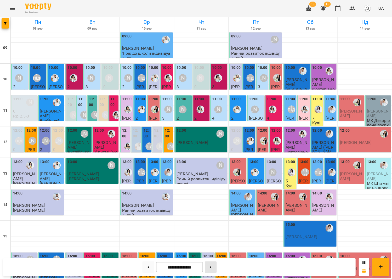
click at [208, 266] on button at bounding box center [211, 267] width 12 height 12
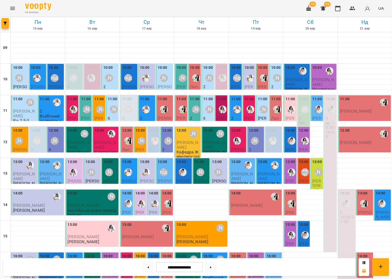
scroll to position [17, 0]
click at [58, 137] on div "[PERSON_NAME]" at bounding box center [55, 141] width 8 height 8
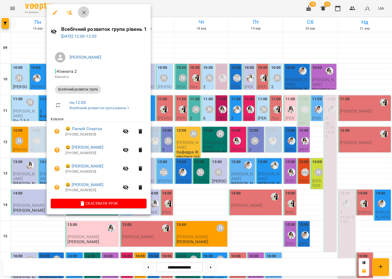
click at [86, 13] on button "button" at bounding box center [84, 12] width 13 height 13
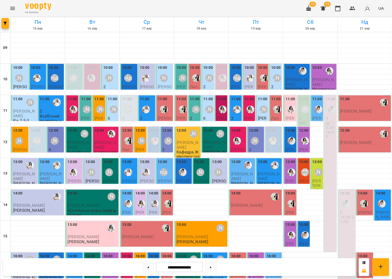
drag, startPoint x: 150, startPoint y: 266, endPoint x: 159, endPoint y: 254, distance: 15.4
click at [150, 266] on button at bounding box center [148, 267] width 12 height 12
type input "**********"
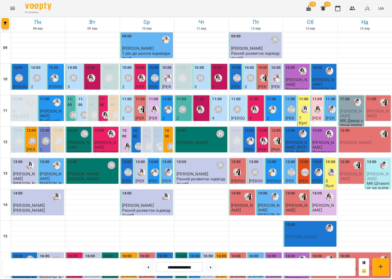
scroll to position [58, 0]
click at [330, 168] on img "Каріна" at bounding box center [332, 172] width 8 height 8
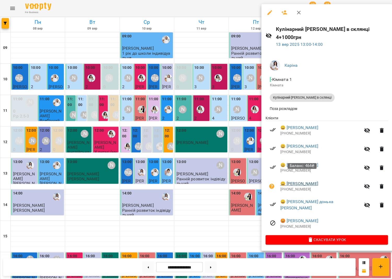
click at [308, 180] on link "😀 Мазійчук Катерина" at bounding box center [299, 183] width 38 height 6
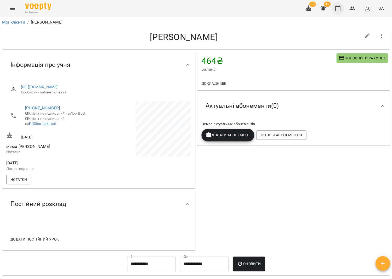
click at [340, 6] on icon "button" at bounding box center [337, 8] width 6 height 6
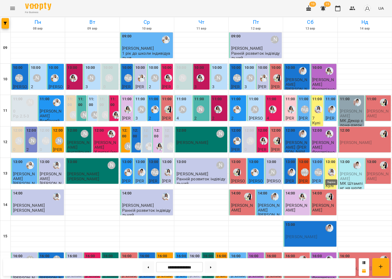
click at [330, 172] on img "Каріна" at bounding box center [332, 172] width 8 height 8
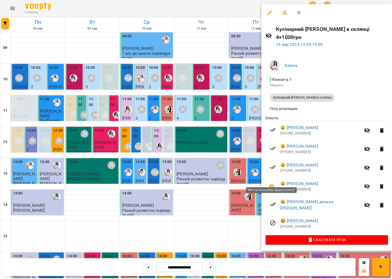
click at [269, 184] on icon "button" at bounding box center [271, 186] width 5 height 5
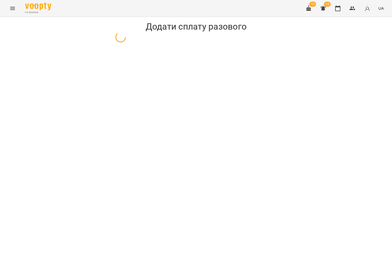
select select "**********"
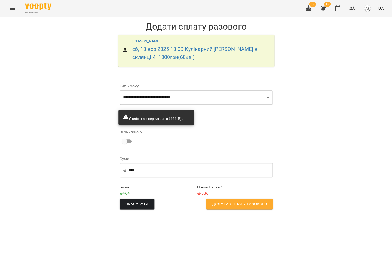
click at [245, 201] on span "Додати сплату разового" at bounding box center [239, 204] width 55 height 7
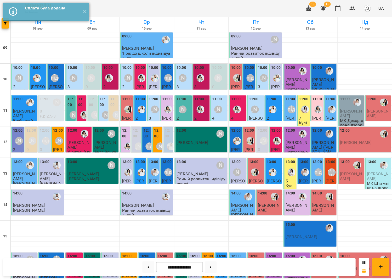
scroll to position [9, 0]
click at [293, 168] on img "Каріна" at bounding box center [291, 172] width 8 height 8
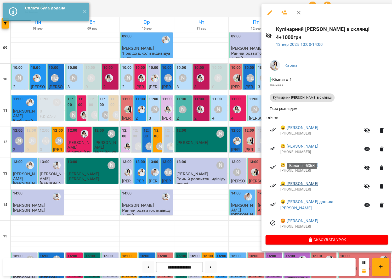
click at [305, 180] on link "😀 Мазійчук Катерина" at bounding box center [299, 183] width 38 height 6
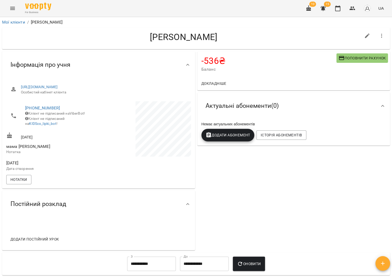
click at [366, 52] on div "-536 ₴ Баланс Поповнити рахунок" at bounding box center [293, 63] width 193 height 25
click at [337, 59] on button "Поповнити рахунок" at bounding box center [361, 57] width 51 height 9
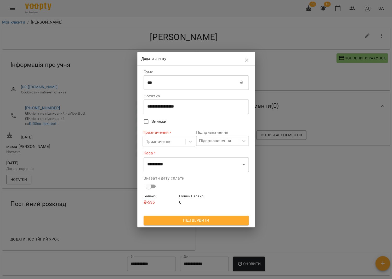
drag, startPoint x: 223, startPoint y: 90, endPoint x: 237, endPoint y: 84, distance: 15.3
click at [223, 90] on input "***" at bounding box center [192, 82] width 96 height 15
type input "*"
type input "****"
click at [183, 138] on div "Призначення" at bounding box center [164, 142] width 42 height 10
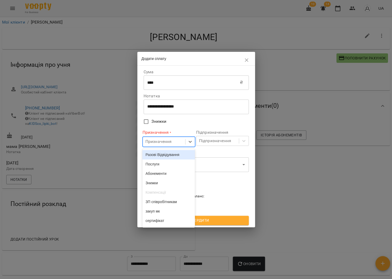
click at [181, 155] on div "Разові Відвідування" at bounding box center [168, 154] width 53 height 9
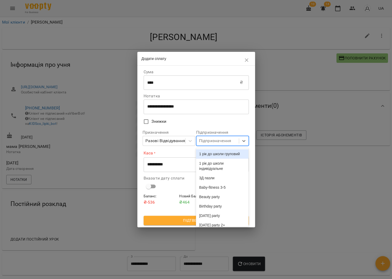
click at [214, 144] on div "Підпризначення" at bounding box center [217, 141] width 42 height 10
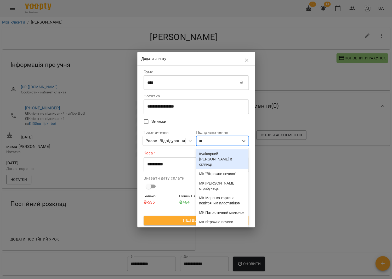
type input "***"
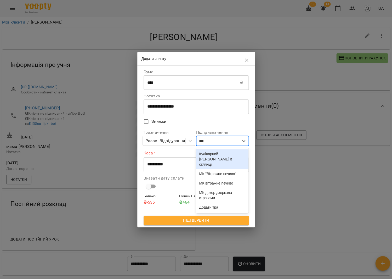
click at [243, 157] on div "Кулінарний [PERSON_NAME] в склянці" at bounding box center [222, 159] width 53 height 20
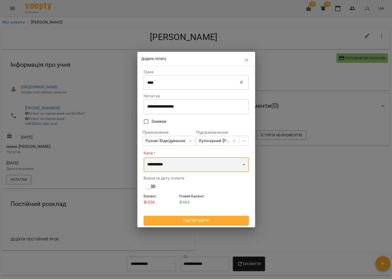
select select "****"
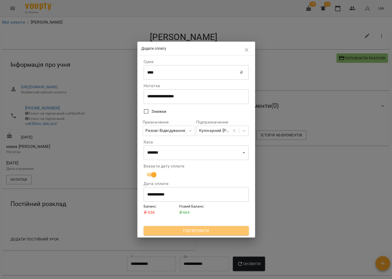
click at [192, 232] on span "Підтвердити" at bounding box center [196, 230] width 97 height 6
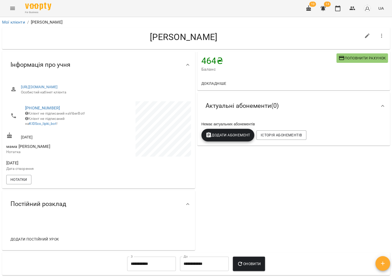
click at [11, 7] on icon "Menu" at bounding box center [12, 8] width 6 height 6
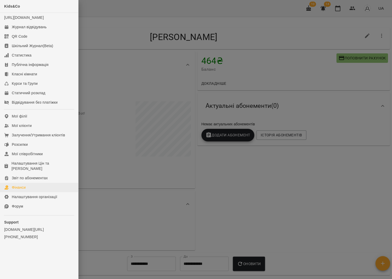
click at [32, 182] on link "Фінанси" at bounding box center [39, 186] width 78 height 9
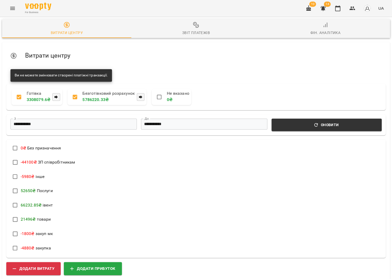
scroll to position [65, 0]
click at [119, 261] on button "Додати прибуток" at bounding box center [93, 267] width 58 height 13
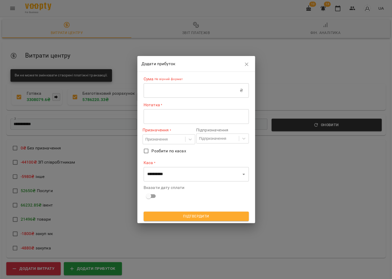
click at [184, 90] on input "text" at bounding box center [192, 90] width 96 height 15
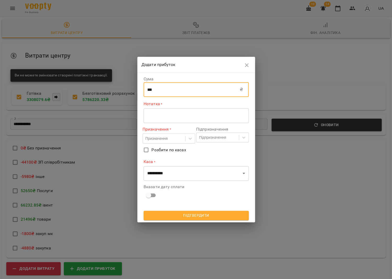
type input "***"
click at [180, 113] on div "* ​" at bounding box center [196, 115] width 105 height 15
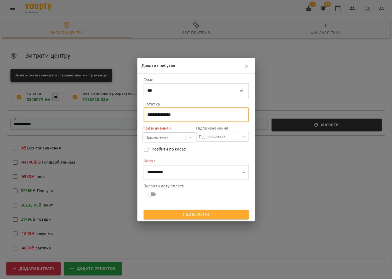
type textarea "**********"
click at [175, 138] on div "Призначення" at bounding box center [164, 137] width 42 height 9
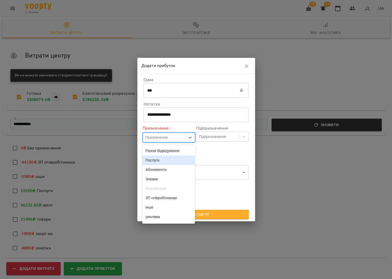
drag, startPoint x: 164, startPoint y: 162, endPoint x: 205, endPoint y: 156, distance: 41.4
click at [164, 162] on div "Послуги" at bounding box center [168, 159] width 53 height 9
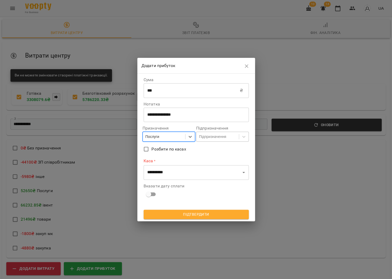
click at [214, 139] on div "Підпризначення" at bounding box center [212, 136] width 27 height 5
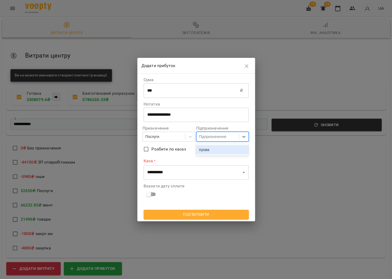
click at [213, 151] on div "ігрова" at bounding box center [222, 149] width 53 height 9
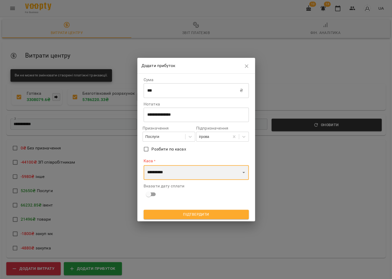
select select "****"
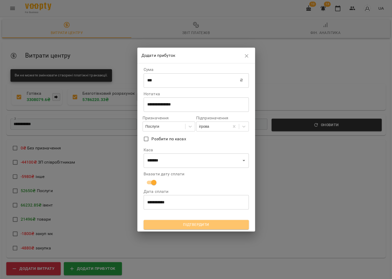
click at [208, 222] on span "Підтвердити" at bounding box center [196, 224] width 97 height 6
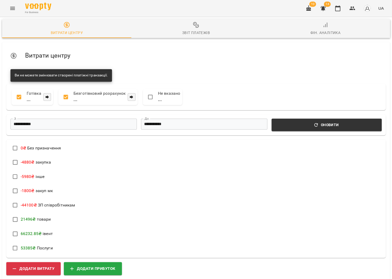
scroll to position [0, 0]
click at [338, 11] on icon "button" at bounding box center [337, 8] width 6 height 6
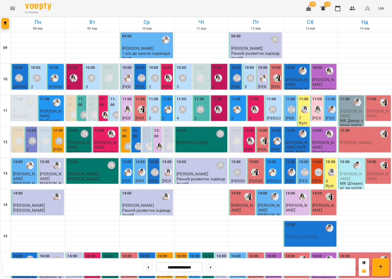
scroll to position [82, 0]
click at [11, 9] on icon "Menu" at bounding box center [12, 8] width 6 height 6
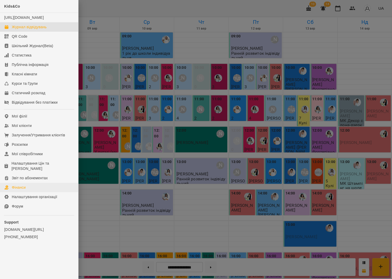
click at [31, 182] on link "Фінанси" at bounding box center [39, 186] width 78 height 9
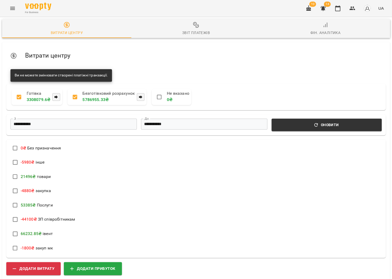
scroll to position [49, 0]
click at [55, 261] on button "Додати витрату" at bounding box center [33, 267] width 54 height 13
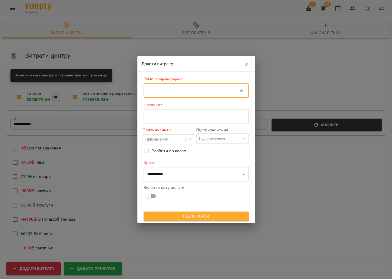
click at [215, 87] on input "text" at bounding box center [192, 90] width 96 height 15
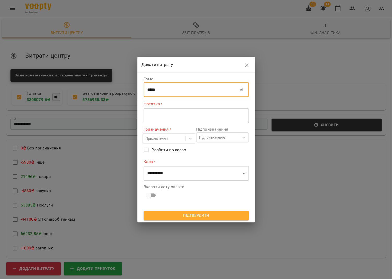
type input "*****"
click at [202, 118] on div "* ​" at bounding box center [196, 115] width 105 height 15
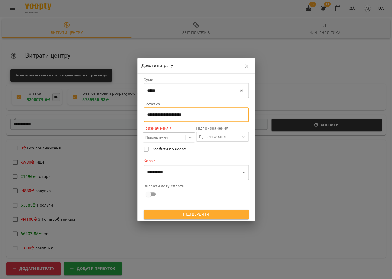
type textarea "**********"
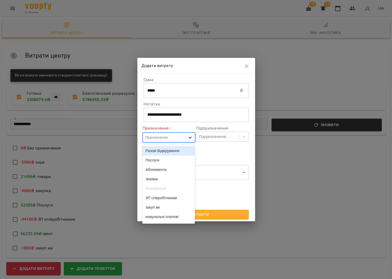
click at [188, 136] on div at bounding box center [189, 137] width 9 height 9
click at [167, 200] on div "ЗП співробітникам" at bounding box center [168, 197] width 53 height 9
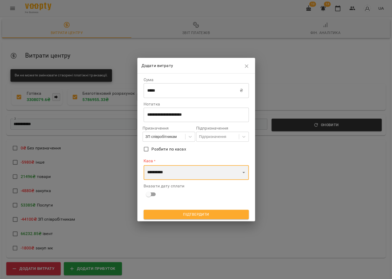
select select "****"
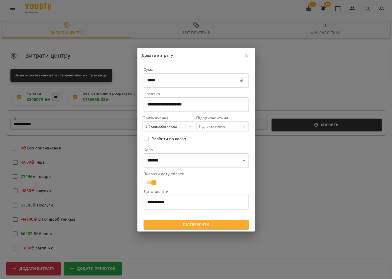
click at [175, 222] on span "Підтвердити" at bounding box center [196, 224] width 97 height 6
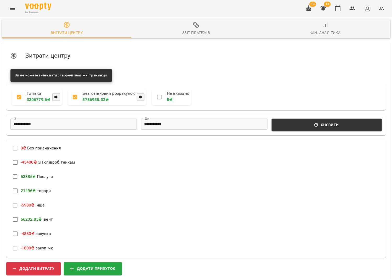
scroll to position [0, 0]
click at [343, 9] on button "button" at bounding box center [337, 8] width 13 height 13
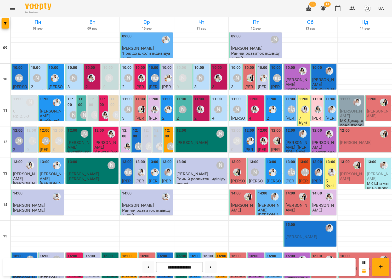
scroll to position [122, 0]
click at [11, 10] on icon "Menu" at bounding box center [12, 8] width 6 height 6
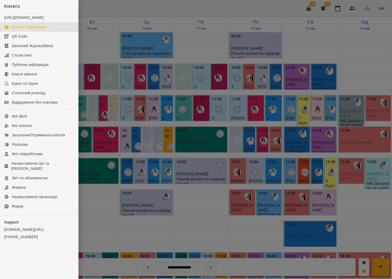
drag, startPoint x: 59, startPoint y: 181, endPoint x: 120, endPoint y: 122, distance: 85.4
click at [59, 182] on link "Фінанси" at bounding box center [39, 186] width 78 height 9
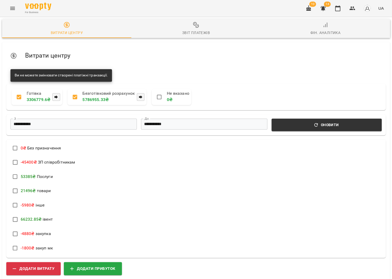
drag, startPoint x: 194, startPoint y: 29, endPoint x: 192, endPoint y: 30, distance: 2.7
click at [194, 29] on span "Звіт платежів" at bounding box center [195, 29] width 123 height 14
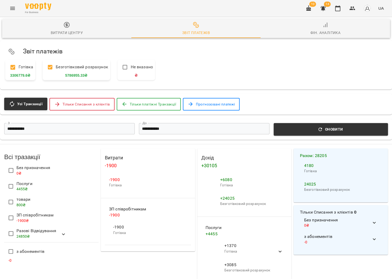
click at [63, 233] on icon at bounding box center [63, 234] width 6 height 6
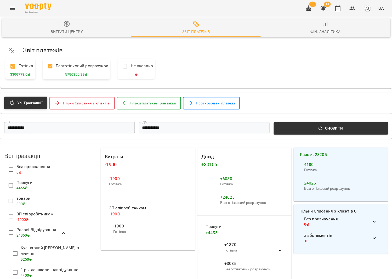
scroll to position [67, 0]
click at [337, 8] on icon "button" at bounding box center [337, 8] width 6 height 6
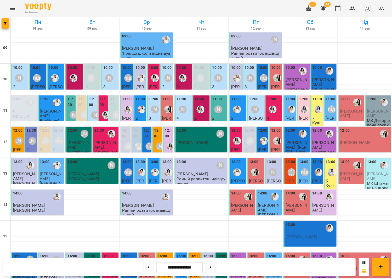
click at [15, 9] on button "Menu" at bounding box center [12, 8] width 13 height 13
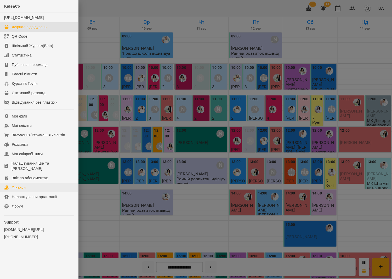
click at [30, 182] on link "Фінанси" at bounding box center [39, 186] width 78 height 9
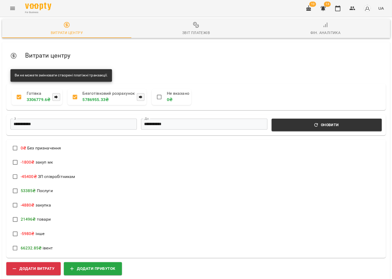
click at [191, 27] on span "Звіт платежів" at bounding box center [195, 29] width 123 height 14
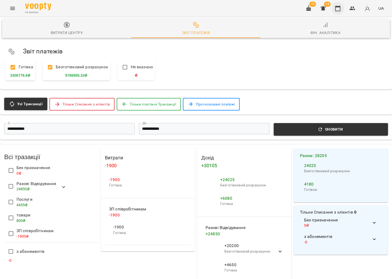
click at [344, 9] on button "button" at bounding box center [337, 8] width 13 height 13
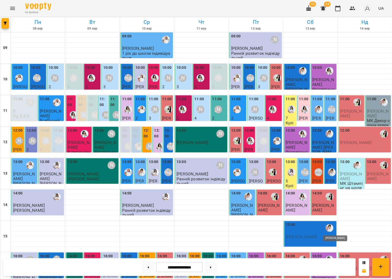
click at [328, 229] on img "Іванна" at bounding box center [329, 228] width 8 height 8
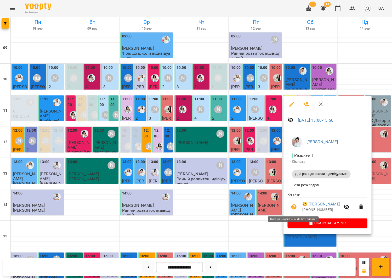
click at [291, 206] on icon "button" at bounding box center [293, 206] width 5 height 5
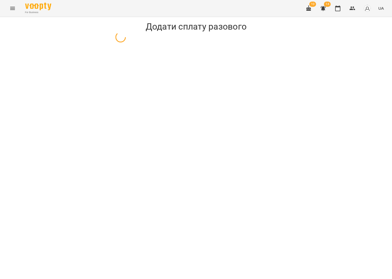
select select "**********"
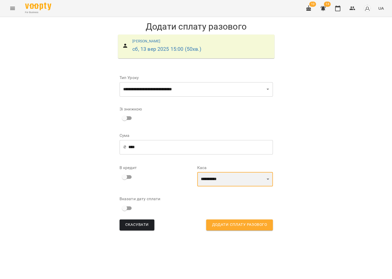
select select "****"
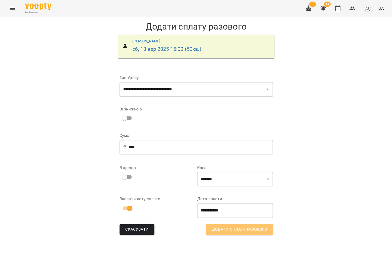
click at [253, 231] on span "Додати сплату разового" at bounding box center [239, 229] width 55 height 7
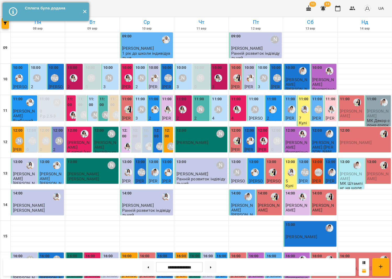
click at [87, 10] on button "✕" at bounding box center [84, 12] width 9 height 18
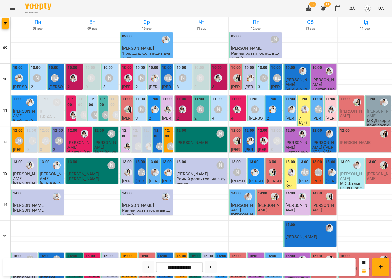
click at [12, 8] on icon "Menu" at bounding box center [12, 8] width 5 height 3
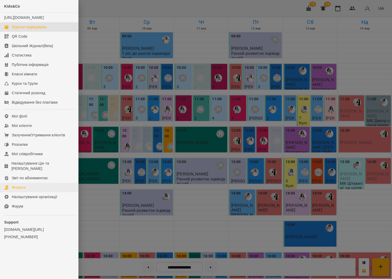
drag, startPoint x: 37, startPoint y: 184, endPoint x: 44, endPoint y: 184, distance: 7.6
click at [37, 184] on link "Фінанси" at bounding box center [39, 186] width 78 height 9
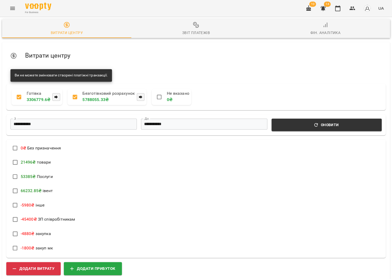
scroll to position [54, 0]
click at [99, 265] on span "Додати прибуток" at bounding box center [92, 268] width 45 height 7
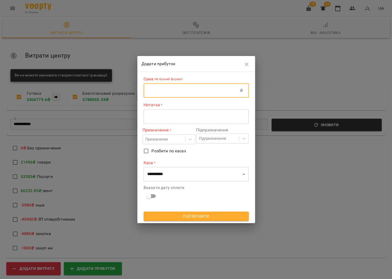
click at [168, 94] on input "text" at bounding box center [192, 90] width 96 height 15
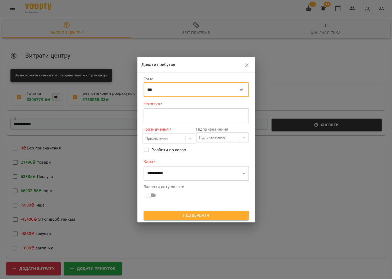
type input "***"
click at [168, 111] on div "* ​" at bounding box center [196, 115] width 105 height 15
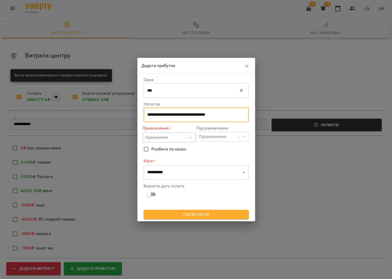
type textarea "**********"
click at [149, 138] on div "Призначення" at bounding box center [156, 137] width 22 height 5
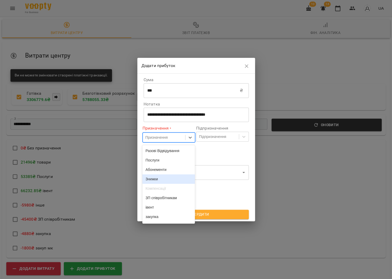
scroll to position [85, 0]
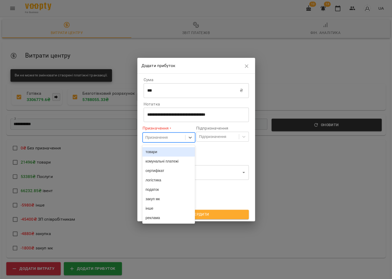
click at [159, 149] on div "товари" at bounding box center [168, 151] width 53 height 9
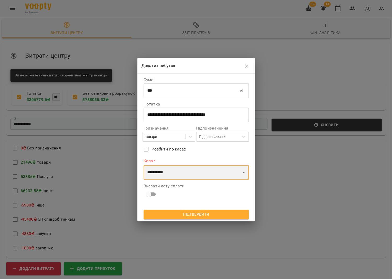
select select "****"
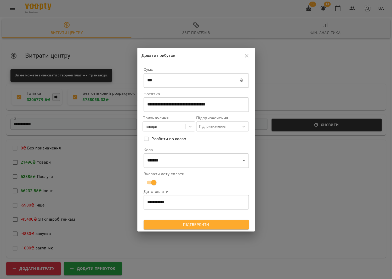
click at [178, 221] on span "Підтвердити" at bounding box center [196, 224] width 97 height 6
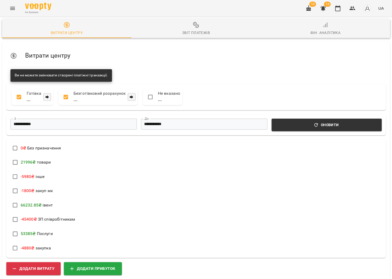
scroll to position [0, 0]
click at [341, 8] on icon "button" at bounding box center [337, 8] width 6 height 6
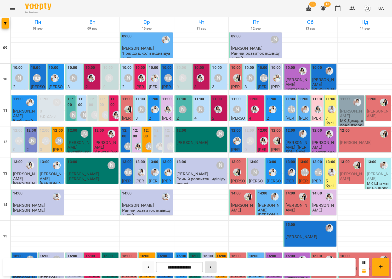
click at [215, 267] on button at bounding box center [211, 267] width 12 height 12
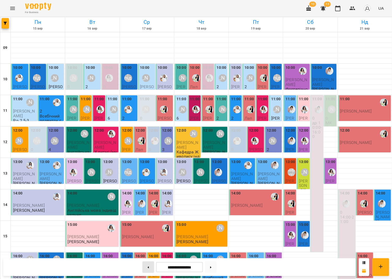
click at [149, 263] on button at bounding box center [148, 267] width 12 height 12
type input "**********"
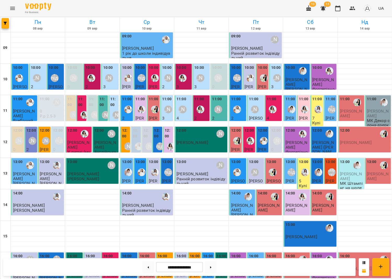
click at [237, 213] on p "[PERSON_NAME]" at bounding box center [242, 216] width 23 height 9
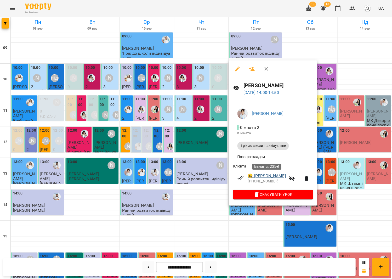
click at [272, 175] on link "😀 Ростомян Давід" at bounding box center [267, 176] width 38 height 6
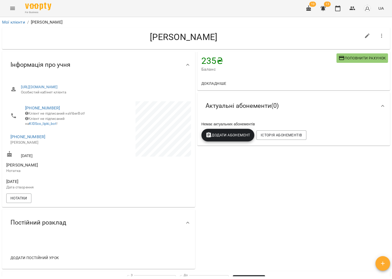
click at [9, 8] on button "Menu" at bounding box center [12, 8] width 13 height 13
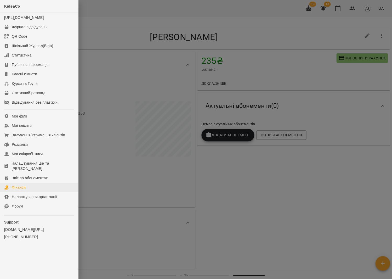
click at [56, 184] on link "Фінанси" at bounding box center [39, 186] width 78 height 9
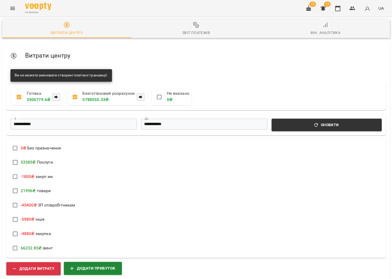
scroll to position [42, 0]
click at [78, 265] on span "Додати прибуток" at bounding box center [92, 268] width 45 height 7
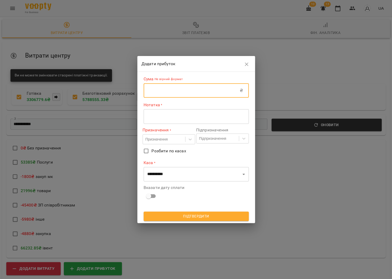
click at [171, 91] on input "text" at bounding box center [192, 90] width 96 height 15
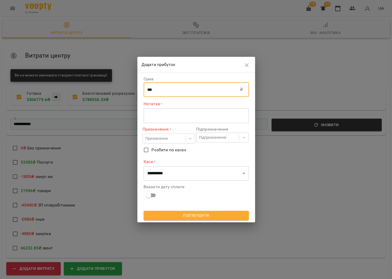
type input "***"
click at [165, 114] on textarea at bounding box center [196, 115] width 98 height 5
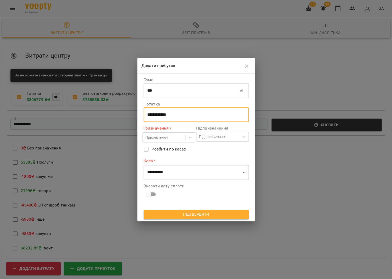
type textarea "**********"
click at [154, 136] on div "Призначення" at bounding box center [156, 137] width 22 height 5
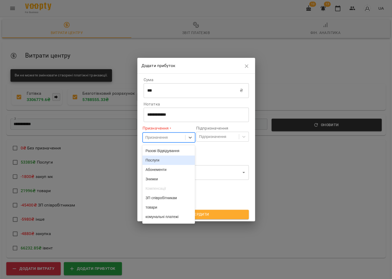
click at [161, 161] on div "Послуги" at bounding box center [168, 159] width 53 height 9
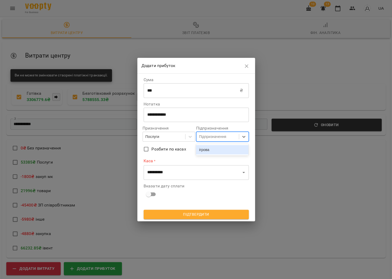
click at [207, 136] on div "Підпризначення" at bounding box center [212, 136] width 27 height 5
click at [208, 147] on div "ігрова" at bounding box center [222, 149] width 53 height 9
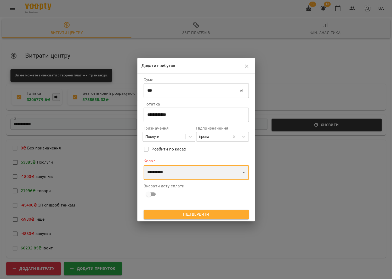
select select "****"
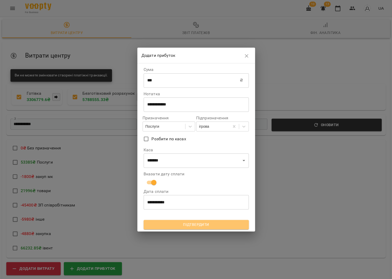
click at [190, 223] on span "Підтвердити" at bounding box center [196, 224] width 97 height 6
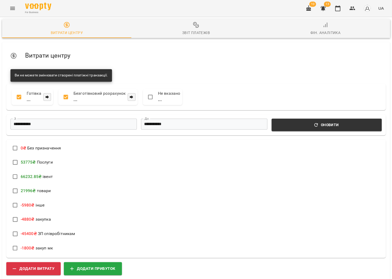
scroll to position [0, 0]
click at [333, 9] on div "10 13 UA" at bounding box center [343, 9] width 83 height 14
click at [342, 8] on button "button" at bounding box center [337, 8] width 13 height 13
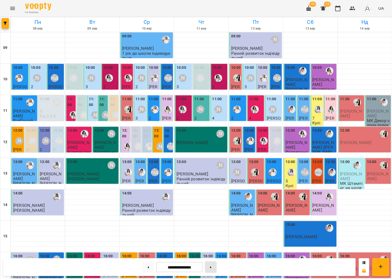
click at [216, 263] on button at bounding box center [211, 267] width 12 height 12
type input "**********"
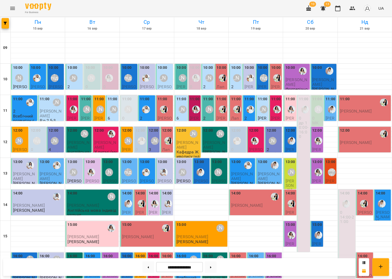
click at [11, 7] on icon "Menu" at bounding box center [12, 8] width 5 height 3
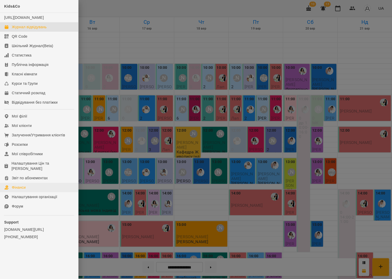
click at [58, 182] on link "Фінанси" at bounding box center [39, 186] width 78 height 9
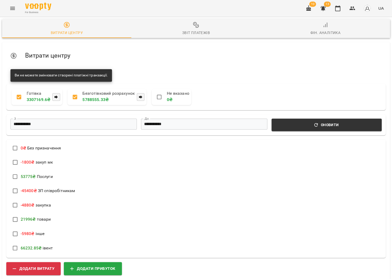
scroll to position [66, 0]
click at [46, 261] on button "Додати витрату" at bounding box center [33, 267] width 54 height 13
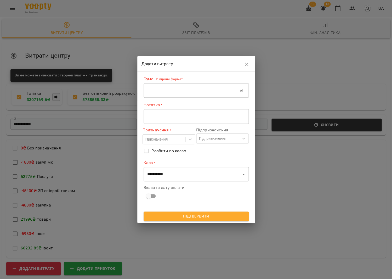
click at [174, 92] on input "text" at bounding box center [192, 90] width 96 height 15
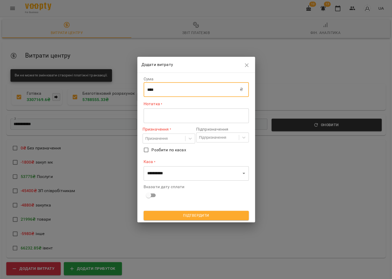
type input "****"
click at [174, 111] on div "* ​" at bounding box center [196, 115] width 105 height 15
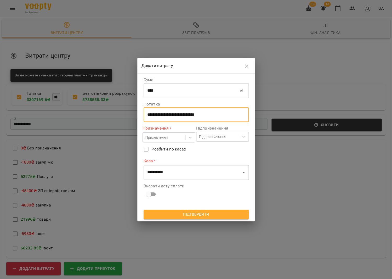
type textarea "**********"
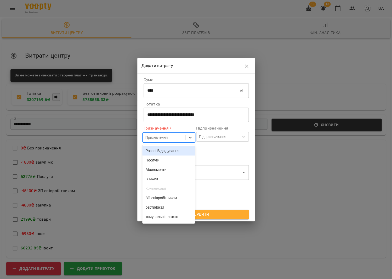
click at [158, 141] on div "Призначення" at bounding box center [164, 137] width 42 height 9
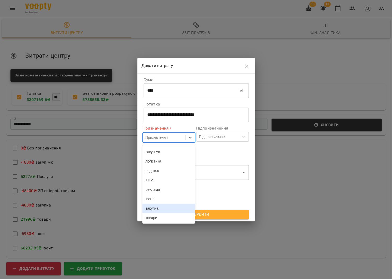
click at [174, 207] on div "закупка" at bounding box center [168, 207] width 53 height 9
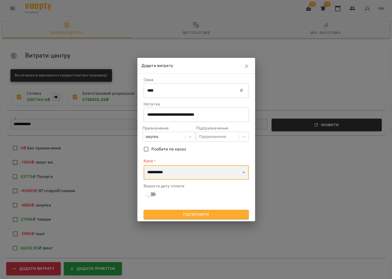
select select "****"
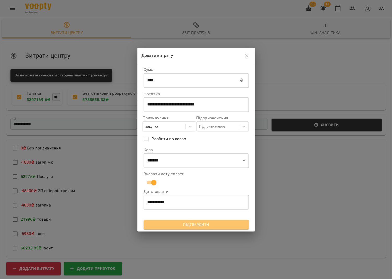
click at [195, 221] on span "Підтвердити" at bounding box center [196, 224] width 97 height 6
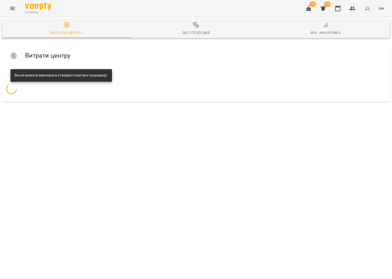
scroll to position [0, 0]
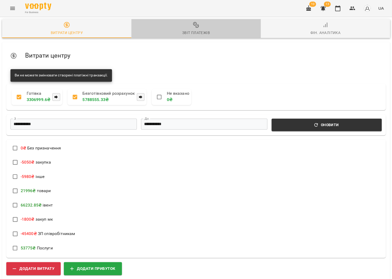
click at [189, 21] on button "Звіт платежів" at bounding box center [195, 28] width 129 height 19
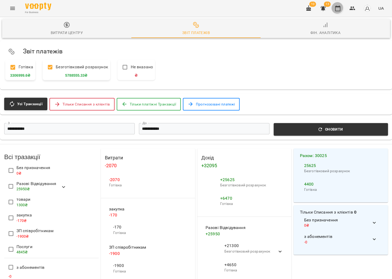
click at [338, 13] on button "button" at bounding box center [337, 8] width 13 height 13
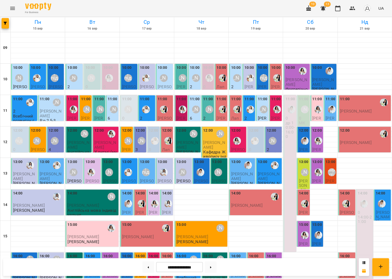
scroll to position [70, 0]
click at [144, 266] on button at bounding box center [148, 267] width 12 height 12
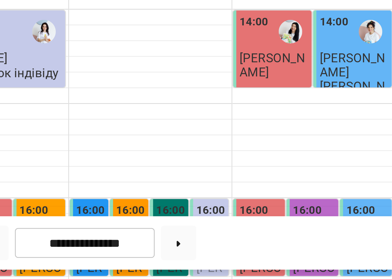
scroll to position [0, 0]
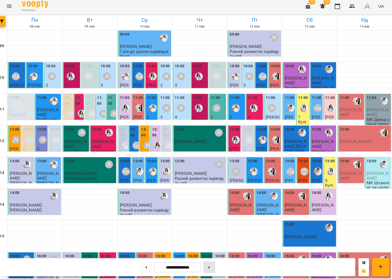
click at [210, 265] on button at bounding box center [211, 267] width 12 height 12
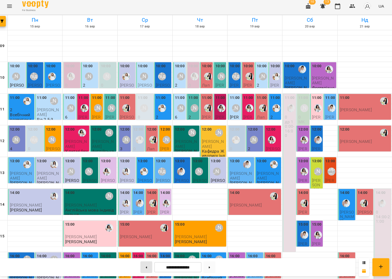
click at [142, 261] on button at bounding box center [148, 267] width 12 height 12
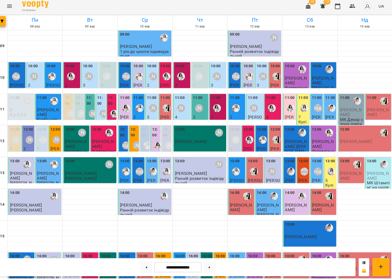
scroll to position [110, 0]
click at [210, 261] on button at bounding box center [211, 267] width 12 height 12
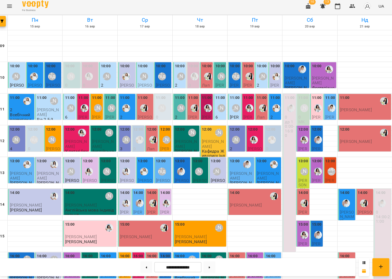
scroll to position [51, 0]
click at [283, 121] on div "11:00 0 др 10:00-16:00" at bounding box center [289, 173] width 13 height 156
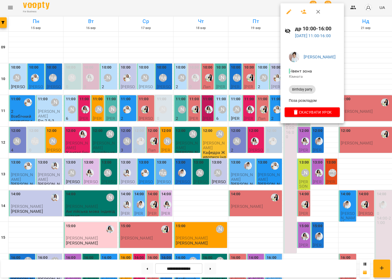
click at [314, 9] on icon "button" at bounding box center [317, 12] width 6 height 6
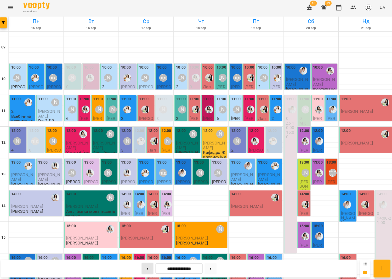
click at [146, 265] on button at bounding box center [148, 267] width 12 height 12
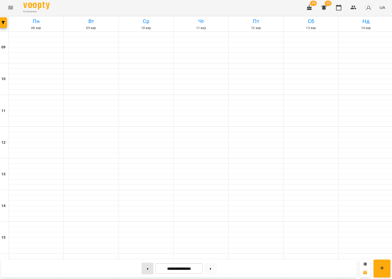
type input "**********"
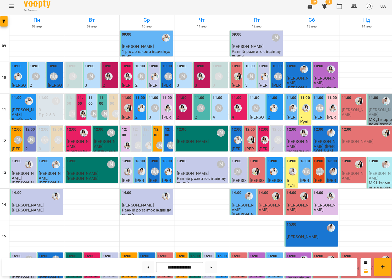
scroll to position [109, 0]
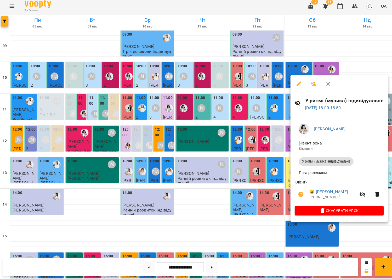
click at [220, 213] on div at bounding box center [196, 139] width 392 height 279
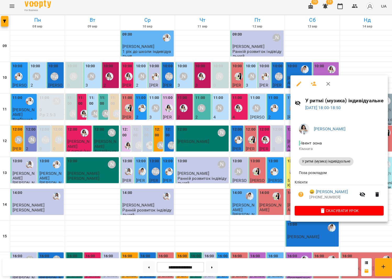
click at [215, 186] on div at bounding box center [196, 139] width 392 height 279
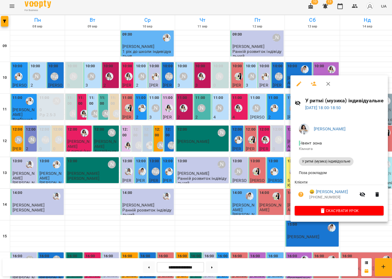
click at [296, 82] on icon "button" at bounding box center [297, 85] width 6 height 6
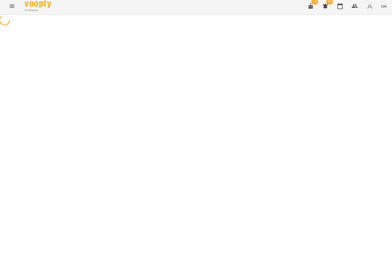
select select "**********"
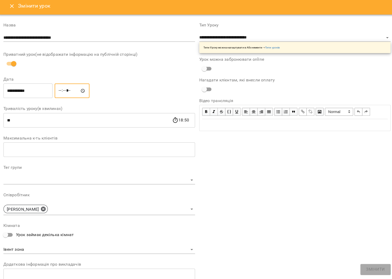
click at [64, 90] on input "*****" at bounding box center [72, 92] width 35 height 15
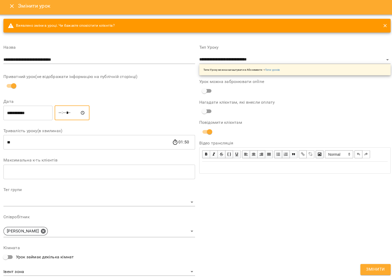
type input "*****"
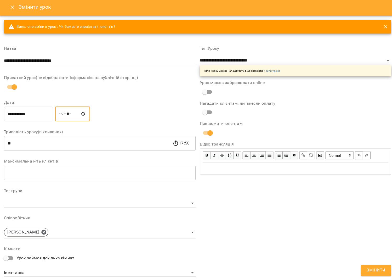
scroll to position [1, 0]
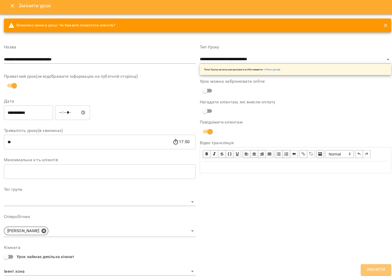
click at [363, 265] on button "Змінити" at bounding box center [373, 269] width 30 height 11
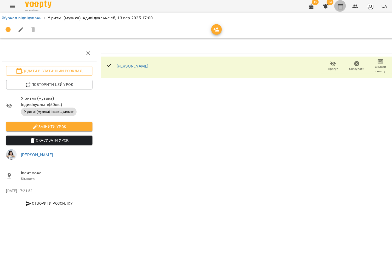
drag, startPoint x: 336, startPoint y: 6, endPoint x: 330, endPoint y: 7, distance: 6.7
click at [336, 6] on icon "button" at bounding box center [337, 8] width 5 height 6
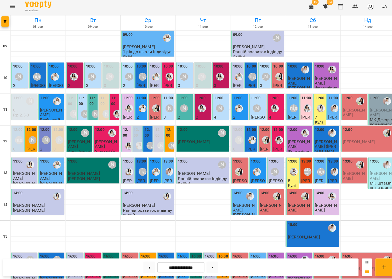
scroll to position [122, 0]
click at [290, 275] on p "Фортепіано" at bounding box center [296, 277] width 22 height 4
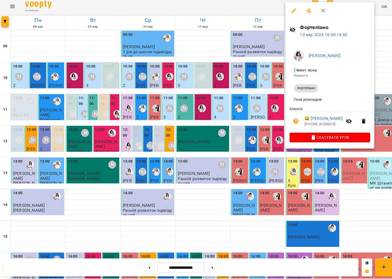
click at [320, 12] on icon "button" at bounding box center [320, 12] width 6 height 6
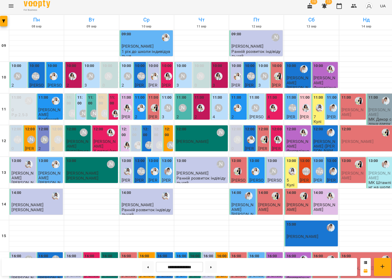
click at [301, 265] on span "[PERSON_NAME]" at bounding box center [296, 269] width 22 height 9
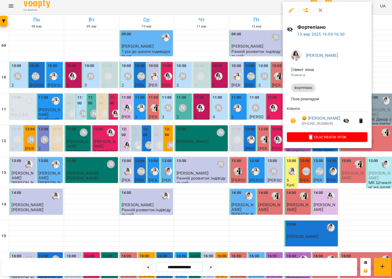
scroll to position [0, 0]
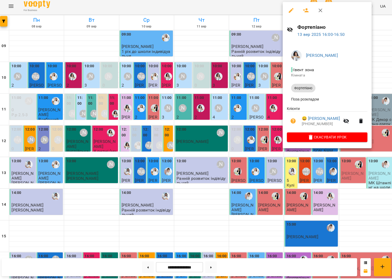
click at [289, 122] on icon "button" at bounding box center [292, 122] width 6 height 6
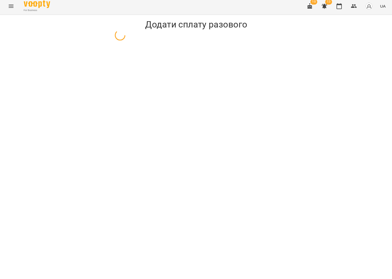
select select "**********"
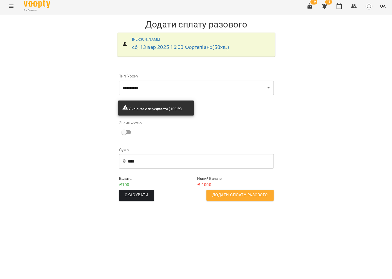
click at [240, 192] on span "Додати сплату разового" at bounding box center [239, 195] width 55 height 7
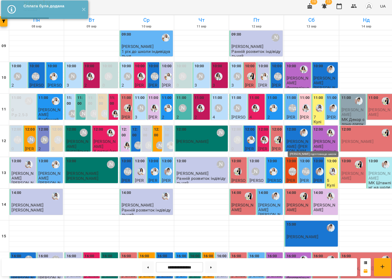
scroll to position [28, 0]
click at [292, 265] on span "[PERSON_NAME]" at bounding box center [296, 269] width 22 height 9
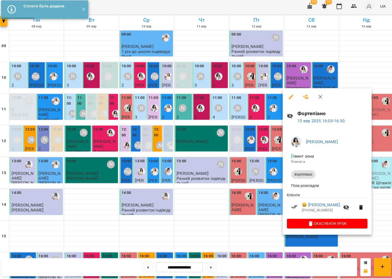
scroll to position [28, 0]
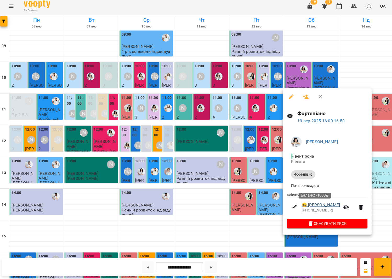
click at [312, 202] on link "😀 Лаймочка" at bounding box center [319, 205] width 38 height 6
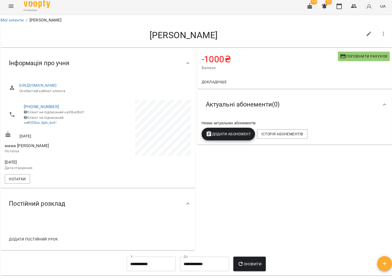
click at [351, 55] on span "Поповнити рахунок" at bounding box center [361, 58] width 47 height 6
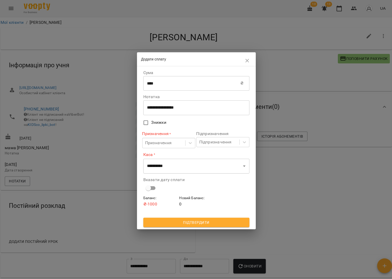
click at [201, 78] on input "****" at bounding box center [192, 82] width 96 height 15
click at [179, 85] on input "****" at bounding box center [192, 82] width 96 height 15
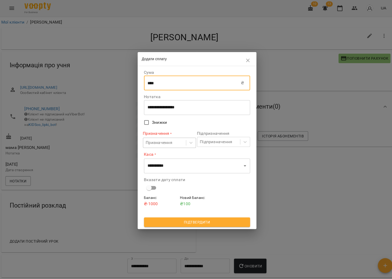
type input "****"
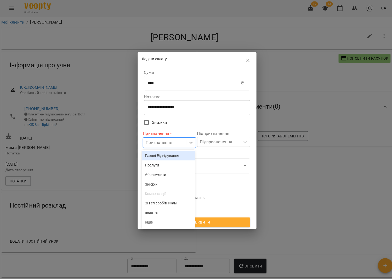
drag, startPoint x: 168, startPoint y: 139, endPoint x: 167, endPoint y: 157, distance: 18.6
click at [168, 139] on div "Призначення" at bounding box center [158, 142] width 26 height 6
drag, startPoint x: 168, startPoint y: 154, endPoint x: 216, endPoint y: 142, distance: 49.5
click at [169, 154] on div "Разові Відвідування" at bounding box center [167, 154] width 53 height 9
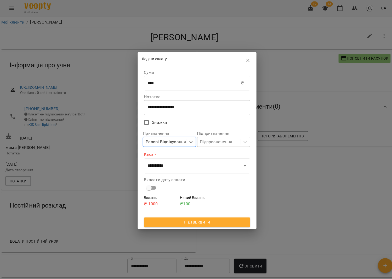
click at [224, 139] on div "Підпризначення" at bounding box center [215, 141] width 32 height 6
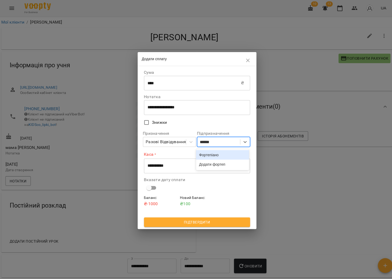
type input "*******"
drag, startPoint x: 227, startPoint y: 150, endPoint x: 181, endPoint y: 166, distance: 48.4
click at [226, 150] on div "Фортепіано" at bounding box center [221, 153] width 53 height 9
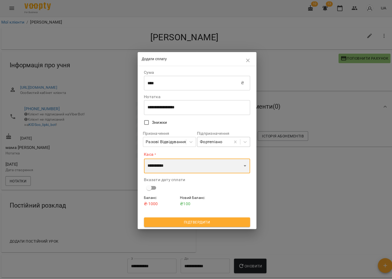
select select "****"
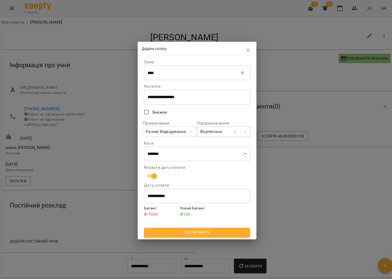
click at [170, 226] on button "Підтвердити" at bounding box center [196, 230] width 105 height 9
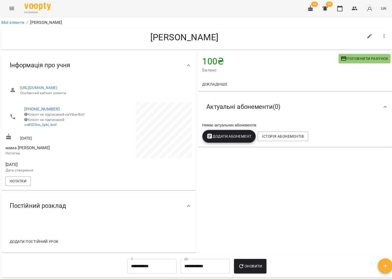
click at [333, 15] on div "For Business 10 13 UA" at bounding box center [196, 8] width 392 height 17
click at [336, 12] on button "button" at bounding box center [337, 8] width 13 height 13
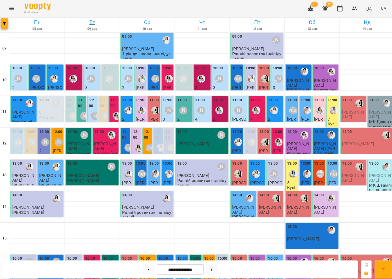
click at [88, 19] on h6 "Вт" at bounding box center [92, 22] width 53 height 8
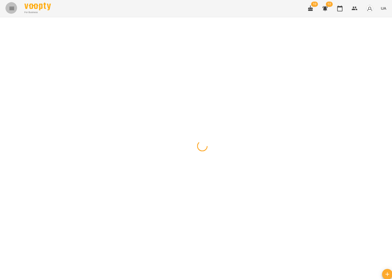
click at [12, 9] on icon "Menu" at bounding box center [12, 8] width 5 height 3
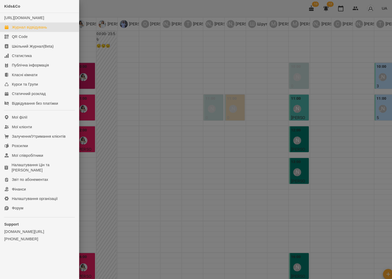
drag, startPoint x: 242, startPoint y: 97, endPoint x: 196, endPoint y: 84, distance: 48.0
click at [242, 97] on div at bounding box center [196, 139] width 392 height 279
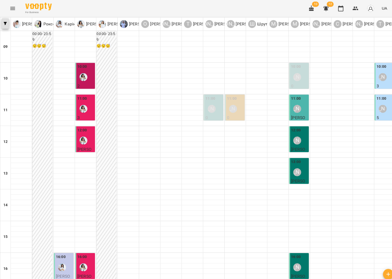
click at [2, 21] on button "button" at bounding box center [5, 23] width 7 height 10
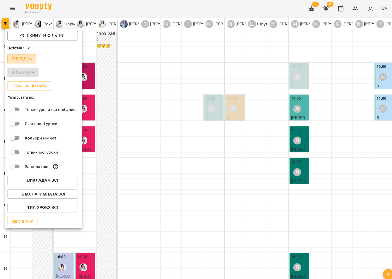
click at [20, 59] on p "Тиждень" at bounding box center [22, 58] width 20 height 6
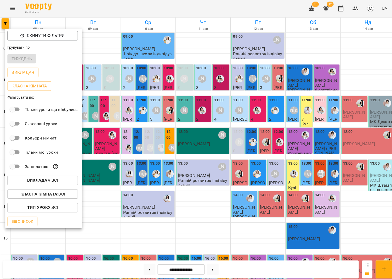
click at [169, 9] on div at bounding box center [196, 139] width 392 height 279
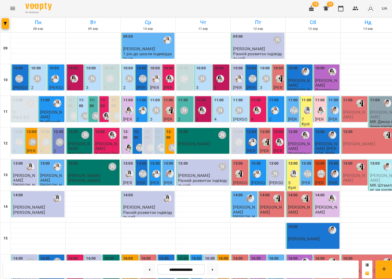
click at [14, 7] on icon "Menu" at bounding box center [12, 8] width 6 height 6
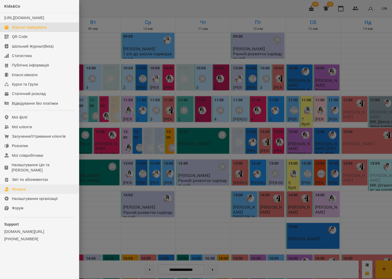
click at [19, 186] on link "Фінанси" at bounding box center [39, 186] width 78 height 9
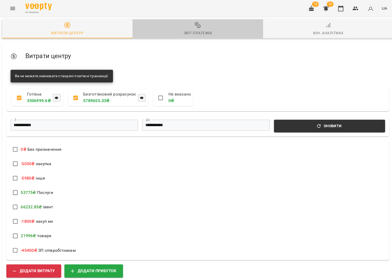
click at [205, 24] on span "Звіт платежів" at bounding box center [195, 29] width 123 height 14
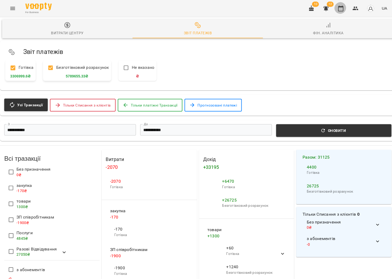
drag, startPoint x: 342, startPoint y: 7, endPoint x: 345, endPoint y: 9, distance: 3.6
click at [343, 7] on button "button" at bounding box center [337, 8] width 13 height 13
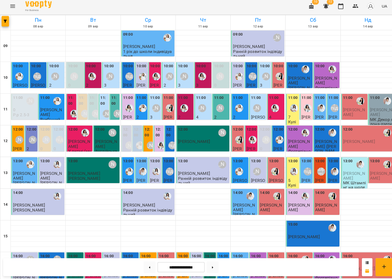
scroll to position [89, 0]
click at [317, 234] on span "[PERSON_NAME]" at bounding box center [301, 236] width 32 height 5
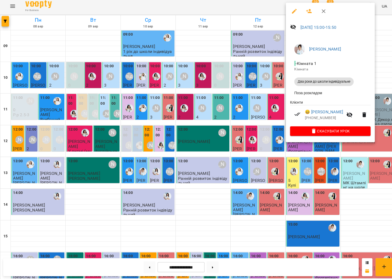
click at [204, 150] on div at bounding box center [196, 139] width 392 height 279
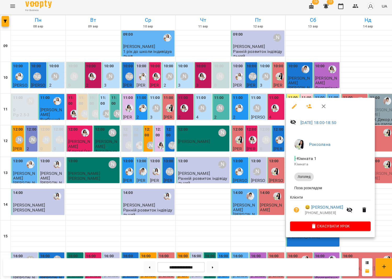
click at [205, 174] on div at bounding box center [196, 139] width 392 height 279
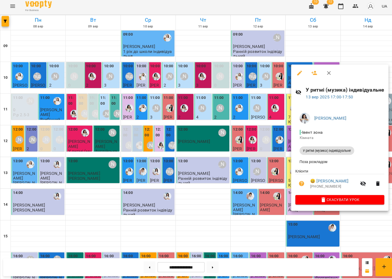
drag, startPoint x: 250, startPoint y: 81, endPoint x: 230, endPoint y: 62, distance: 28.1
click at [247, 77] on div at bounding box center [196, 139] width 392 height 279
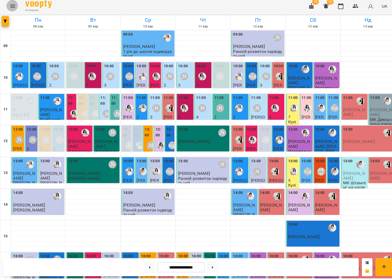
click at [15, 6] on button "Menu" at bounding box center [12, 8] width 13 height 13
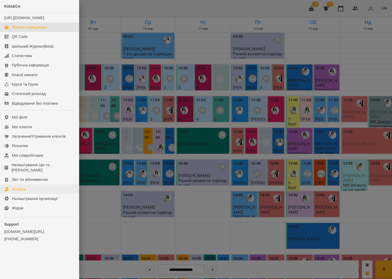
click at [23, 185] on div "Фінанси" at bounding box center [19, 187] width 14 height 5
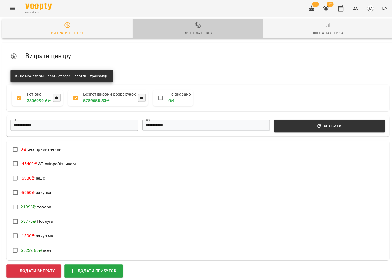
click at [195, 21] on button "Звіт платежів" at bounding box center [195, 28] width 129 height 19
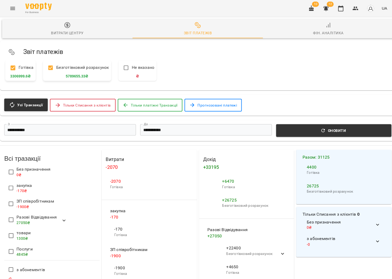
scroll to position [2, 0]
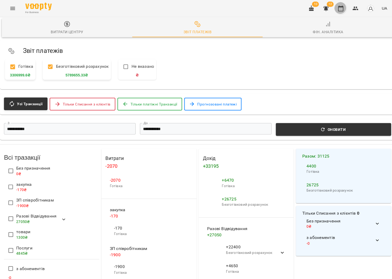
click at [336, 10] on icon "button" at bounding box center [337, 8] width 5 height 6
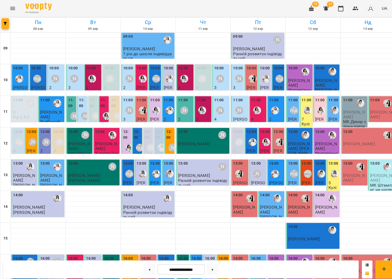
click at [9, 5] on button "Menu" at bounding box center [12, 8] width 13 height 13
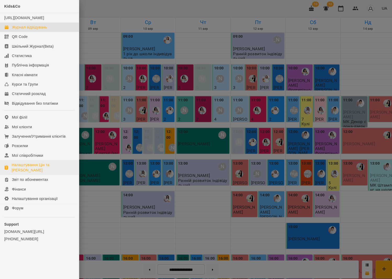
click at [39, 162] on div "Налаштування Цін та Абонементів" at bounding box center [43, 166] width 62 height 10
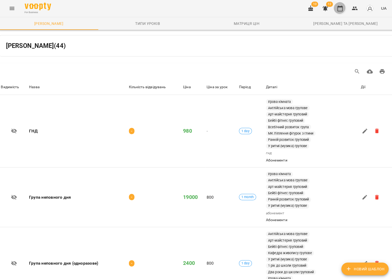
click at [338, 8] on icon "button" at bounding box center [337, 8] width 6 height 6
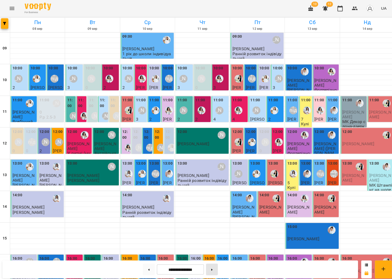
click at [215, 266] on button at bounding box center [211, 267] width 12 height 12
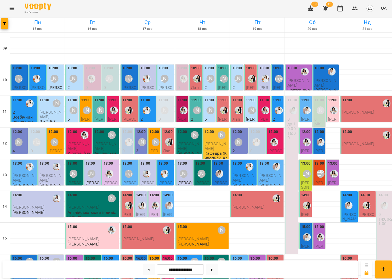
click at [375, 206] on div at bounding box center [381, 203] width 12 height 12
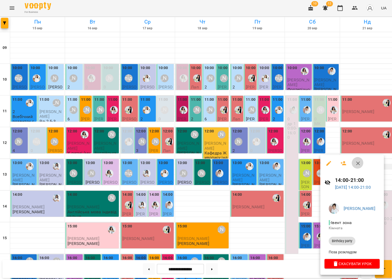
click at [356, 163] on button "button" at bounding box center [355, 162] width 13 height 13
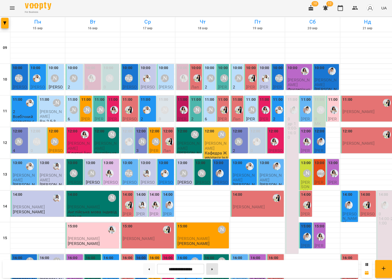
click at [215, 264] on button at bounding box center [211, 267] width 12 height 12
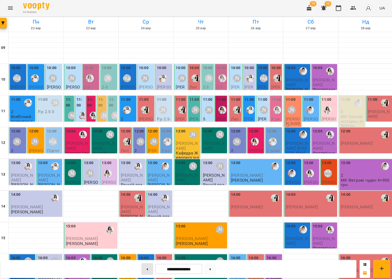
click at [146, 262] on button at bounding box center [148, 267] width 12 height 12
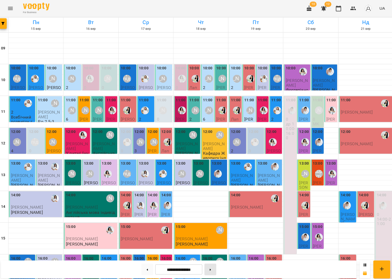
click at [212, 268] on button at bounding box center [211, 267] width 12 height 12
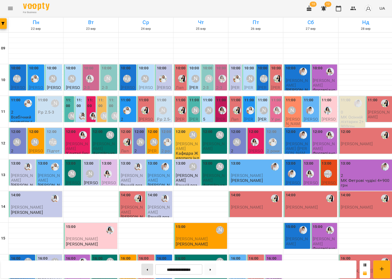
click at [143, 268] on button at bounding box center [148, 267] width 12 height 12
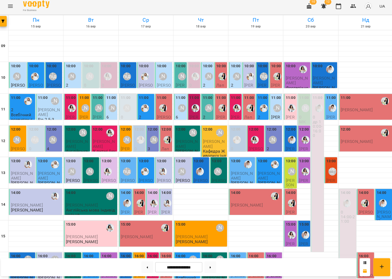
click at [312, 181] on div "11:00 0 др 10:00-16:00" at bounding box center [316, 173] width 13 height 156
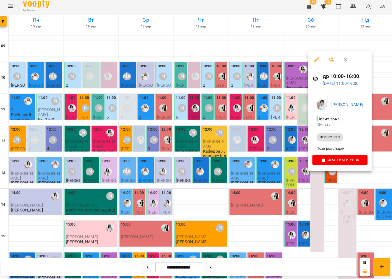
click at [342, 60] on icon "button" at bounding box center [345, 61] width 6 height 6
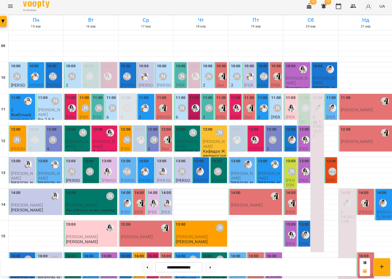
scroll to position [122, 0]
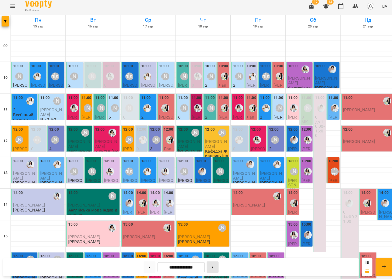
click at [215, 265] on button at bounding box center [211, 267] width 12 height 12
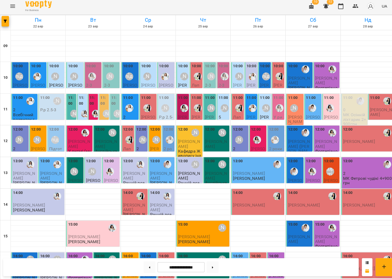
scroll to position [117, 0]
click at [147, 266] on icon at bounding box center [147, 267] width 1 height 2
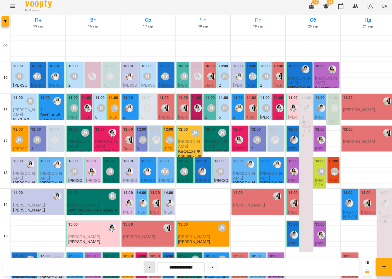
click at [150, 262] on button at bounding box center [148, 267] width 12 height 12
type input "**********"
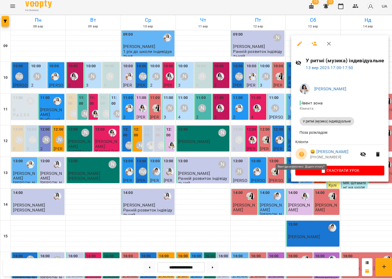
click at [297, 152] on icon "button" at bounding box center [299, 155] width 6 height 6
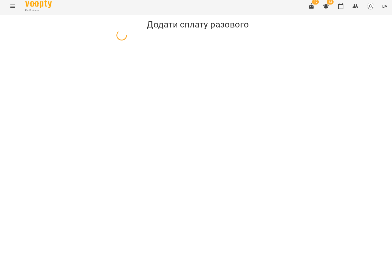
select select "**********"
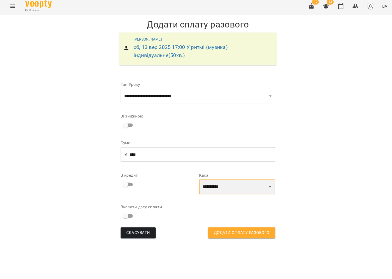
select select "****"
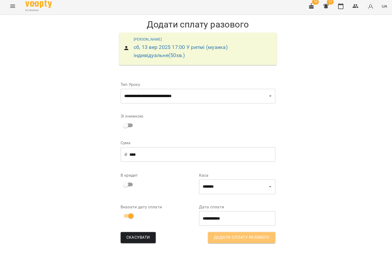
drag, startPoint x: 224, startPoint y: 234, endPoint x: 222, endPoint y: 232, distance: 2.8
click at [224, 234] on span "Додати сплату разового" at bounding box center [239, 237] width 55 height 7
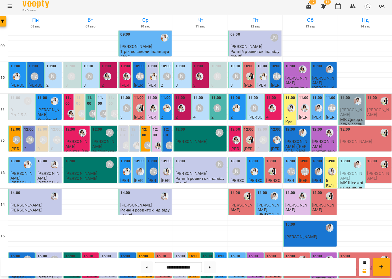
scroll to position [122, 0]
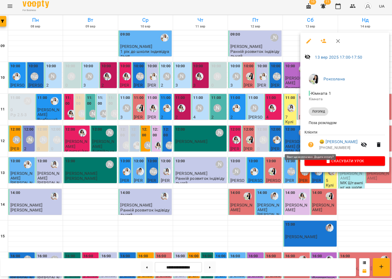
click at [309, 143] on icon "button" at bounding box center [310, 145] width 5 height 5
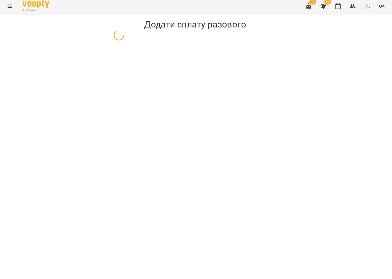
select select "*******"
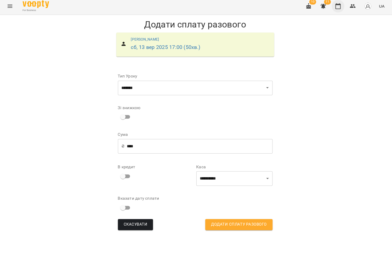
click at [336, 5] on icon "button" at bounding box center [337, 8] width 6 height 6
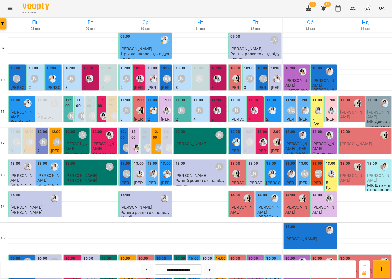
scroll to position [120, 0]
click at [211, 271] on button at bounding box center [211, 267] width 12 height 12
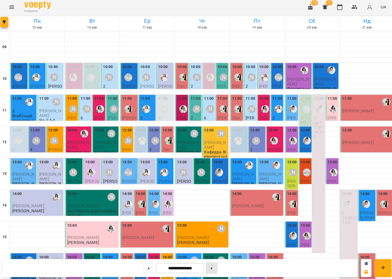
click at [211, 271] on div at bounding box center [211, 267] width 16 height 12
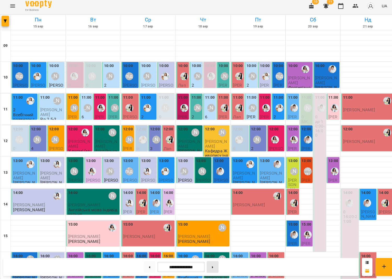
click at [211, 271] on div "**********" at bounding box center [179, 267] width 352 height 18
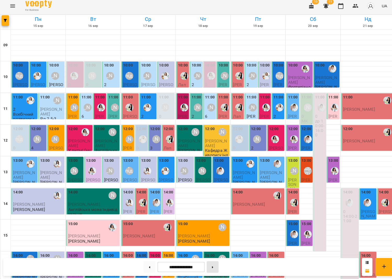
click at [211, 265] on button at bounding box center [211, 267] width 12 height 12
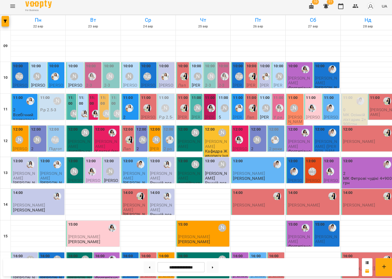
scroll to position [0, 0]
click at [145, 263] on button at bounding box center [148, 267] width 12 height 12
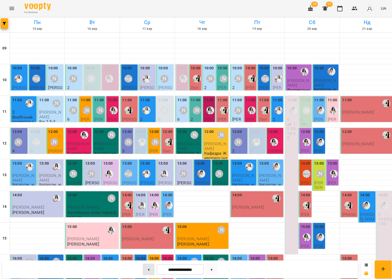
drag, startPoint x: 152, startPoint y: 265, endPoint x: 149, endPoint y: 264, distance: 3.0
click at [152, 265] on div at bounding box center [148, 267] width 16 height 12
click at [149, 264] on button at bounding box center [148, 267] width 12 height 12
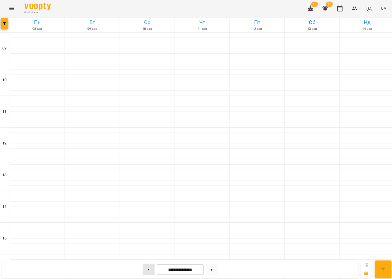
type input "**********"
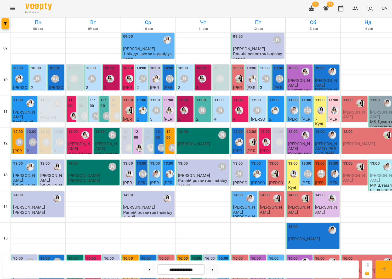
scroll to position [122, 0]
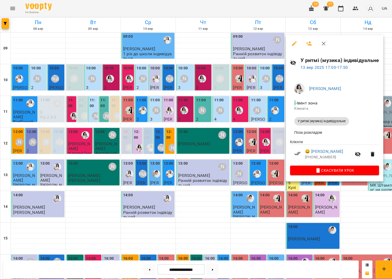
click at [302, 197] on div at bounding box center [196, 139] width 392 height 279
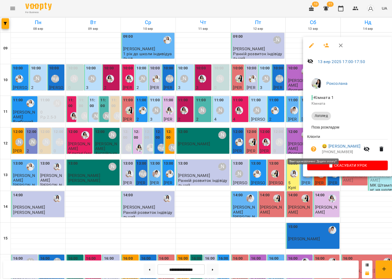
click at [311, 145] on icon "button" at bounding box center [310, 147] width 6 height 6
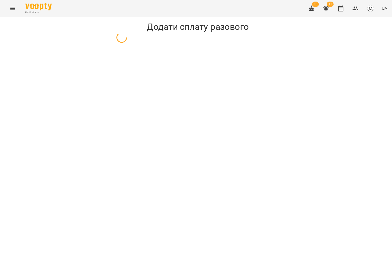
select select "*******"
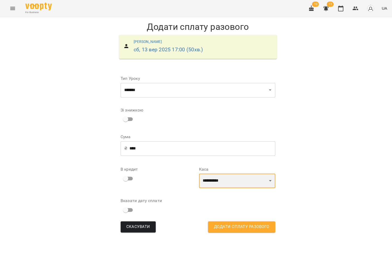
select select "****"
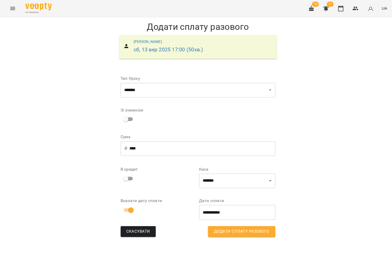
click at [231, 231] on span "Додати сплату разового" at bounding box center [239, 229] width 55 height 7
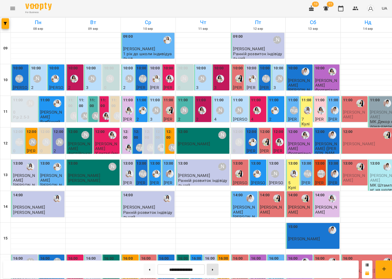
click at [214, 266] on button at bounding box center [211, 267] width 12 height 12
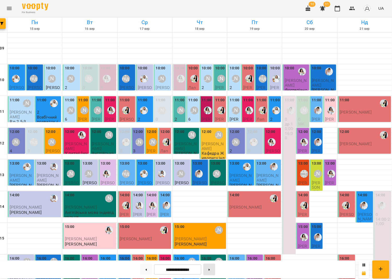
click at [212, 265] on button at bounding box center [211, 267] width 12 height 12
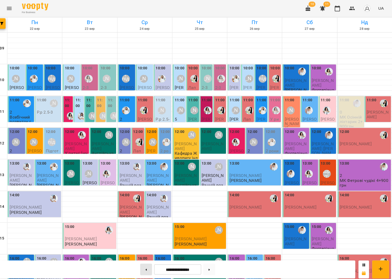
click at [142, 263] on button at bounding box center [148, 267] width 12 height 12
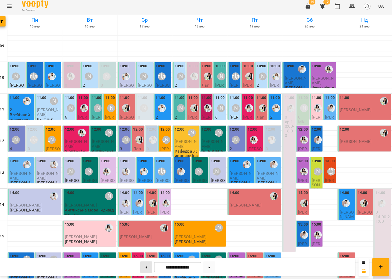
click at [147, 264] on button at bounding box center [148, 267] width 12 height 12
type input "**********"
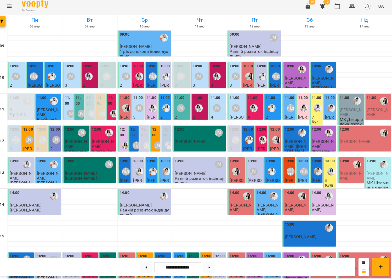
click at [11, 8] on icon "Menu" at bounding box center [12, 8] width 6 height 6
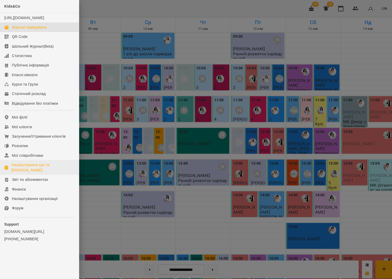
click at [29, 166] on div "Налаштування Цін та Абонементів" at bounding box center [43, 166] width 62 height 10
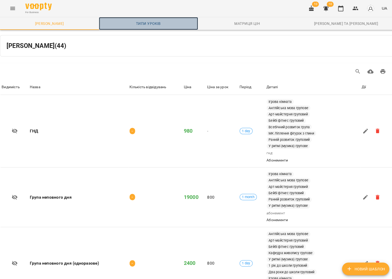
click at [155, 23] on span "Типи уроків" at bounding box center [147, 23] width 92 height 6
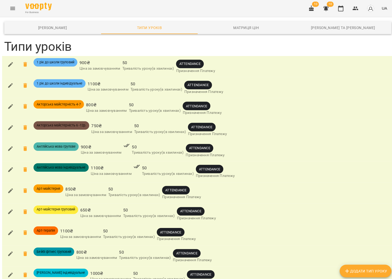
scroll to position [4195, 0]
click at [341, 8] on icon "button" at bounding box center [337, 8] width 6 height 6
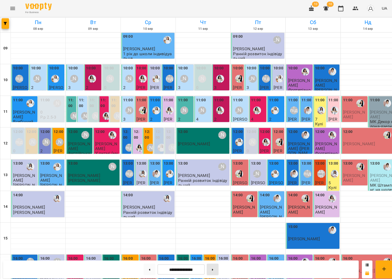
click at [210, 264] on button at bounding box center [211, 267] width 12 height 12
type input "**********"
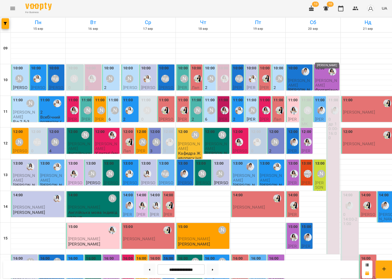
scroll to position [56, 0]
click at [330, 107] on div "11:00 0 др 10:00-16:00" at bounding box center [329, 173] width 13 height 156
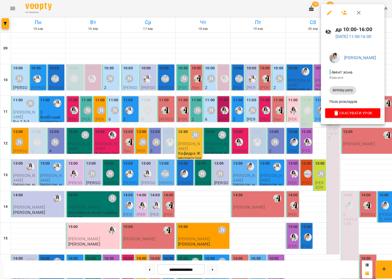
click at [271, 102] on div at bounding box center [196, 139] width 392 height 279
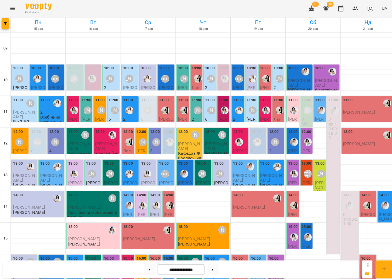
scroll to position [0, 0]
click at [328, 124] on p "др 10:00-16:00" at bounding box center [330, 130] width 10 height 18
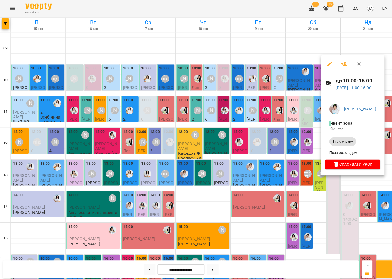
click at [301, 112] on div at bounding box center [196, 139] width 392 height 279
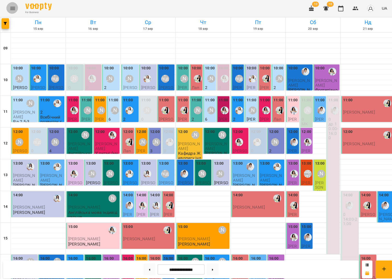
click at [10, 10] on icon "Menu" at bounding box center [12, 8] width 6 height 6
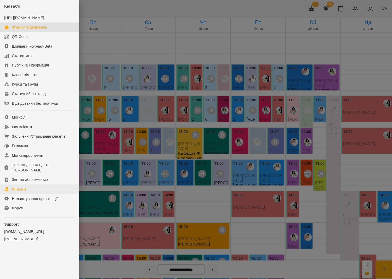
click at [16, 185] on div "Фінанси" at bounding box center [19, 187] width 14 height 5
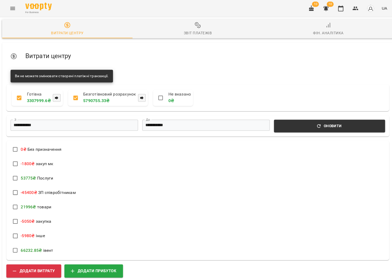
click at [200, 29] on span "Звіт платежів" at bounding box center [195, 29] width 123 height 14
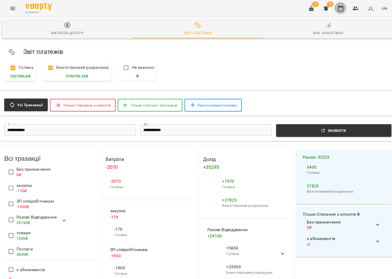
click at [337, 7] on icon "button" at bounding box center [337, 8] width 5 height 6
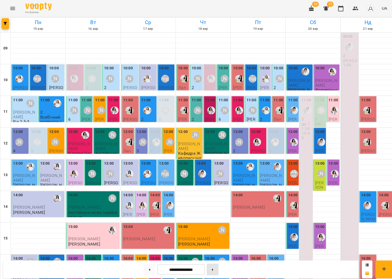
click at [213, 268] on button at bounding box center [211, 267] width 12 height 12
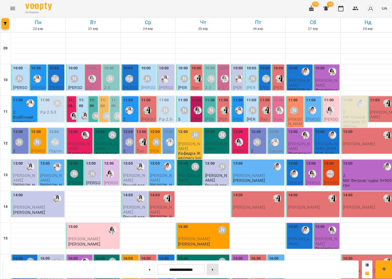
click at [213, 268] on button at bounding box center [211, 267] width 12 height 12
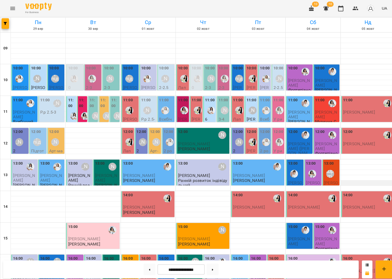
scroll to position [2, 0]
click at [146, 268] on button at bounding box center [148, 267] width 12 height 12
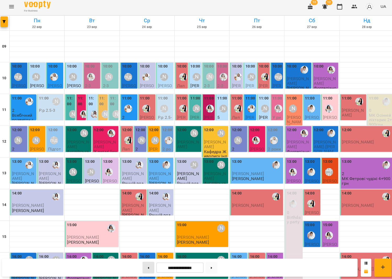
click at [147, 268] on button at bounding box center [148, 267] width 12 height 12
type input "**********"
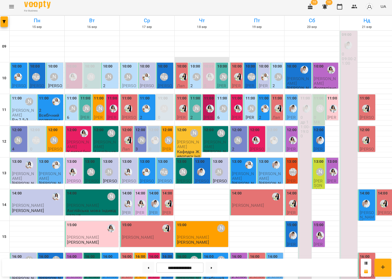
scroll to position [13, 0]
click at [16, 5] on button "Menu" at bounding box center [12, 8] width 13 height 13
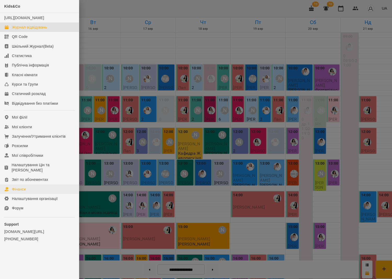
click at [39, 183] on link "Фінанси" at bounding box center [39, 186] width 78 height 9
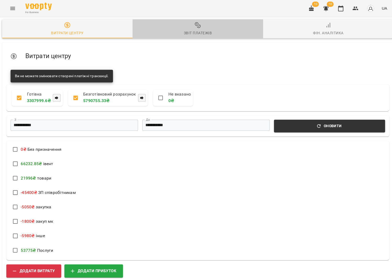
click at [191, 35] on div "Звіт платежів" at bounding box center [196, 33] width 28 height 6
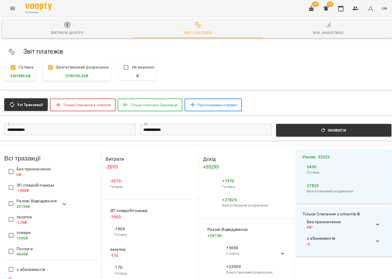
scroll to position [1, 2]
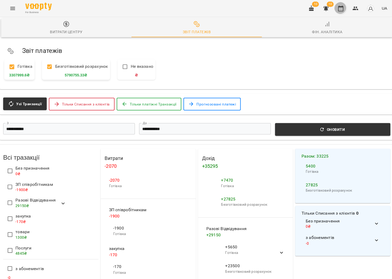
click at [340, 11] on button "button" at bounding box center [337, 8] width 13 height 13
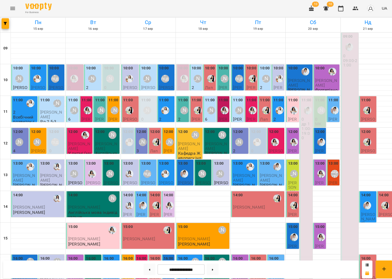
scroll to position [122, 0]
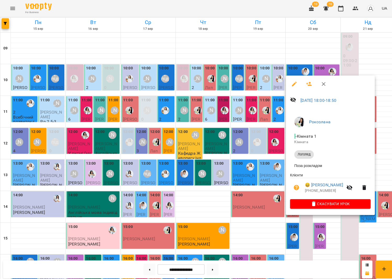
drag, startPoint x: 258, startPoint y: 216, endPoint x: 231, endPoint y: 236, distance: 33.2
click at [258, 216] on div at bounding box center [196, 139] width 392 height 279
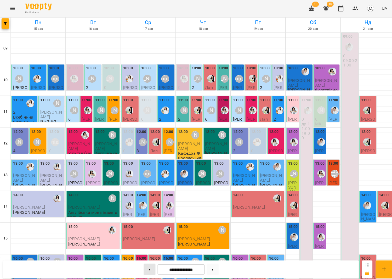
click at [146, 263] on button at bounding box center [148, 267] width 12 height 12
type input "**********"
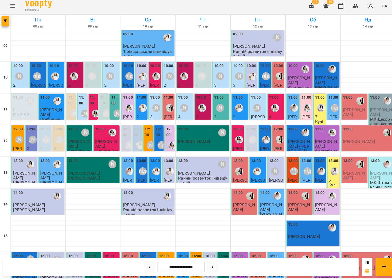
scroll to position [0, 0]
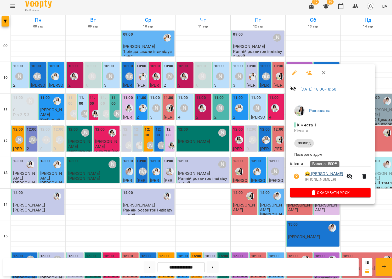
click at [323, 173] on link "😀 Тімончук Платон" at bounding box center [321, 174] width 38 height 6
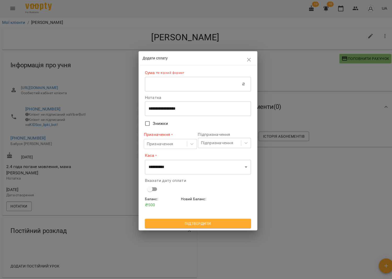
click at [217, 78] on input "text" at bounding box center [192, 83] width 96 height 15
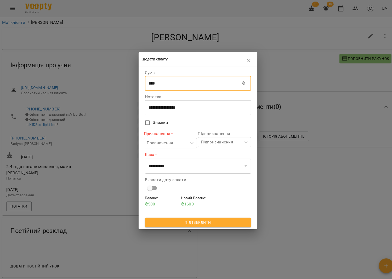
type input "****"
drag, startPoint x: 167, startPoint y: 135, endPoint x: 167, endPoint y: 145, distance: 9.4
click at [167, 136] on div "Призначення * Призначення" at bounding box center [168, 137] width 53 height 17
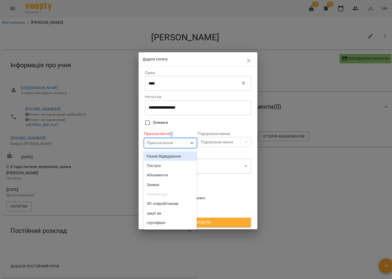
click at [168, 144] on div "Призначення" at bounding box center [158, 142] width 26 height 6
click at [170, 153] on div "Разові Відвідування" at bounding box center [168, 154] width 53 height 9
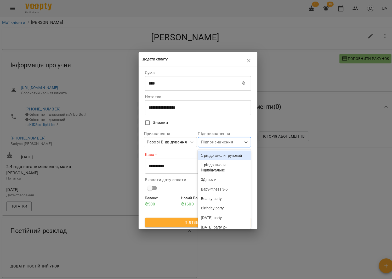
click at [206, 143] on div "Підпризначення" at bounding box center [215, 141] width 32 height 6
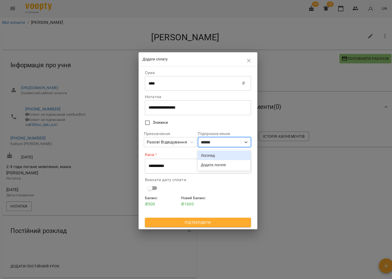
type input "*******"
click at [214, 154] on div "Логопед" at bounding box center [222, 153] width 53 height 9
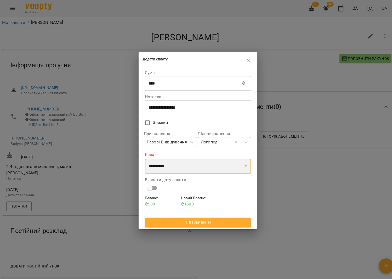
select select "****"
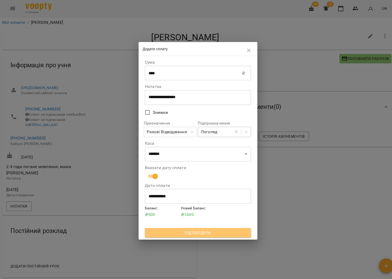
click at [166, 234] on button "Підтвердити" at bounding box center [196, 230] width 105 height 9
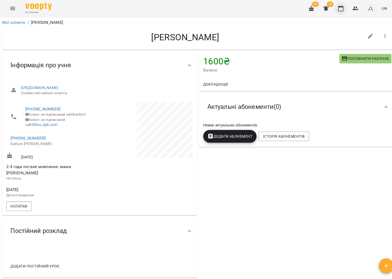
click at [338, 10] on icon "button" at bounding box center [337, 8] width 6 height 6
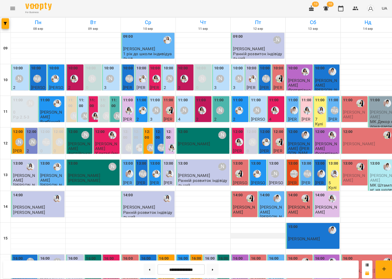
scroll to position [122, 0]
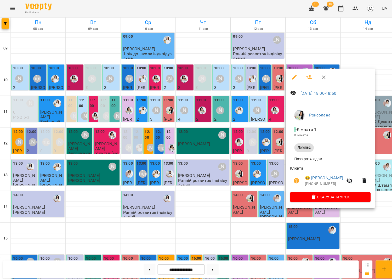
scroll to position [120, 0]
click at [290, 179] on icon "button" at bounding box center [293, 179] width 6 height 6
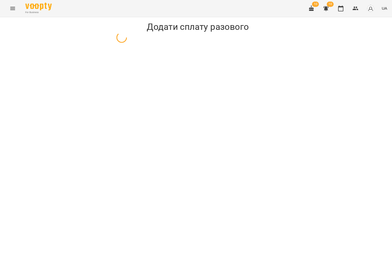
select select "*******"
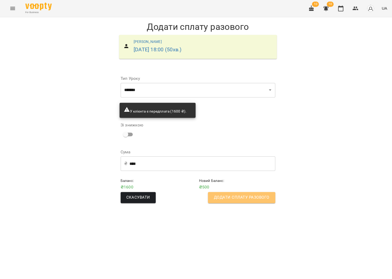
click at [226, 194] on span "Додати сплату разового" at bounding box center [239, 195] width 55 height 7
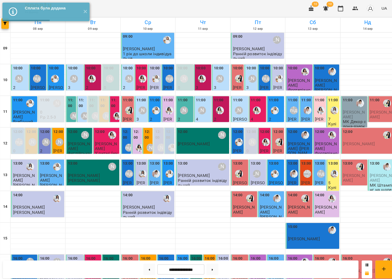
click at [163, 11] on div "For Business 10 10 UA" at bounding box center [196, 8] width 392 height 17
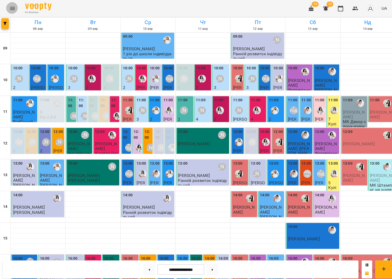
click at [14, 4] on button "Menu" at bounding box center [12, 8] width 13 height 13
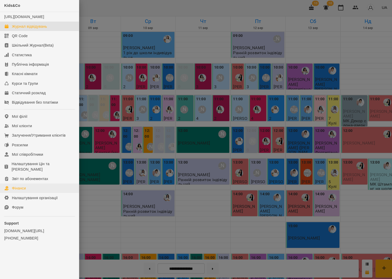
click at [38, 184] on link "Фінанси" at bounding box center [39, 186] width 78 height 9
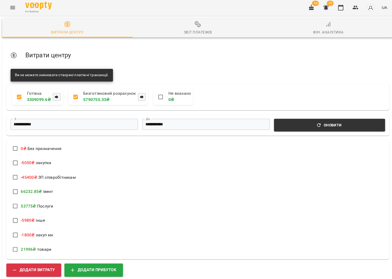
click at [191, 30] on div "Звіт платежів" at bounding box center [196, 33] width 28 height 6
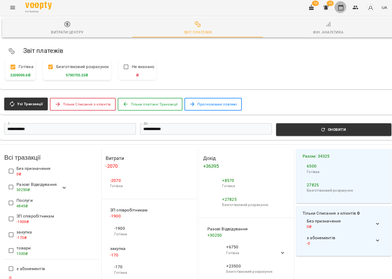
click at [343, 7] on button "button" at bounding box center [337, 8] width 13 height 13
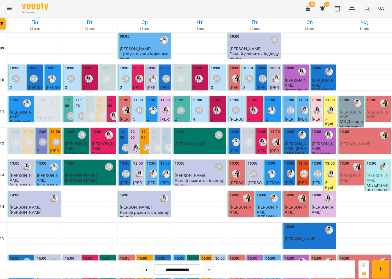
scroll to position [122, 0]
click at [208, 266] on button at bounding box center [211, 267] width 12 height 12
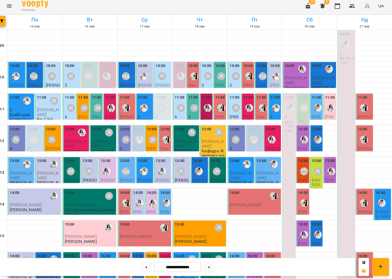
scroll to position [0, 0]
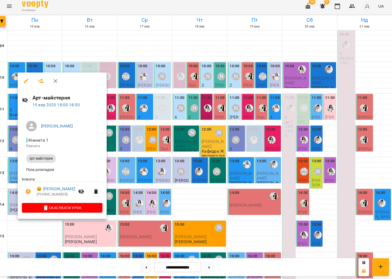
click at [142, 204] on div at bounding box center [196, 139] width 392 height 279
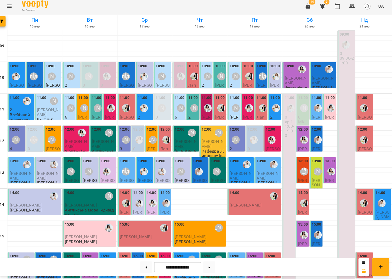
scroll to position [72, 0]
click at [144, 265] on button at bounding box center [148, 267] width 12 height 12
type input "**********"
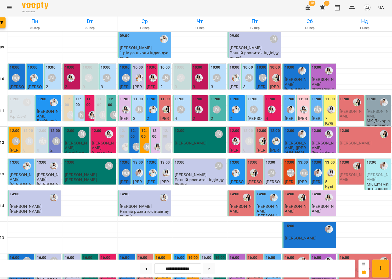
scroll to position [113, 0]
click at [3, 9] on div "For Business 10 9 UA" at bounding box center [196, 8] width 392 height 17
click at [9, 8] on icon "Menu" at bounding box center [12, 8] width 6 height 6
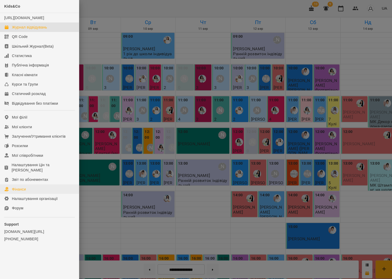
click at [48, 182] on link "Фінанси" at bounding box center [39, 186] width 78 height 9
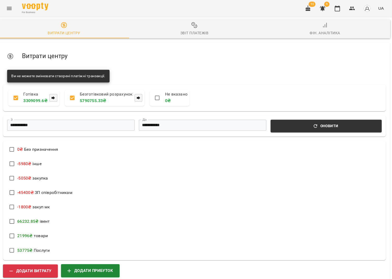
click at [98, 265] on span "Додати прибуток" at bounding box center [92, 268] width 45 height 7
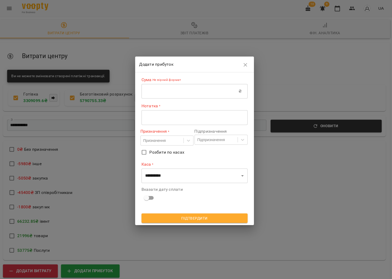
drag, startPoint x: 245, startPoint y: 64, endPoint x: 163, endPoint y: 84, distance: 84.5
click at [245, 64] on icon "button" at bounding box center [246, 64] width 6 height 6
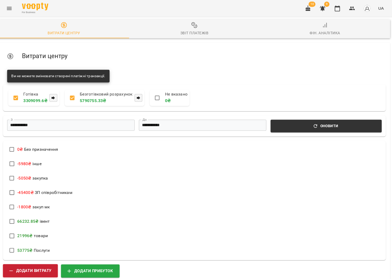
click at [38, 265] on span "Додати витрату" at bounding box center [34, 268] width 42 height 7
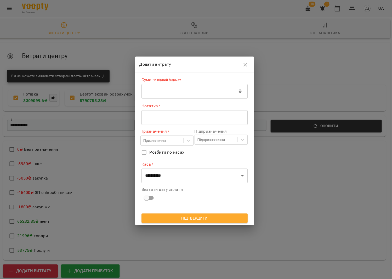
click at [175, 96] on input "text" at bounding box center [192, 90] width 96 height 15
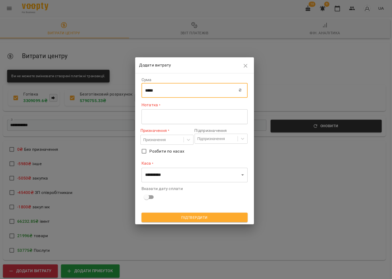
type input "*****"
click at [173, 115] on textarea at bounding box center [196, 115] width 98 height 5
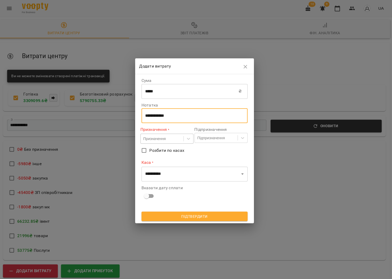
type textarea "**********"
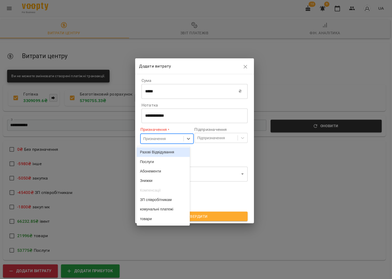
drag, startPoint x: 168, startPoint y: 138, endPoint x: 170, endPoint y: 149, distance: 11.2
click at [168, 138] on div "Призначення" at bounding box center [164, 137] width 42 height 9
click at [173, 199] on div "ЗП співробітникам" at bounding box center [165, 197] width 53 height 9
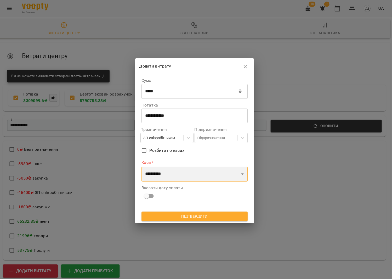
select select "****"
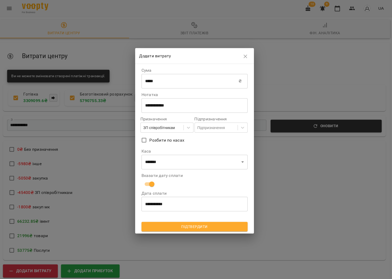
click at [171, 228] on button "Підтвердити" at bounding box center [196, 224] width 105 height 9
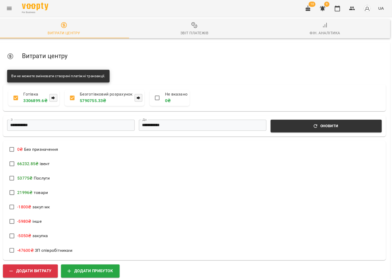
click at [196, 38] on div "**********" at bounding box center [196, 234] width 392 height 431
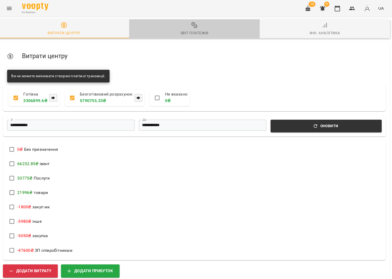
click at [196, 31] on div "Звіт платежів" at bounding box center [196, 33] width 28 height 6
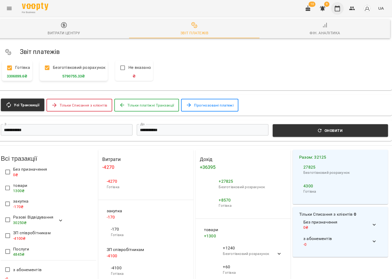
click at [331, 5] on button "button" at bounding box center [337, 8] width 13 height 13
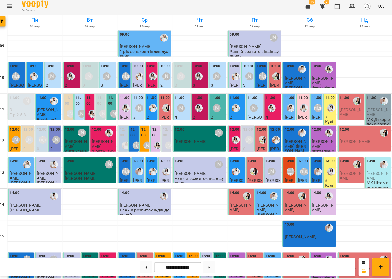
scroll to position [122, 0]
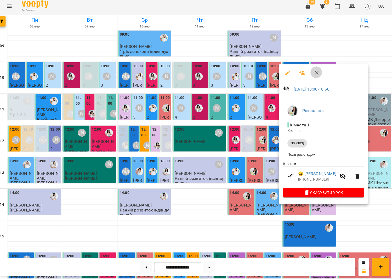
click at [314, 71] on button "button" at bounding box center [317, 74] width 13 height 13
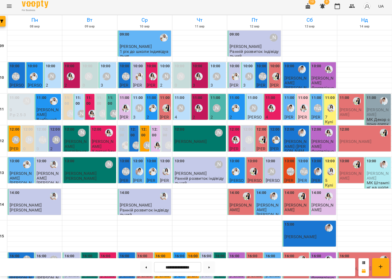
scroll to position [0, 0]
click at [287, 178] on span "[PERSON_NAME]" at bounding box center [289, 187] width 9 height 19
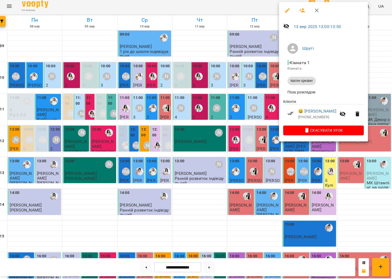
click at [252, 127] on div at bounding box center [196, 139] width 392 height 279
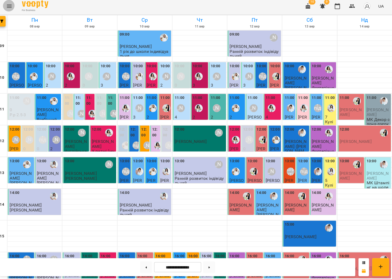
click at [10, 7] on icon "Menu" at bounding box center [12, 8] width 5 height 3
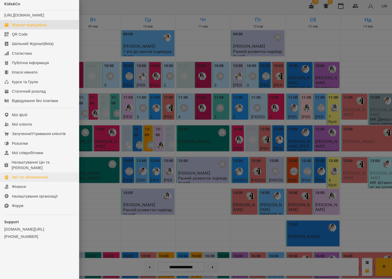
scroll to position [0, 0]
click at [21, 163] on div "Налаштування Цін та Абонементів" at bounding box center [43, 166] width 62 height 10
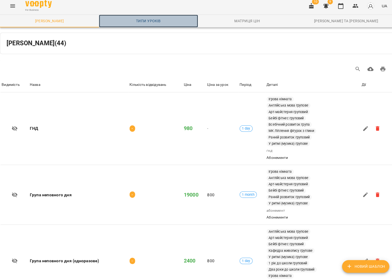
click at [133, 17] on link "Типи уроків" at bounding box center [147, 23] width 98 height 13
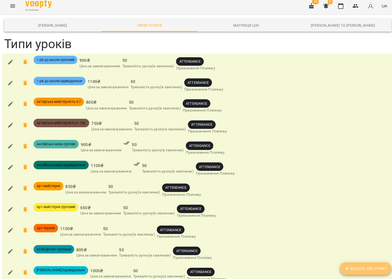
click at [351, 262] on button "Додати Тип Уроку" at bounding box center [361, 268] width 51 height 13
type input "**********"
type input "***"
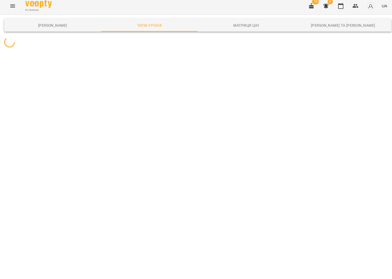
scroll to position [0, 0]
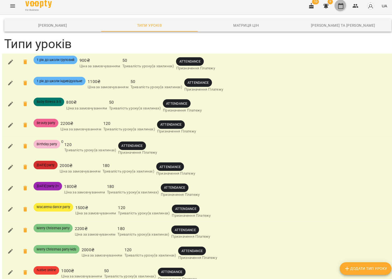
click at [339, 5] on icon "button" at bounding box center [337, 8] width 6 height 6
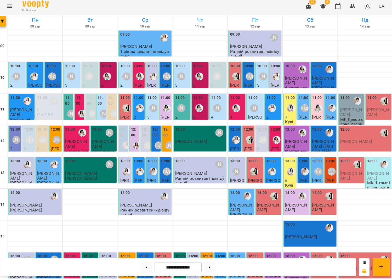
scroll to position [122, 0]
click at [212, 264] on button at bounding box center [211, 267] width 12 height 12
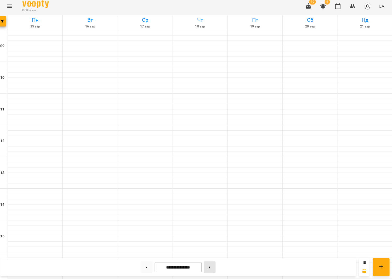
scroll to position [0, 0]
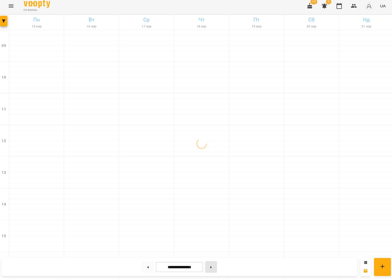
click at [212, 264] on button at bounding box center [211, 267] width 12 height 12
type input "**********"
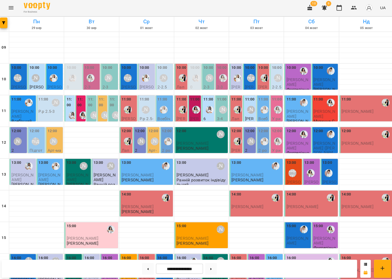
click at [335, 96] on div at bounding box center [310, 97] width 54 height 5
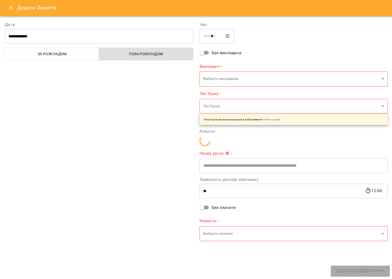
type input "**********"
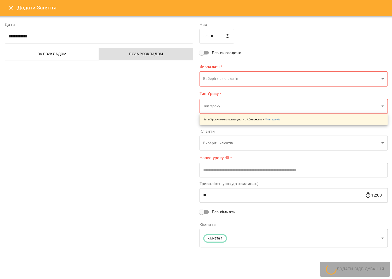
click at [259, 78] on body "For Business 10 9 UA Пн 29 вер Вт 30 вер Ср 01 жовт Чт 02 жовт Пт 03 жовт Сб 04…" at bounding box center [196, 200] width 392 height 401
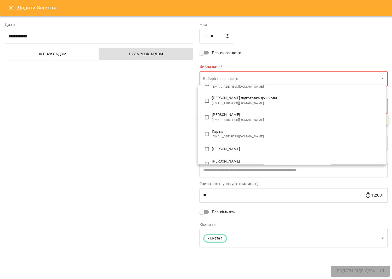
scroll to position [73, 0]
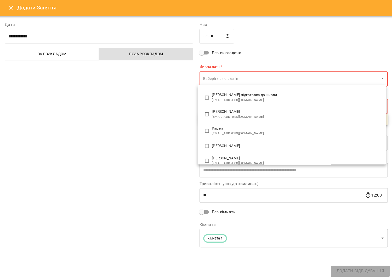
type input "**********"
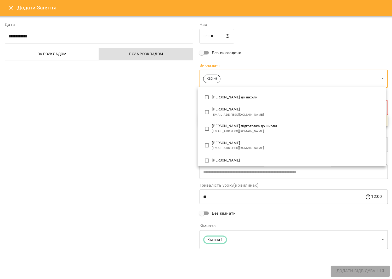
click at [165, 127] on div at bounding box center [196, 139] width 392 height 279
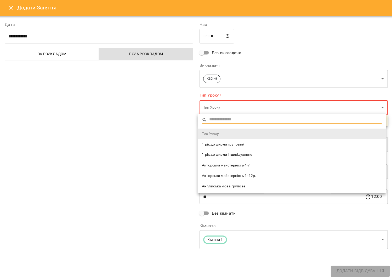
click at [236, 110] on body "For Business 10 9 UA Пн 29 вер Вт 30 вер Ср 01 жовт Чт 02 жовт Пт 03 жовт Сб 04…" at bounding box center [196, 200] width 392 height 401
type input "****"
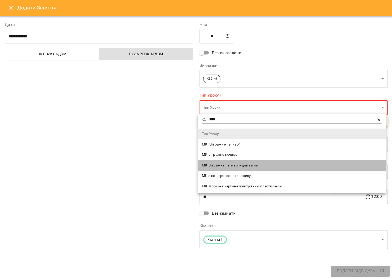
click at [269, 164] on span "МК Вітражне печиво індив запит" at bounding box center [291, 164] width 178 height 5
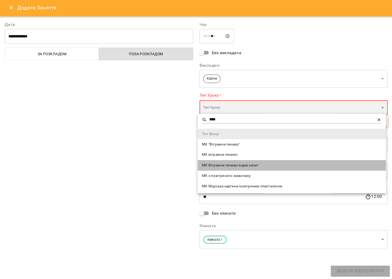
type input "**********"
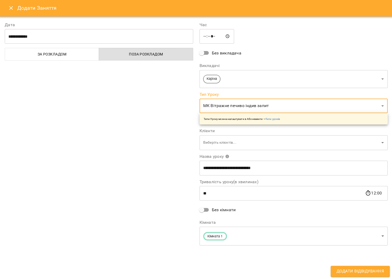
click at [243, 233] on body "For Business 10 9 UA Пн 29 вер Вт 30 вер Ср 01 жовт Чт 02 жовт Пт 03 жовт Сб 04…" at bounding box center [196, 200] width 392 height 401
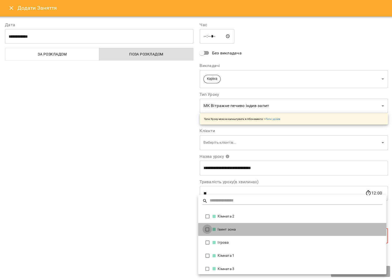
type input "**********"
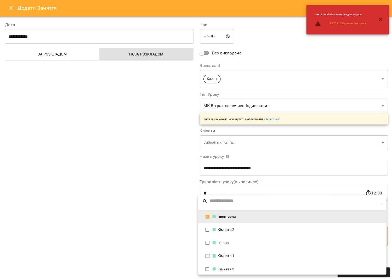
click at [190, 227] on div at bounding box center [196, 139] width 392 height 279
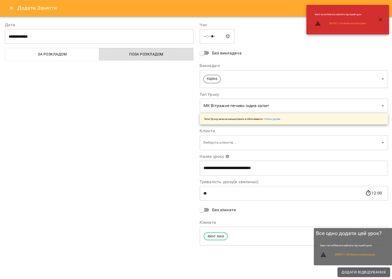
click at [354, 269] on span "Додати Відвідування" at bounding box center [362, 270] width 44 height 6
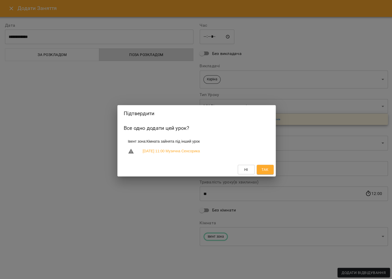
click at [262, 170] on span "Так" at bounding box center [263, 168] width 7 height 6
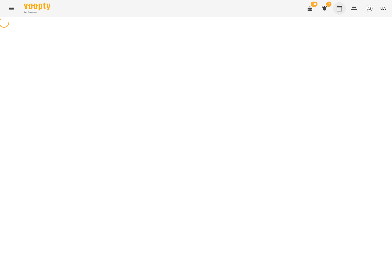
click at [337, 9] on icon "button" at bounding box center [337, 8] width 6 height 6
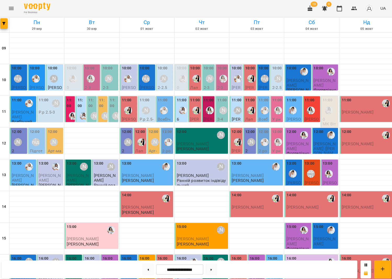
click at [324, 119] on p "0" at bounding box center [328, 118] width 14 height 4
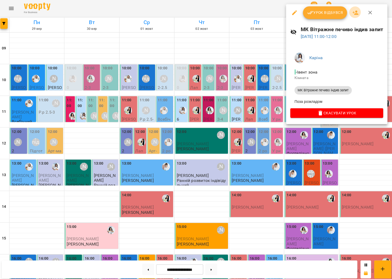
click at [350, 12] on icon "button" at bounding box center [353, 12] width 6 height 6
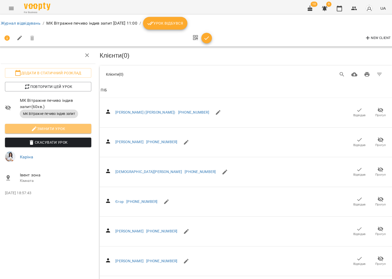
click at [38, 127] on span "Змінити урок" at bounding box center [48, 127] width 77 height 6
select select "**********"
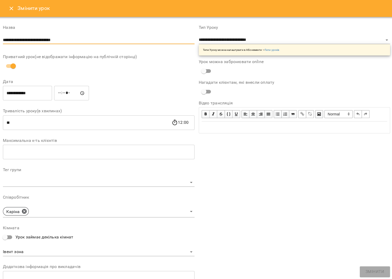
click at [43, 41] on input "**********" at bounding box center [99, 40] width 190 height 8
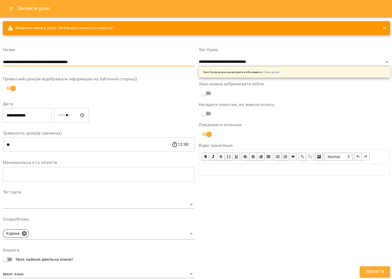
type input "**********"
click at [365, 264] on button "Змінити" at bounding box center [373, 269] width 30 height 11
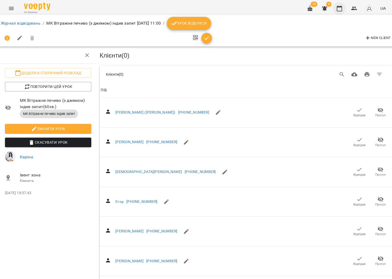
click at [338, 11] on button "button" at bounding box center [337, 8] width 13 height 13
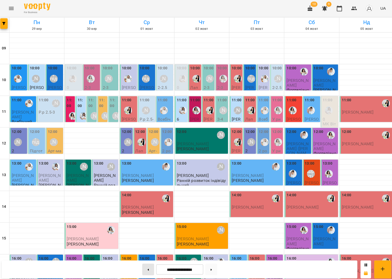
click at [147, 262] on button at bounding box center [148, 267] width 12 height 12
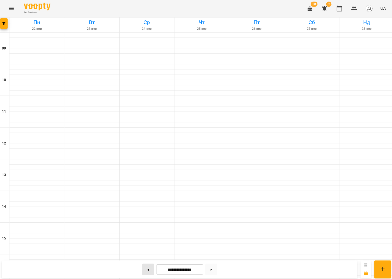
click at [147, 262] on button at bounding box center [148, 267] width 12 height 12
type input "**********"
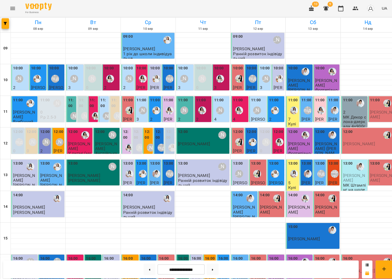
click at [341, 105] on div "11:00" at bounding box center [345, 102] width 10 height 12
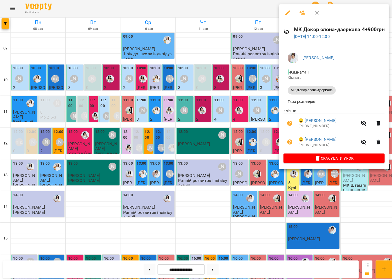
click at [311, 12] on icon "button" at bounding box center [314, 12] width 6 height 6
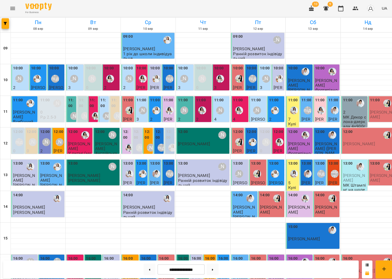
click at [13, 8] on icon "Menu" at bounding box center [12, 8] width 6 height 6
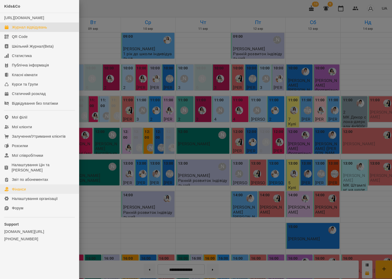
click at [29, 186] on link "Фінанси" at bounding box center [39, 186] width 78 height 9
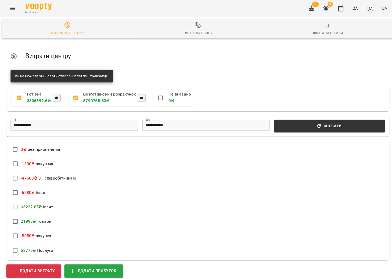
click at [199, 28] on span "Звіт платежів" at bounding box center [195, 29] width 123 height 14
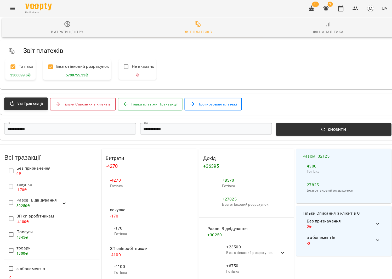
scroll to position [17, 0]
click at [60, 198] on icon at bounding box center [63, 201] width 6 height 6
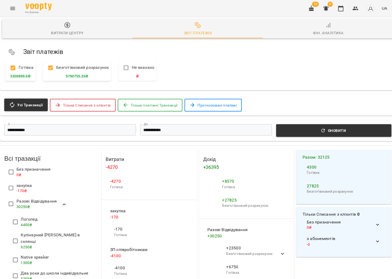
scroll to position [0, 0]
click at [336, 10] on icon "button" at bounding box center [337, 8] width 6 height 6
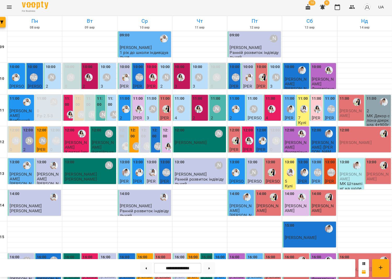
scroll to position [17, 0]
click at [205, 265] on button at bounding box center [211, 267] width 12 height 12
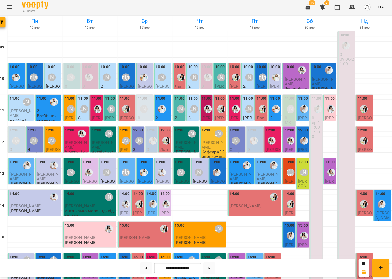
scroll to position [0, 0]
click at [142, 268] on button at bounding box center [148, 267] width 12 height 12
type input "**********"
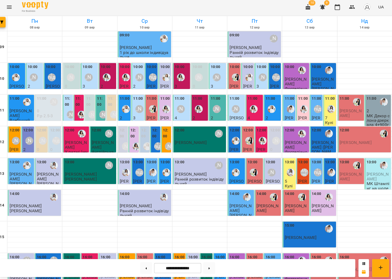
scroll to position [122, 0]
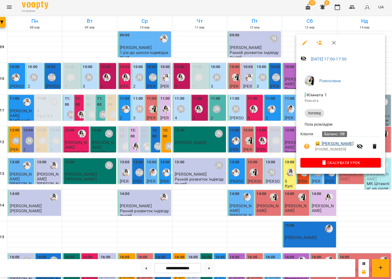
click at [342, 141] on link "😀 [PERSON_NAME]" at bounding box center [335, 143] width 38 height 6
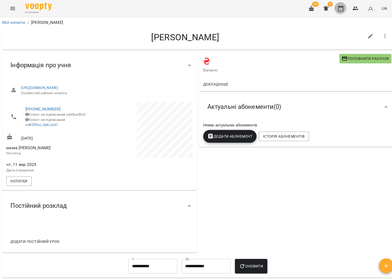
click at [337, 11] on icon "button" at bounding box center [337, 8] width 5 height 6
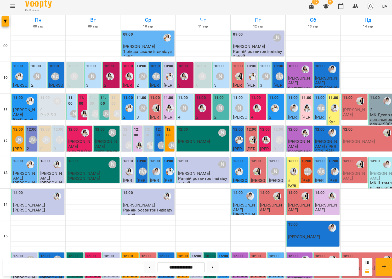
scroll to position [122, 0]
click at [218, 264] on div at bounding box center [211, 267] width 16 height 12
click at [214, 263] on button at bounding box center [211, 267] width 12 height 12
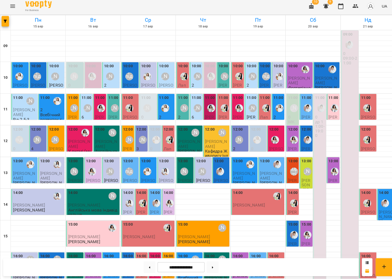
scroll to position [20, 0]
click at [145, 264] on button at bounding box center [148, 267] width 12 height 12
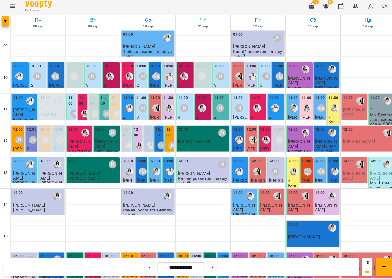
scroll to position [90, 0]
click at [215, 264] on button at bounding box center [211, 267] width 12 height 12
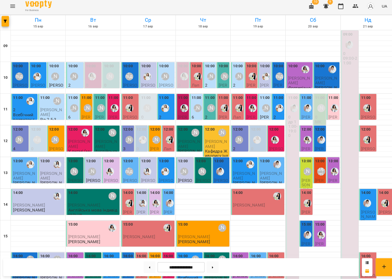
scroll to position [122, 0]
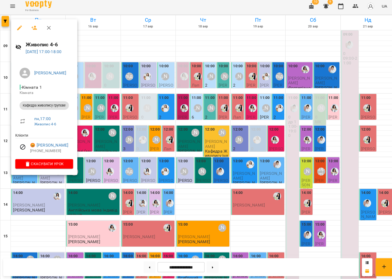
click at [102, 171] on div at bounding box center [196, 139] width 392 height 279
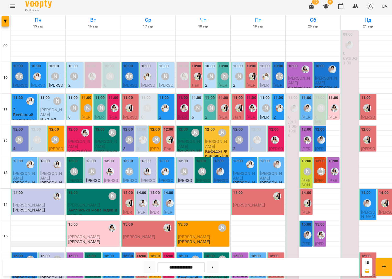
scroll to position [0, 0]
click at [48, 143] on div "12:00 Аліна Арт Боднарчук Аліса Арт-майстерня 3-5" at bounding box center [55, 151] width 17 height 49
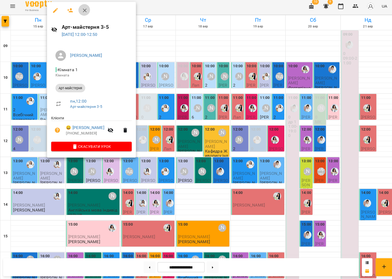
click at [82, 11] on icon "button" at bounding box center [84, 13] width 4 height 4
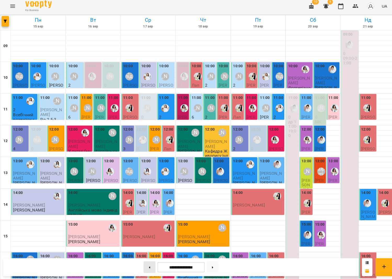
click at [145, 263] on button at bounding box center [148, 267] width 12 height 12
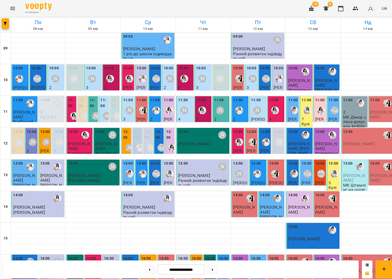
click at [122, 132] on label "12:00" at bounding box center [125, 133] width 7 height 11
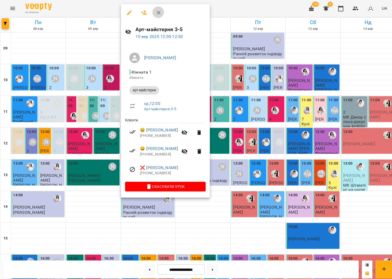
click at [156, 14] on icon "button" at bounding box center [157, 12] width 6 height 6
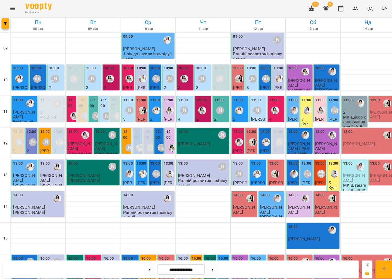
scroll to position [122, 0]
click at [216, 268] on button at bounding box center [211, 267] width 12 height 12
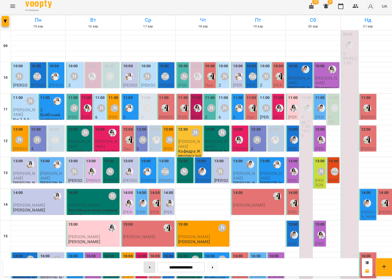
click at [146, 263] on button at bounding box center [148, 267] width 12 height 12
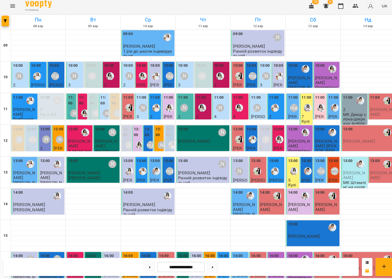
scroll to position [0, 0]
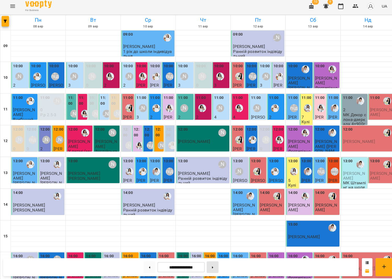
click at [214, 266] on button at bounding box center [211, 267] width 12 height 12
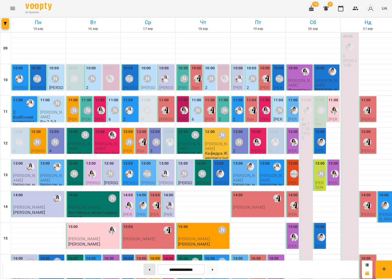
click at [144, 265] on button at bounding box center [148, 267] width 12 height 12
type input "**********"
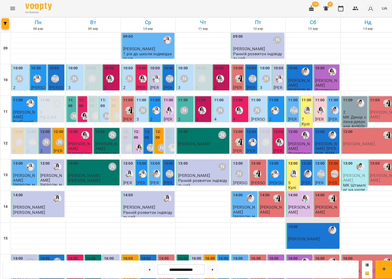
scroll to position [122, 0]
click at [14, 8] on icon "Menu" at bounding box center [12, 8] width 6 height 6
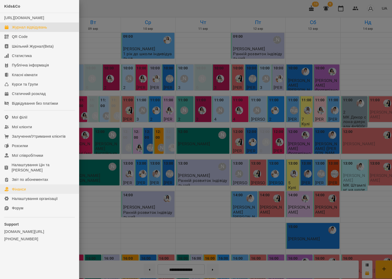
click at [16, 182] on link "Фінанси" at bounding box center [39, 186] width 78 height 9
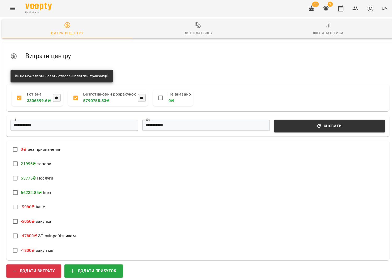
click at [194, 34] on div "Звіт платежів" at bounding box center [196, 33] width 28 height 6
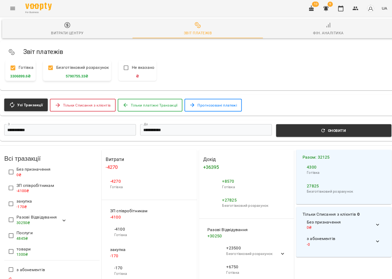
scroll to position [0, 2]
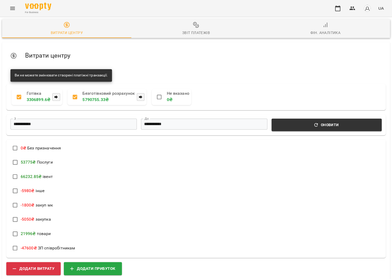
click at [206, 26] on span "Звіт платежів" at bounding box center [195, 29] width 123 height 14
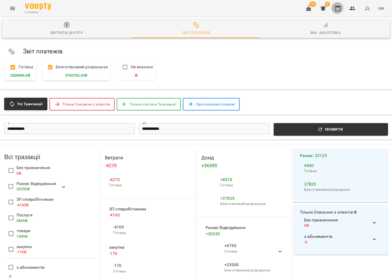
click at [334, 8] on button "button" at bounding box center [337, 8] width 13 height 13
